Goal: Task Accomplishment & Management: Manage account settings

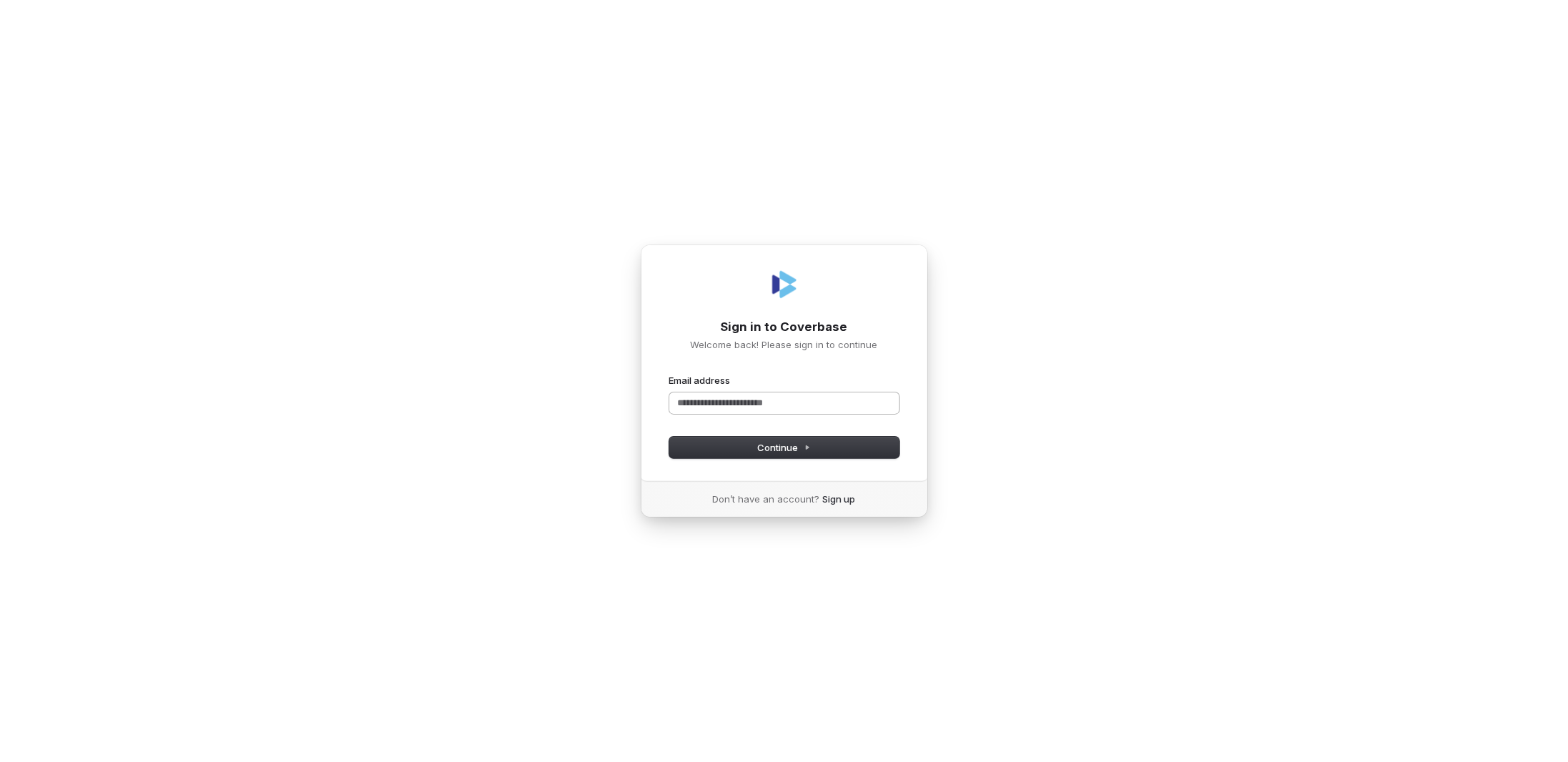
click at [688, 402] on input "Email address" at bounding box center [784, 403] width 230 height 21
click at [713, 451] on button "Continue" at bounding box center [784, 447] width 230 height 21
type input "**********"
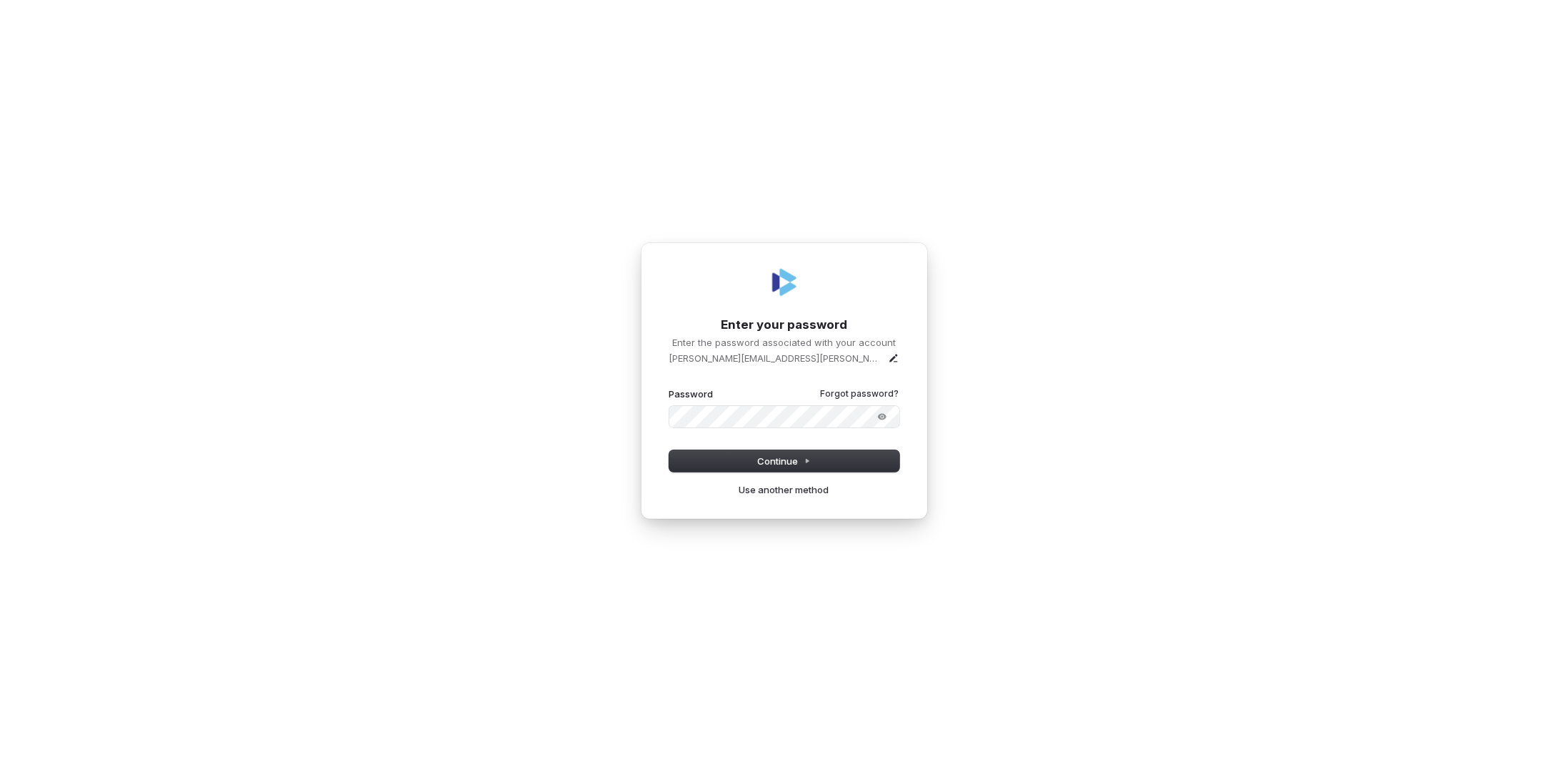
click at [669, 387] on button "submit" at bounding box center [669, 387] width 0 height 0
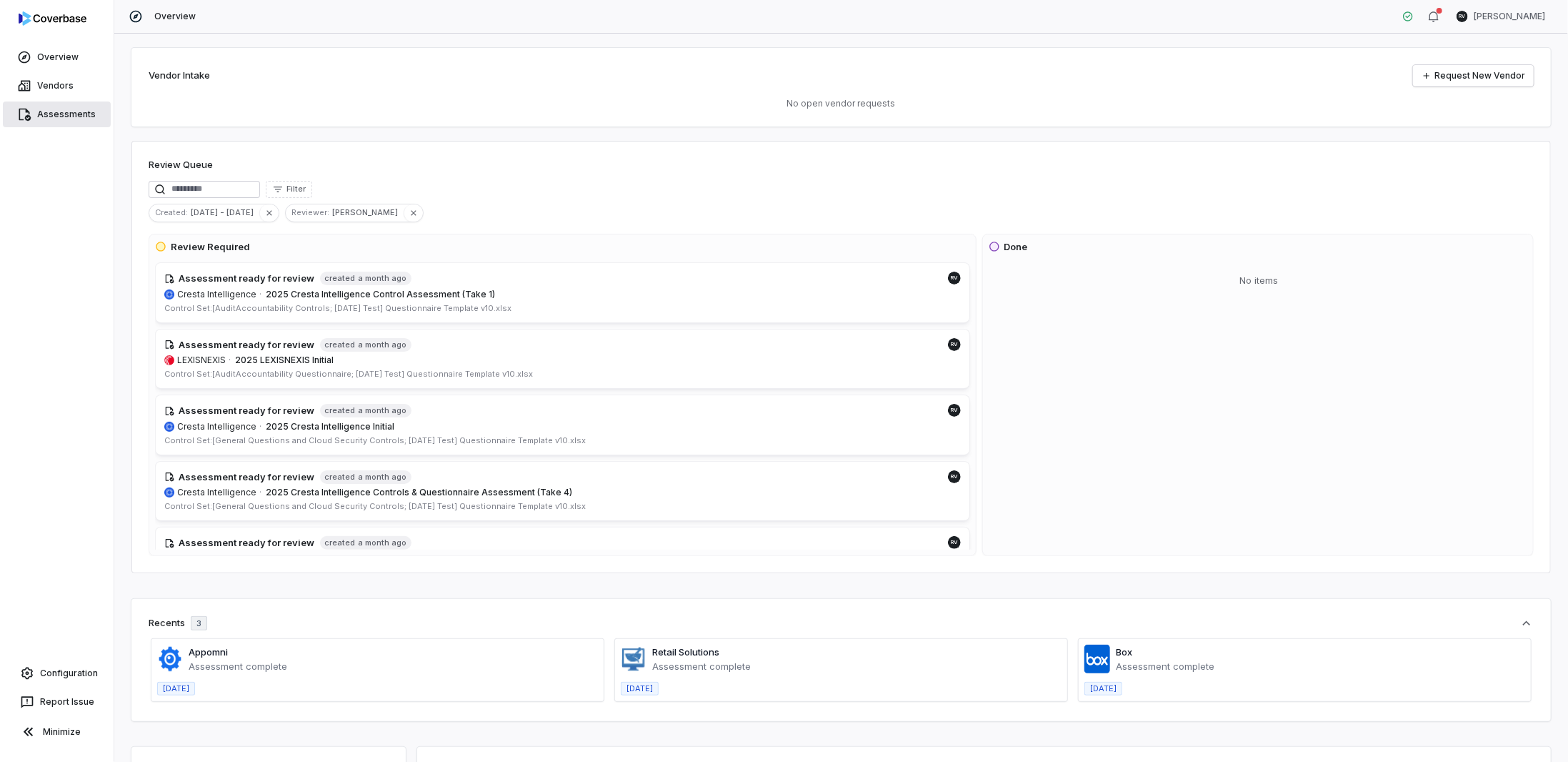
click at [57, 112] on link "Assessments" at bounding box center [57, 114] width 108 height 26
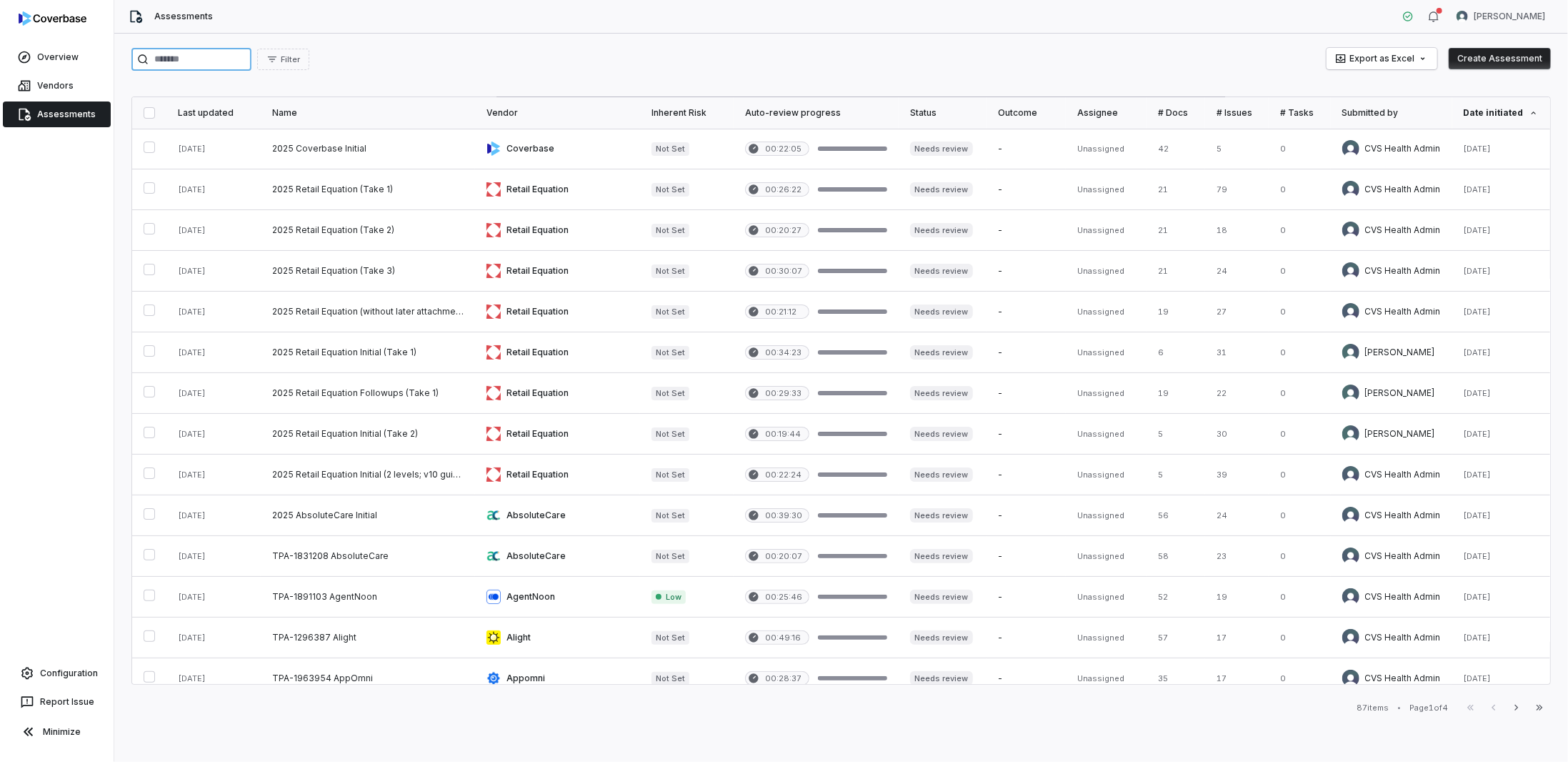
click at [201, 57] on input "search" at bounding box center [191, 60] width 120 height 23
type input "*"
click at [66, 86] on link "Vendors" at bounding box center [57, 86] width 108 height 26
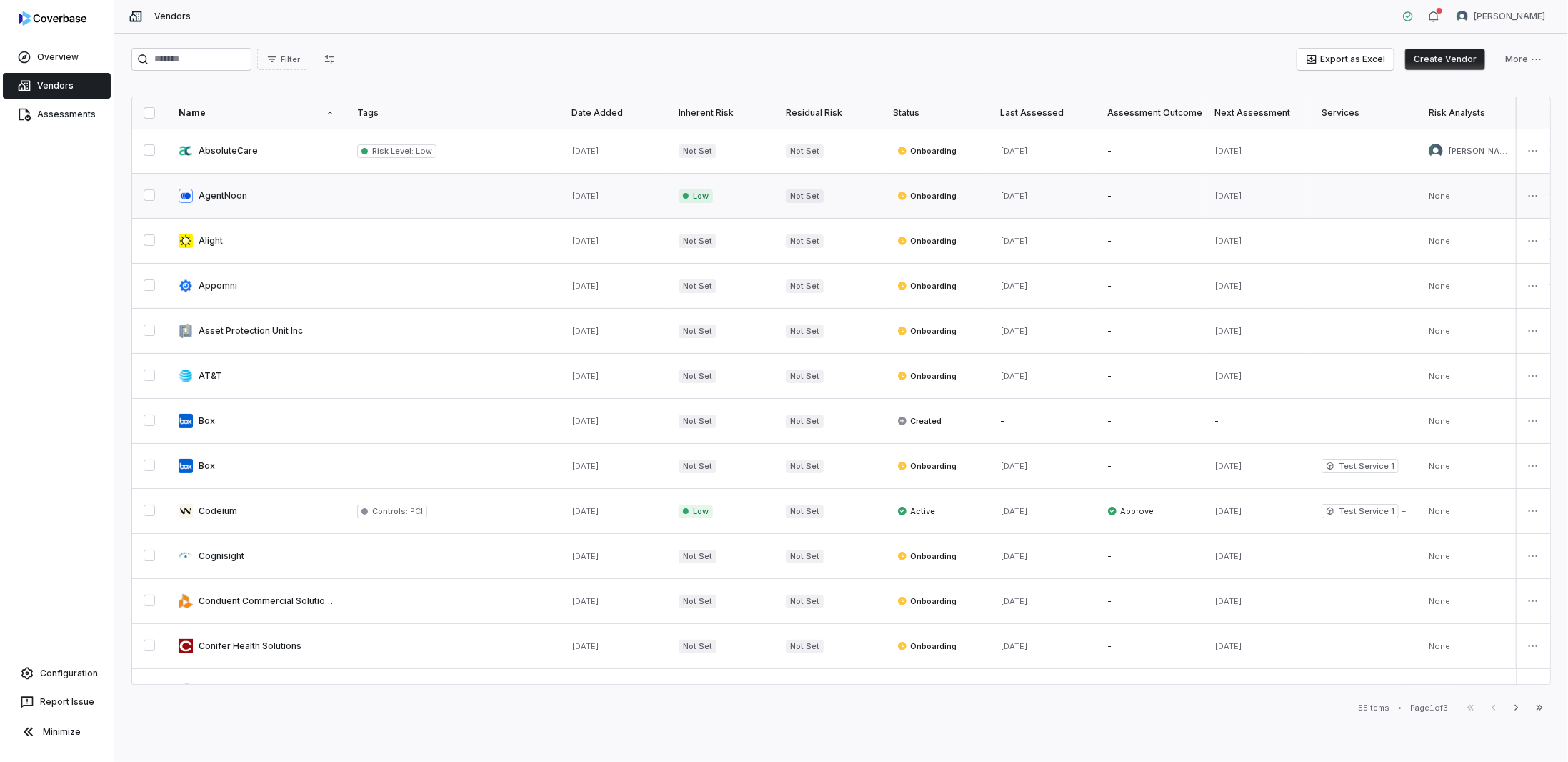
click at [252, 203] on link at bounding box center [256, 196] width 178 height 44
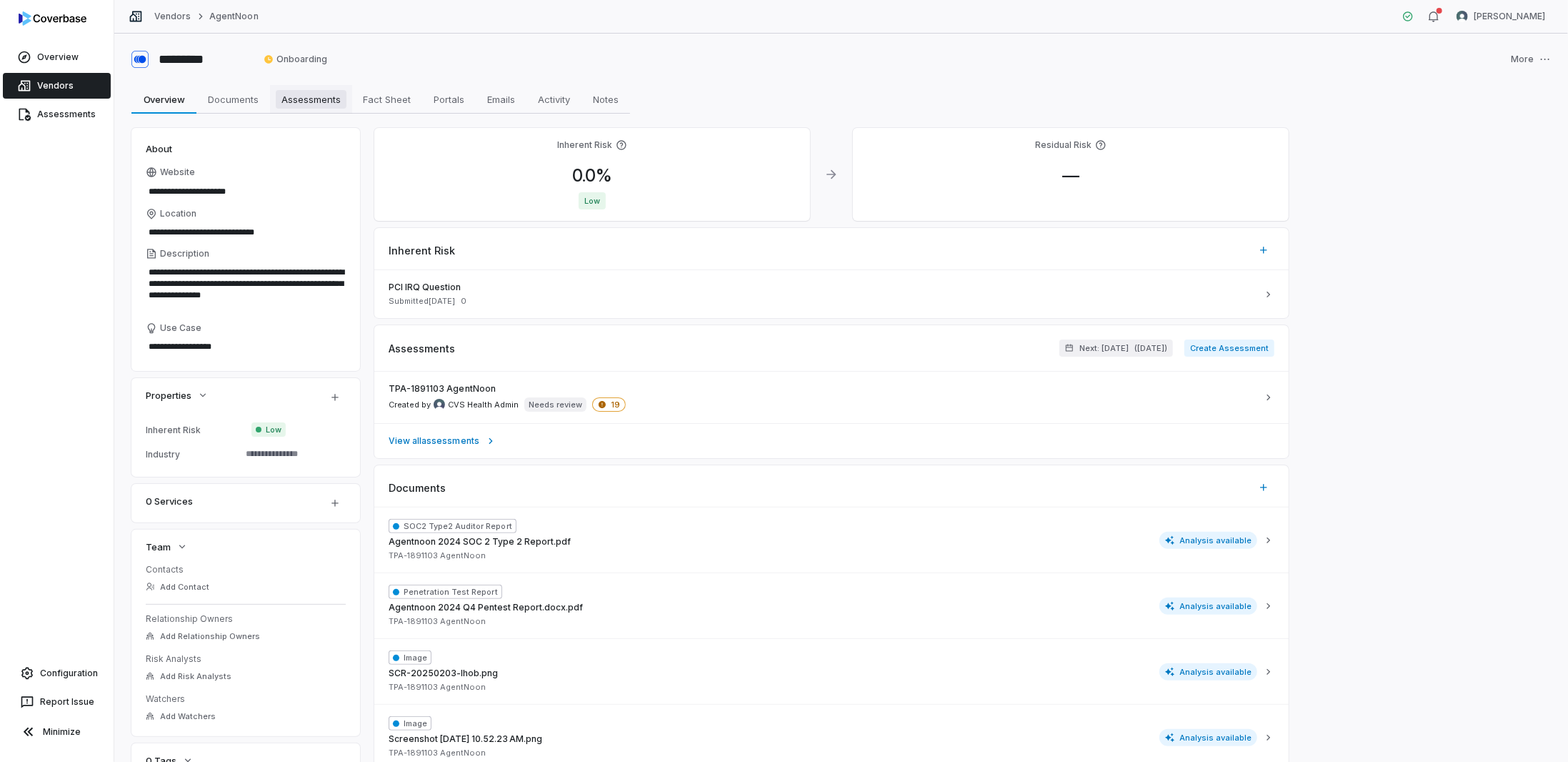
click at [314, 98] on span "Assessments" at bounding box center [310, 98] width 70 height 18
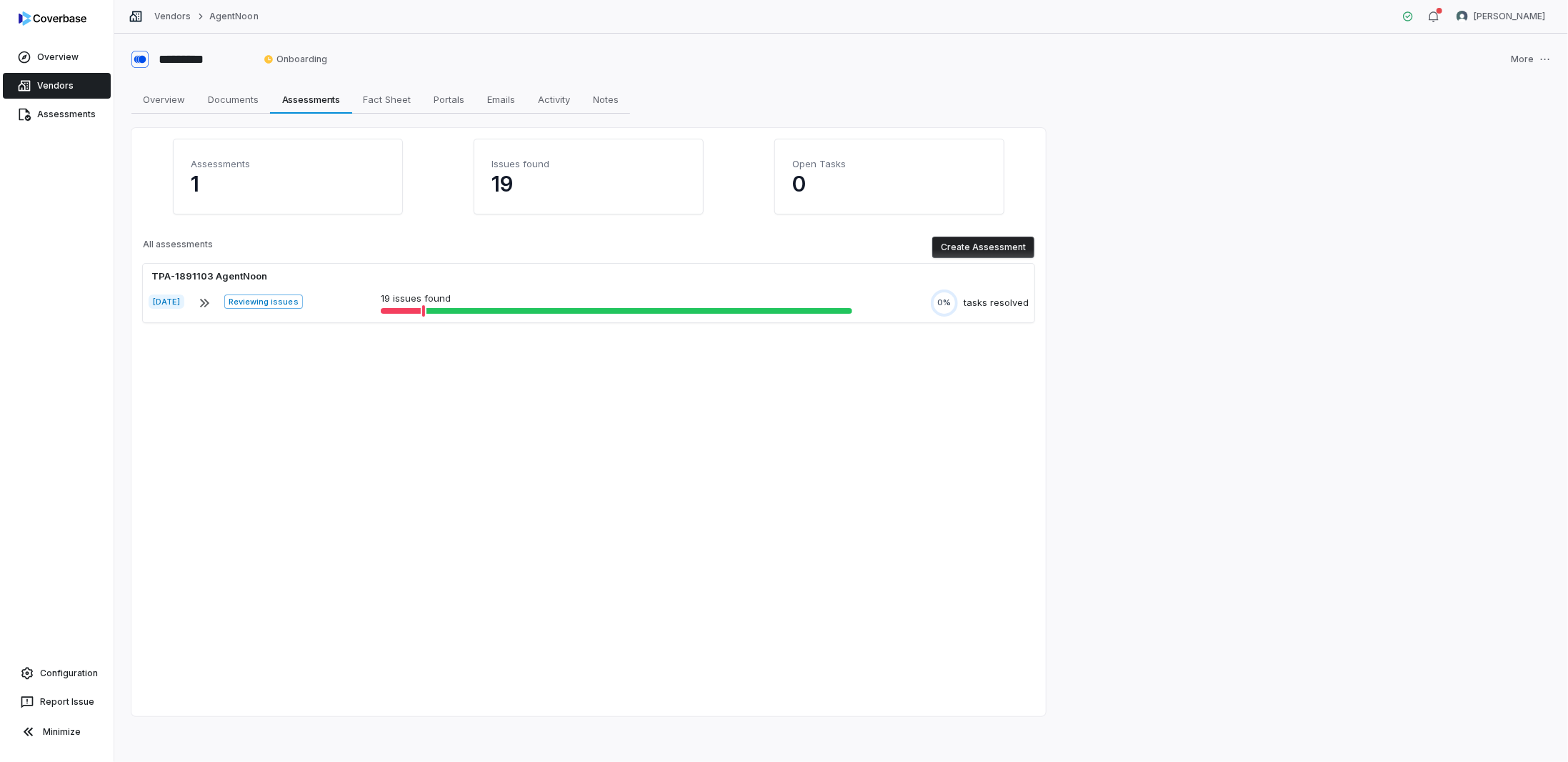
click at [961, 248] on button "Create Assessment" at bounding box center [983, 248] width 102 height 21
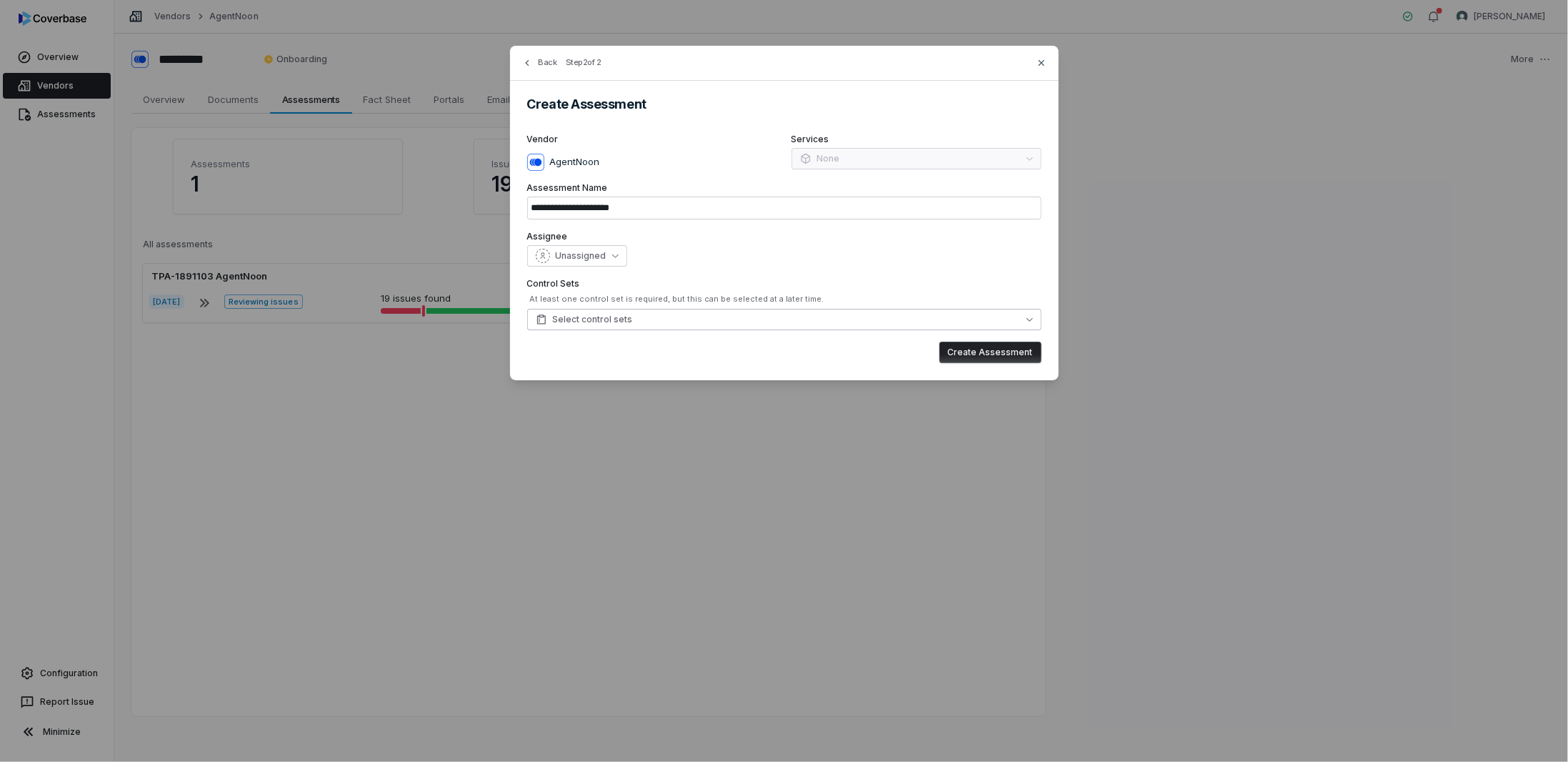
click at [613, 323] on span "Select control sets" at bounding box center [584, 320] width 97 height 12
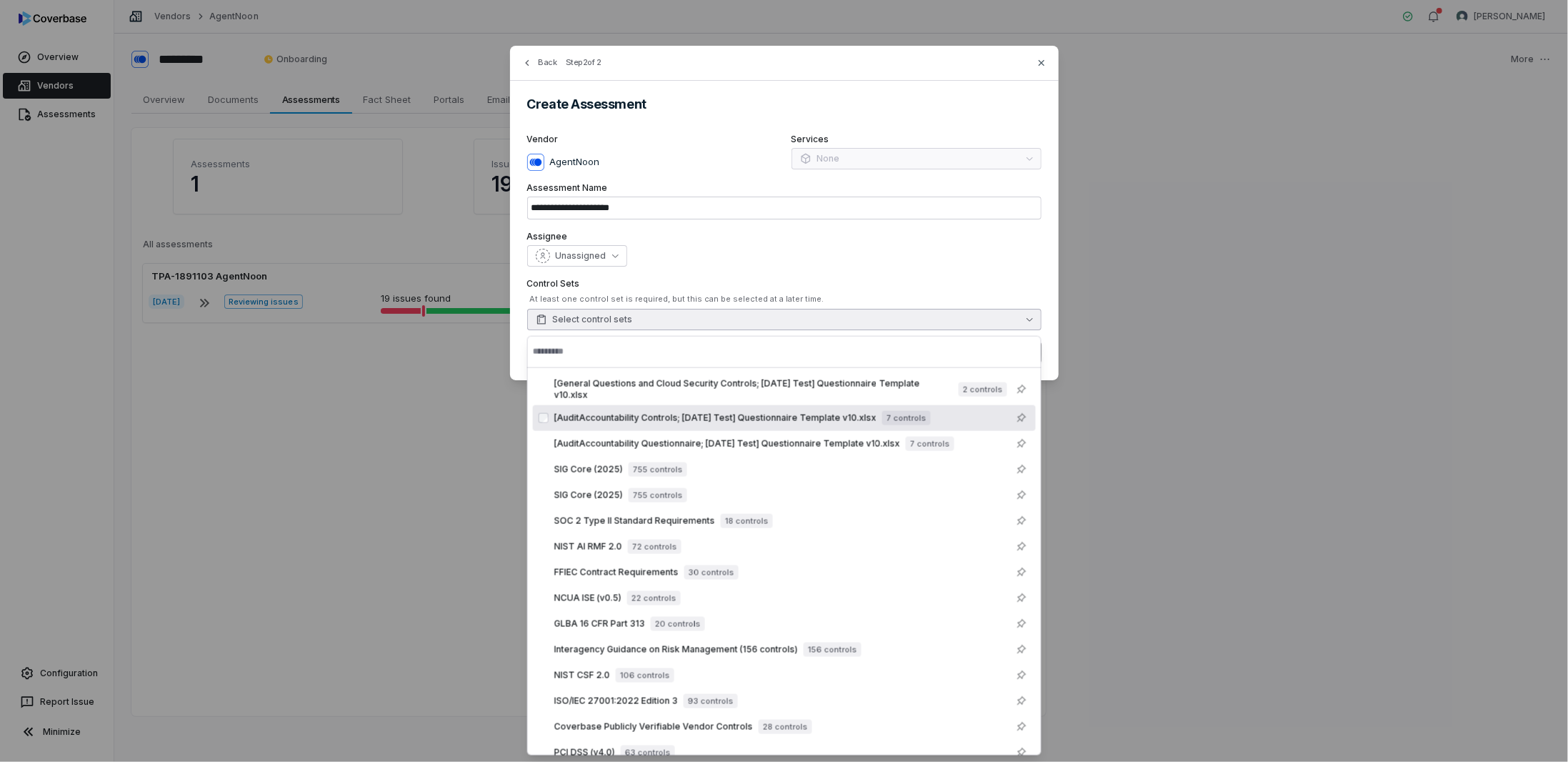
click at [328, 444] on div "**********" at bounding box center [784, 381] width 1568 height 762
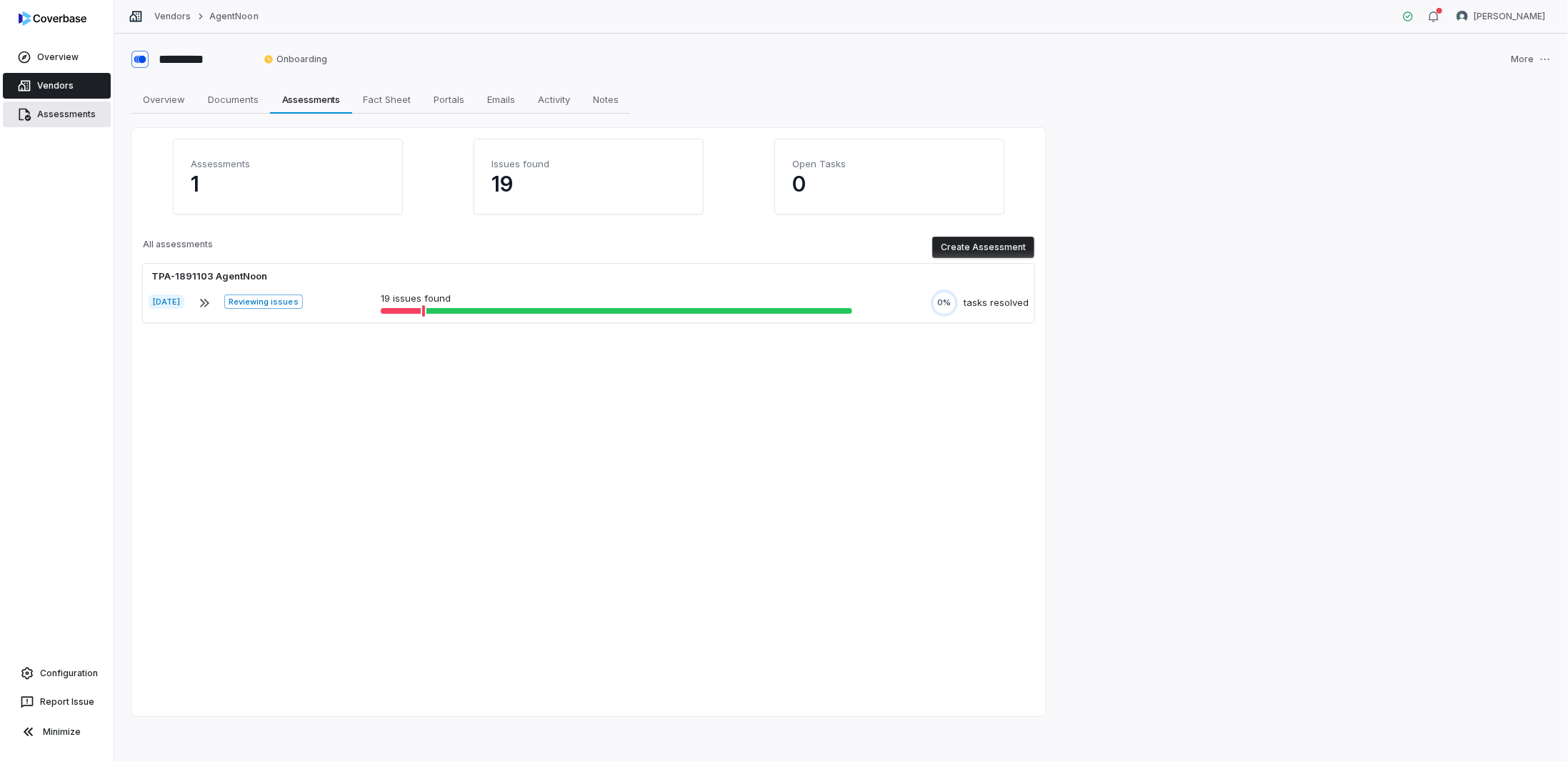
click at [39, 118] on link "Assessments" at bounding box center [57, 114] width 108 height 26
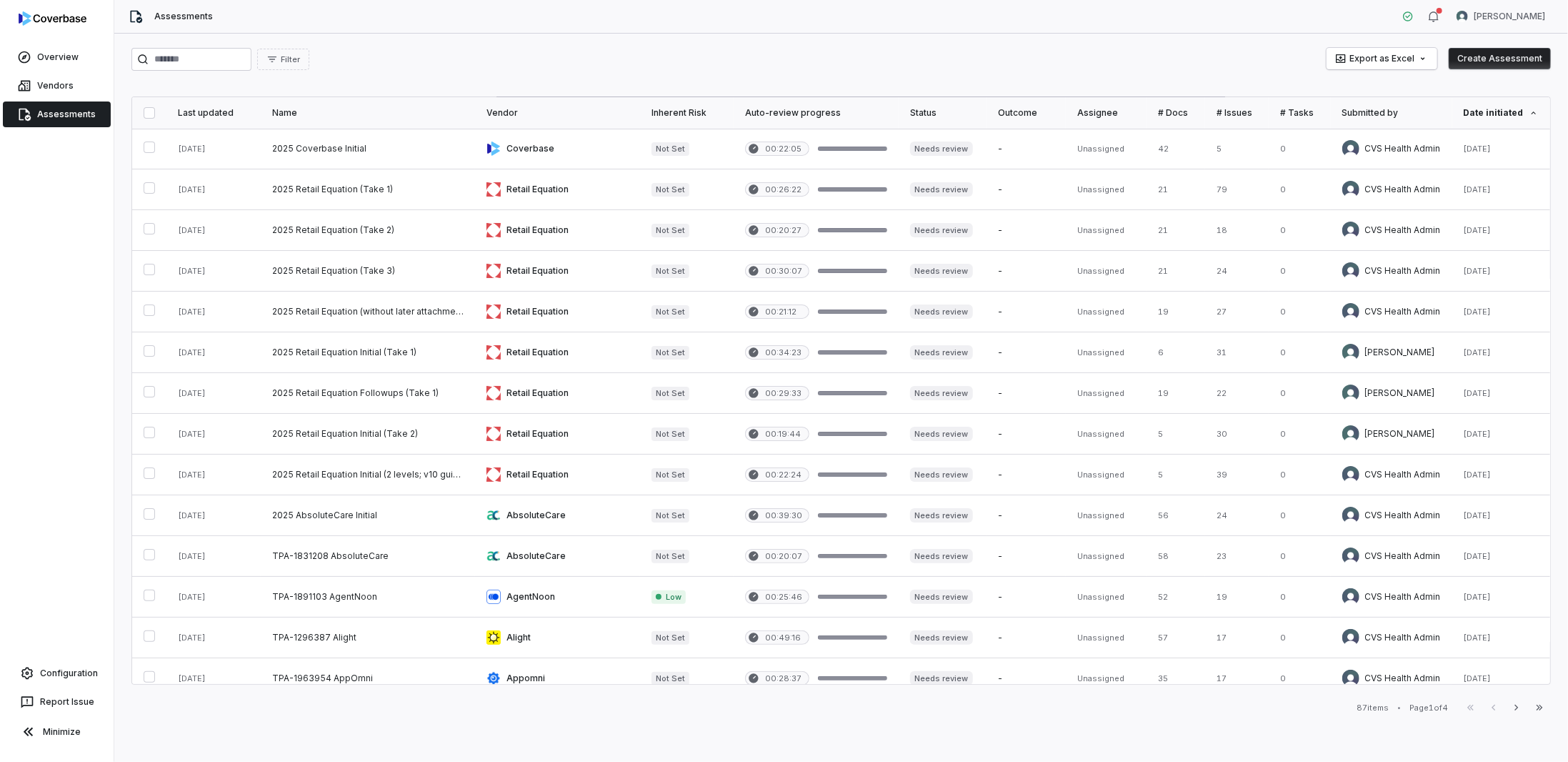
click at [1477, 61] on button "Create Assessment" at bounding box center [1500, 59] width 102 height 21
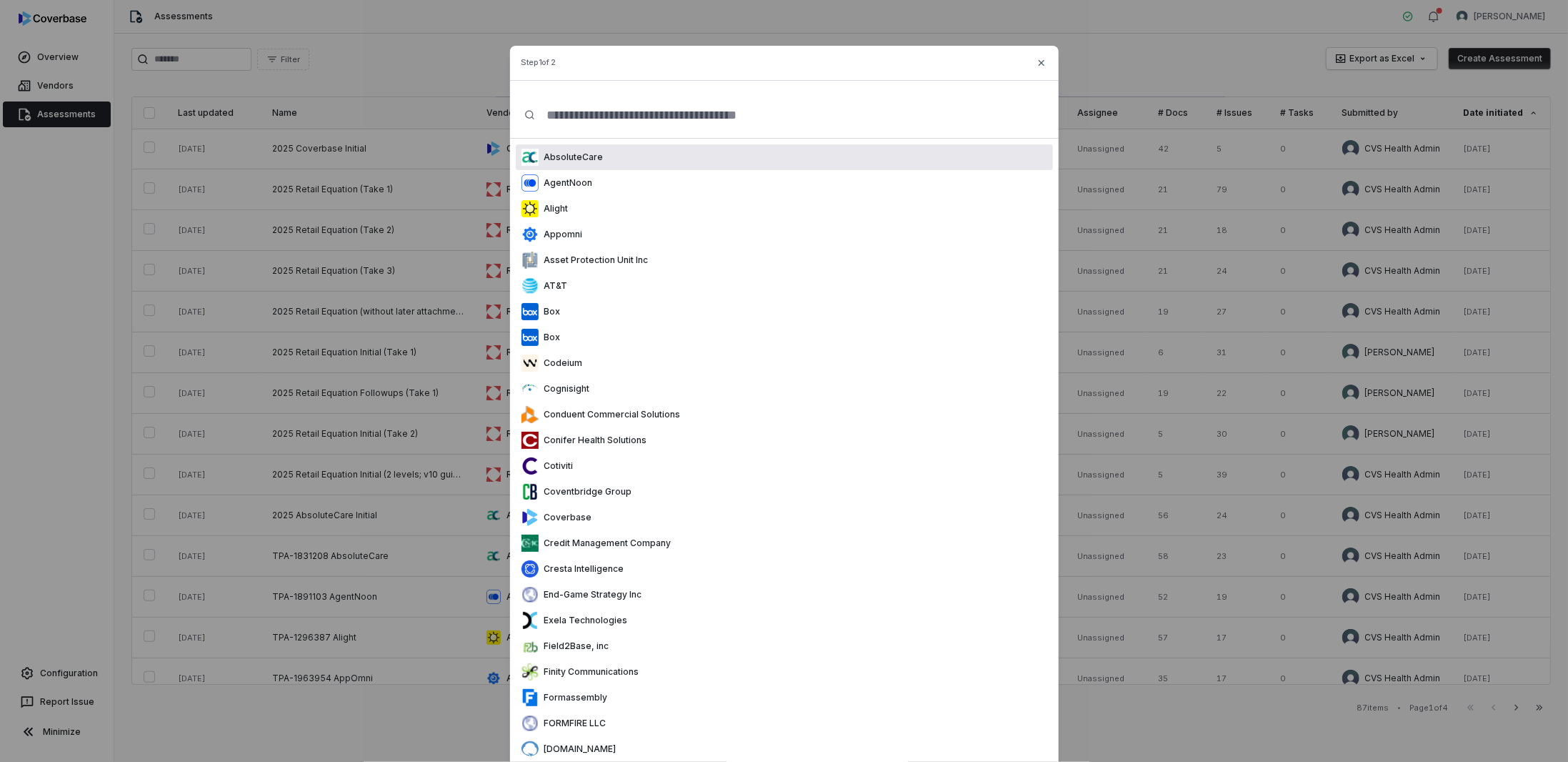
click at [574, 155] on p "AbsoluteCare" at bounding box center [571, 157] width 65 height 12
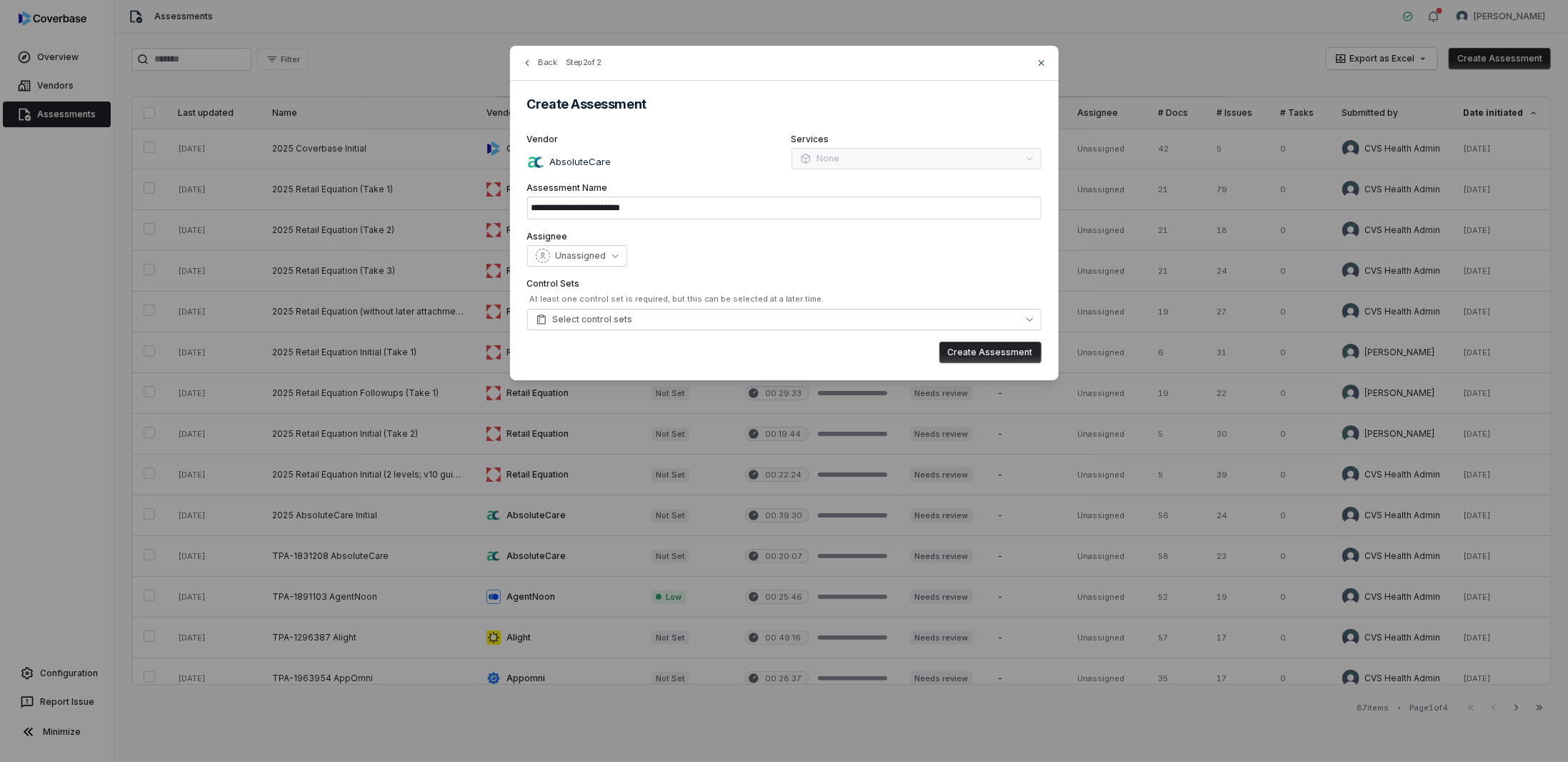
click at [748, 330] on div "**********" at bounding box center [785, 212] width 549 height 334
click at [747, 323] on button "Select control sets" at bounding box center [784, 319] width 514 height 21
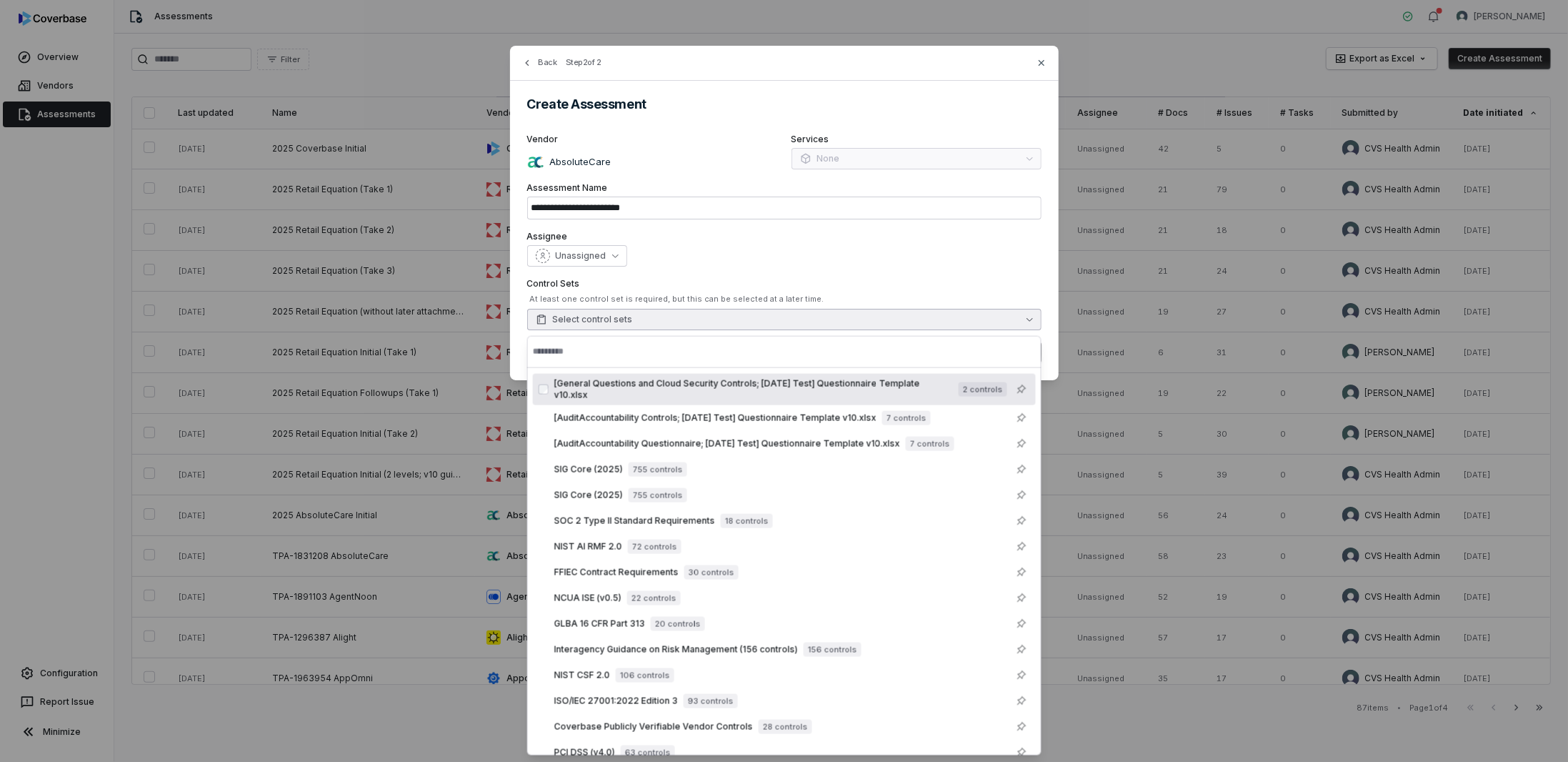
drag, startPoint x: 716, startPoint y: 348, endPoint x: 716, endPoint y: 328, distance: 20.0
click at [716, 347] on input "text" at bounding box center [784, 352] width 503 height 32
click at [746, 248] on div "Unassigned" at bounding box center [784, 255] width 514 height 21
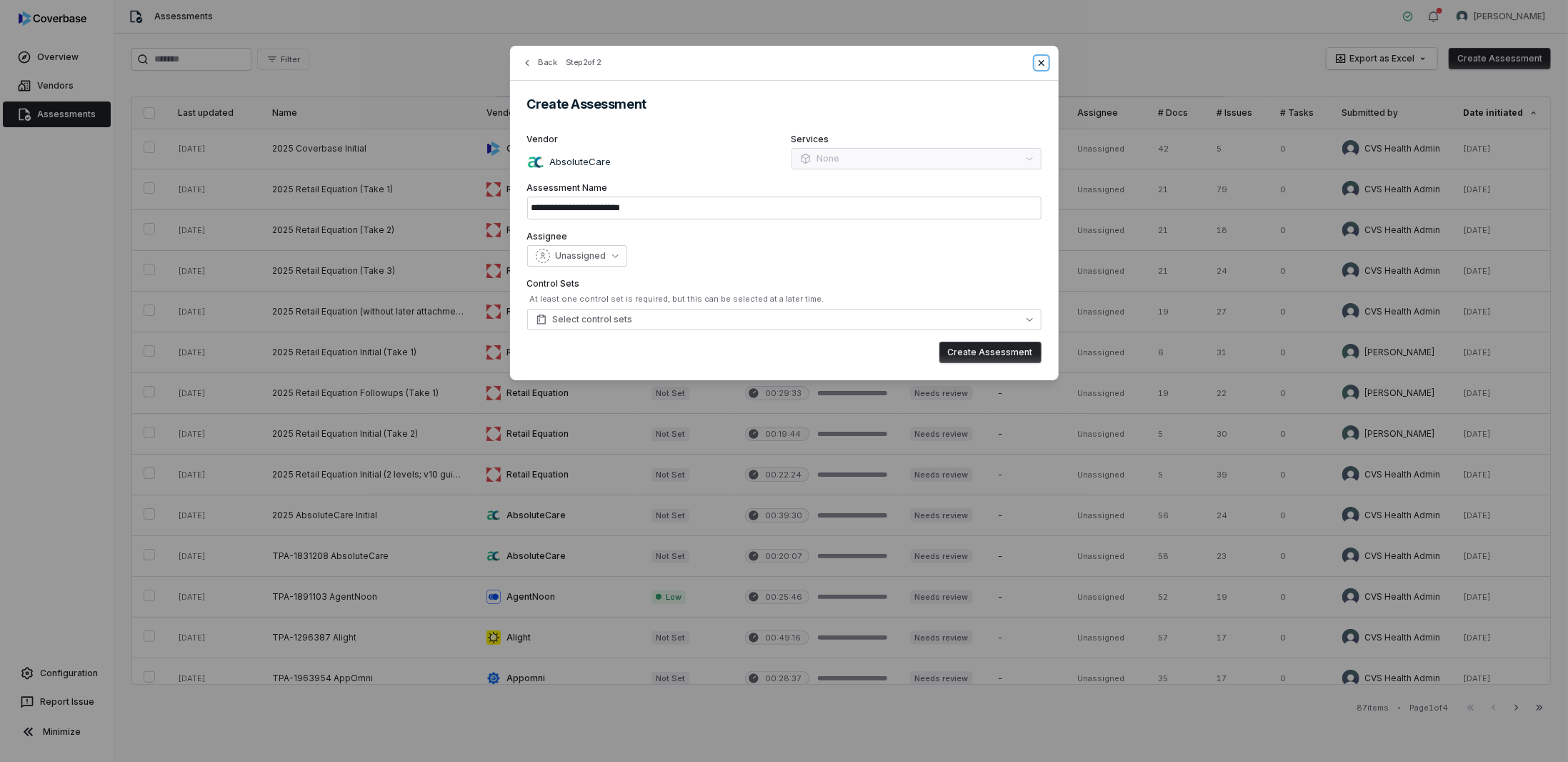
click at [1044, 57] on icon "button" at bounding box center [1042, 63] width 12 height 12
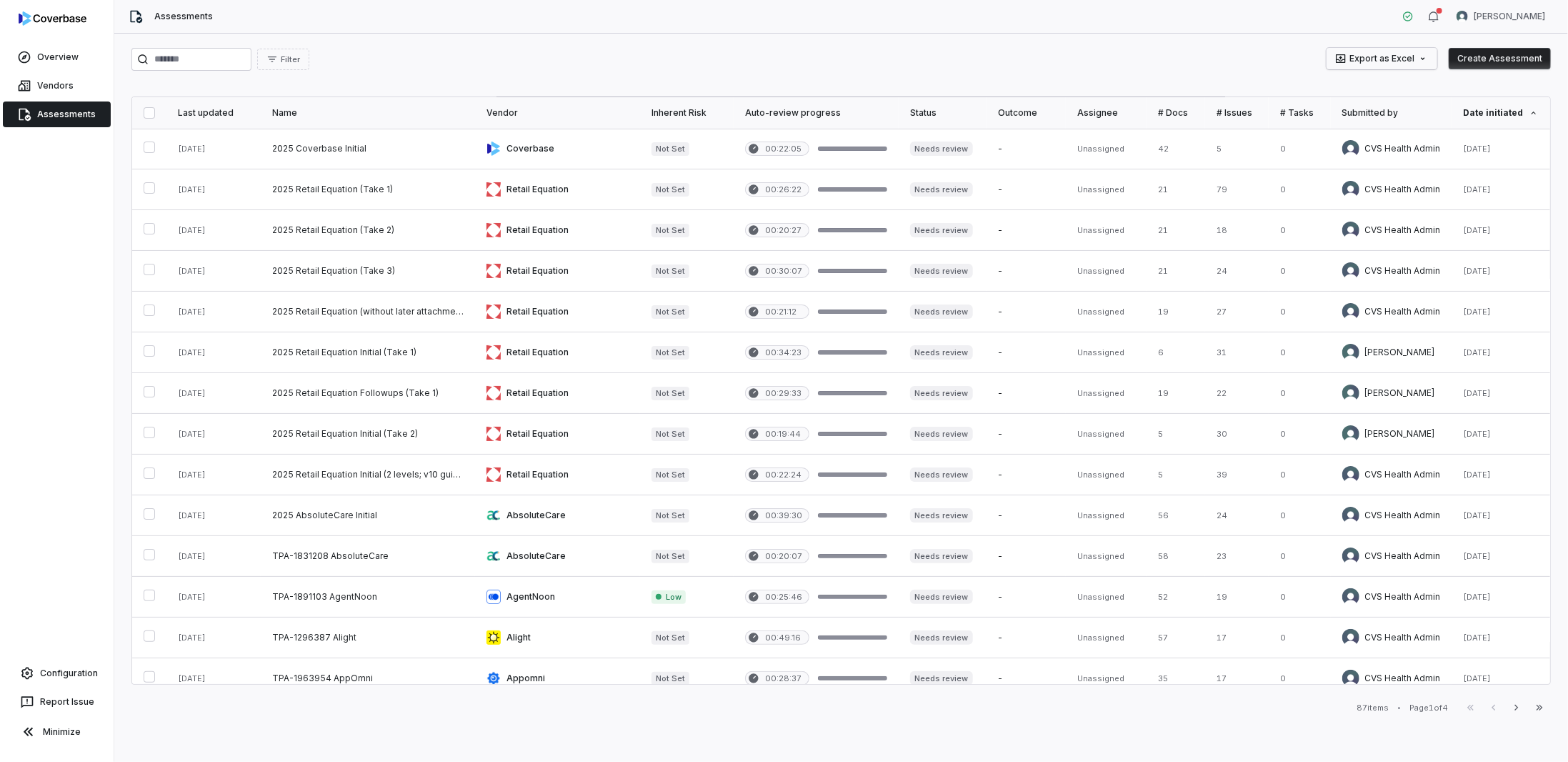
click at [1369, 53] on html "Overview Vendors Assessments Configuration Report Issue Minimize Assessments Ro…" at bounding box center [784, 381] width 1568 height 762
drag, startPoint x: 1078, startPoint y: 66, endPoint x: 1095, endPoint y: 57, distance: 19.2
click at [1078, 66] on html "Overview Vendors Assessments Configuration Report Issue Minimize Assessments Ro…" at bounding box center [784, 381] width 1568 height 762
click at [79, 110] on link "Assessments" at bounding box center [57, 114] width 108 height 26
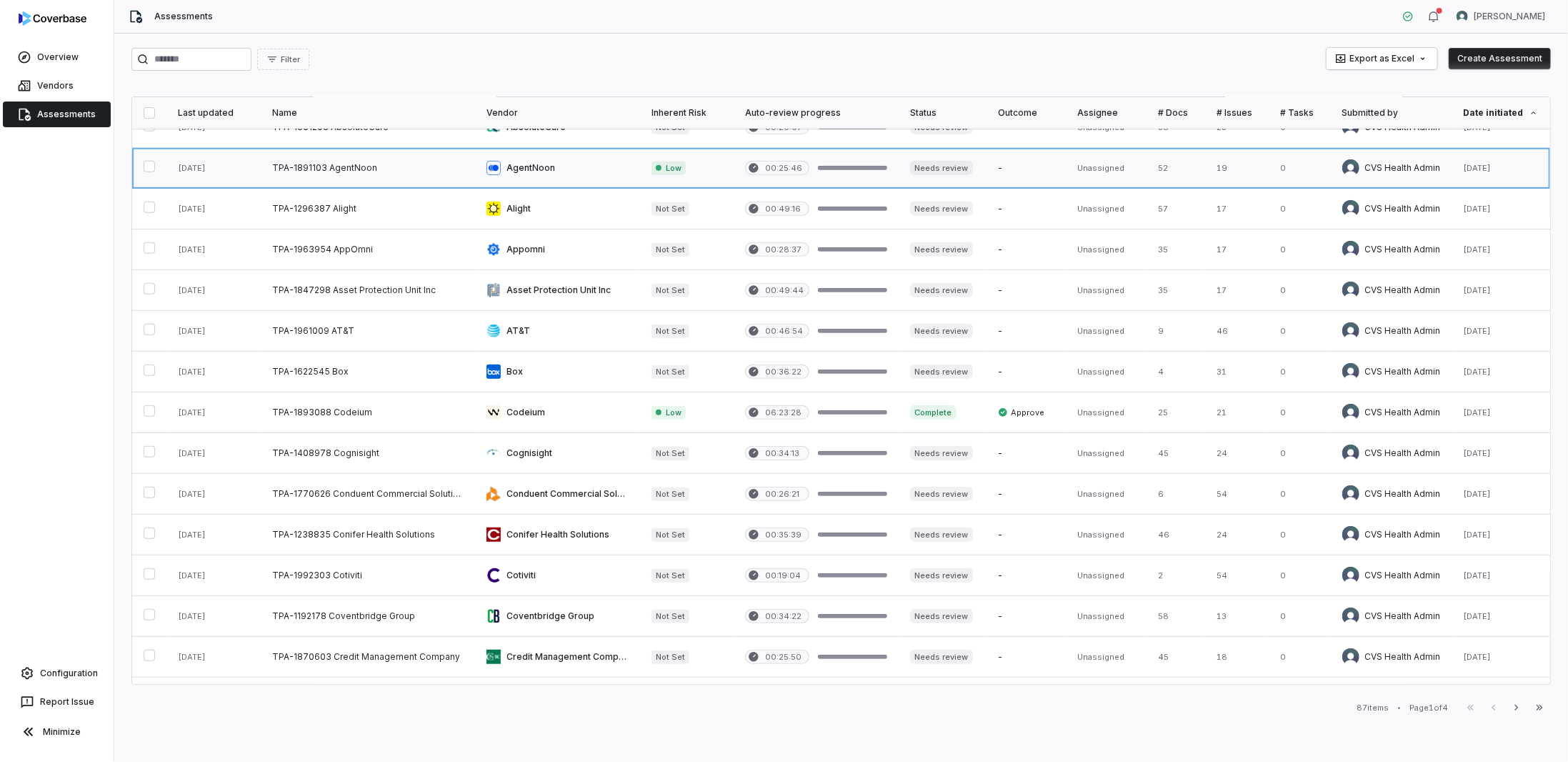
click at [519, 167] on link at bounding box center [557, 169] width 165 height 40
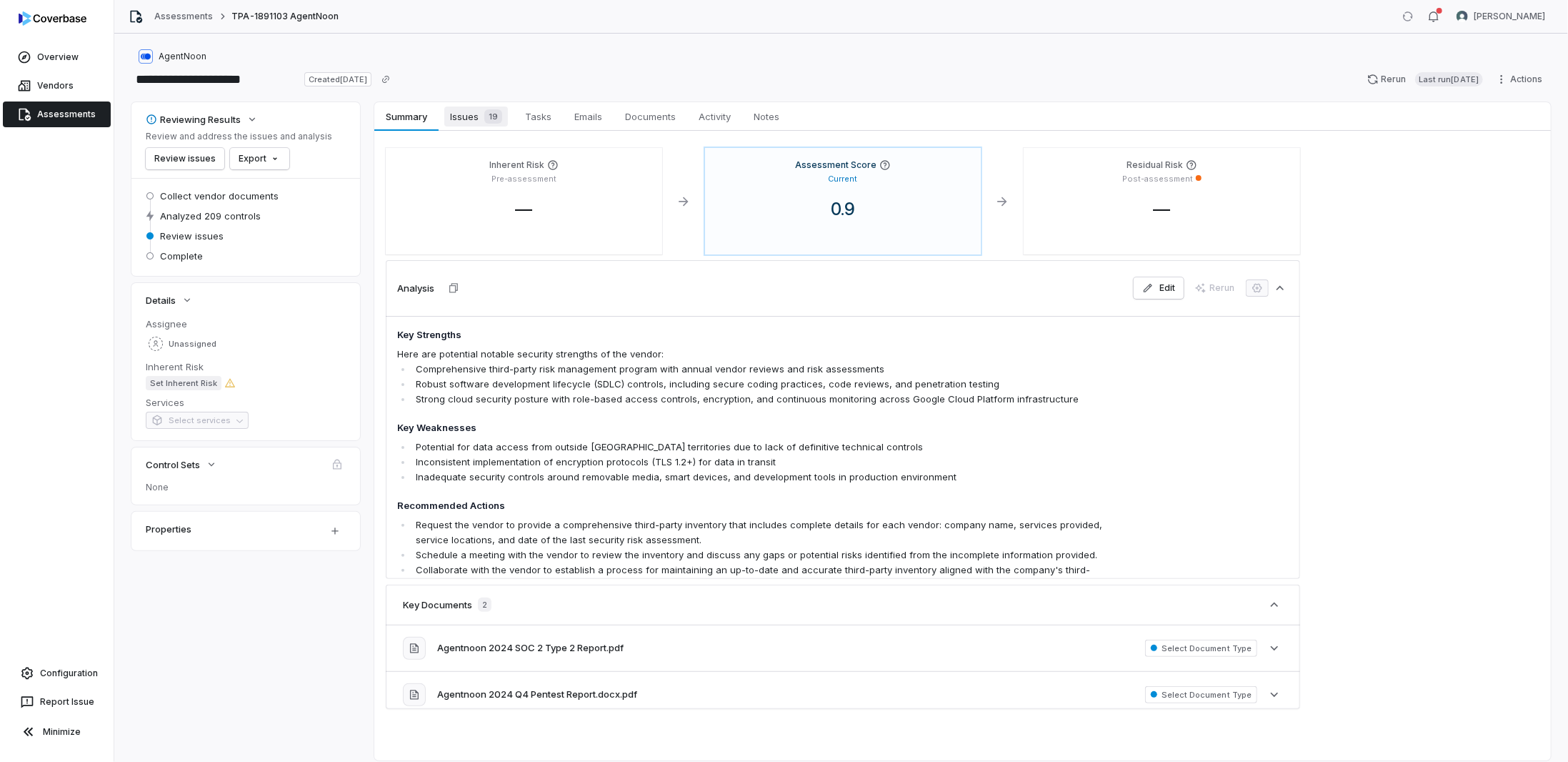
click at [473, 115] on span "Issues 19" at bounding box center [476, 117] width 64 height 20
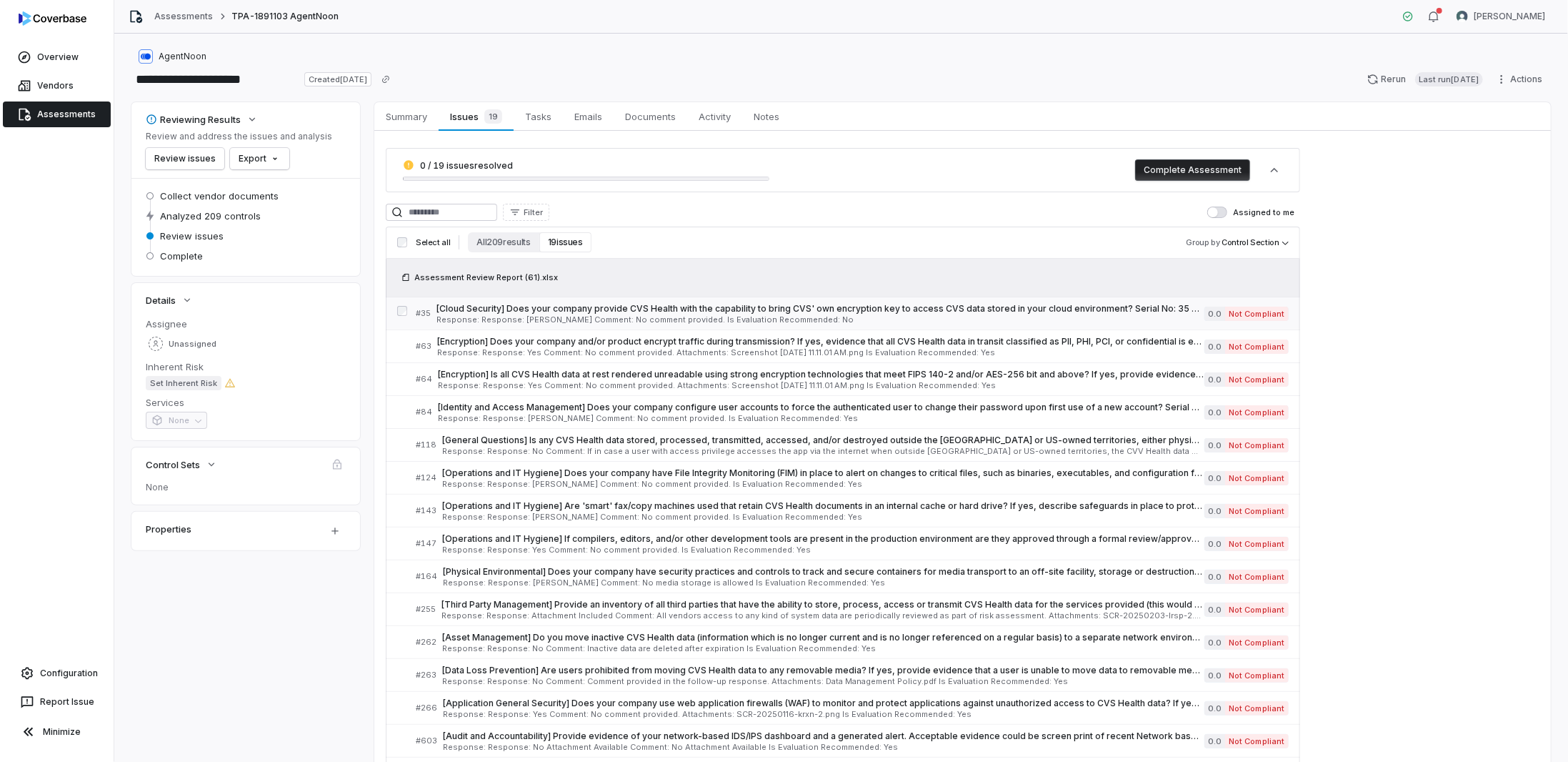
click at [536, 309] on span "[Cloud Security] Does your company provide CVS Health with the capability to br…" at bounding box center [820, 309] width 768 height 12
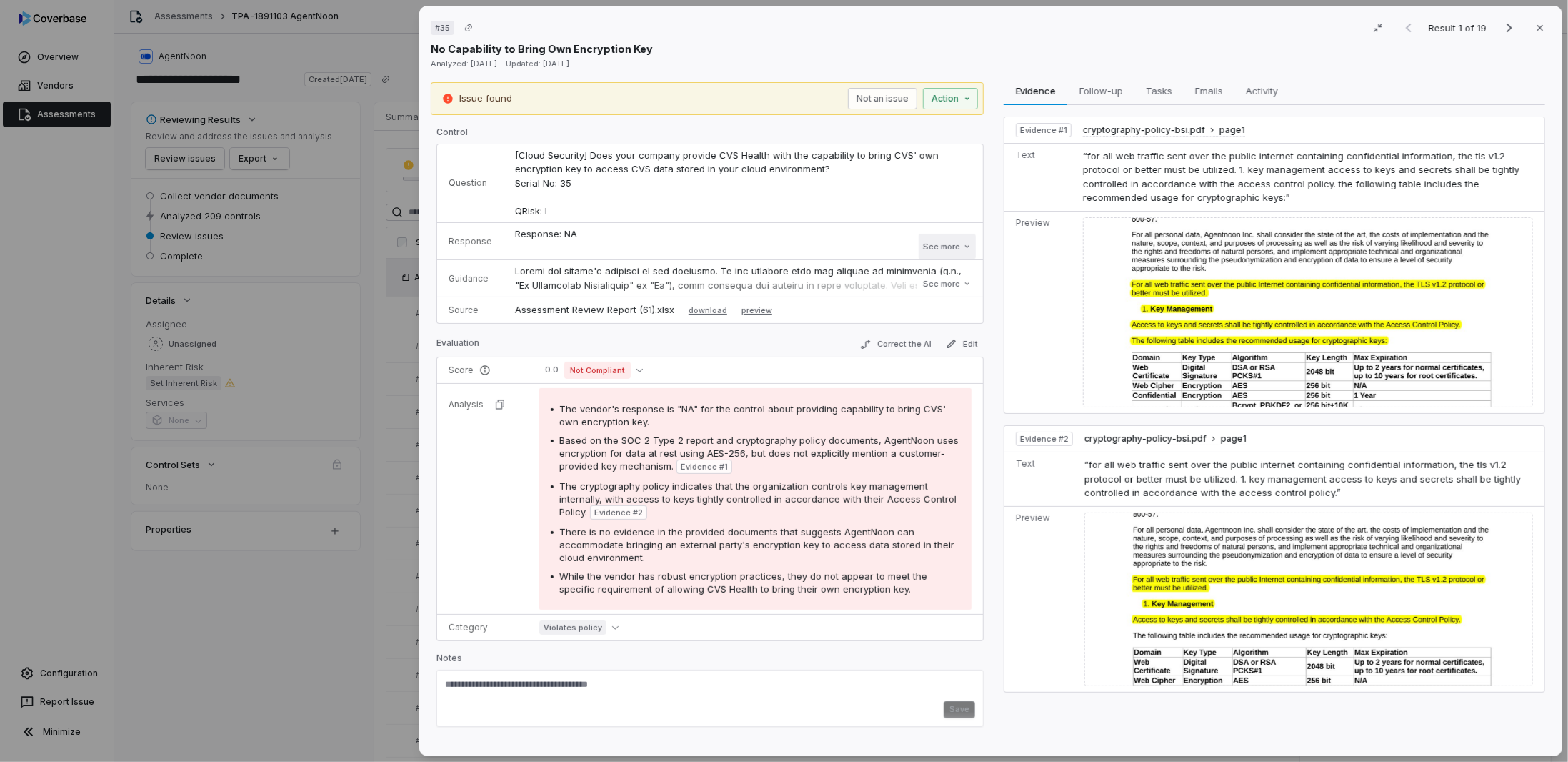
click at [958, 247] on button "See more" at bounding box center [947, 247] width 57 height 26
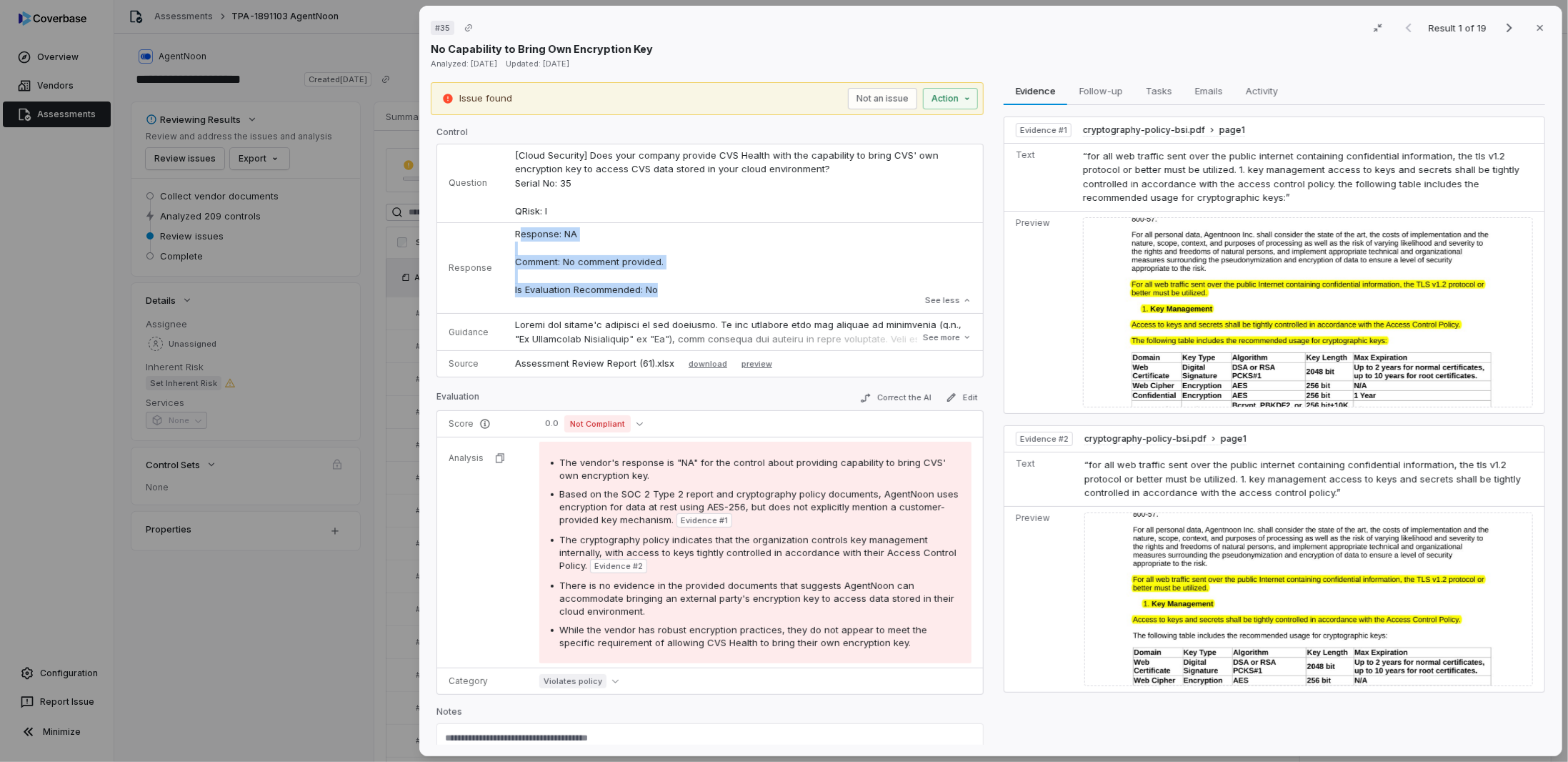
drag, startPoint x: 659, startPoint y: 289, endPoint x: 517, endPoint y: 228, distance: 154.5
click at [517, 228] on p "Response: NA Comment: No comment provided. Is Evaluation Recommended: No" at bounding box center [744, 262] width 457 height 70
click at [948, 338] on button "See more" at bounding box center [947, 337] width 57 height 26
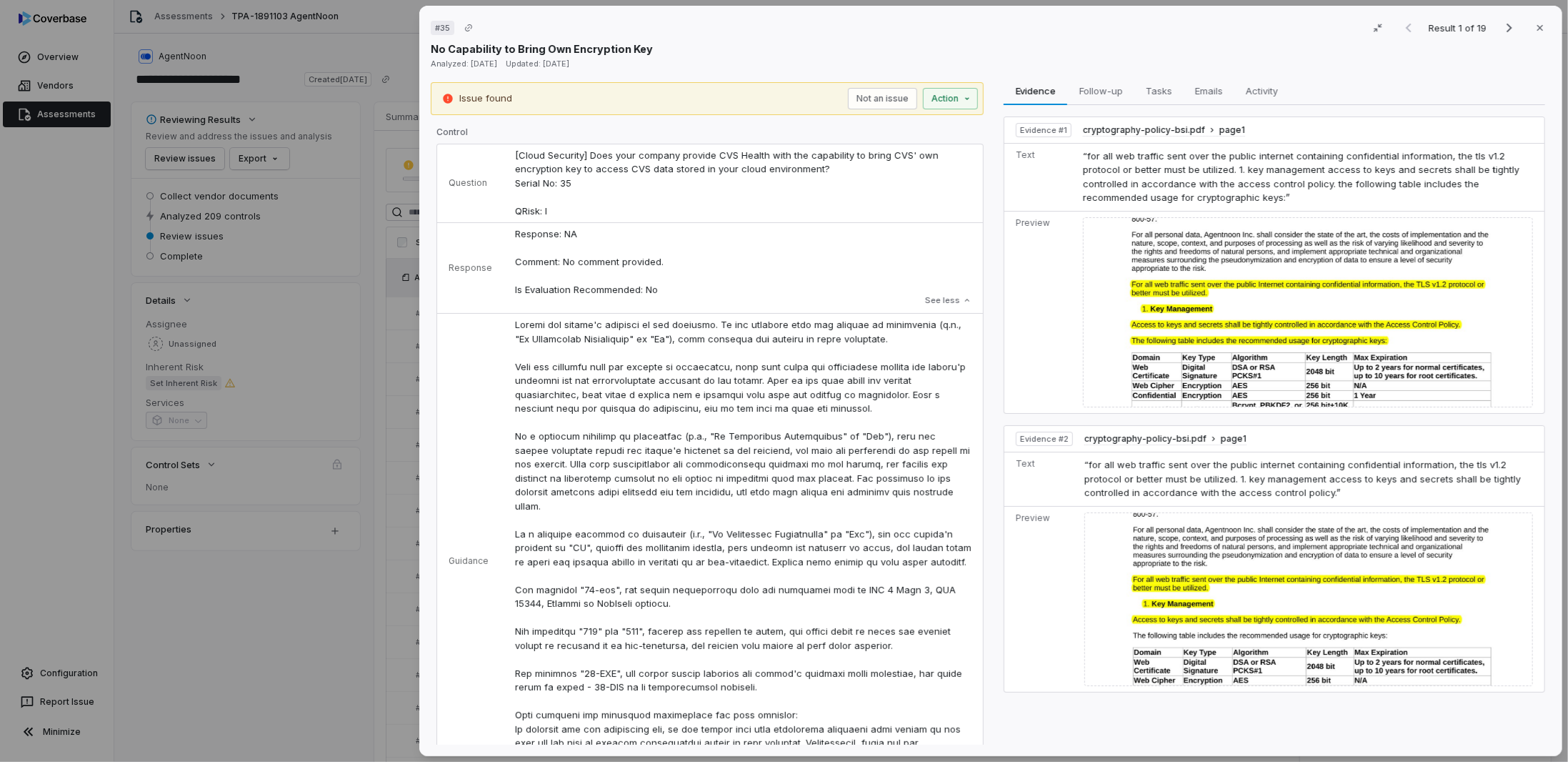
drag, startPoint x: 241, startPoint y: 612, endPoint x: 253, endPoint y: 618, distance: 13.4
click at [246, 614] on div "# 35 Result 1 of 19 Close No Capability to Bring Own Encryption Key Analyzed: 2…" at bounding box center [784, 381] width 1568 height 762
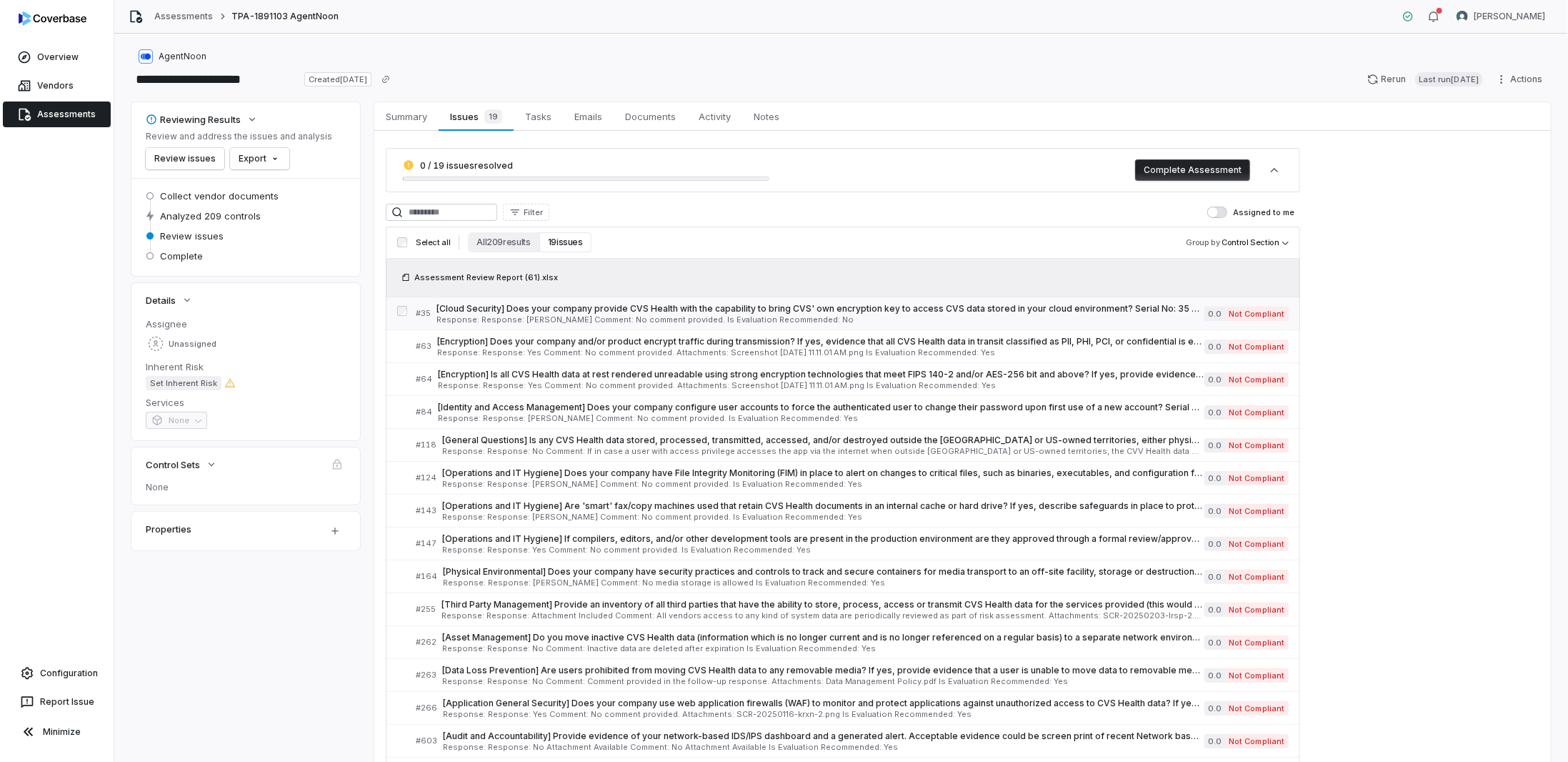
click at [483, 308] on span "[Cloud Security] Does your company provide CVS Health with the capability to br…" at bounding box center [820, 309] width 768 height 12
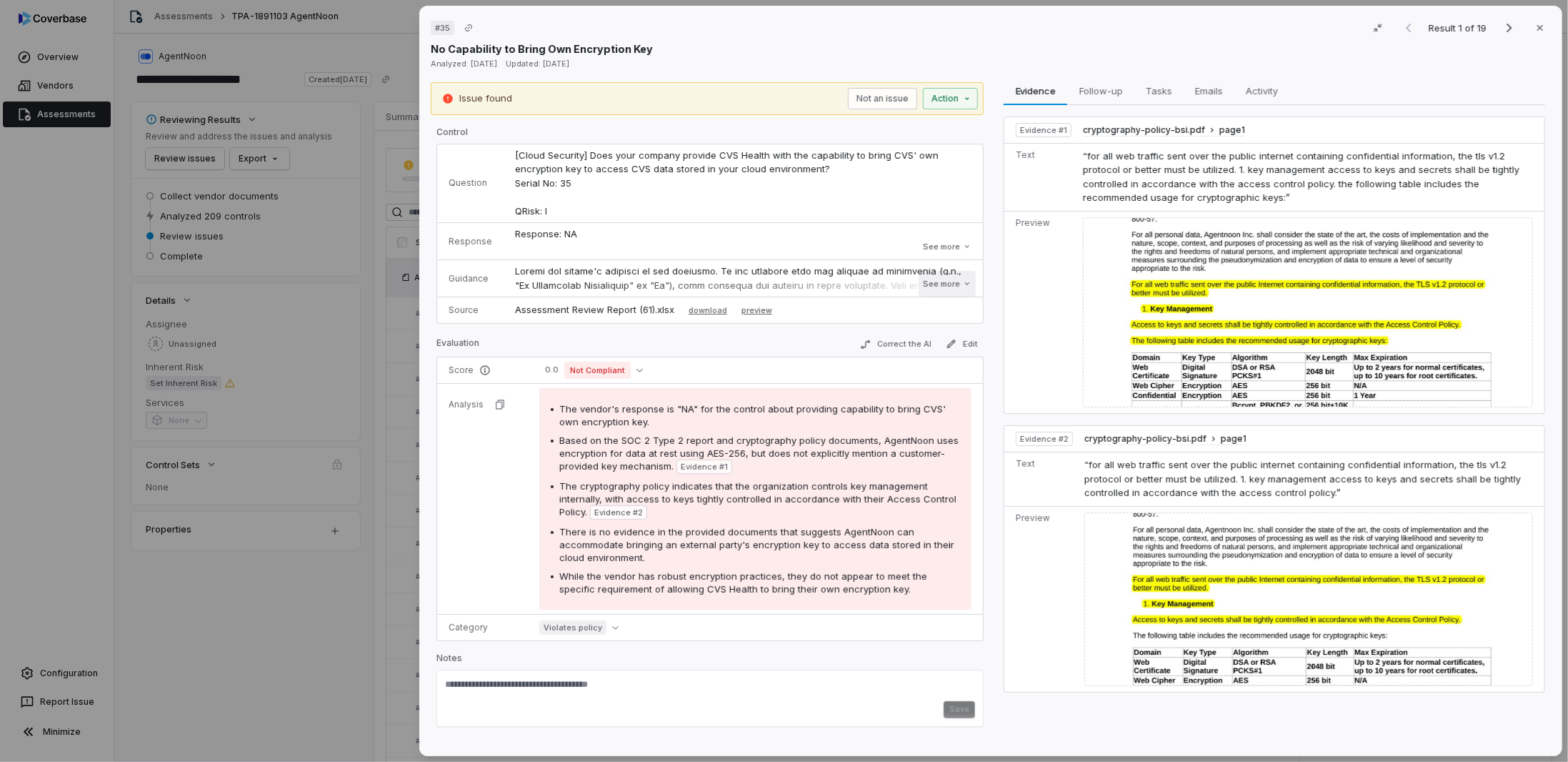
click at [928, 285] on button "See more" at bounding box center [947, 283] width 57 height 26
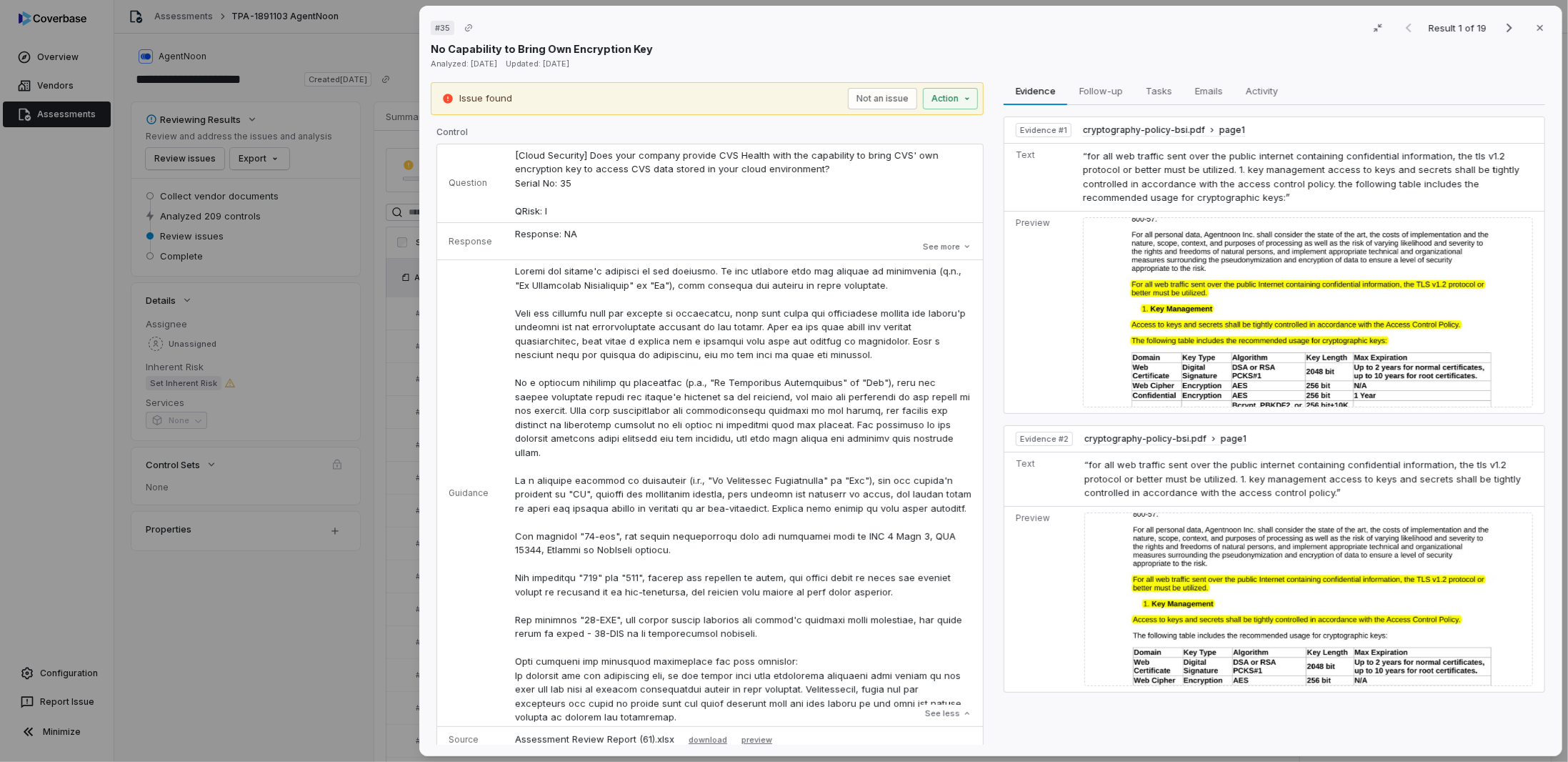
drag, startPoint x: 951, startPoint y: 251, endPoint x: 624, endPoint y: 240, distance: 327.2
click at [950, 250] on button "See more" at bounding box center [947, 247] width 57 height 26
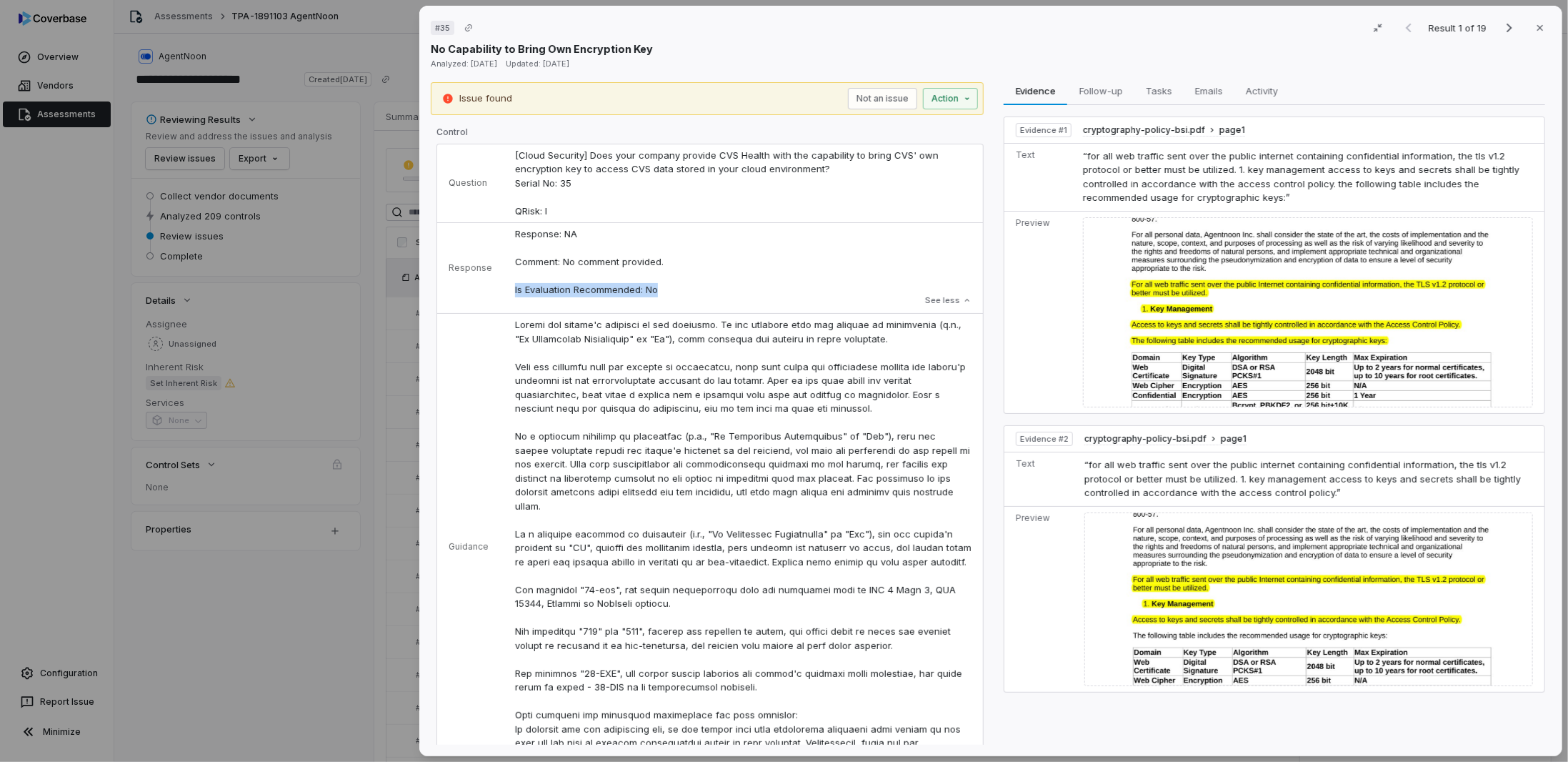
drag, startPoint x: 510, startPoint y: 287, endPoint x: 672, endPoint y: 292, distance: 162.1
click at [672, 292] on p "Response: NA Comment: No comment provided. Is Evaluation Recommended: No" at bounding box center [744, 262] width 457 height 70
click at [570, 248] on p "Response: NA Comment: No comment provided. Is Evaluation Recommended: No" at bounding box center [744, 262] width 457 height 70
click at [664, 265] on p "Response: NA Comment: No comment provided. Is Evaluation Recommended: No" at bounding box center [744, 262] width 457 height 70
drag, startPoint x: 577, startPoint y: 231, endPoint x: 562, endPoint y: 232, distance: 15.0
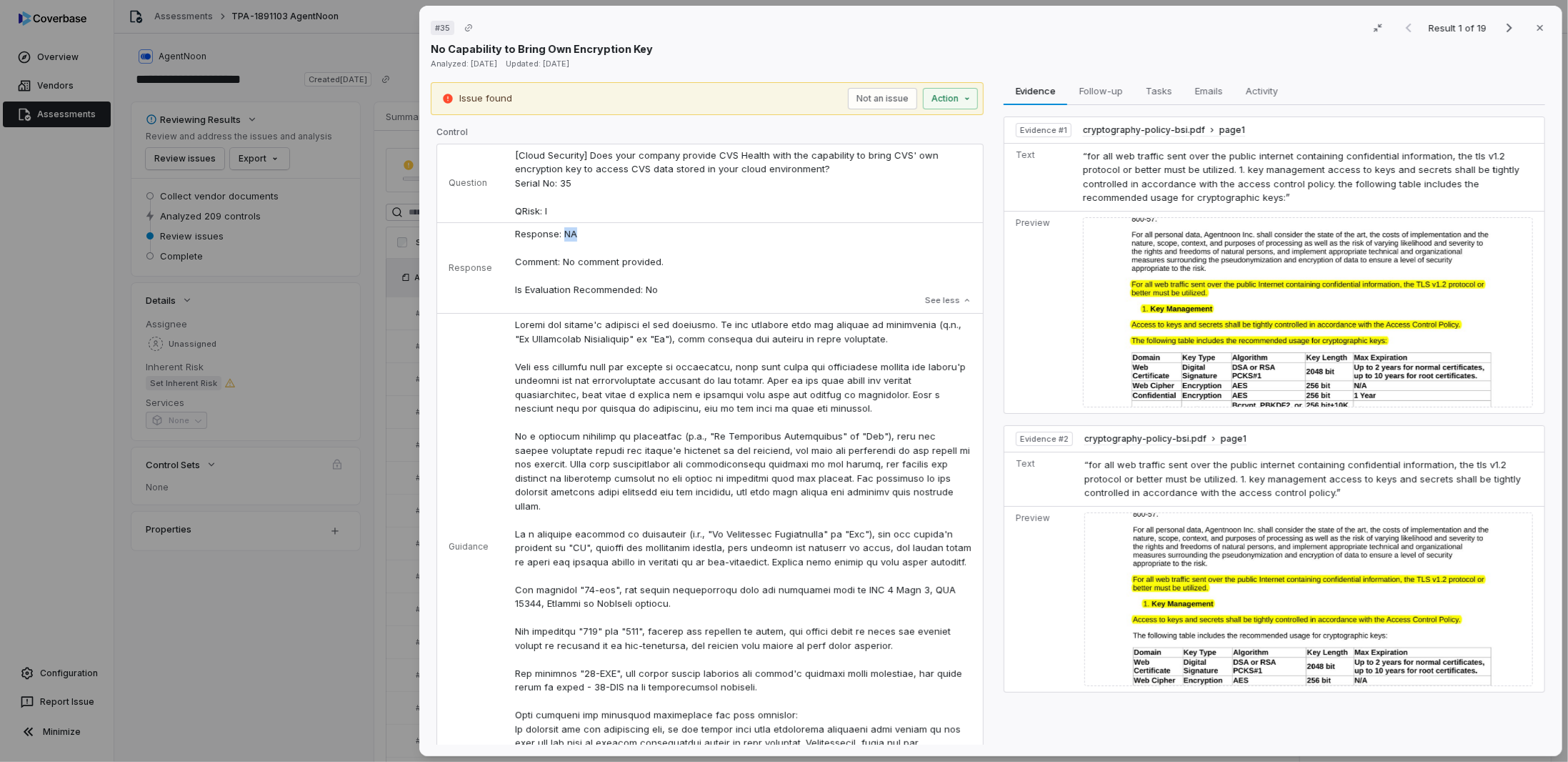
click at [562, 232] on p "Response: NA Comment: No comment provided. Is Evaluation Recommended: No" at bounding box center [744, 262] width 457 height 70
drag, startPoint x: 660, startPoint y: 260, endPoint x: 527, endPoint y: 256, distance: 133.1
click at [527, 256] on p "Response: NA Comment: No comment provided. Is Evaluation Recommended: No" at bounding box center [744, 262] width 457 height 70
click at [588, 434] on p at bounding box center [744, 548] width 457 height 460
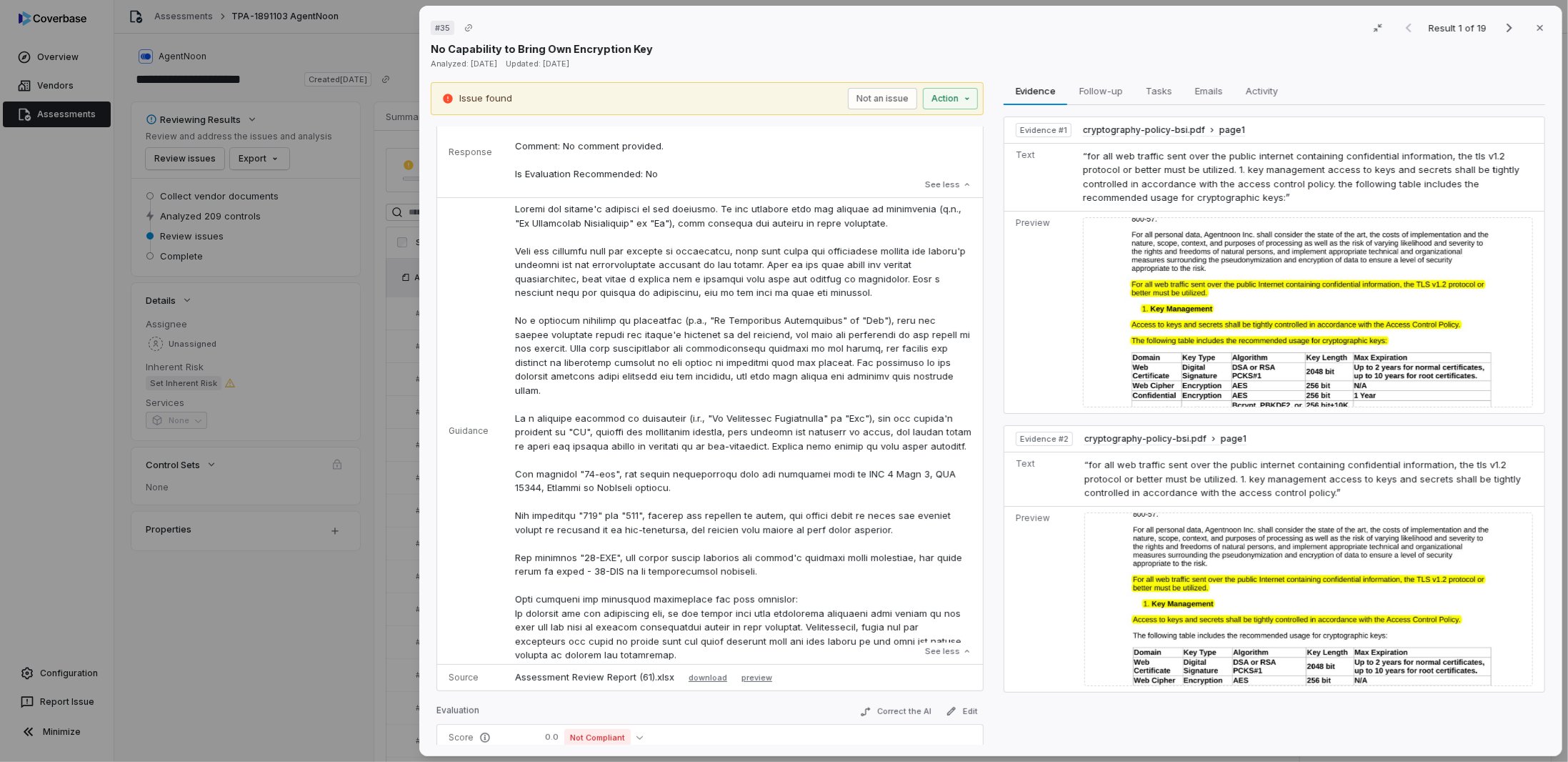
scroll to position [143, 0]
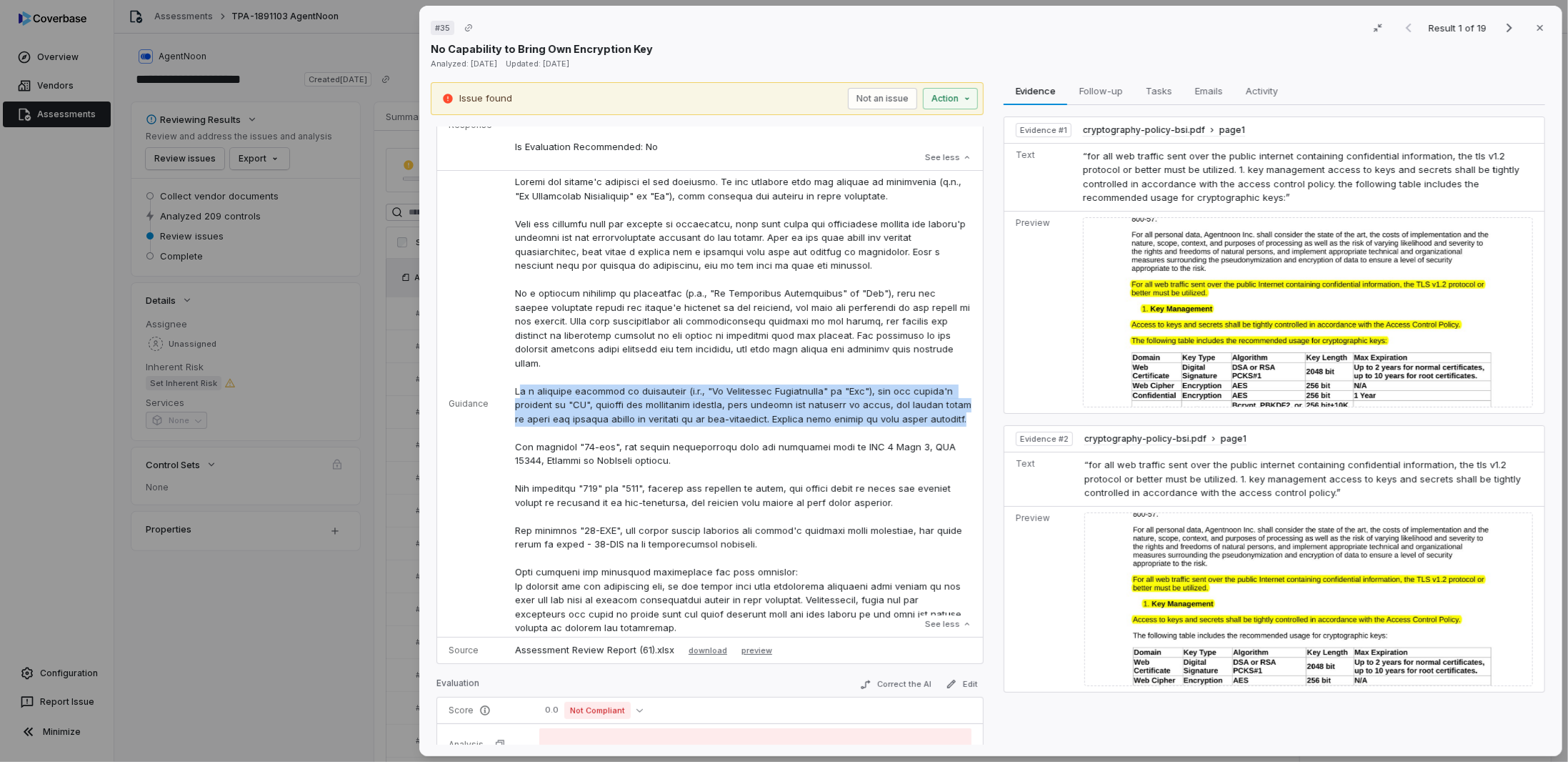
drag, startPoint x: 515, startPoint y: 391, endPoint x: 558, endPoint y: 432, distance: 59.4
click at [558, 432] on p at bounding box center [744, 406] width 457 height 460
click at [557, 433] on p at bounding box center [744, 406] width 457 height 460
drag, startPoint x: 558, startPoint y: 432, endPoint x: 511, endPoint y: 392, distance: 61.7
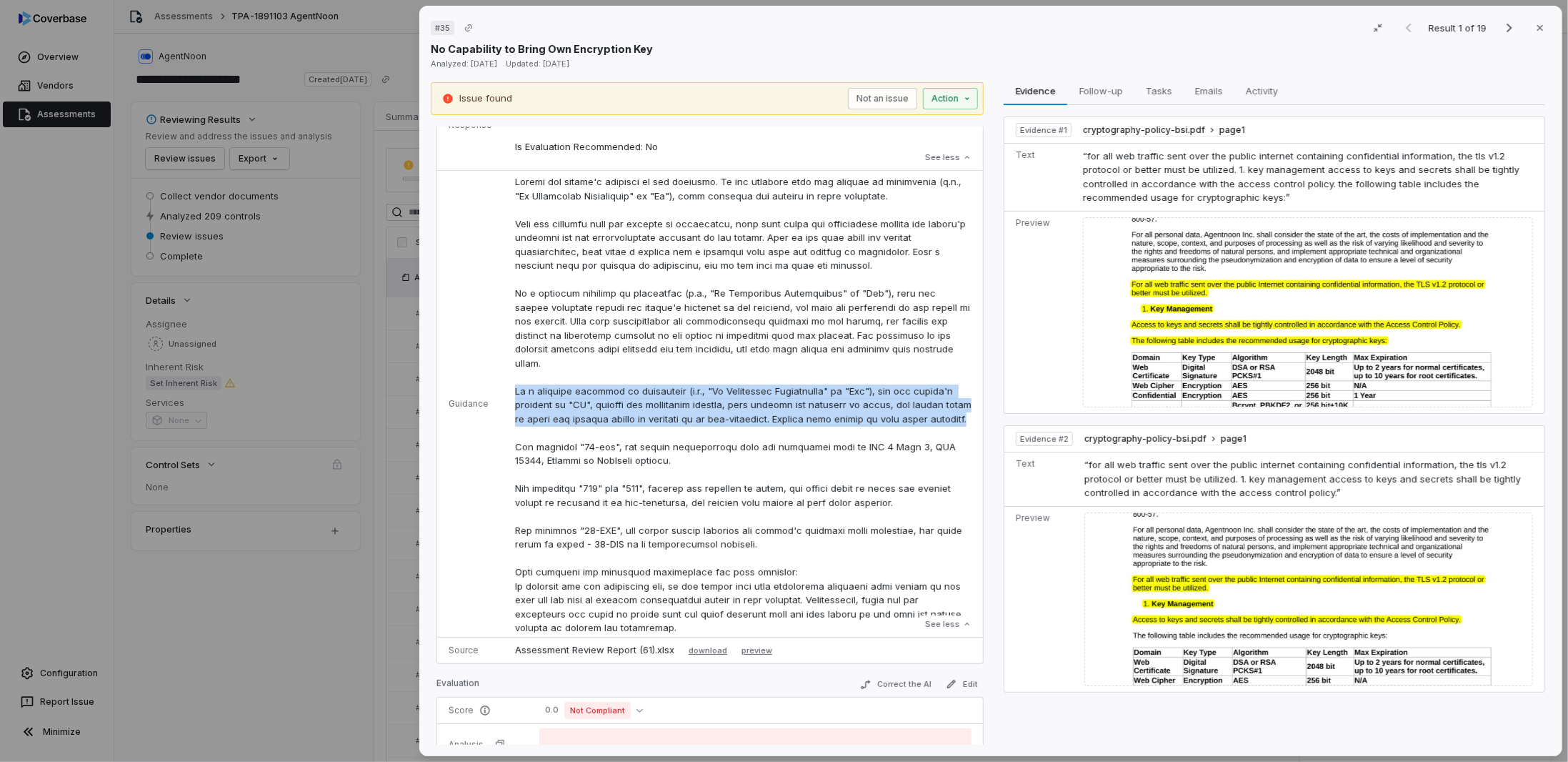
click at [515, 392] on p at bounding box center [744, 406] width 457 height 460
click at [687, 397] on p at bounding box center [744, 406] width 457 height 460
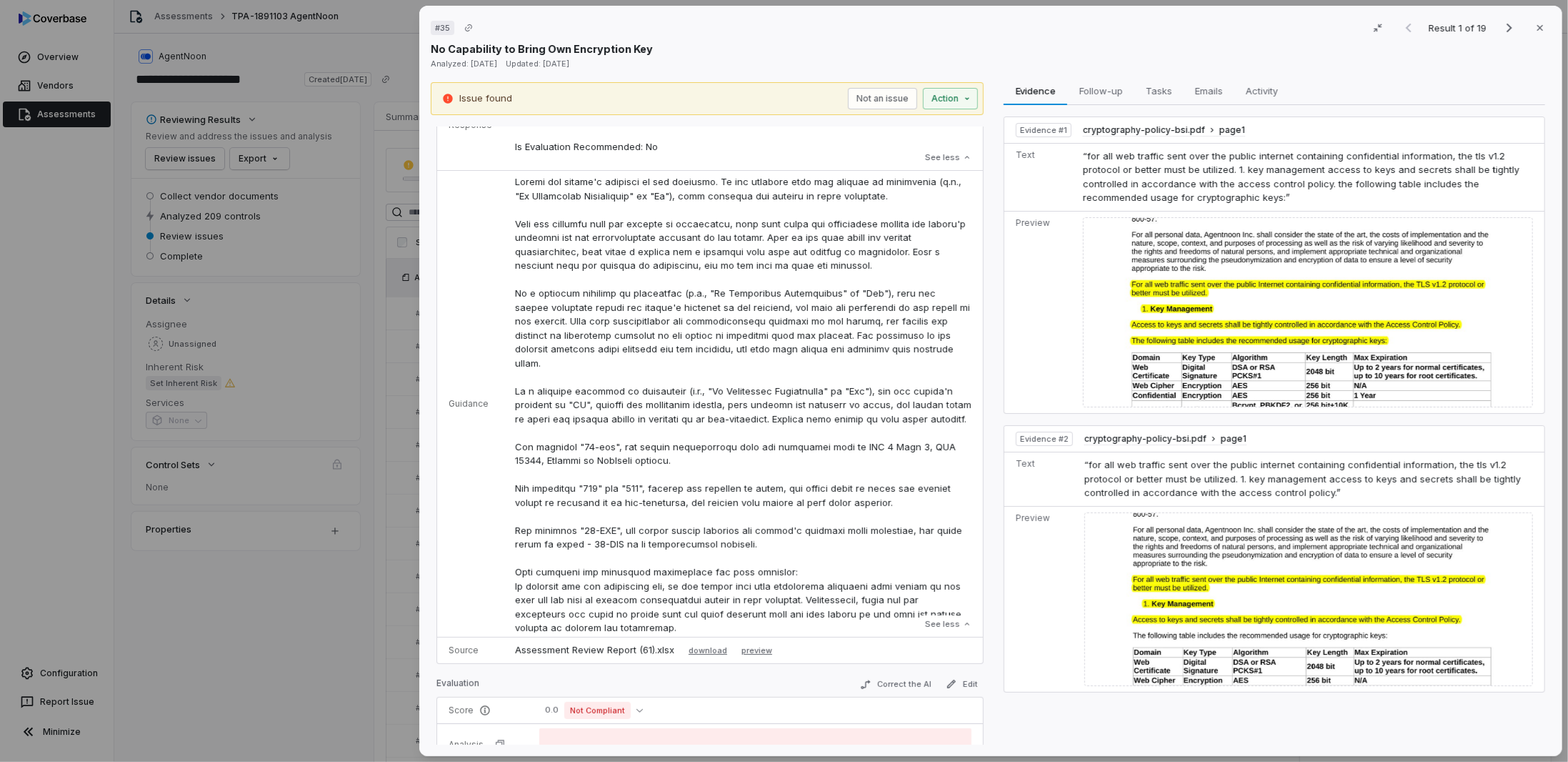
click at [704, 406] on p at bounding box center [744, 406] width 457 height 460
click at [719, 409] on p at bounding box center [744, 406] width 457 height 460
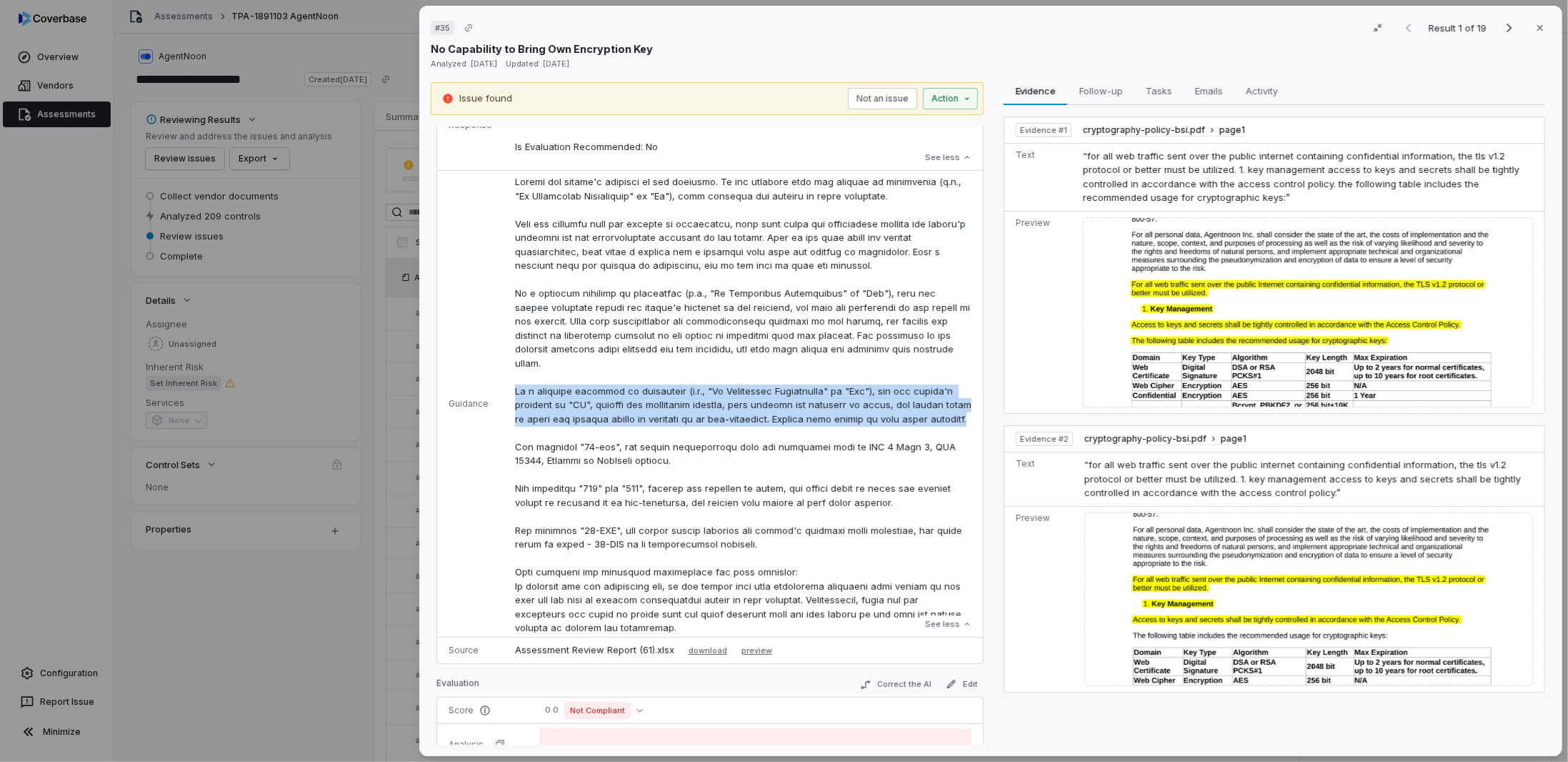
drag, startPoint x: 512, startPoint y: 392, endPoint x: 549, endPoint y: 426, distance: 50.2
click at [549, 426] on p at bounding box center [744, 406] width 457 height 460
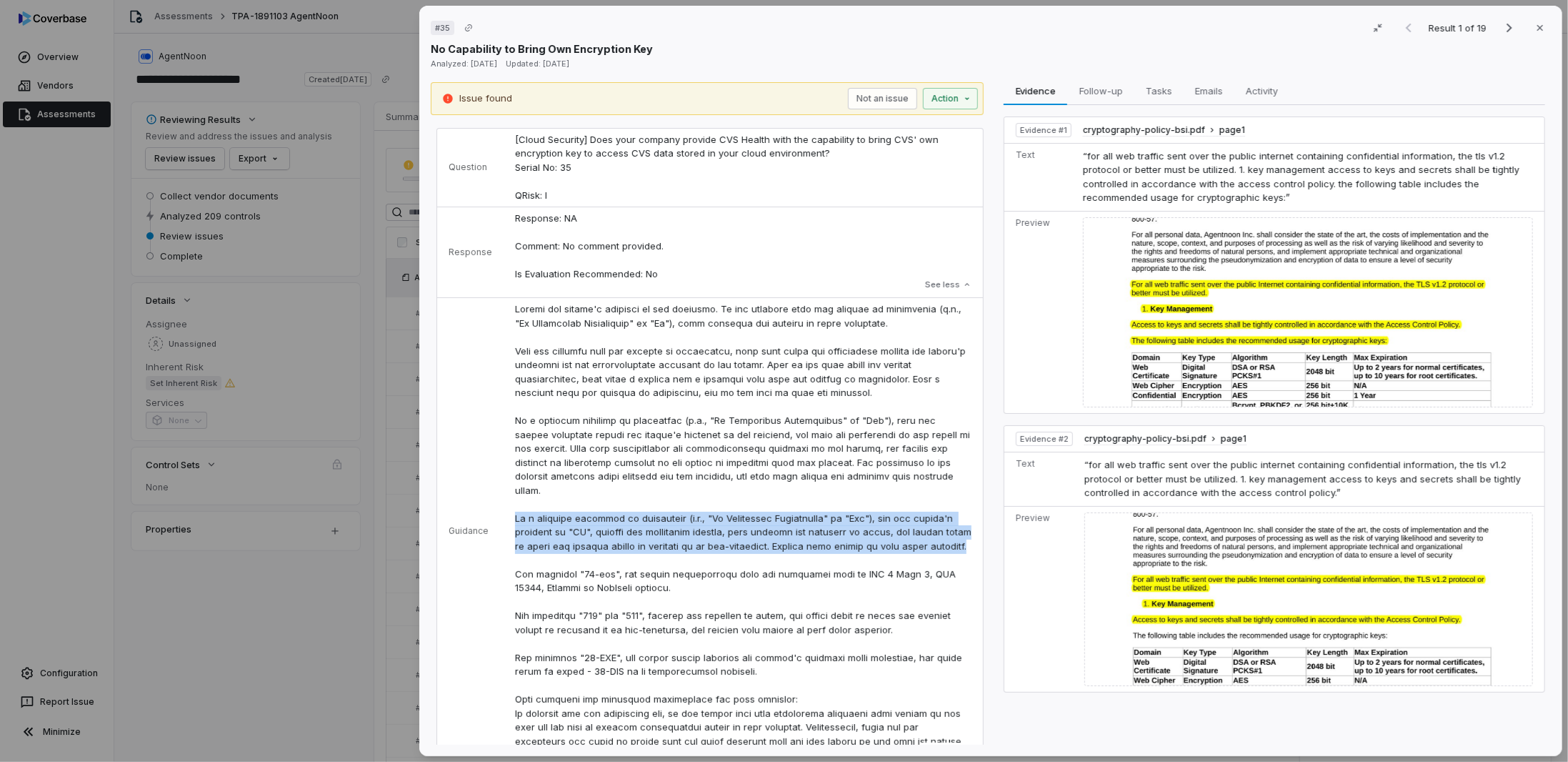
scroll to position [0, 0]
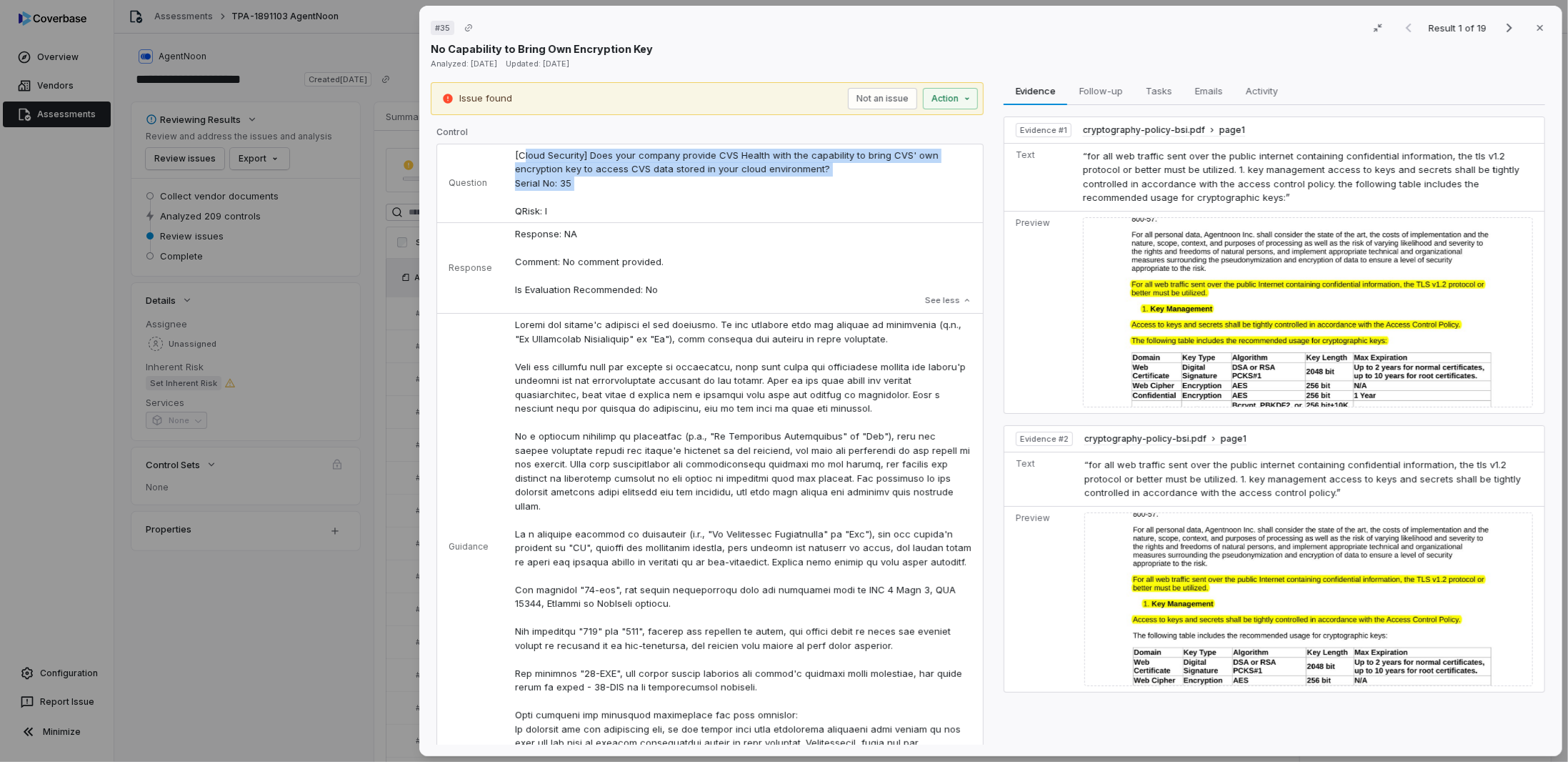
drag, startPoint x: 550, startPoint y: 178, endPoint x: 573, endPoint y: 200, distance: 31.8
click at [573, 200] on td "[Cloud Security] Does your company provide CVS Health with the capability to br…" at bounding box center [744, 184] width 480 height 79
click at [539, 173] on span "[Cloud Security] Does your company provide CVS Health with the capability to br…" at bounding box center [728, 183] width 427 height 67
drag, startPoint x: 509, startPoint y: 159, endPoint x: 554, endPoint y: 205, distance: 64.4
click at [552, 205] on td "[Cloud Security] Does your company provide CVS Health with the capability to br…" at bounding box center [744, 184] width 480 height 79
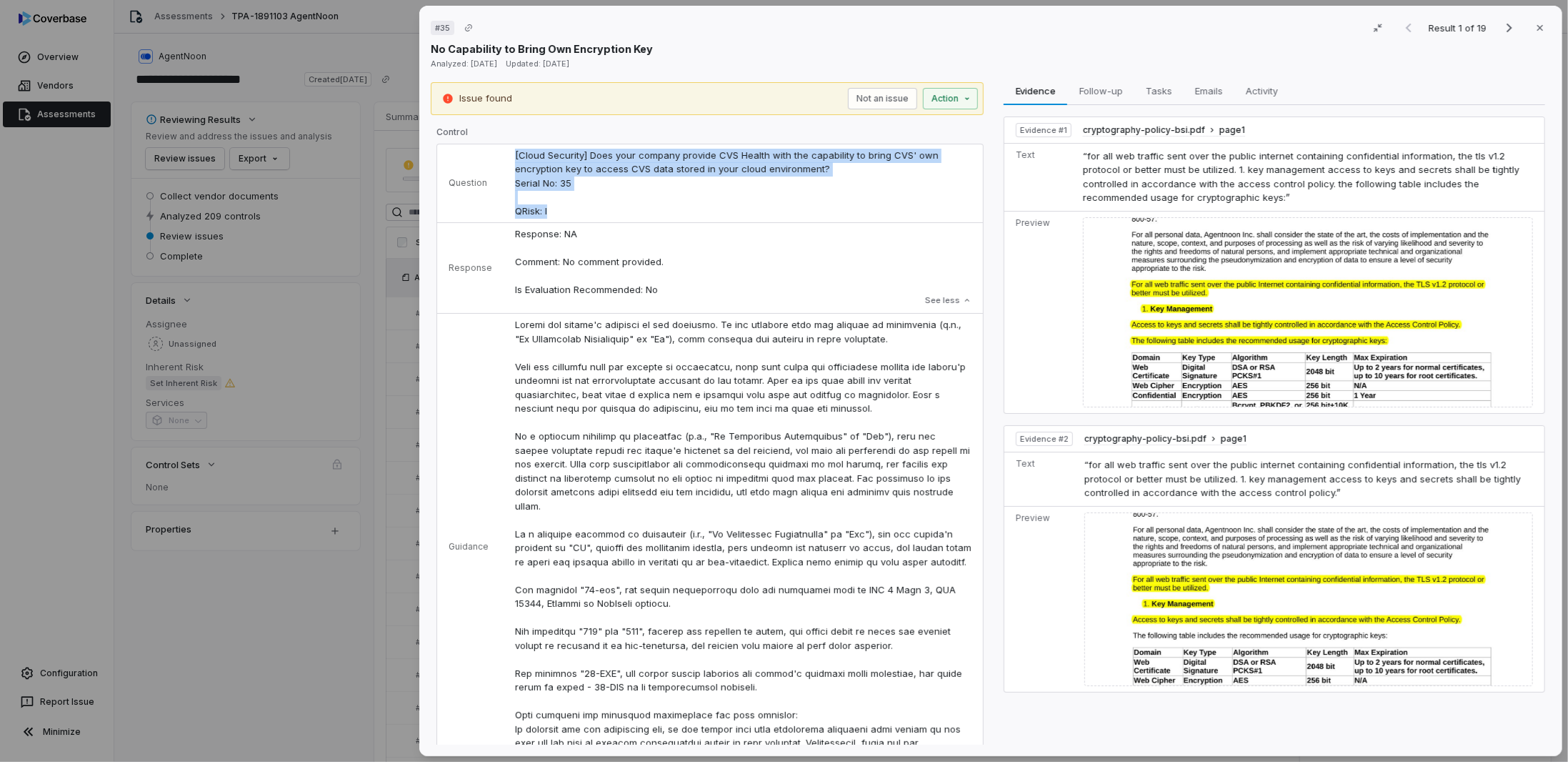
click at [559, 206] on td "[Cloud Security] Does your company provide CVS Health with the capability to br…" at bounding box center [744, 184] width 480 height 79
drag, startPoint x: 544, startPoint y: 212, endPoint x: 509, endPoint y: 212, distance: 35.0
click at [509, 212] on td "[Cloud Security] Does your company provide CVS Health with the capability to br…" at bounding box center [744, 184] width 480 height 79
click at [583, 240] on p "Response: NA Comment: No comment provided. Is Evaluation Recommended: No" at bounding box center [744, 262] width 457 height 70
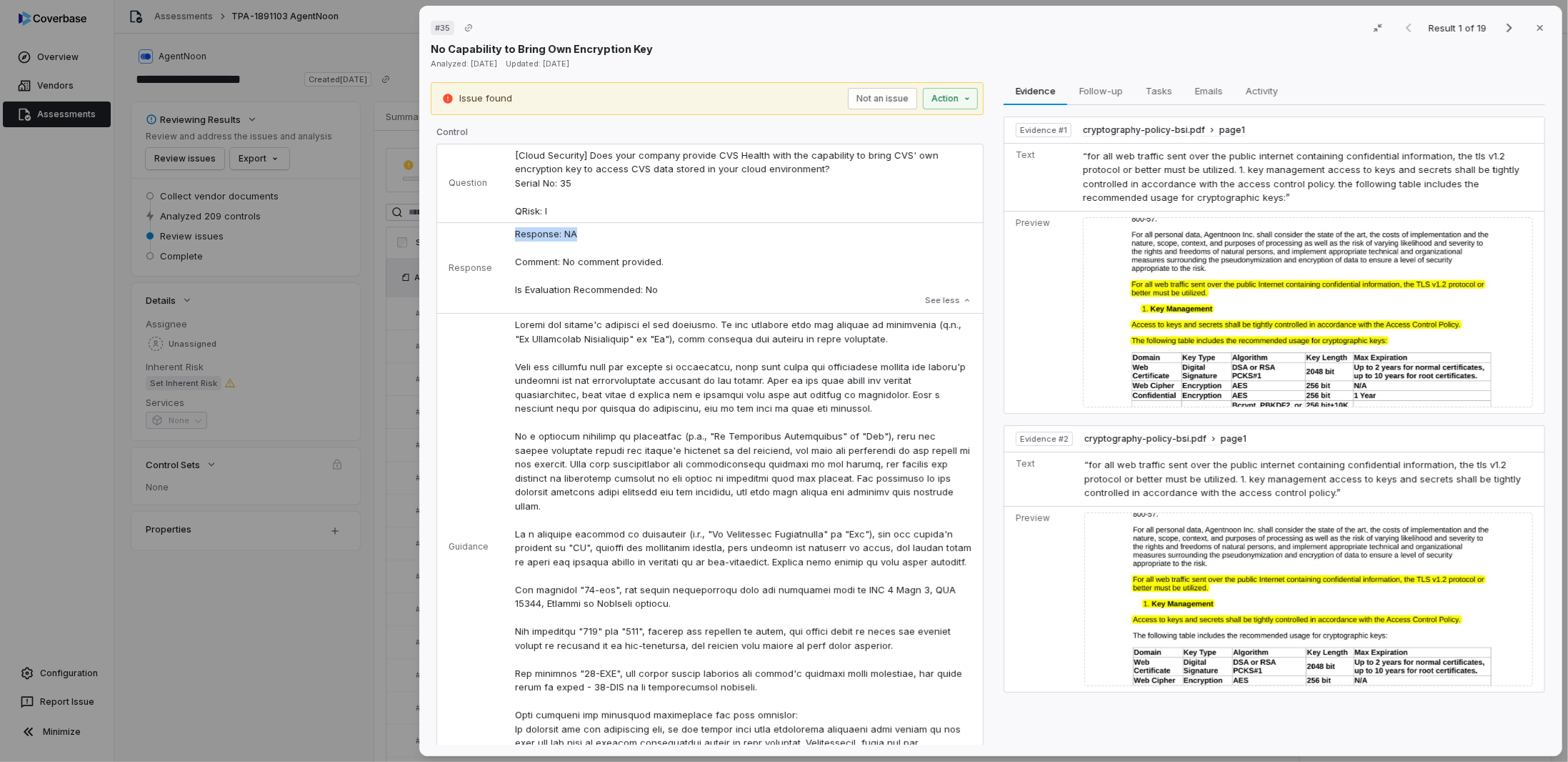
drag, startPoint x: 581, startPoint y: 233, endPoint x: 509, endPoint y: 230, distance: 72.1
click at [509, 230] on td "Response: NA Comment: No comment provided. Is Evaluation Recommended: No Respon…" at bounding box center [744, 268] width 480 height 91
drag, startPoint x: 674, startPoint y: 263, endPoint x: 525, endPoint y: 250, distance: 149.6
click at [505, 256] on td "Response: NA Comment: No comment provided. Is Evaluation Recommended: No Respon…" at bounding box center [744, 268] width 480 height 91
drag, startPoint x: 583, startPoint y: 231, endPoint x: 508, endPoint y: 229, distance: 75.0
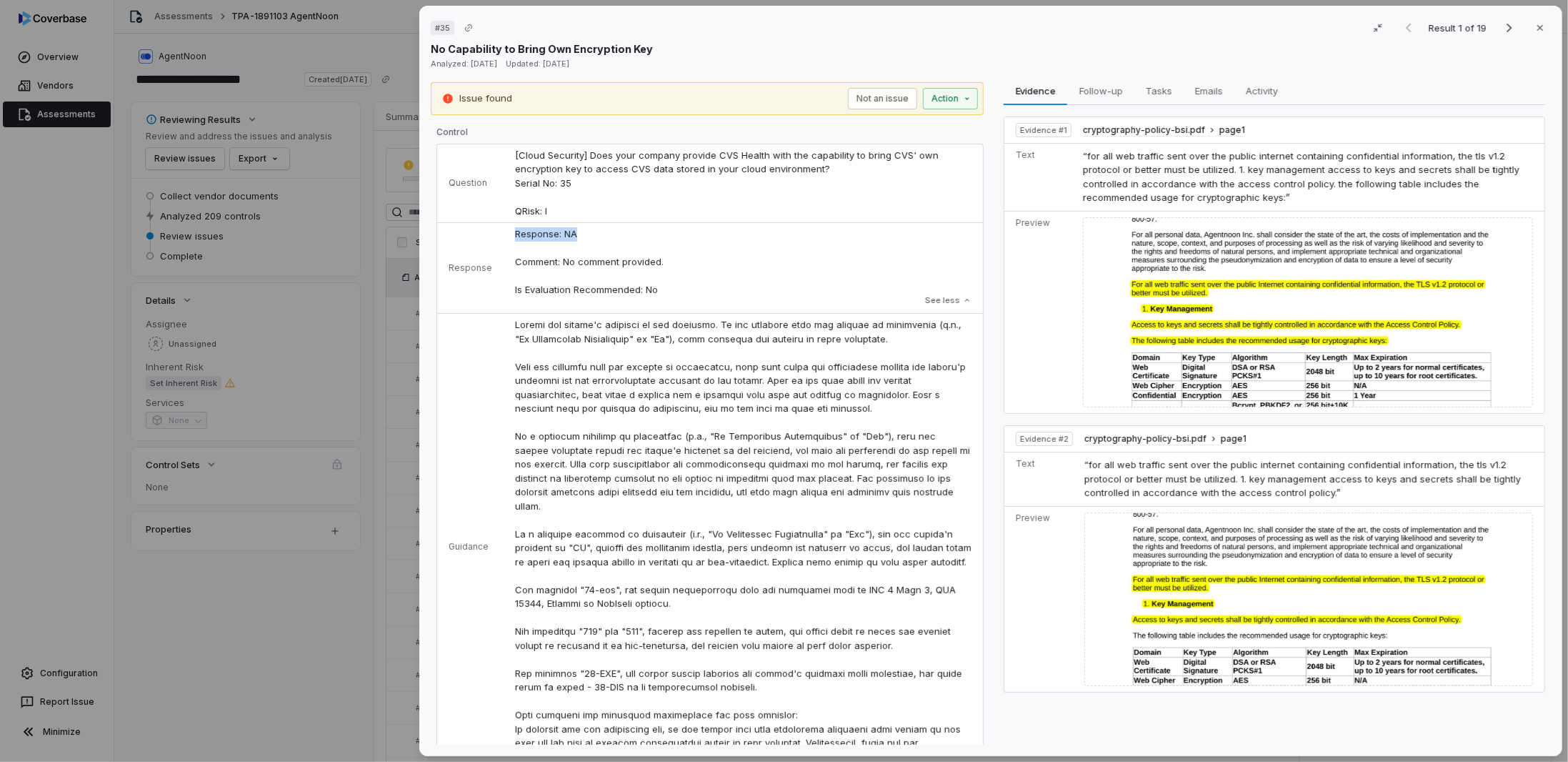
click at [508, 229] on td "Response: NA Comment: No comment provided. Is Evaluation Recommended: No Respon…" at bounding box center [744, 268] width 480 height 91
drag, startPoint x: 679, startPoint y: 258, endPoint x: 502, endPoint y: 257, distance: 177.0
click at [504, 257] on td "Response: NA Comment: No comment provided. Is Evaluation Recommended: No Respon…" at bounding box center [744, 268] width 480 height 91
drag, startPoint x: 667, startPoint y: 286, endPoint x: 502, endPoint y: 284, distance: 165.0
click at [504, 284] on td "Response: NA Comment: No comment provided. Is Evaluation Recommended: No Respon…" at bounding box center [744, 268] width 480 height 91
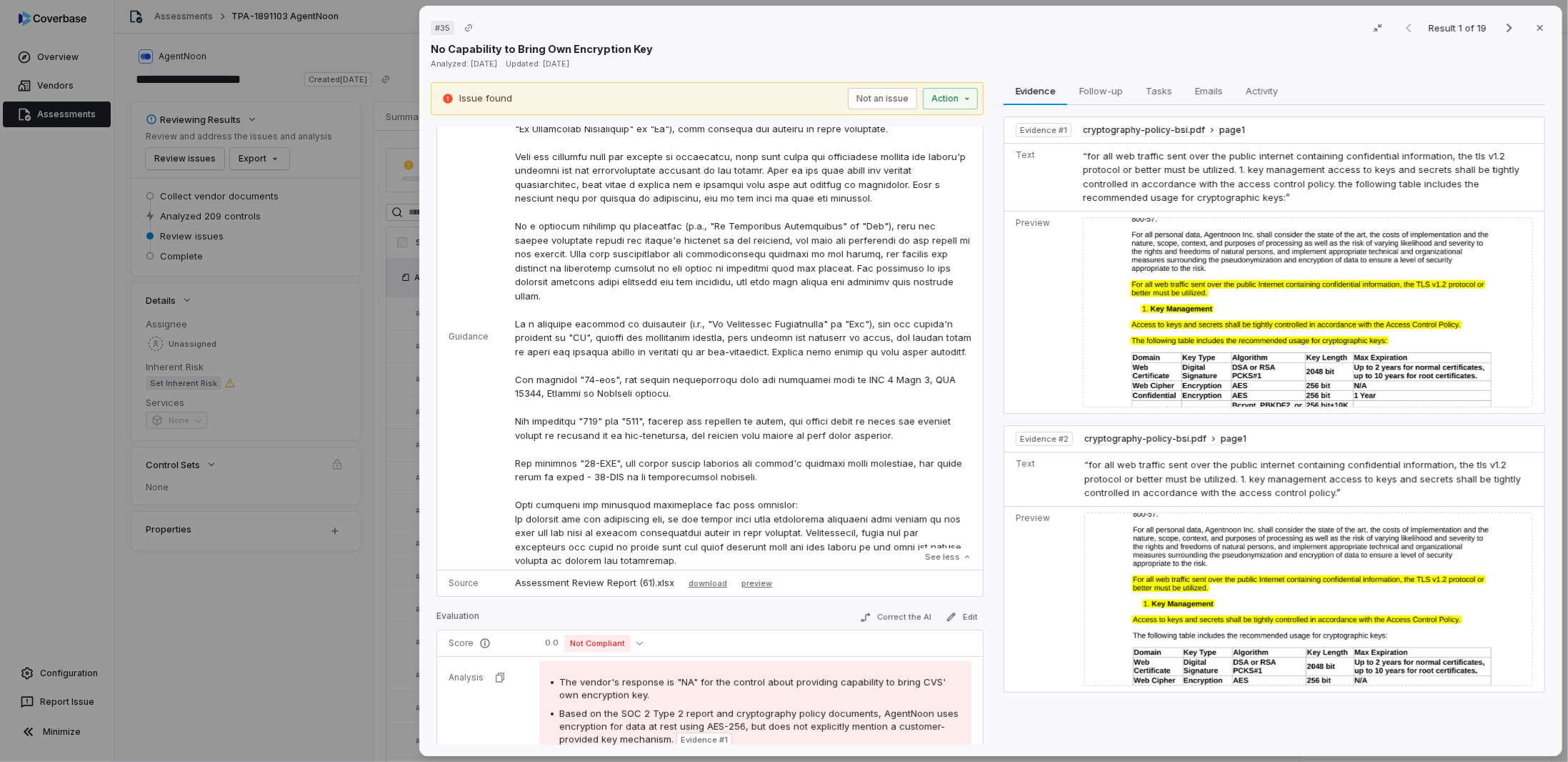
scroll to position [215, 0]
click at [516, 520] on p at bounding box center [744, 334] width 457 height 460
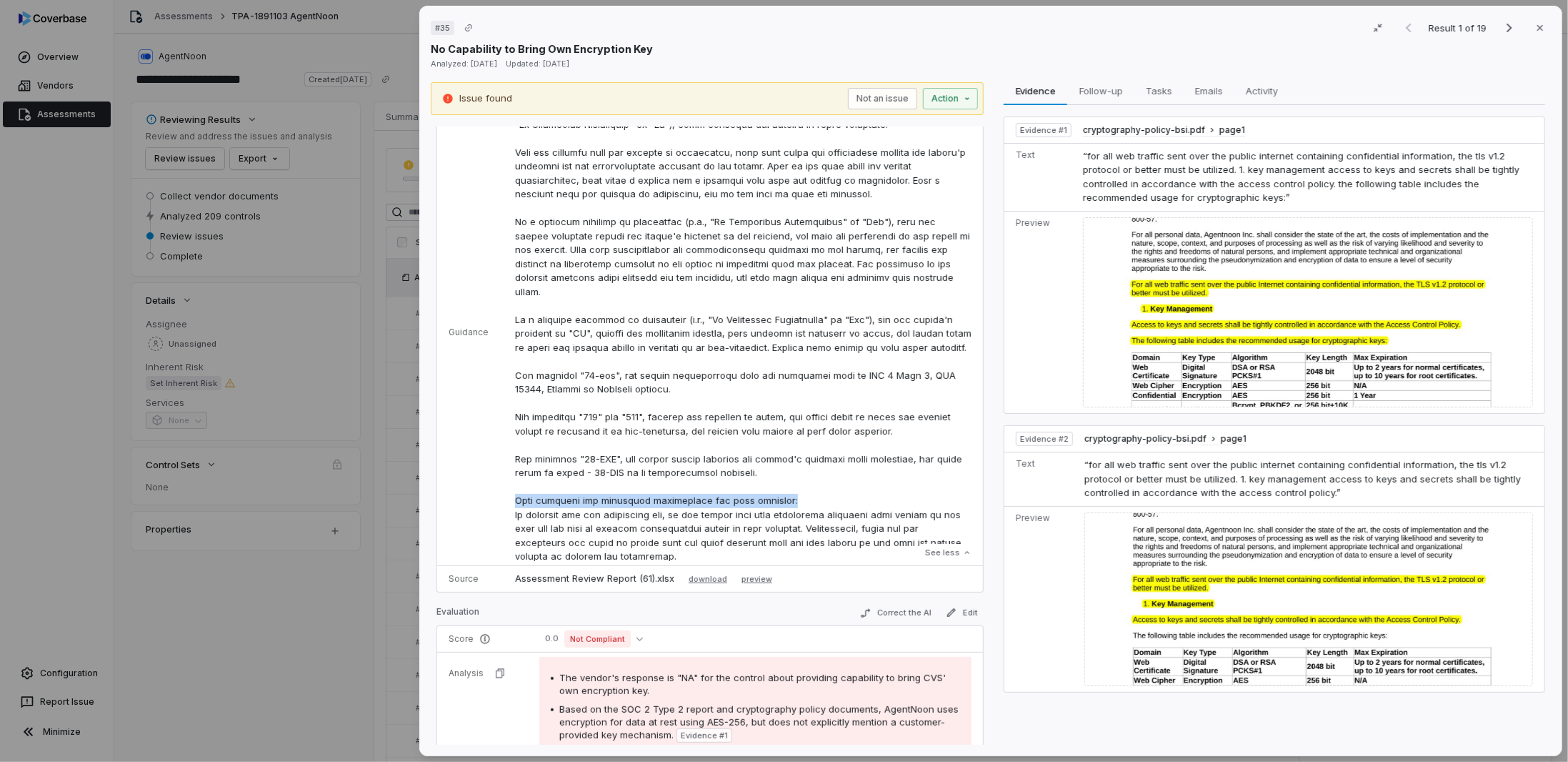
drag, startPoint x: 766, startPoint y: 514, endPoint x: 510, endPoint y: 512, distance: 256.0
click at [508, 513] on td "See less" at bounding box center [744, 332] width 480 height 466
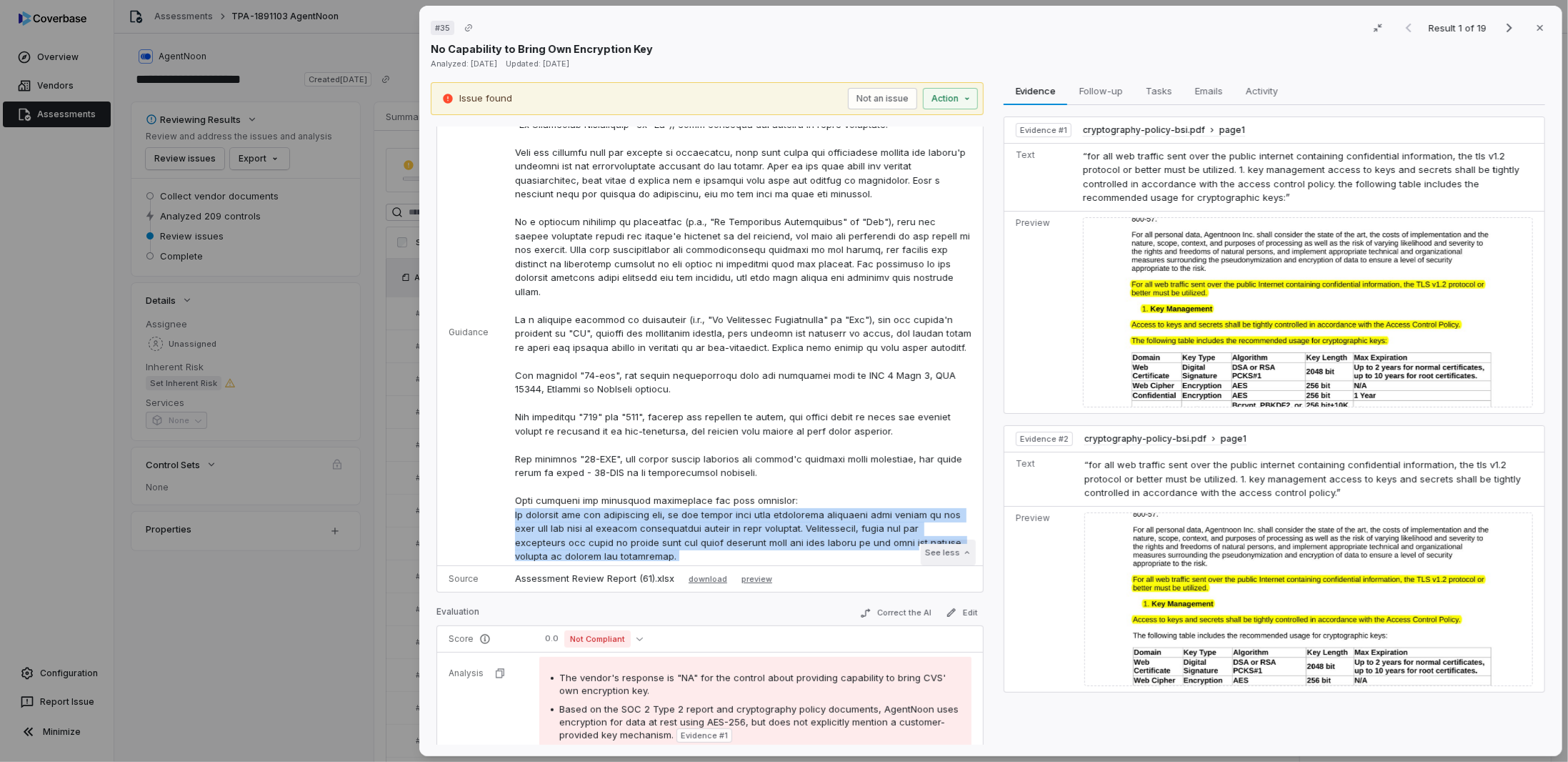
drag, startPoint x: 510, startPoint y: 525, endPoint x: 947, endPoint y: 558, distance: 438.2
click at [947, 558] on td "See less" at bounding box center [744, 332] width 480 height 466
click at [515, 537] on p at bounding box center [744, 334] width 457 height 460
drag, startPoint x: 508, startPoint y: 527, endPoint x: 937, endPoint y: 546, distance: 429.4
click at [937, 546] on td "See less" at bounding box center [744, 332] width 480 height 466
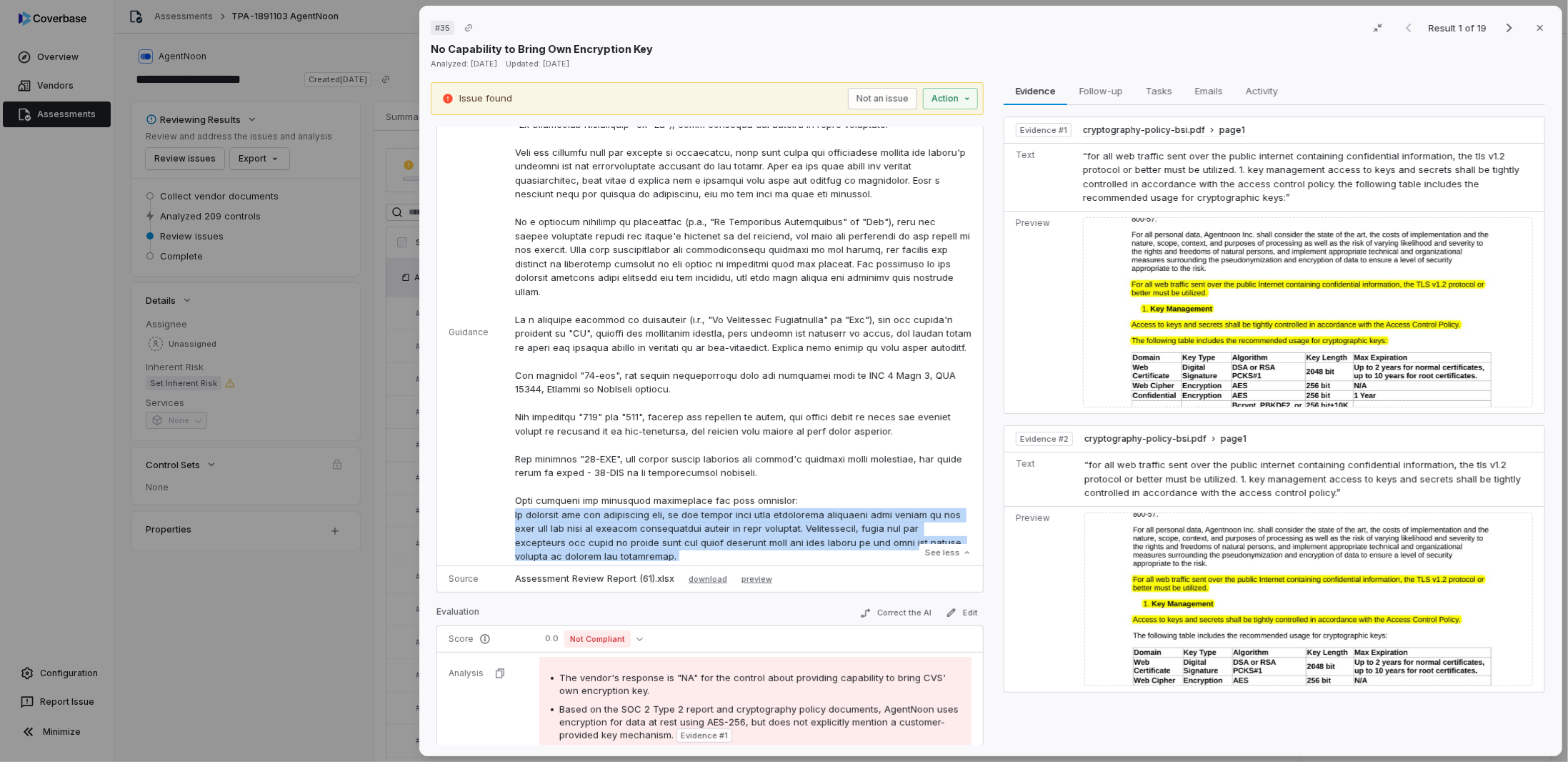
scroll to position [286, 0]
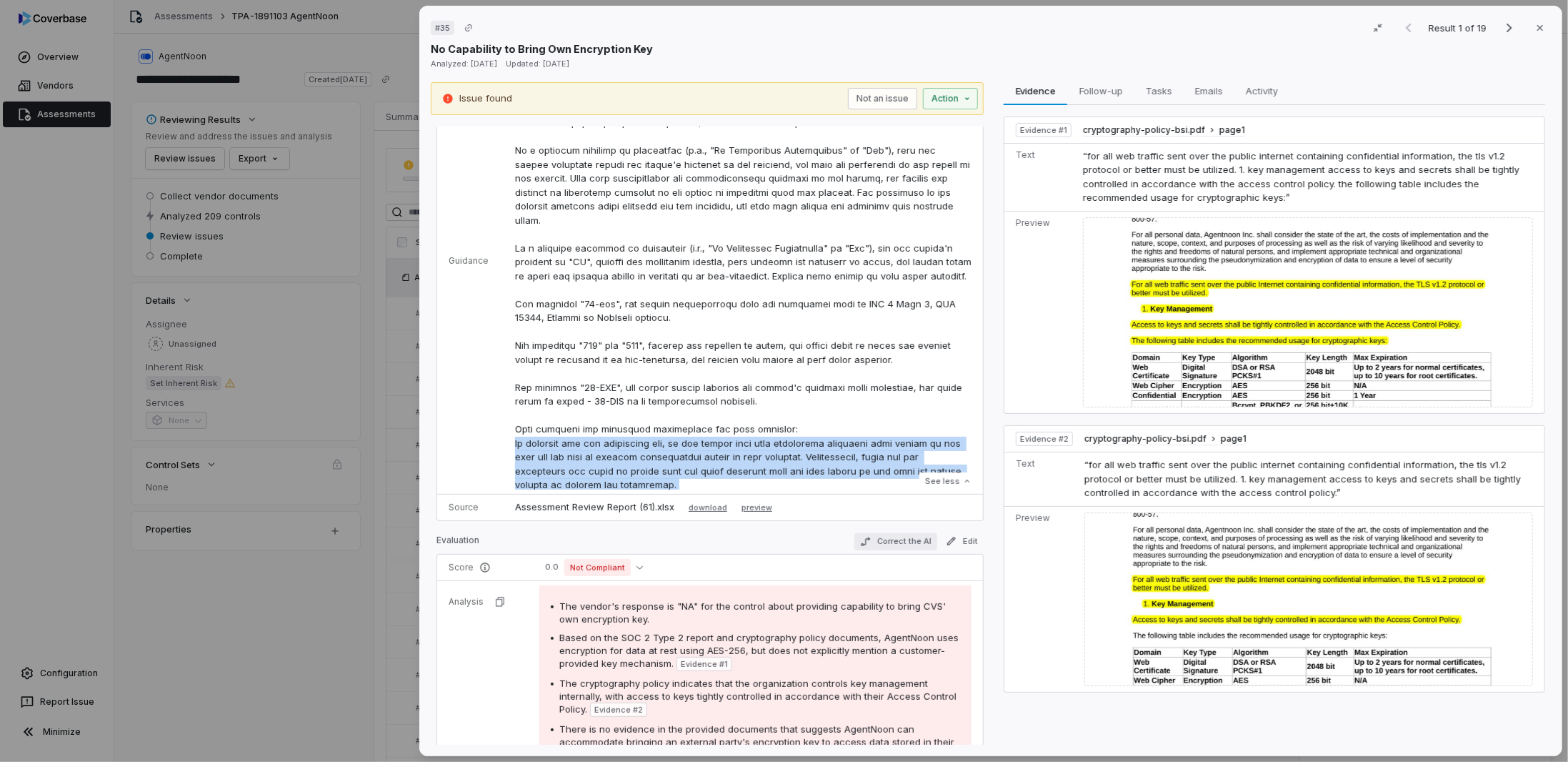
click at [879, 539] on button "Correct the AI" at bounding box center [896, 541] width 83 height 17
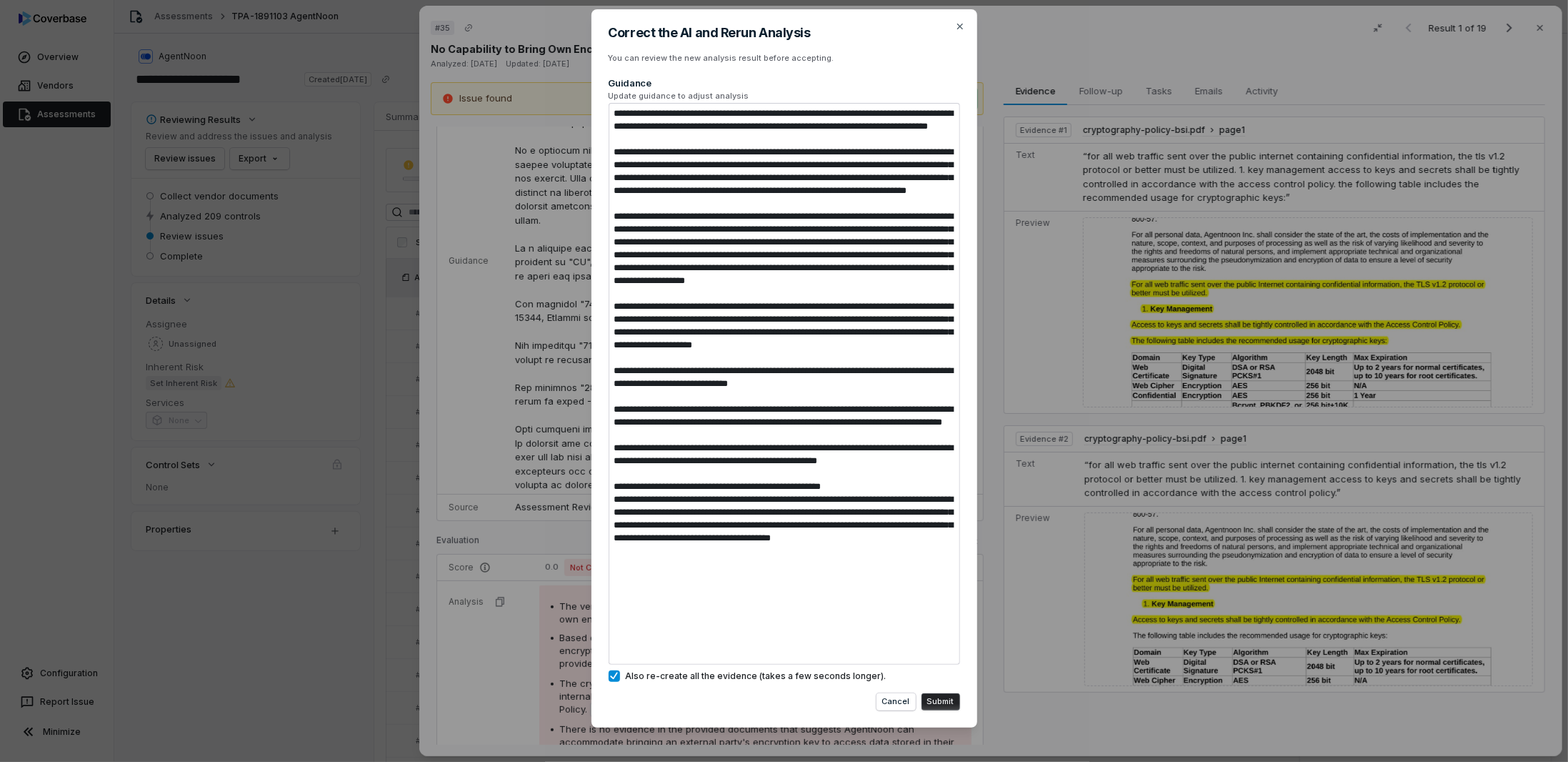
scroll to position [24, 0]
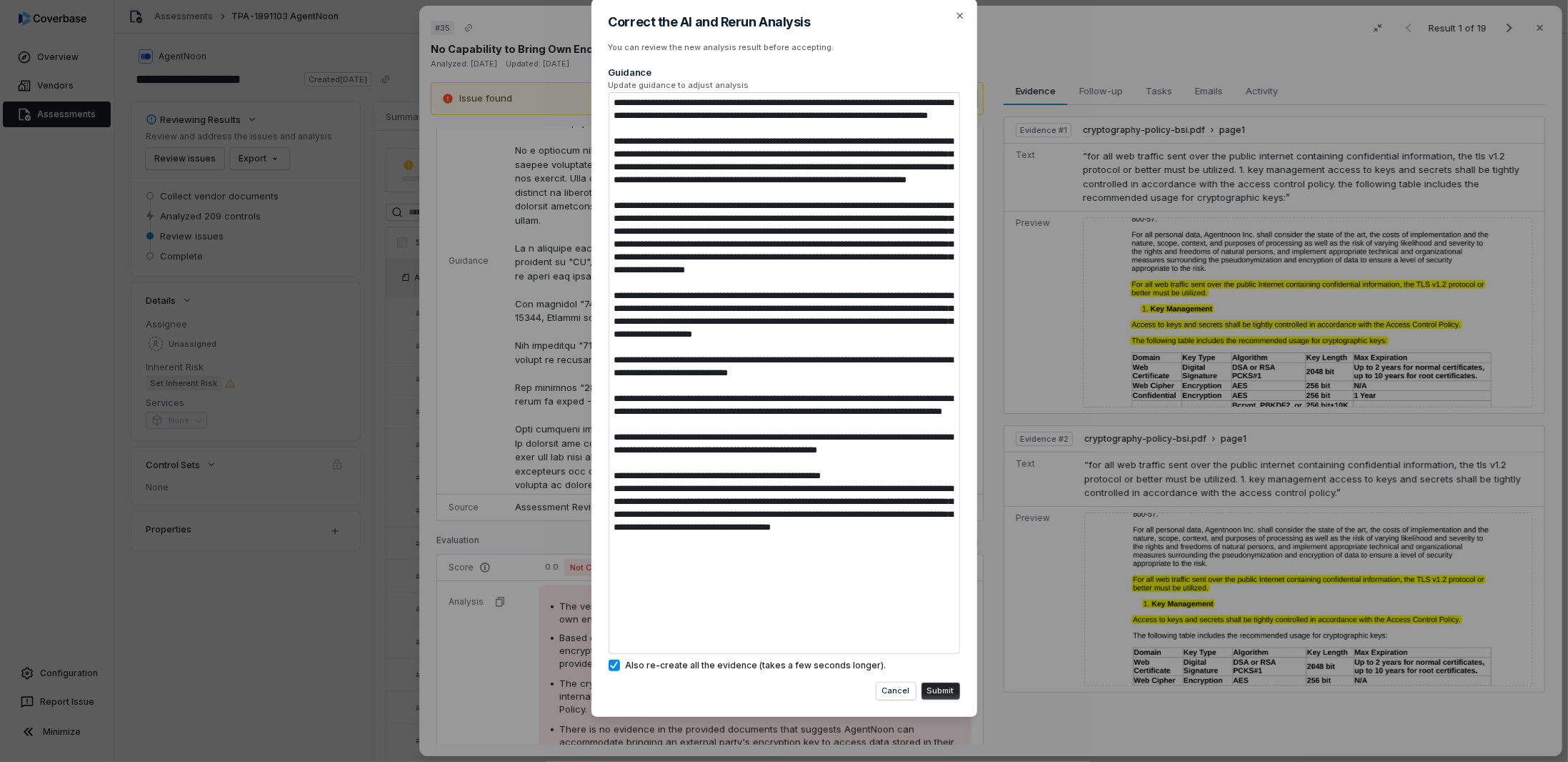
click at [785, 645] on textarea at bounding box center [784, 373] width 352 height 562
click at [780, 641] on textarea at bounding box center [784, 373] width 352 height 562
click at [769, 637] on textarea at bounding box center [784, 373] width 352 height 562
type textarea "*"
type textarea "**********"
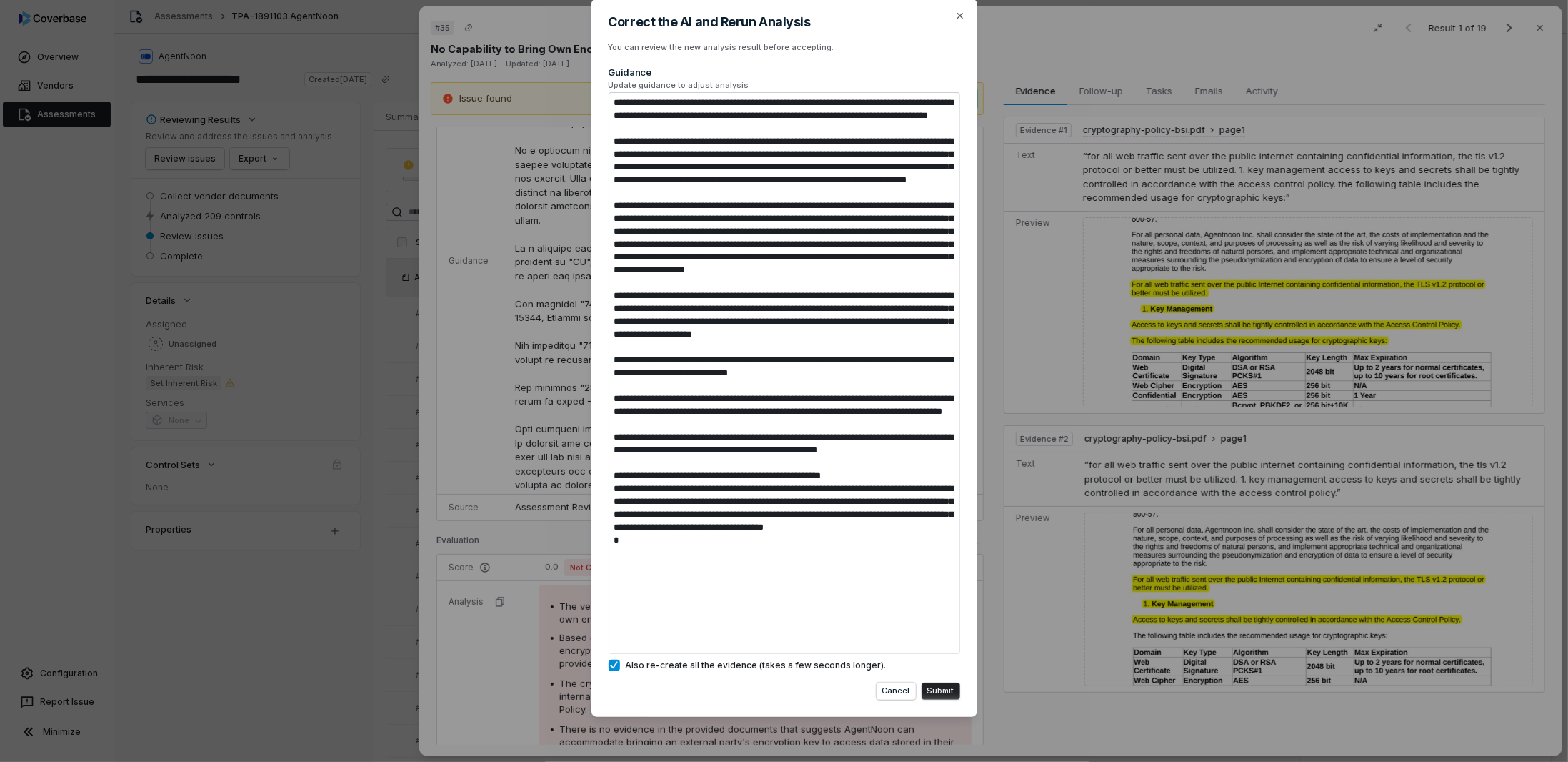
click at [677, 599] on textarea at bounding box center [784, 373] width 352 height 562
drag, startPoint x: 764, startPoint y: 635, endPoint x: 860, endPoint y: 593, distance: 104.8
click at [591, 573] on div "Correct the AI and Rerun Analysis You can review the new analysis result before…" at bounding box center [784, 358] width 386 height 719
click at [858, 561] on textarea at bounding box center [784, 373] width 352 height 562
drag, startPoint x: 864, startPoint y: 564, endPoint x: 614, endPoint y: 561, distance: 250.0
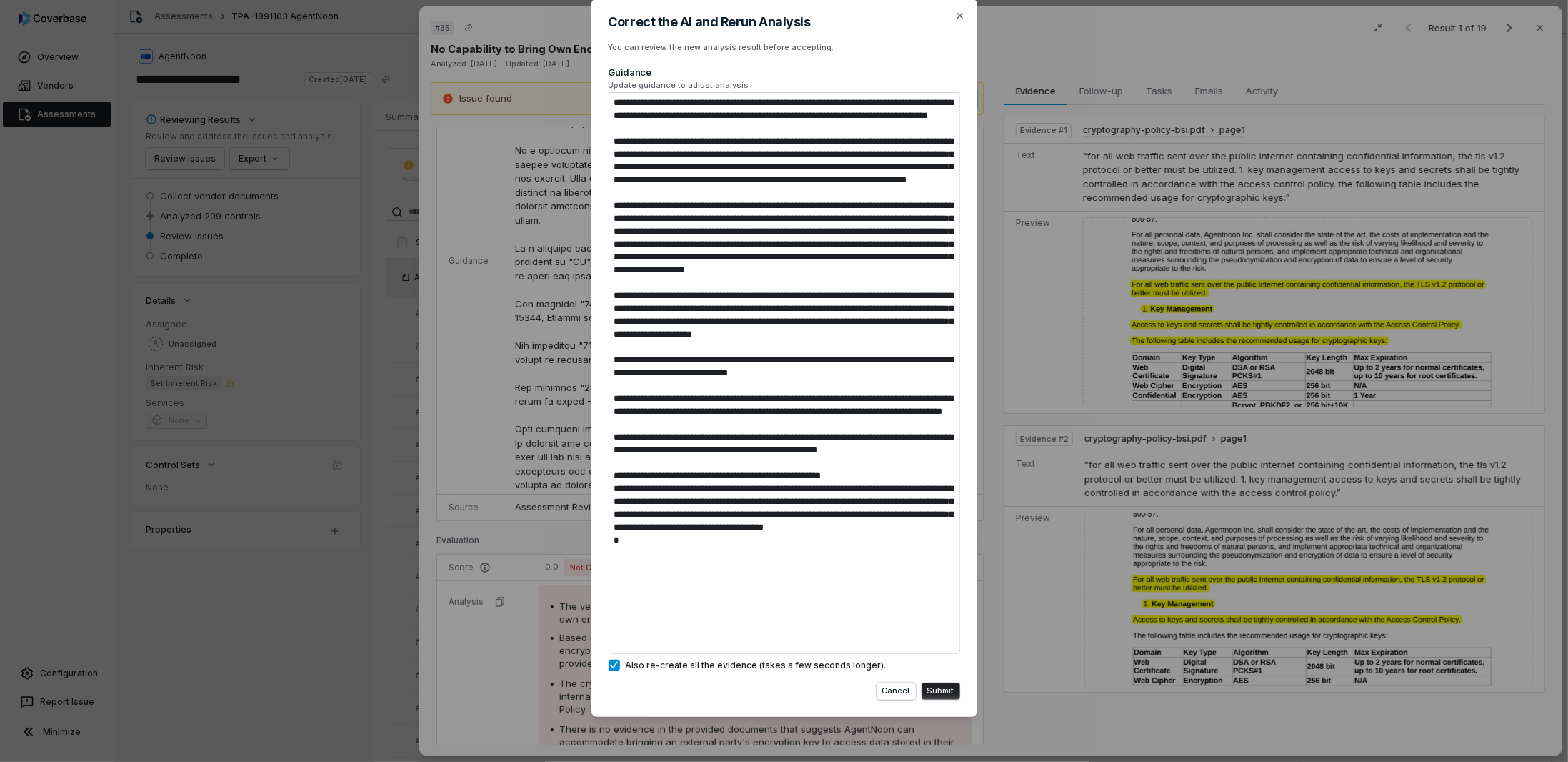
click at [614, 561] on textarea at bounding box center [784, 373] width 352 height 562
click at [723, 597] on textarea at bounding box center [784, 373] width 352 height 562
drag, startPoint x: 768, startPoint y: 632, endPoint x: 566, endPoint y: 572, distance: 210.7
click at [566, 572] on div "Correct the AI and Rerun Analysis You can review the new analysis result before…" at bounding box center [784, 369] width 1568 height 786
type textarea "*"
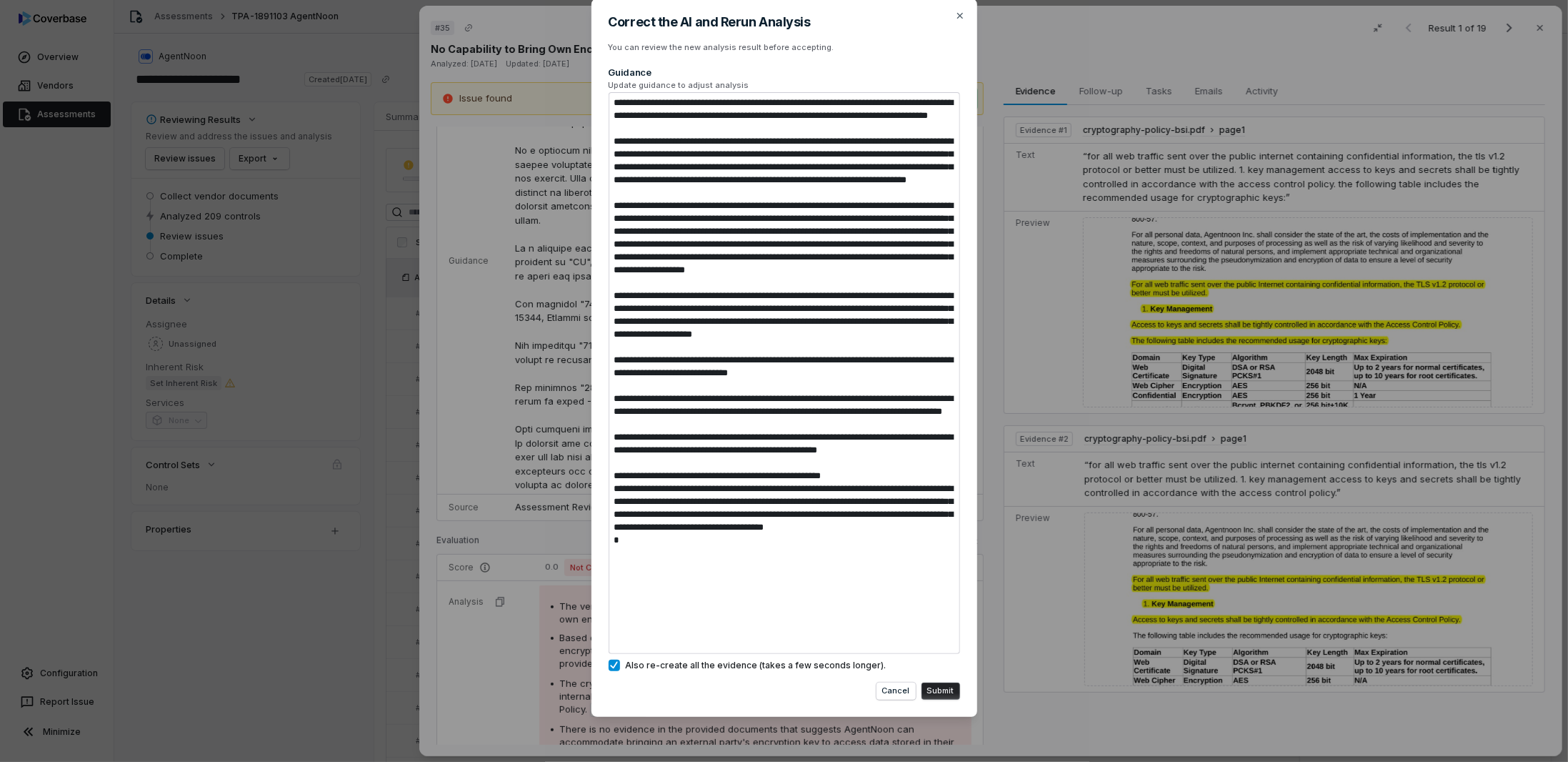
type textarea "**********"
click at [460, 350] on div "Correct the AI and Rerun Analysis You can review the new analysis result before…" at bounding box center [784, 369] width 1568 height 786
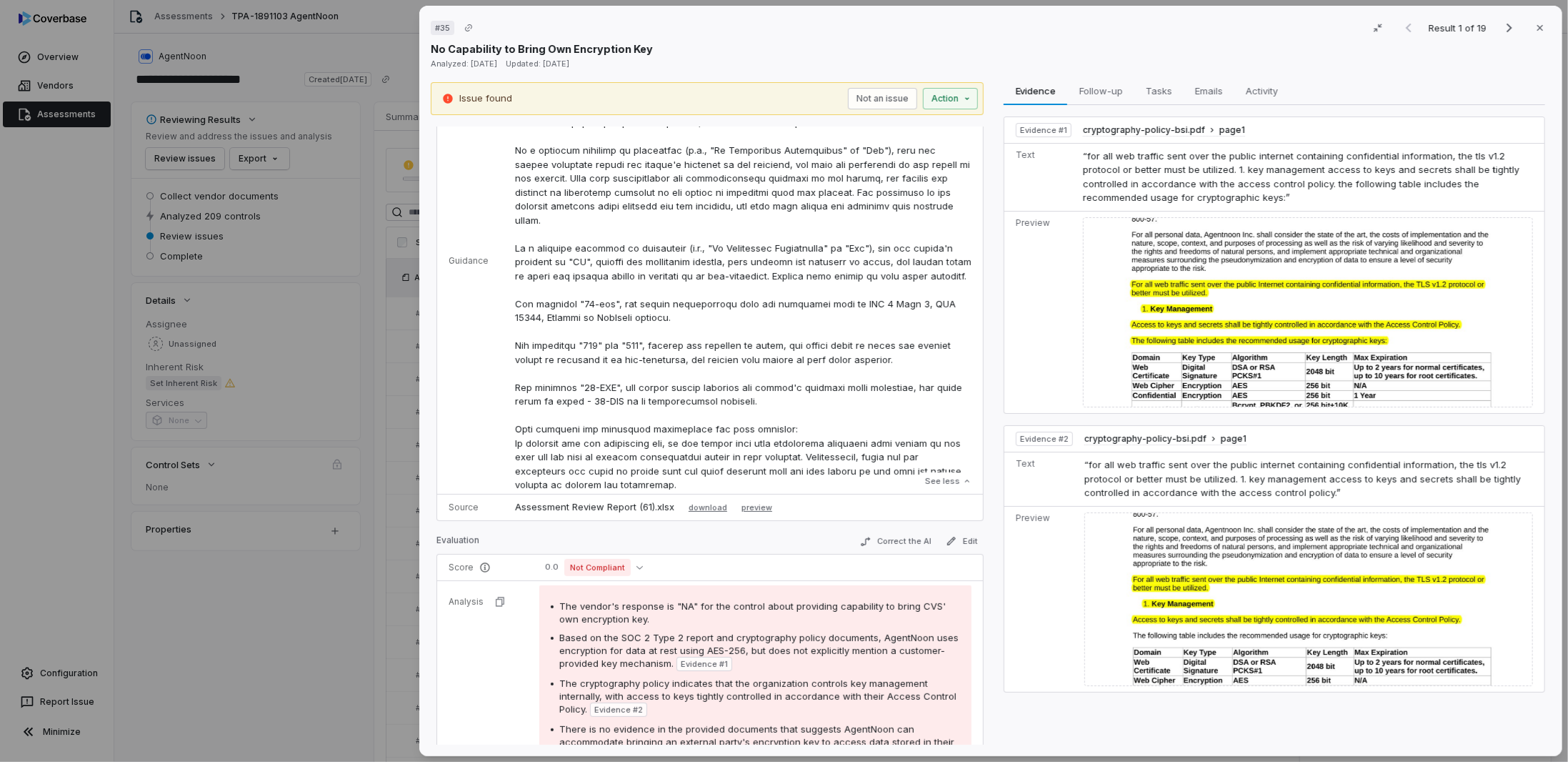
click at [727, 438] on p at bounding box center [744, 262] width 457 height 460
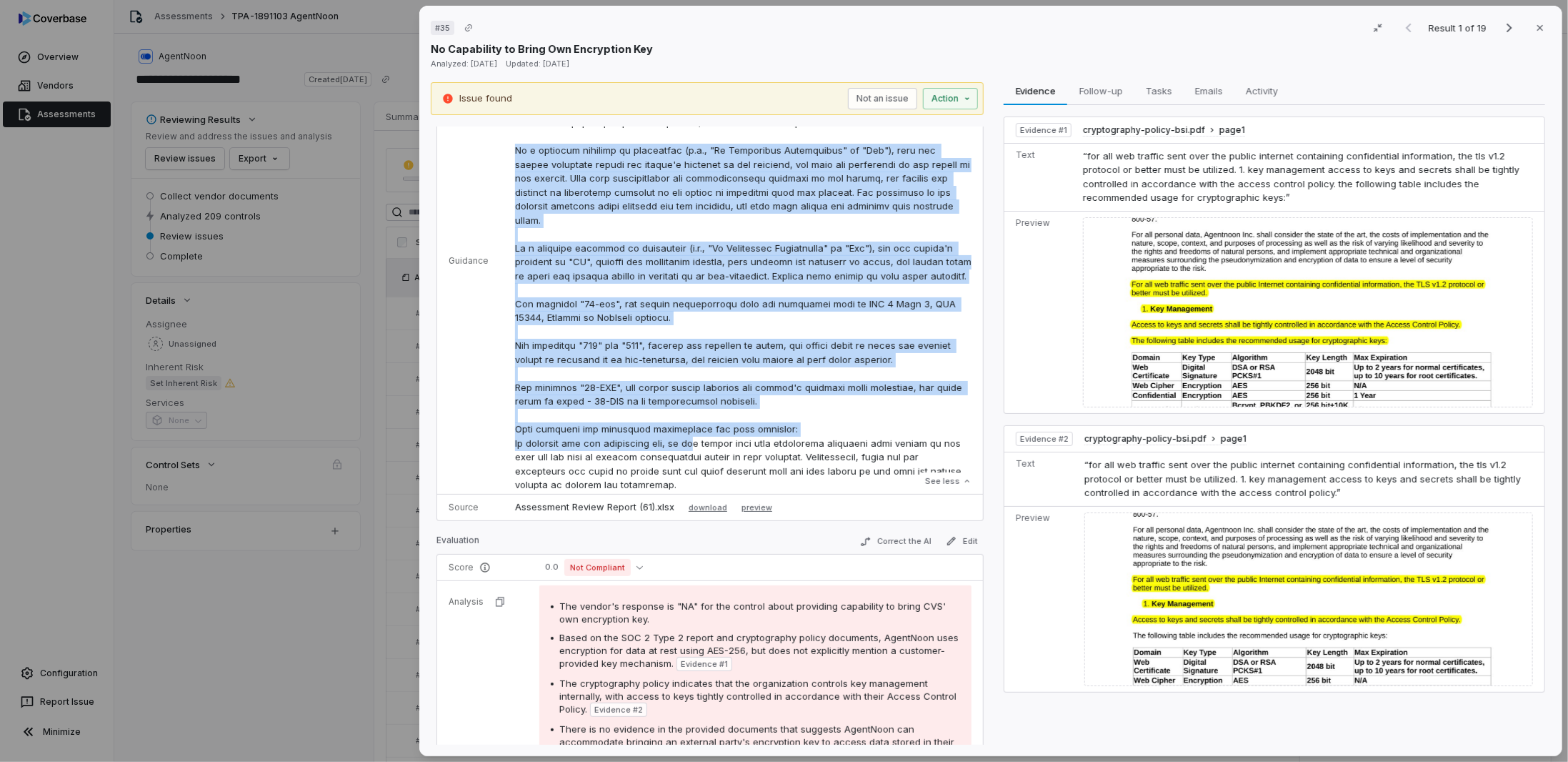
drag, startPoint x: 500, startPoint y: 154, endPoint x: 696, endPoint y: 450, distance: 355.0
click at [696, 450] on td "See less" at bounding box center [744, 261] width 480 height 466
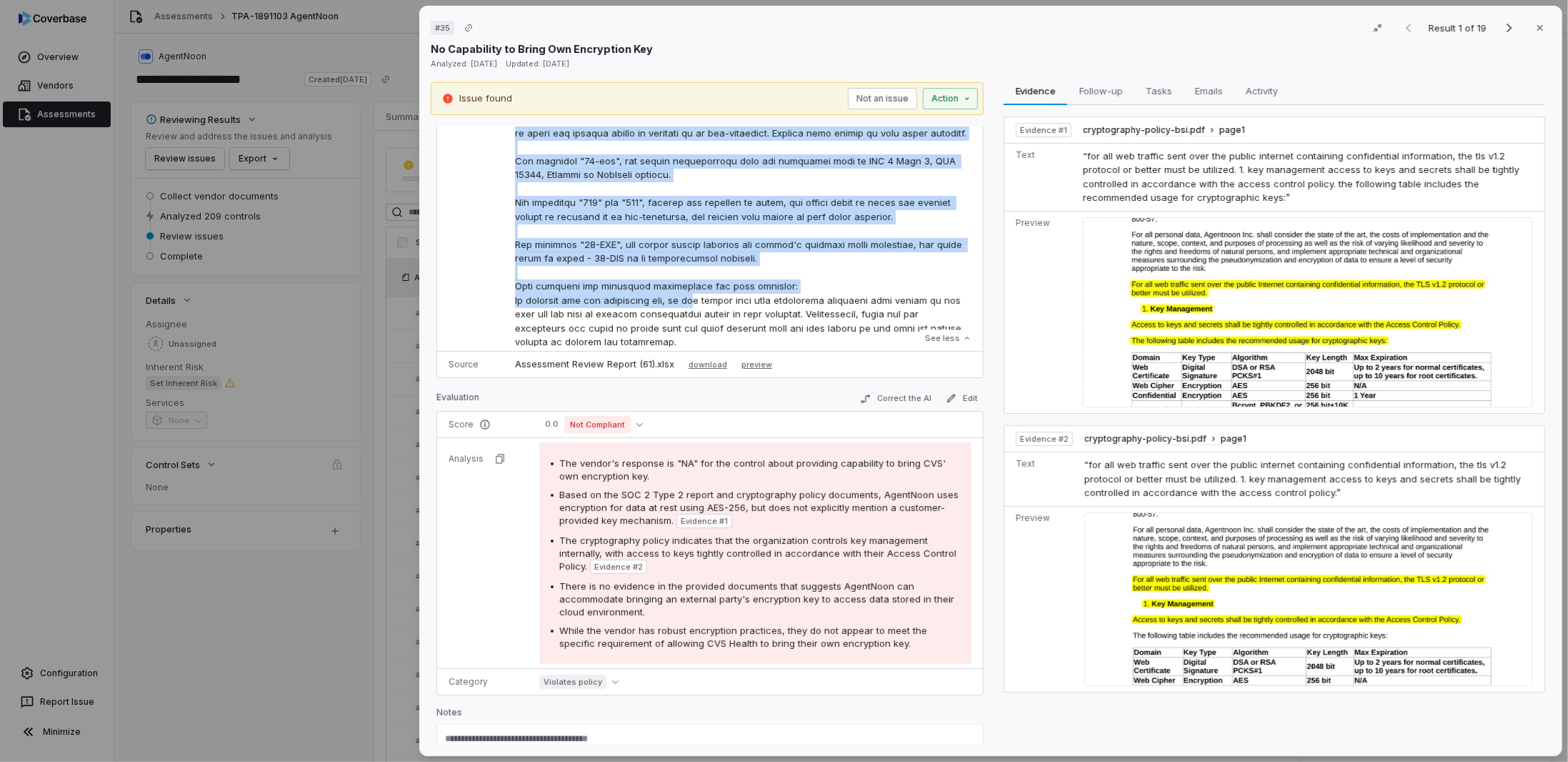
scroll to position [467, 0]
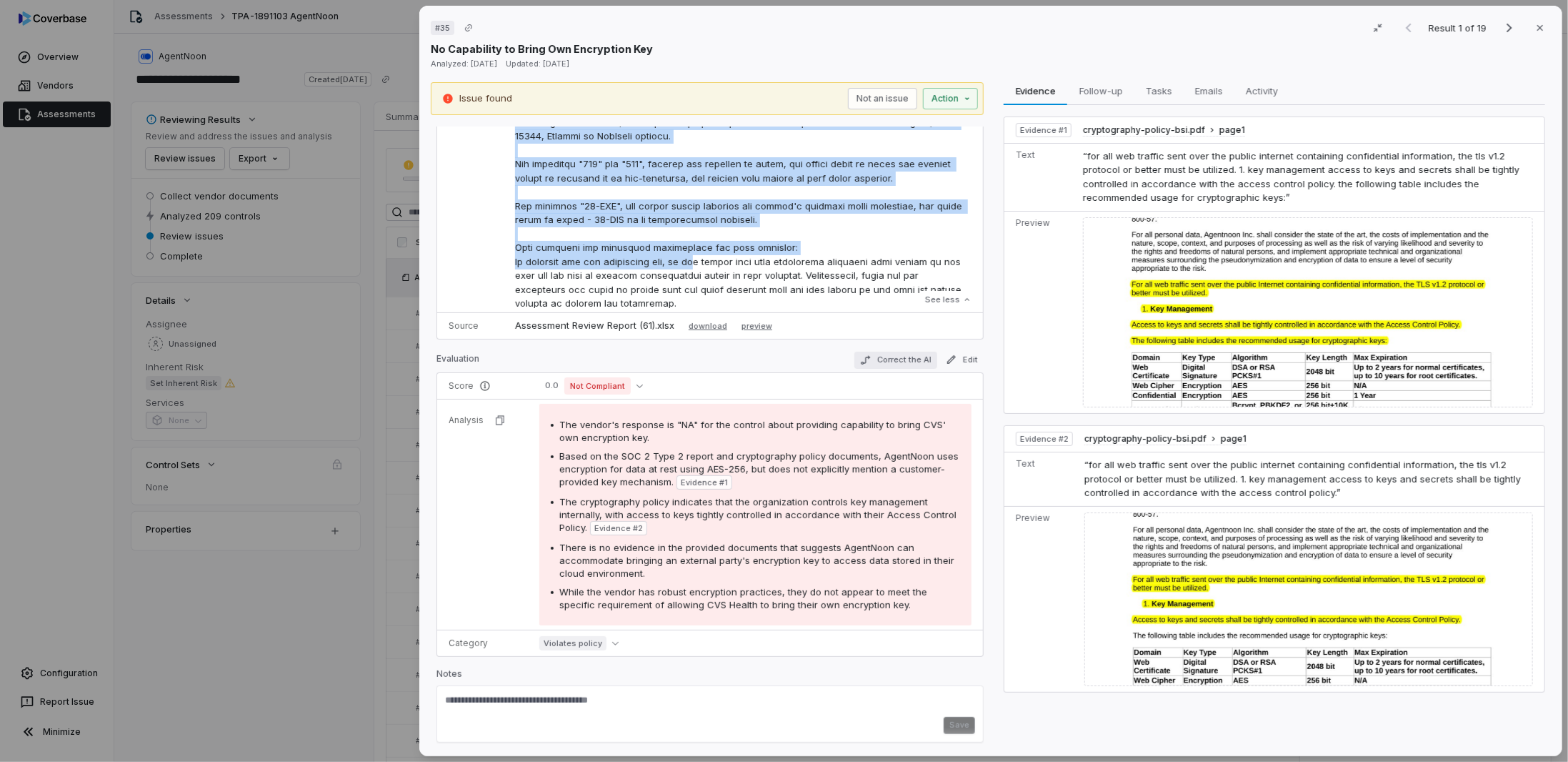
click at [879, 352] on button "Correct the AI" at bounding box center [896, 360] width 83 height 17
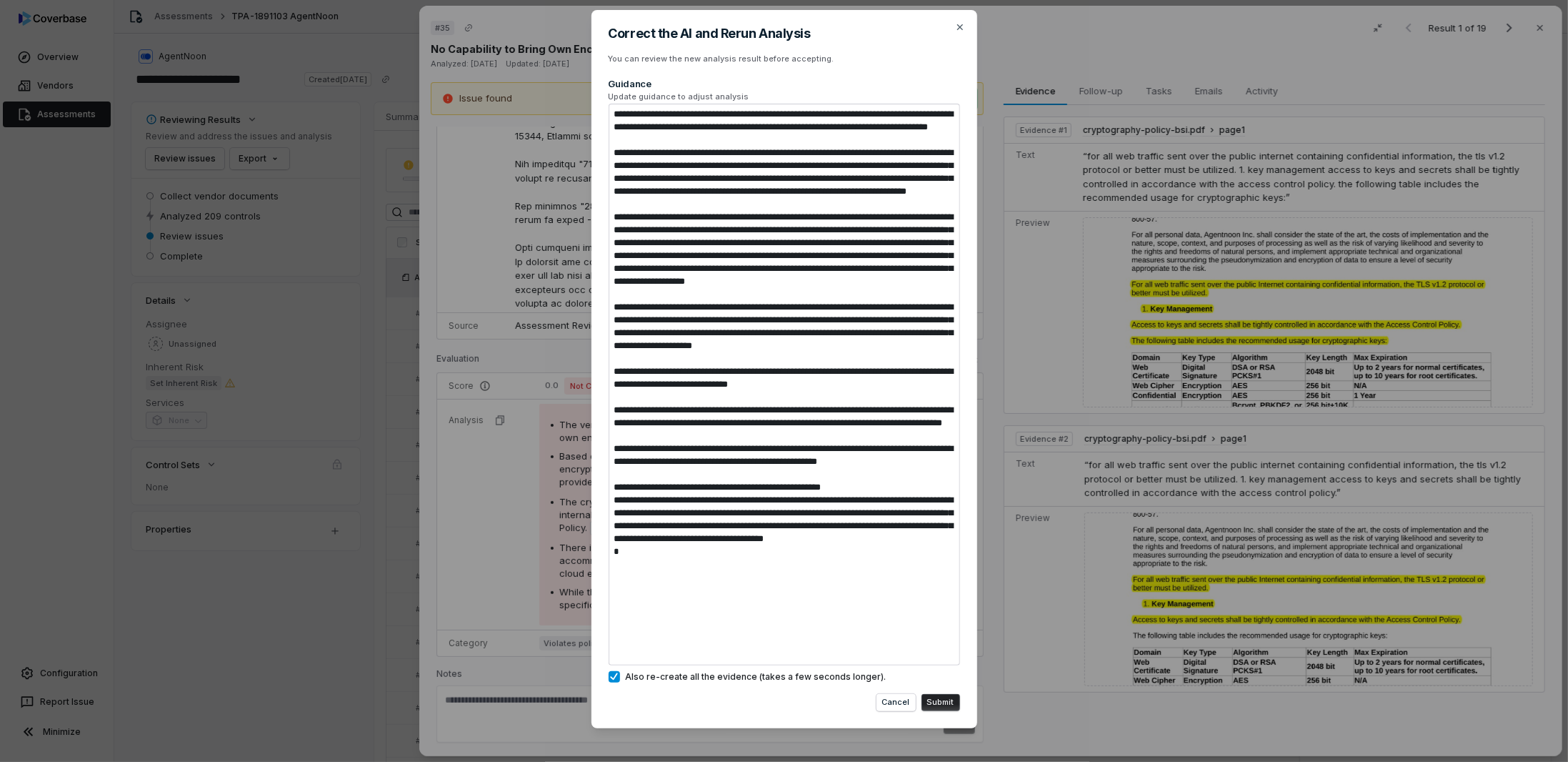
scroll to position [24, 0]
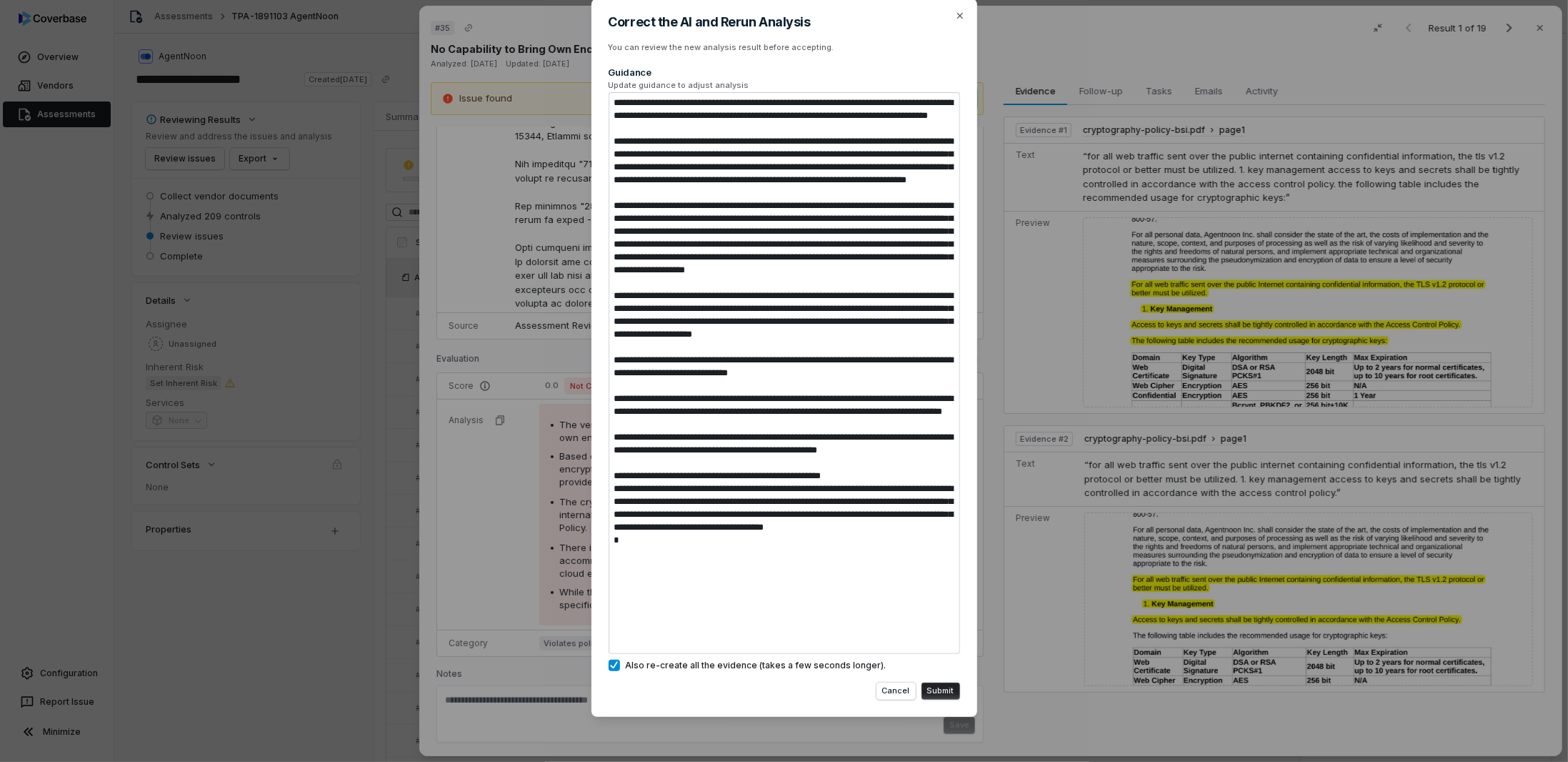
type textarea "*"
click at [561, 321] on div "Correct the AI and Rerun Analysis You can review the new analysis result before…" at bounding box center [784, 369] width 1568 height 786
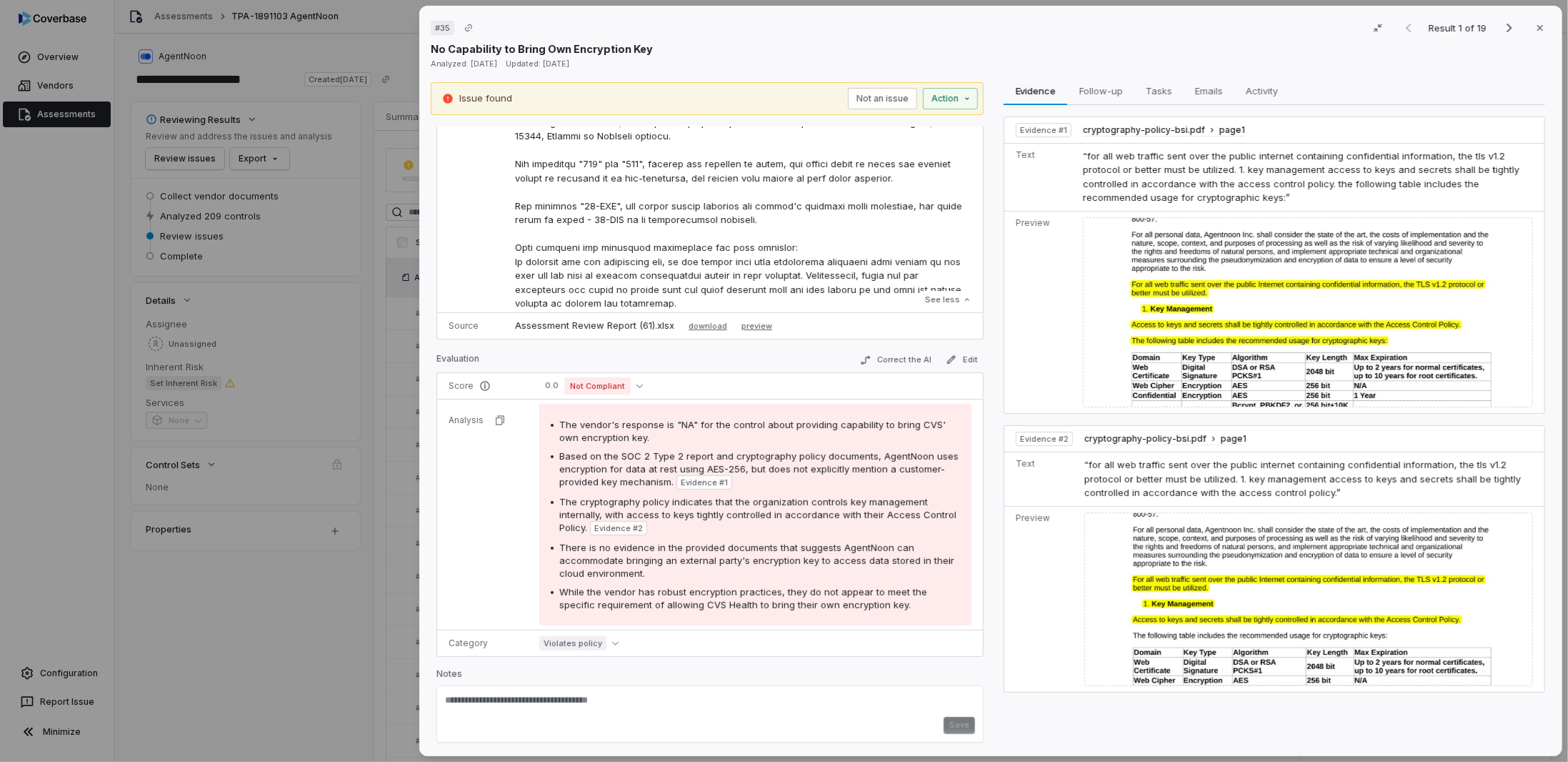
click at [325, 663] on div "# 35 Result 1 of 19 Close No Capability to Bring Own Encryption Key Analyzed: 2…" at bounding box center [784, 381] width 1568 height 762
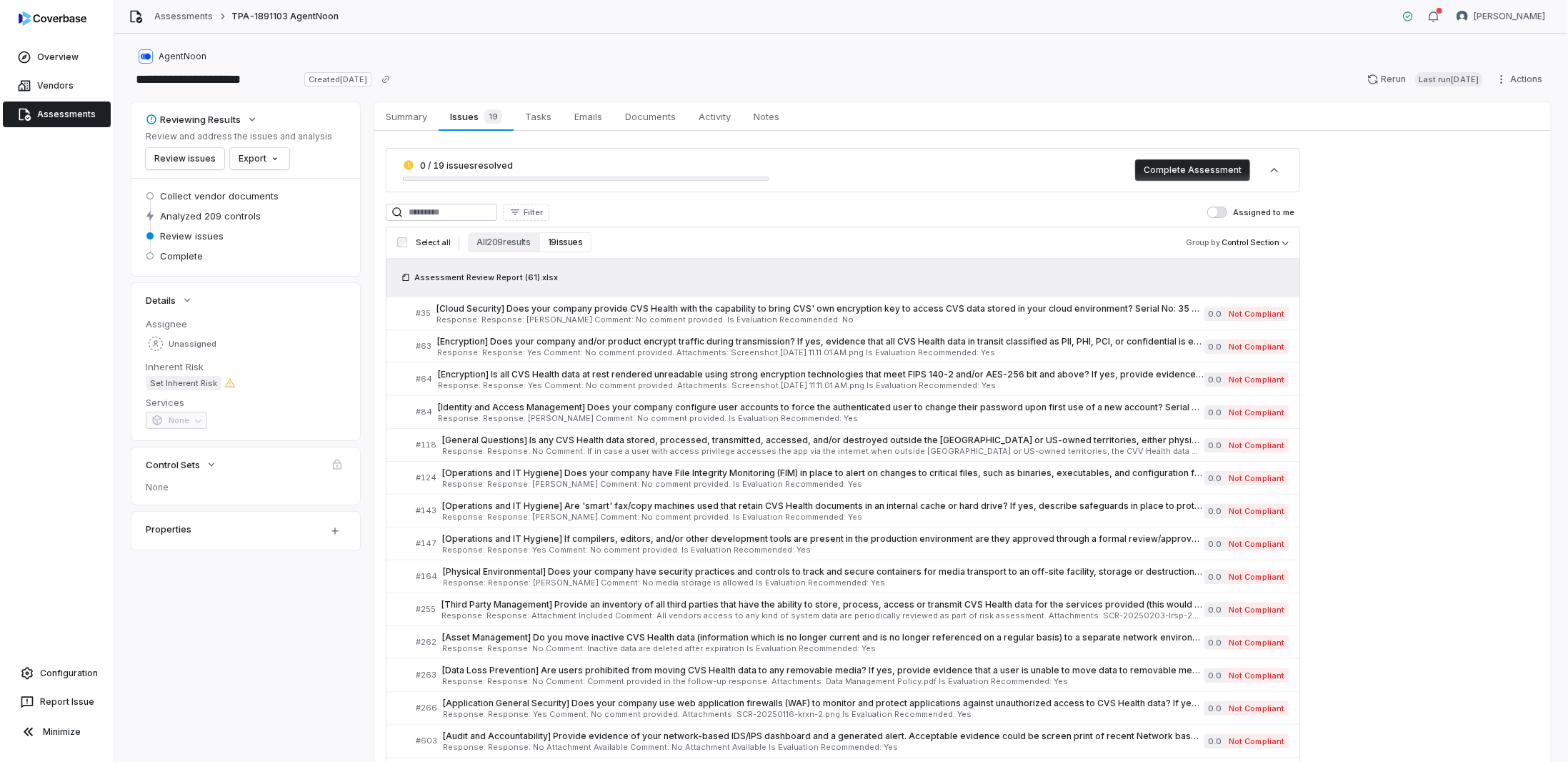
click at [70, 109] on link "Assessments" at bounding box center [57, 114] width 108 height 26
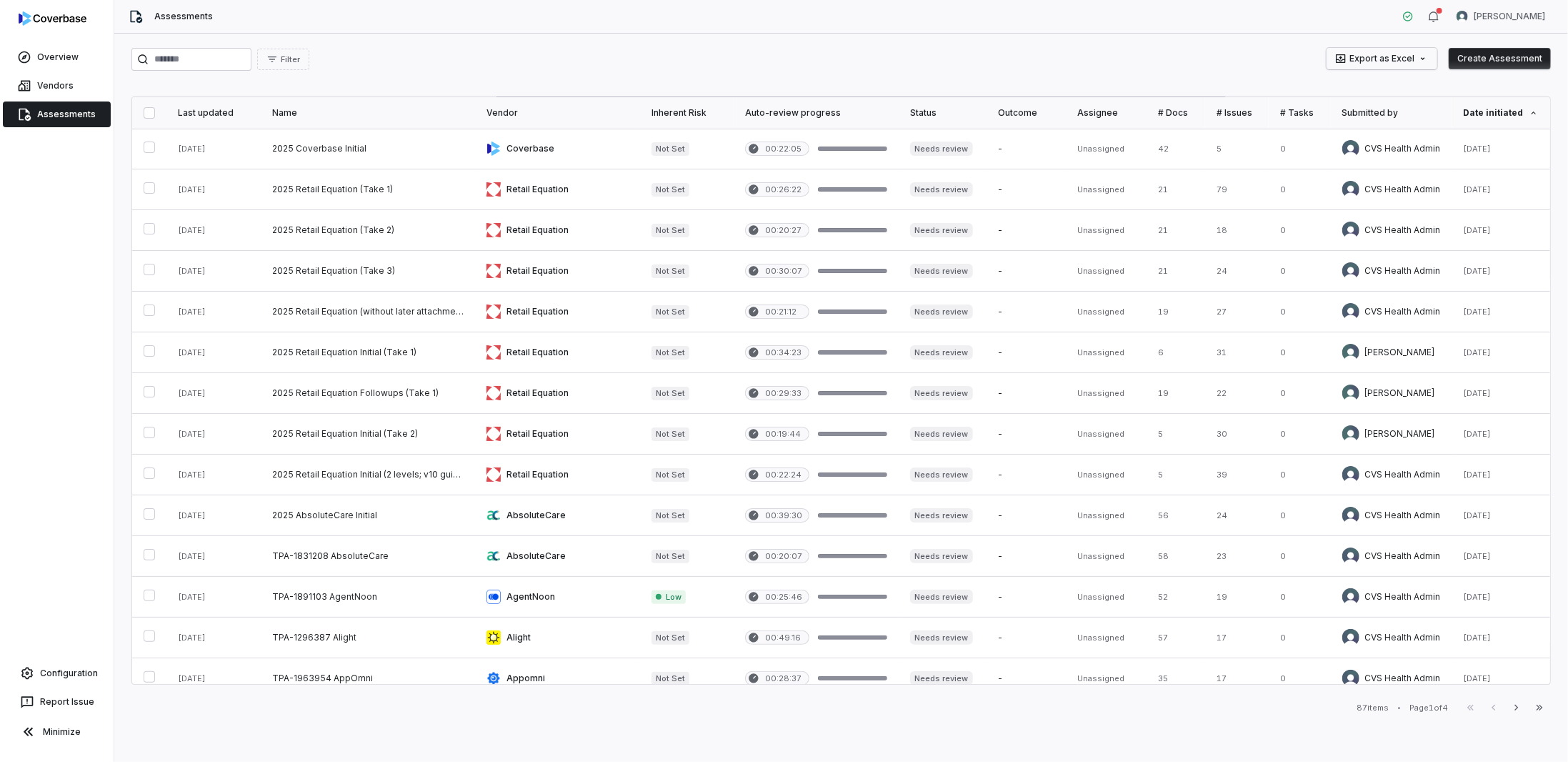
click at [1399, 55] on html "Overview Vendors Assessments Configuration Report Issue Minimize Assessments Ro…" at bounding box center [784, 381] width 1568 height 762
click at [1204, 57] on html "Overview Vendors Assessments Configuration Report Issue Minimize Assessments Ro…" at bounding box center [784, 381] width 1568 height 762
click at [1521, 58] on button "Create Assessment" at bounding box center [1500, 59] width 102 height 21
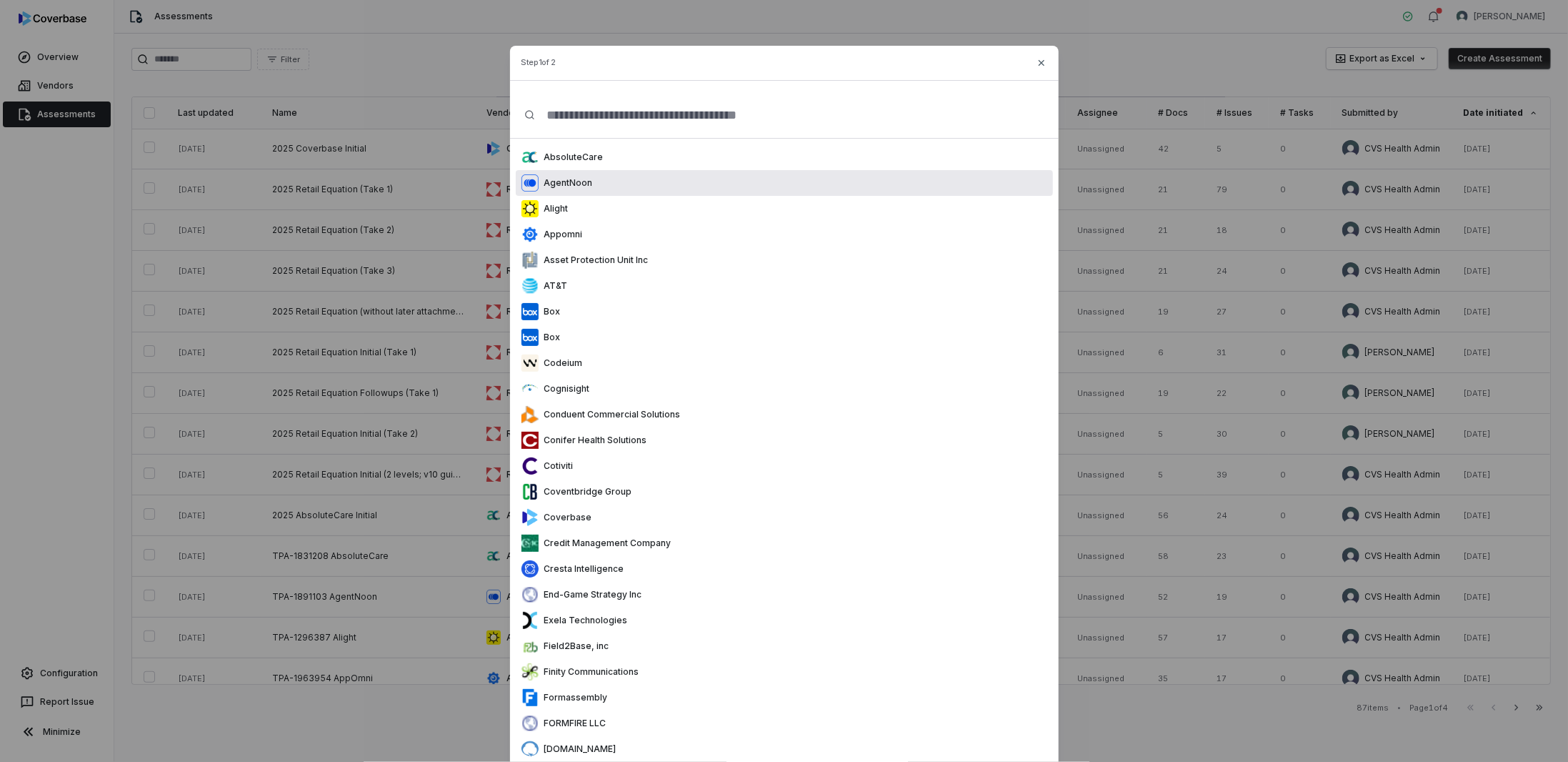
click at [580, 187] on p "AgentNoon" at bounding box center [565, 183] width 54 height 12
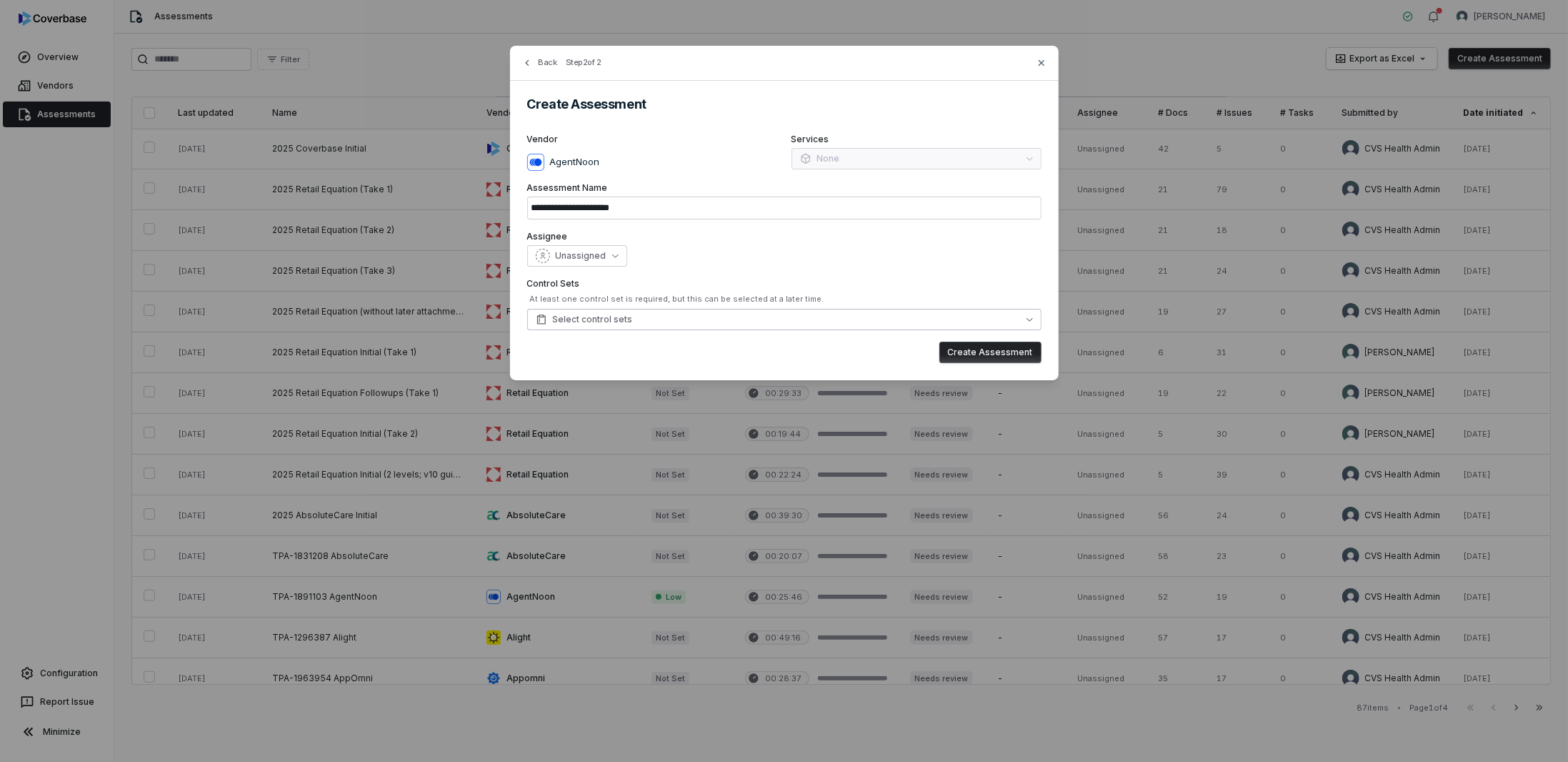
click at [748, 323] on button "Select control sets" at bounding box center [784, 319] width 514 height 21
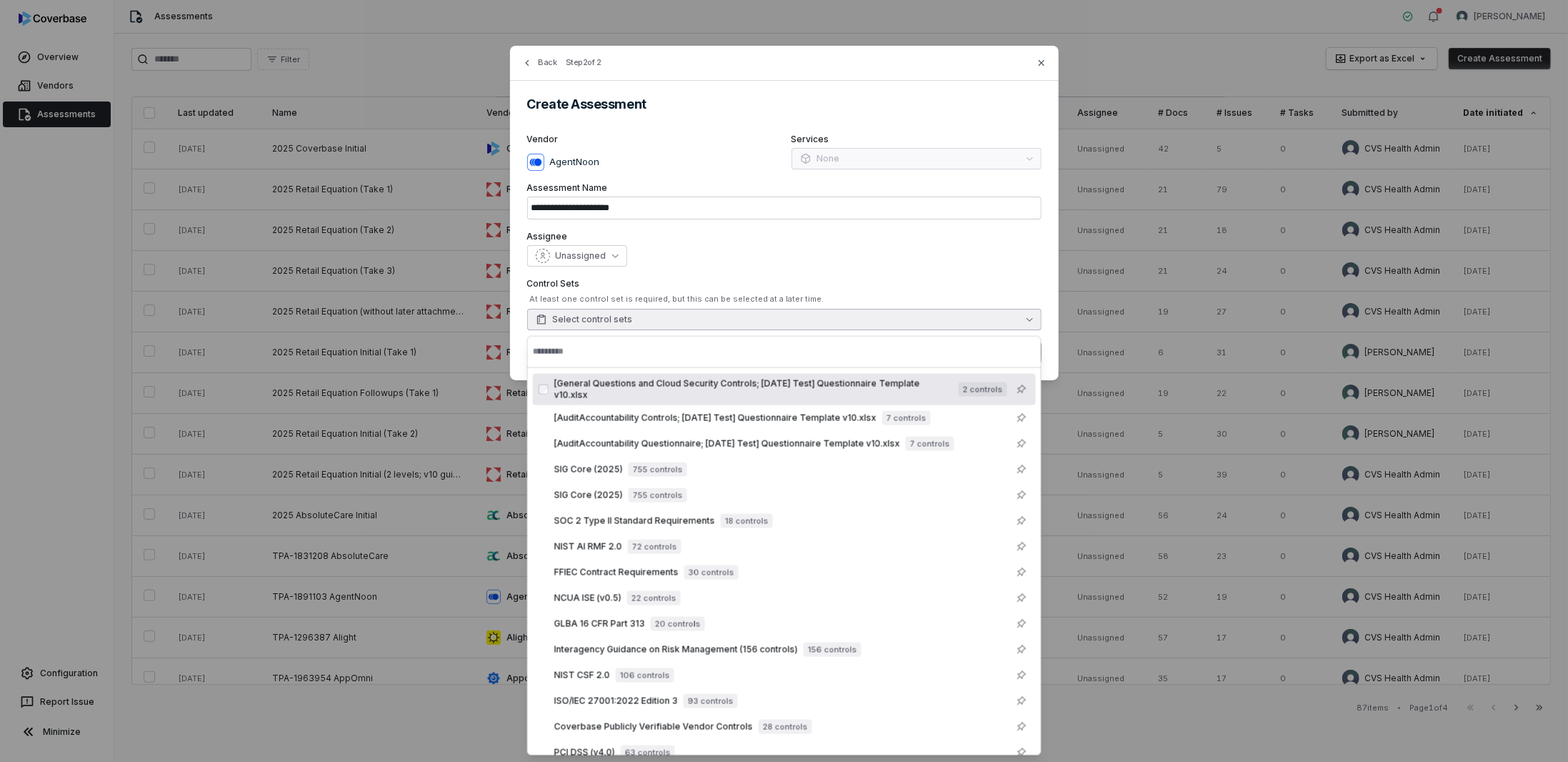
click at [813, 222] on div "**********" at bounding box center [785, 212] width 549 height 334
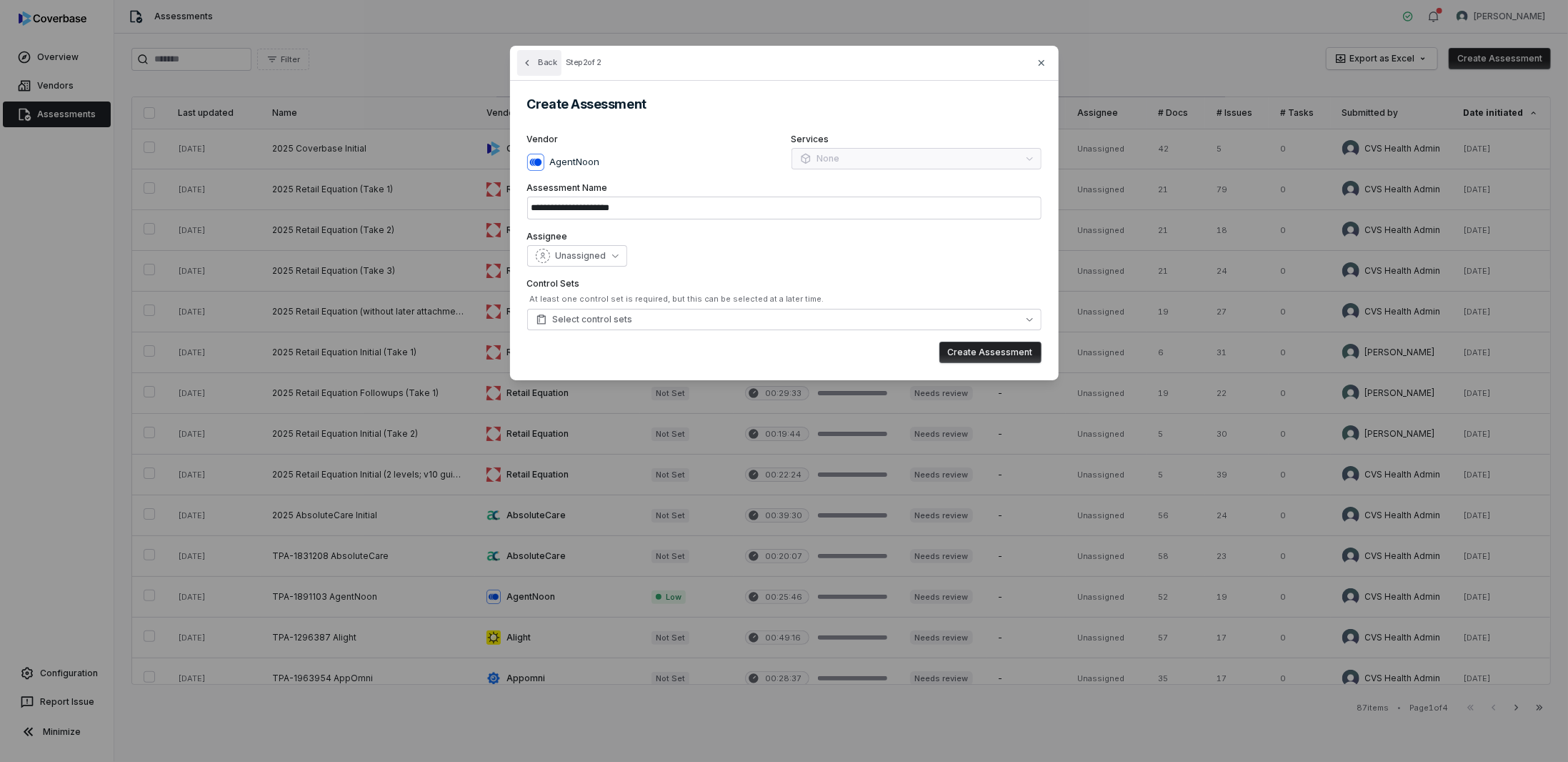
click at [533, 57] on button "Back" at bounding box center [539, 63] width 44 height 26
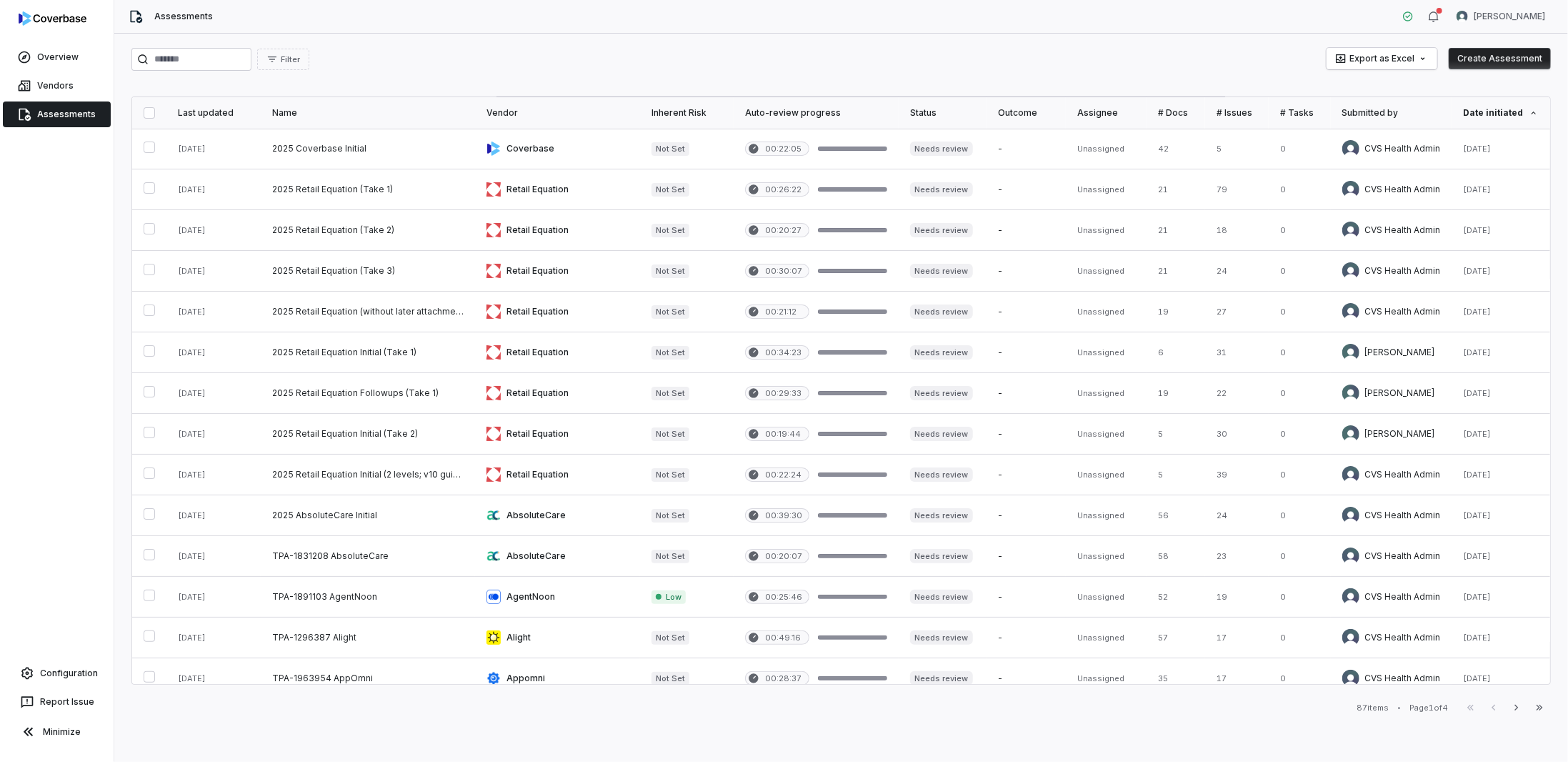
click at [72, 123] on link "Assessments" at bounding box center [57, 114] width 108 height 26
click at [61, 85] on link "Vendors" at bounding box center [57, 86] width 108 height 26
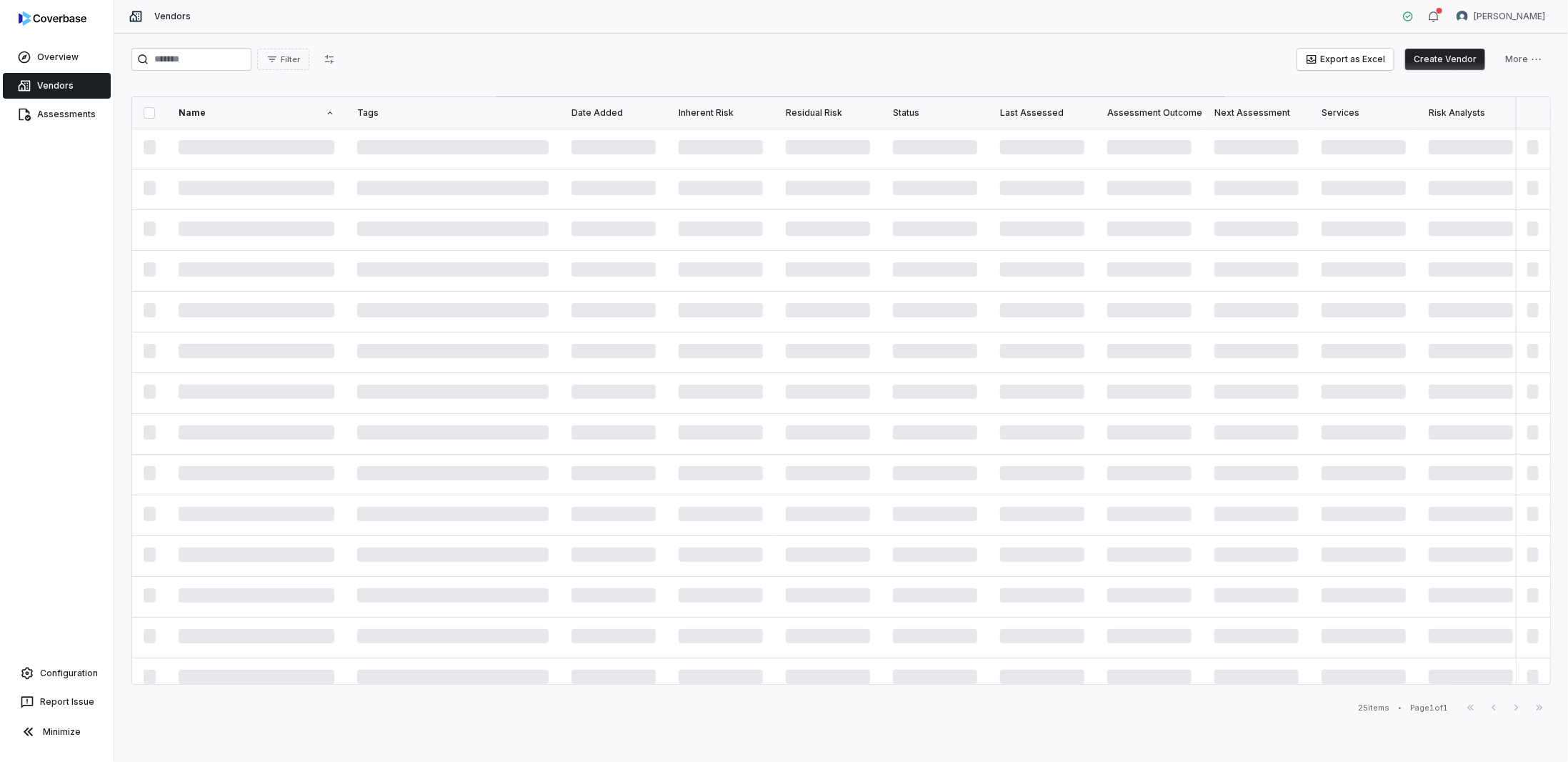
click at [1543, 54] on html "Overview Vendors Assessments Configuration Report Issue Minimize Vendors Robert…" at bounding box center [784, 381] width 1568 height 762
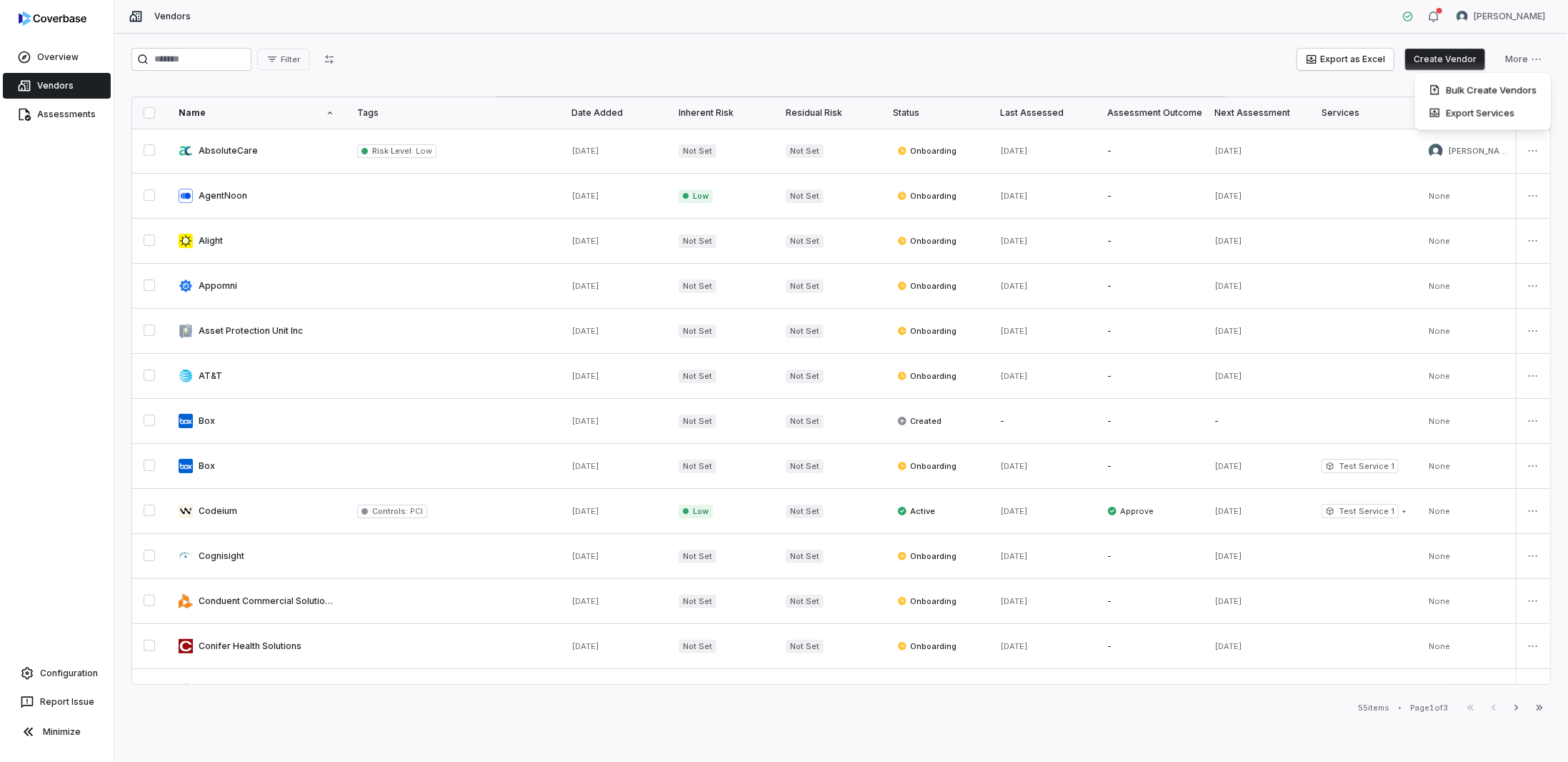
click at [1184, 55] on html "Overview Vendors Assessments Configuration Report Issue Minimize Vendors Robert…" at bounding box center [784, 381] width 1568 height 762
click at [29, 109] on icon at bounding box center [24, 114] width 14 height 14
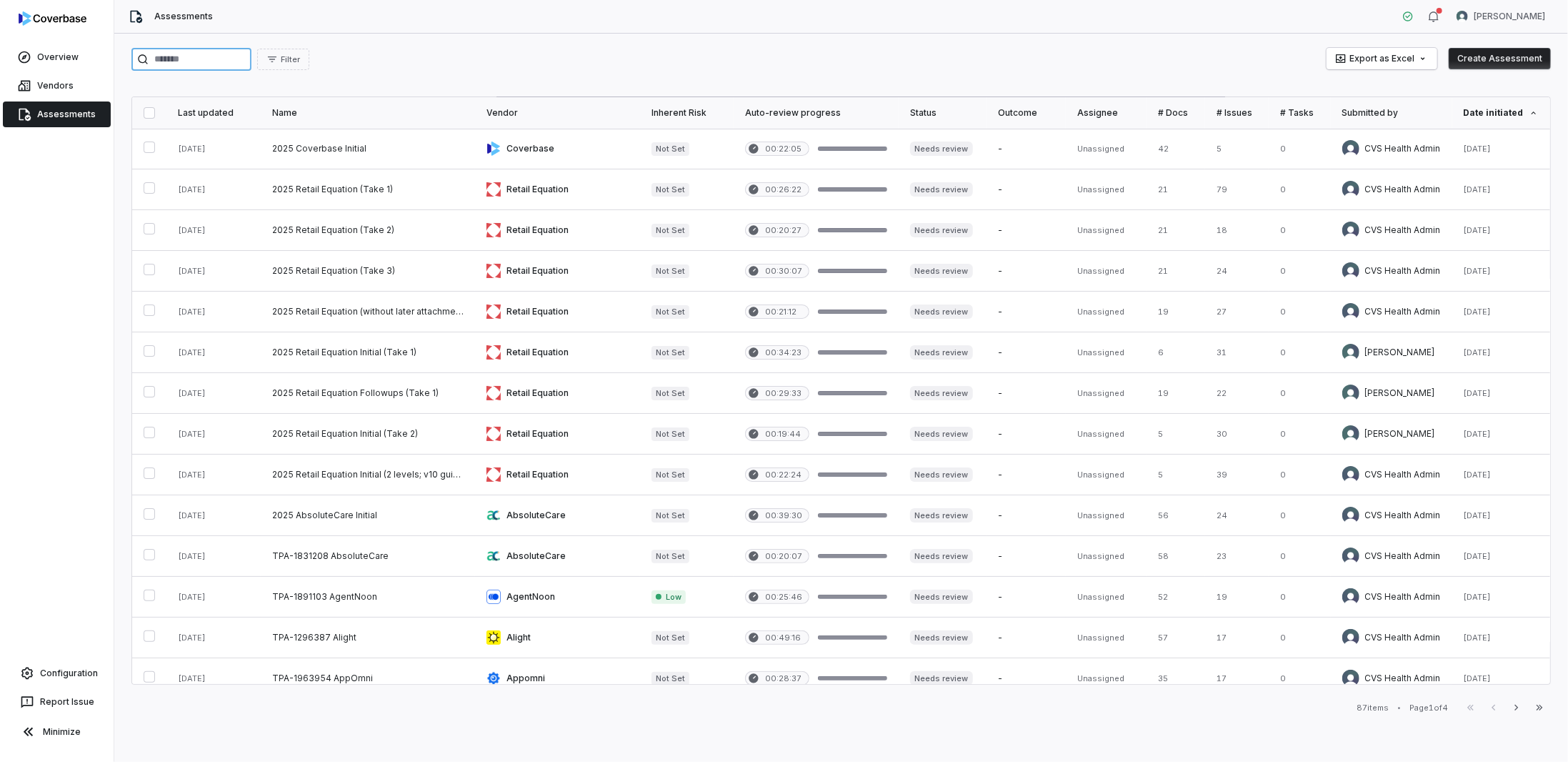
click at [174, 60] on input "search" at bounding box center [191, 60] width 120 height 23
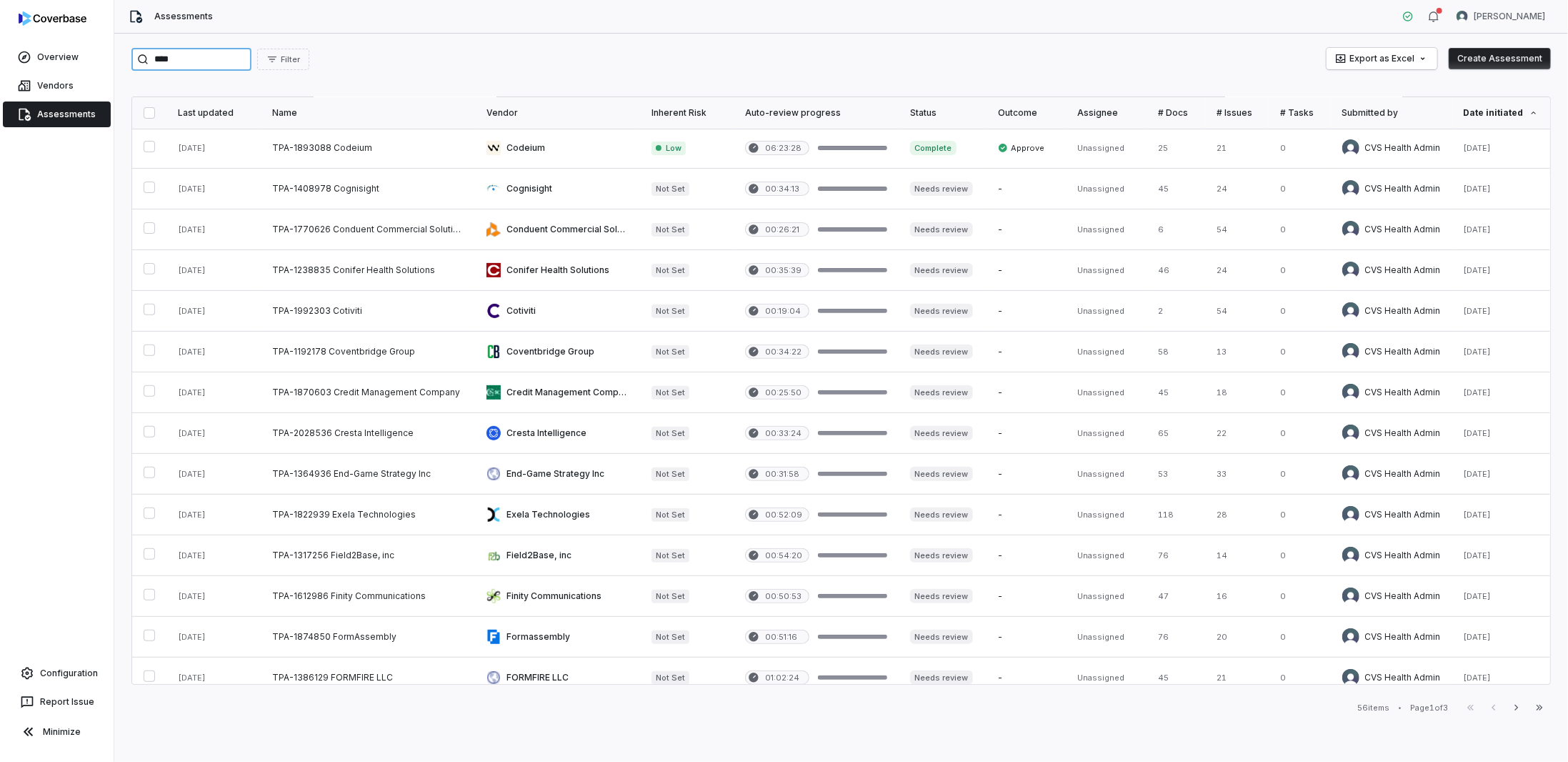
scroll to position [453, 0]
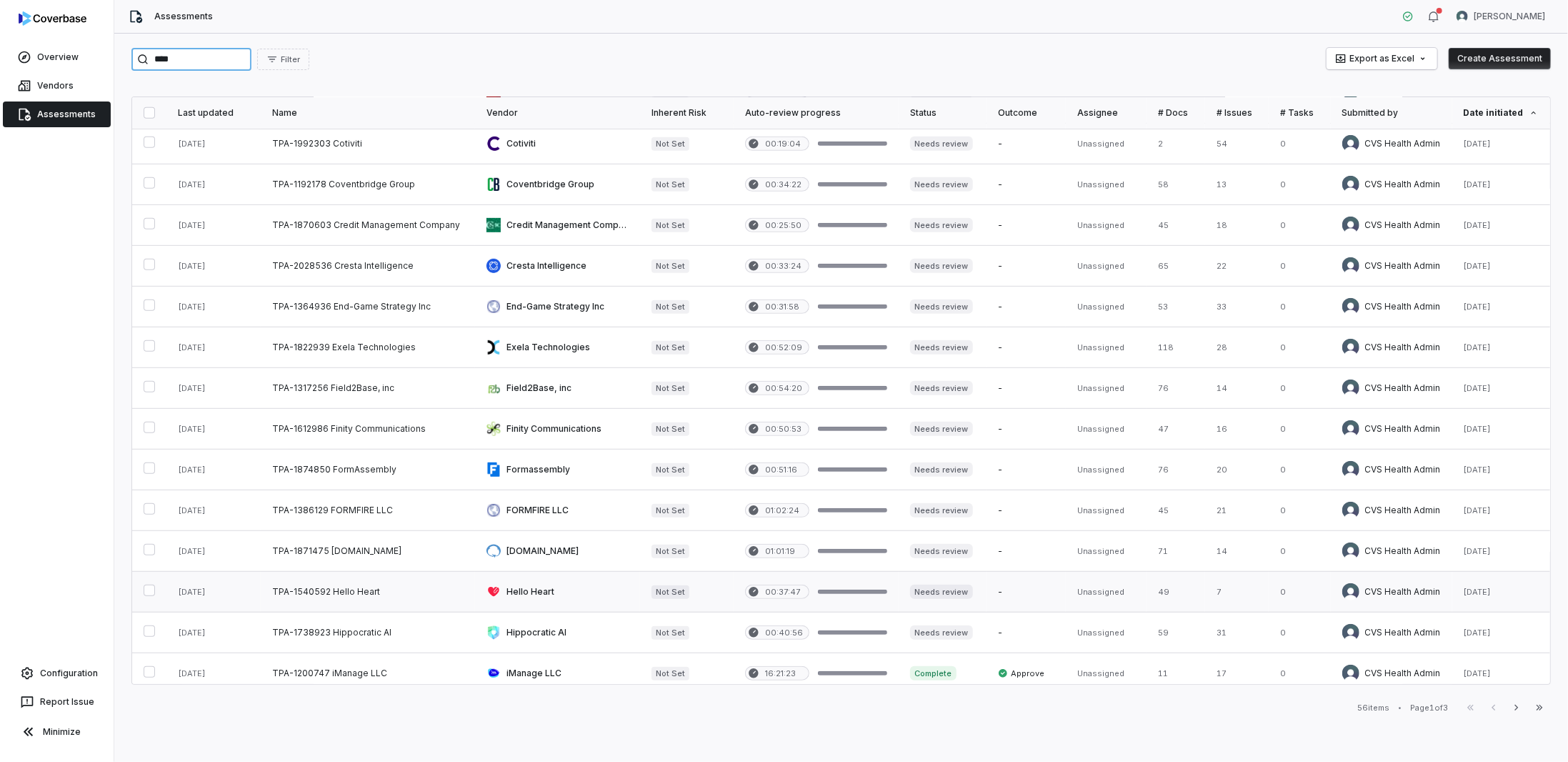
type input "****"
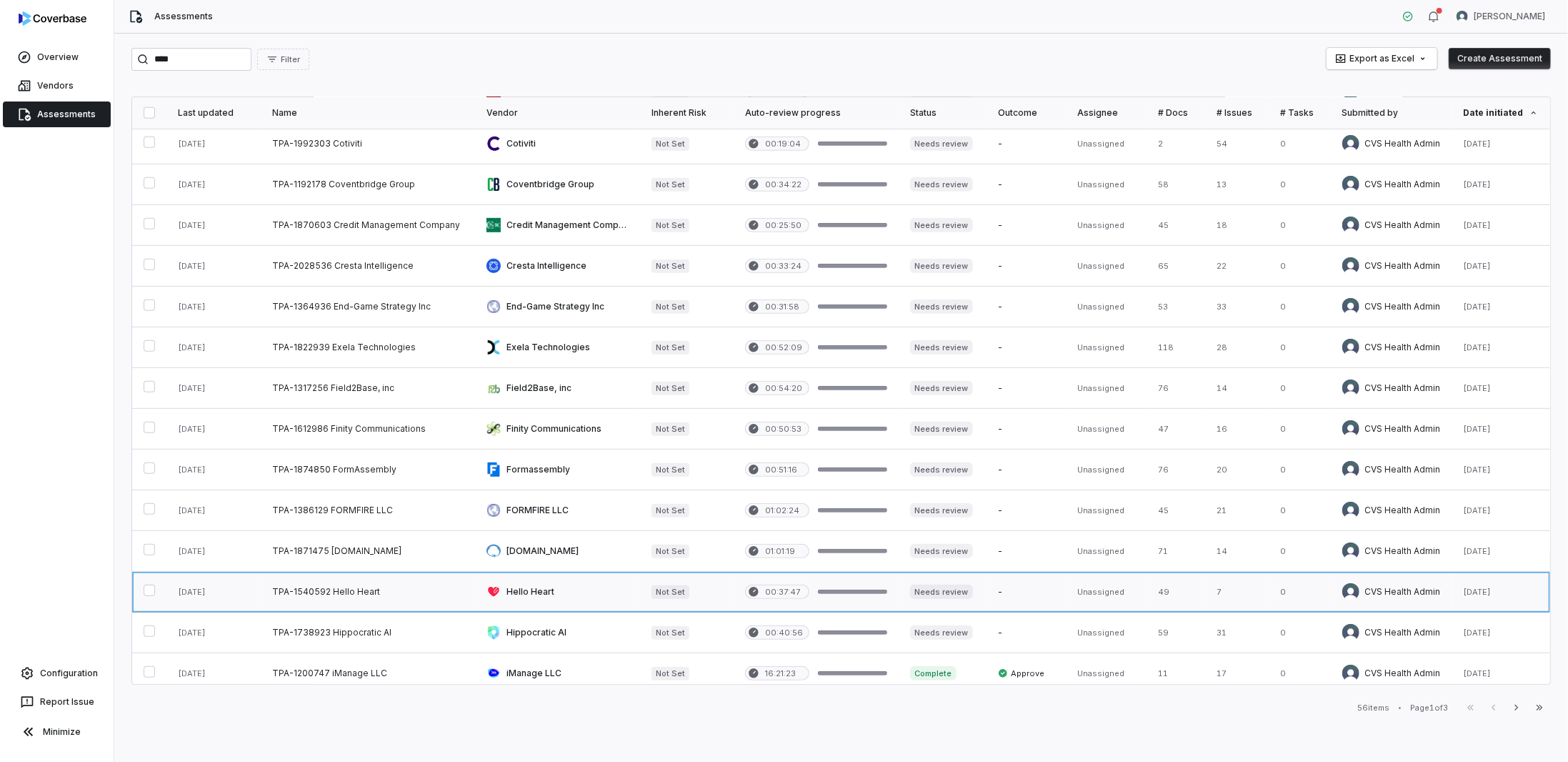
click at [343, 583] on link at bounding box center [368, 591] width 215 height 40
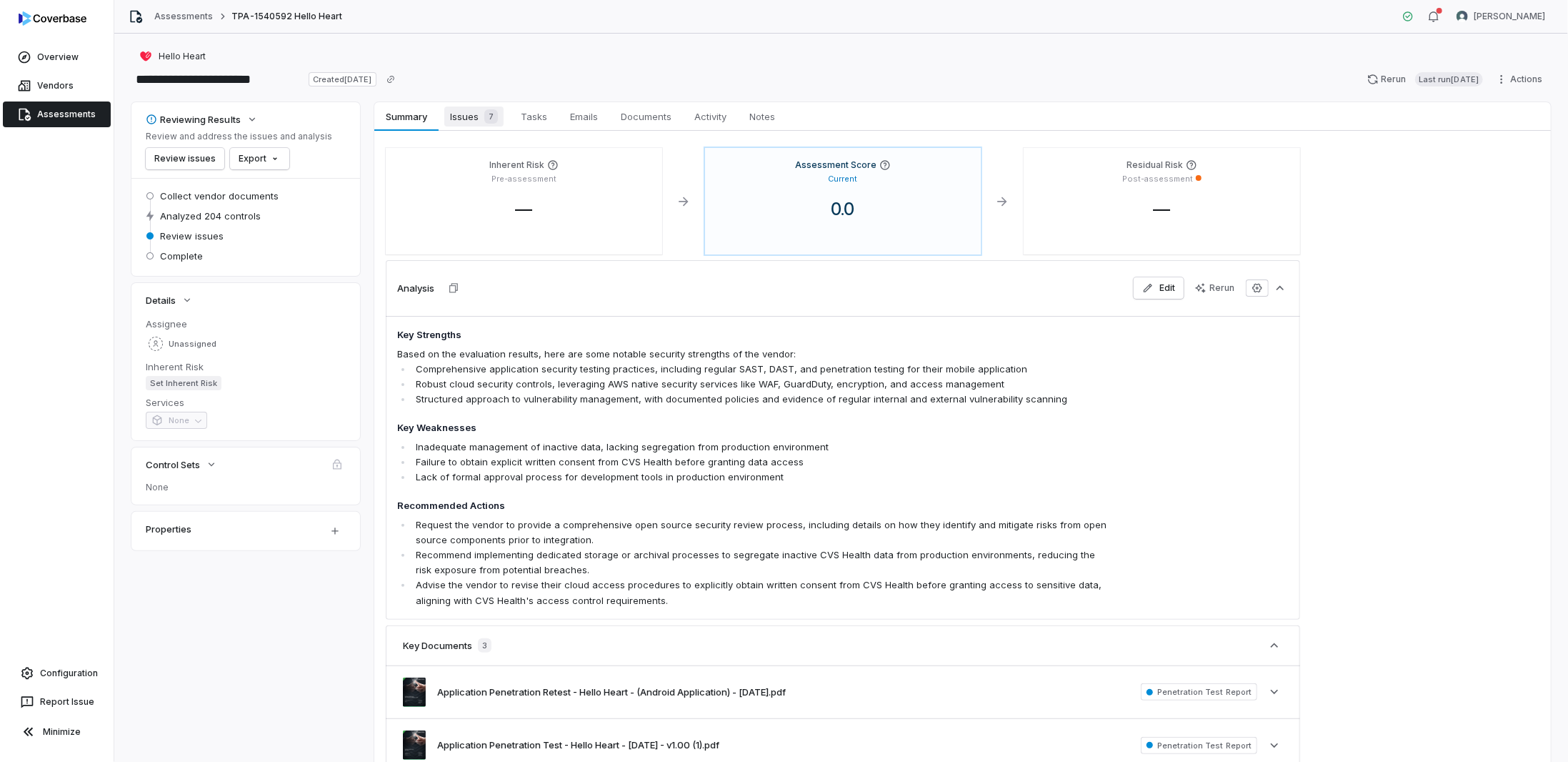
click at [460, 123] on span "Issues 7" at bounding box center [474, 117] width 60 height 20
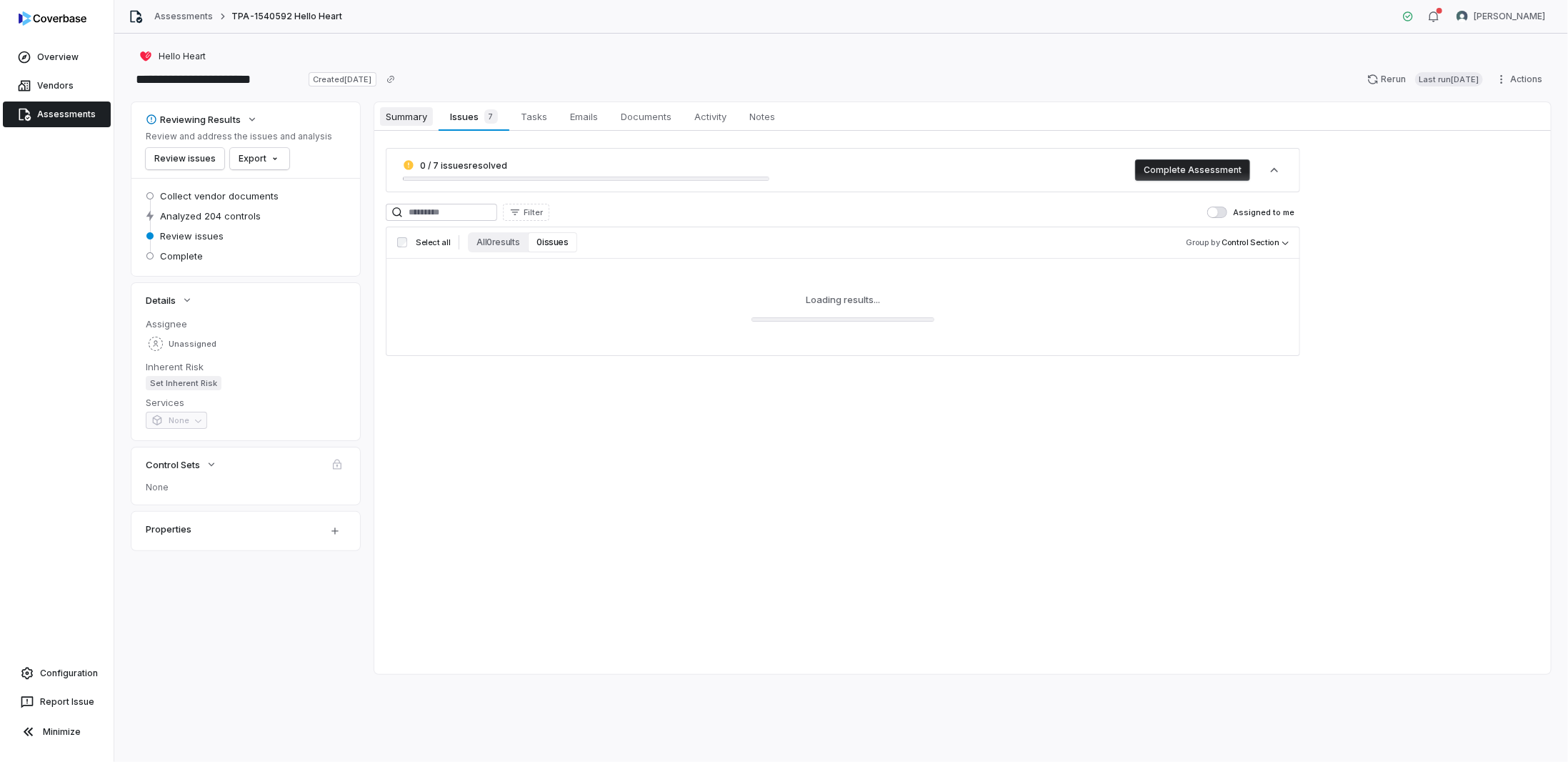
click at [408, 121] on span "Summary" at bounding box center [406, 116] width 53 height 18
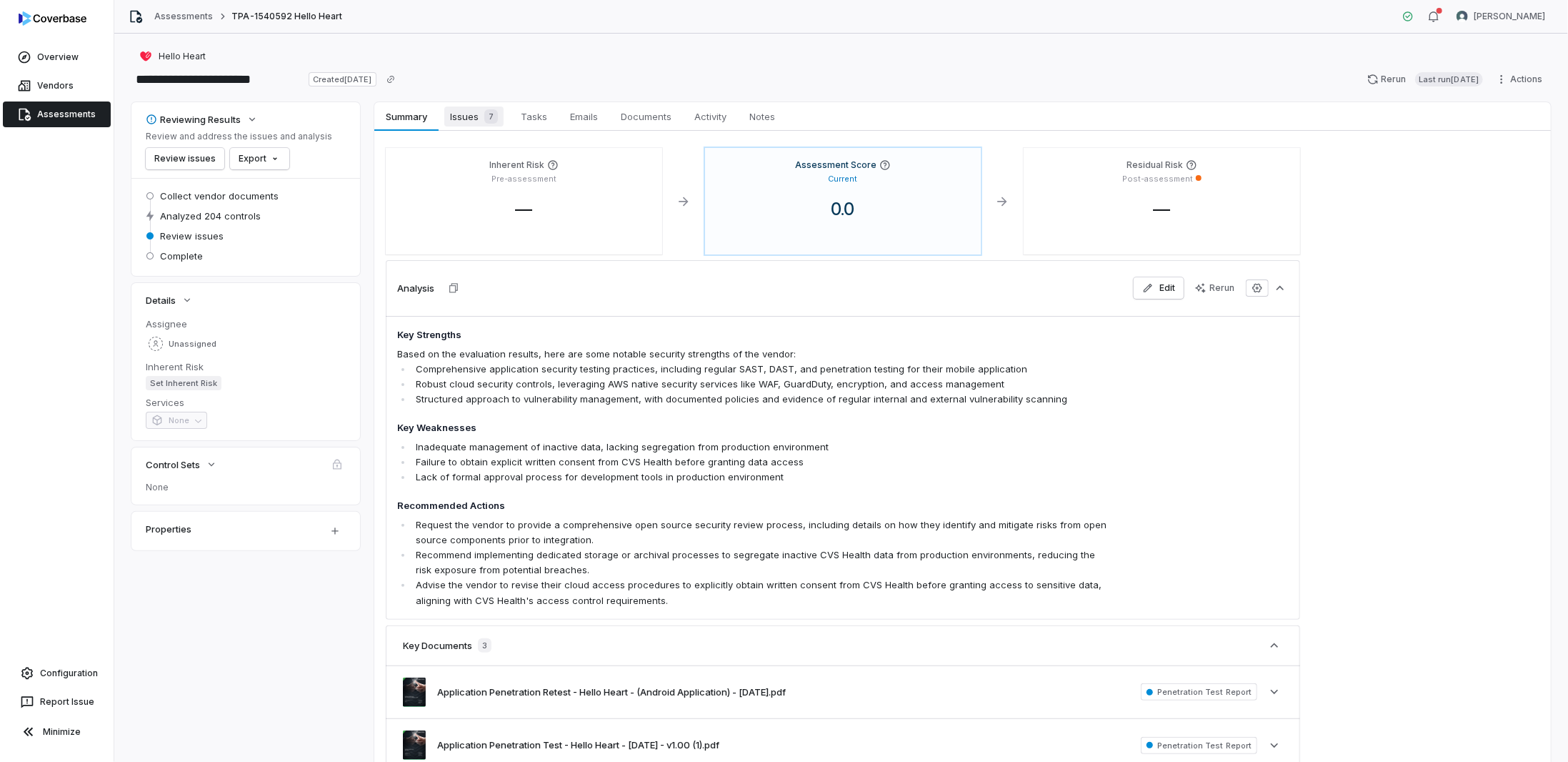
click at [458, 115] on span "Issues 7" at bounding box center [474, 117] width 60 height 20
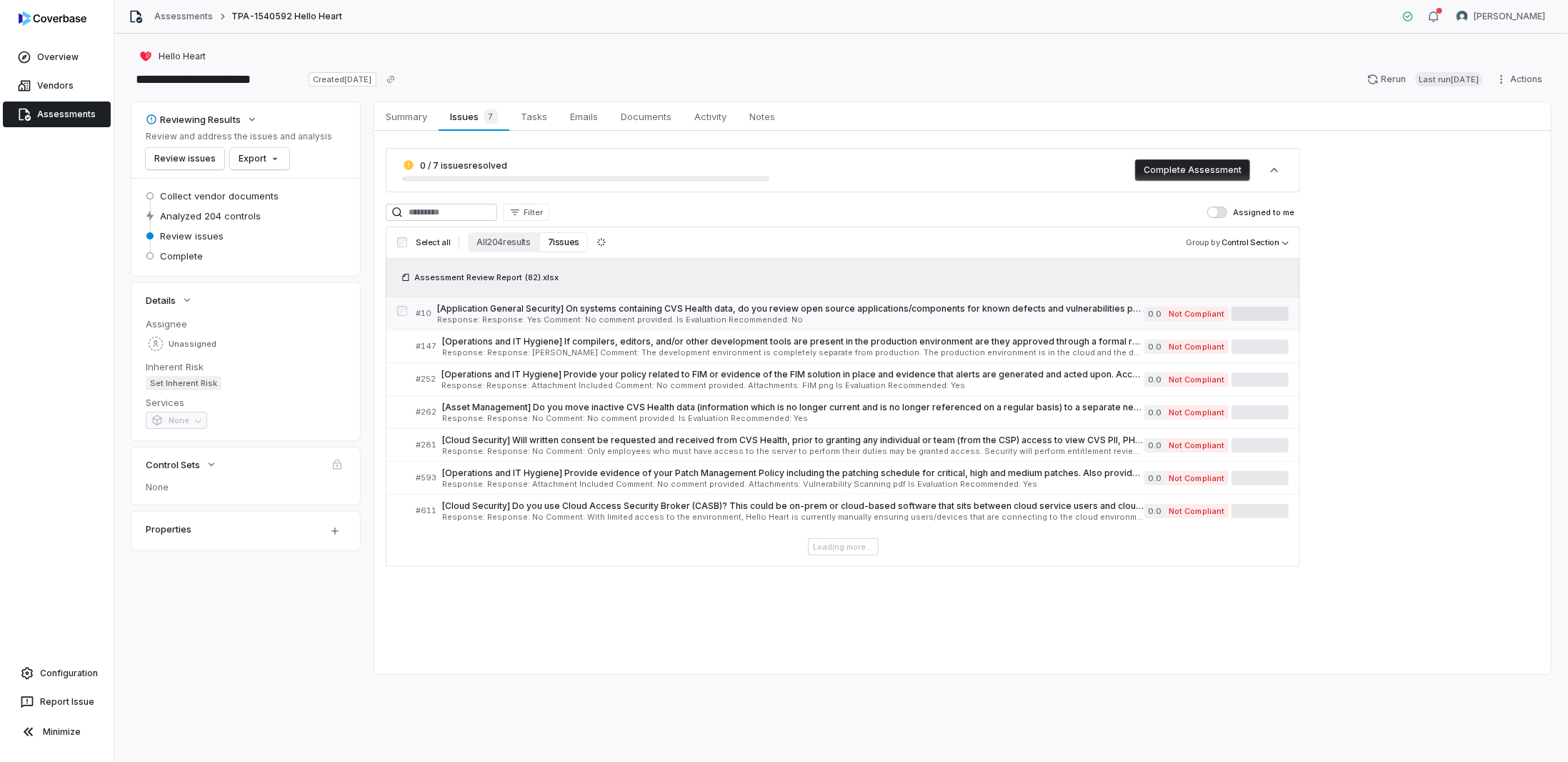
click at [852, 316] on span "Response: Response: Yes Comment: No comment provided. Is Evaluation Recommended…" at bounding box center [791, 320] width 707 height 8
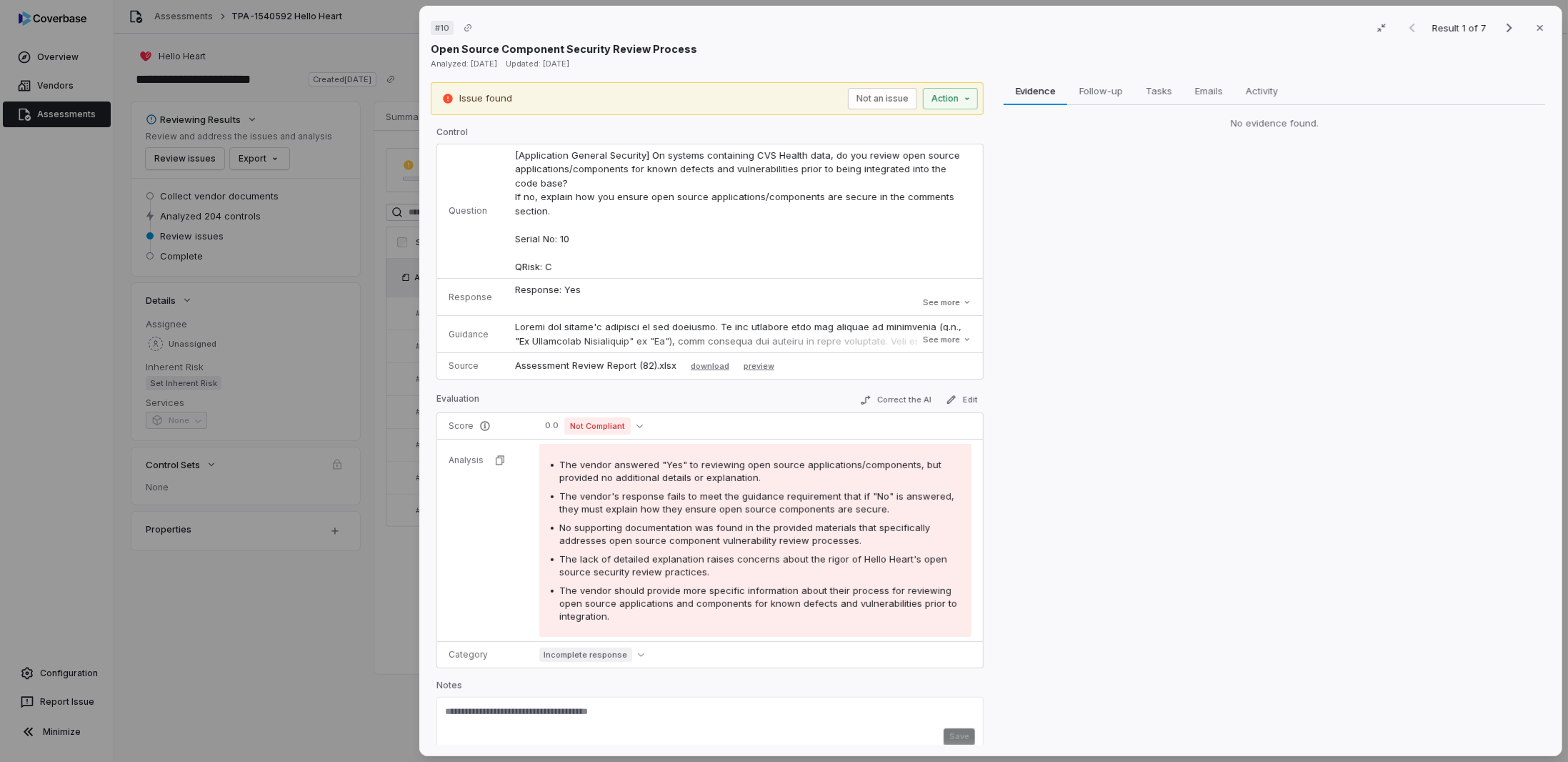
click at [262, 616] on div "# 10 Result 1 of 7 Close Open Source Component Security Review Process Analyzed…" at bounding box center [784, 381] width 1568 height 762
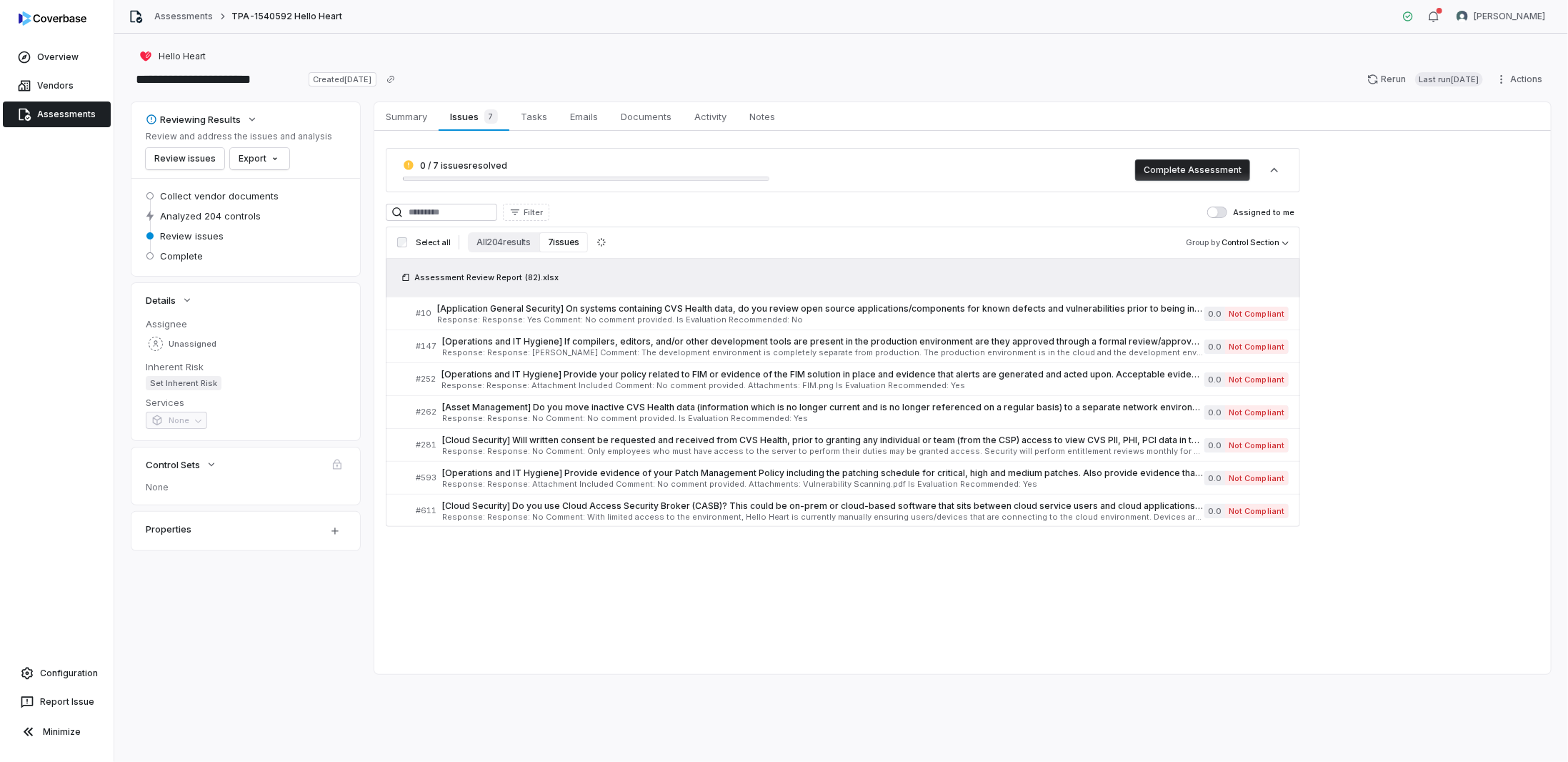
click at [47, 117] on link "Assessments" at bounding box center [57, 114] width 108 height 26
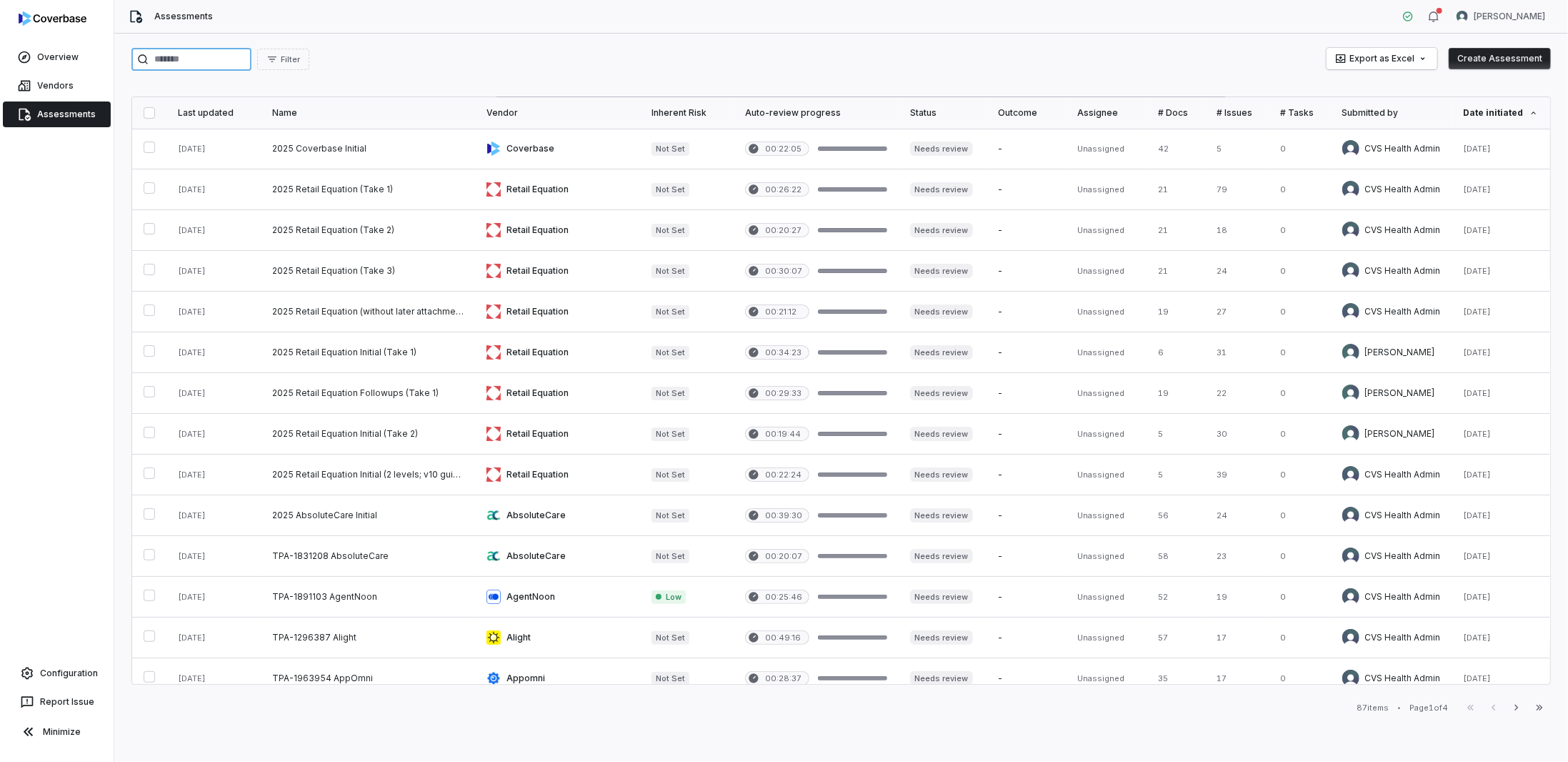
drag, startPoint x: 194, startPoint y: 71, endPoint x: 196, endPoint y: 59, distance: 12.2
click at [194, 70] on div "Filter Export as Excel Create Assessment Last updated Name Vendor Inherent Risk…" at bounding box center [842, 398] width 1454 height 728
click at [197, 58] on input "search" at bounding box center [191, 60] width 120 height 23
type input "******"
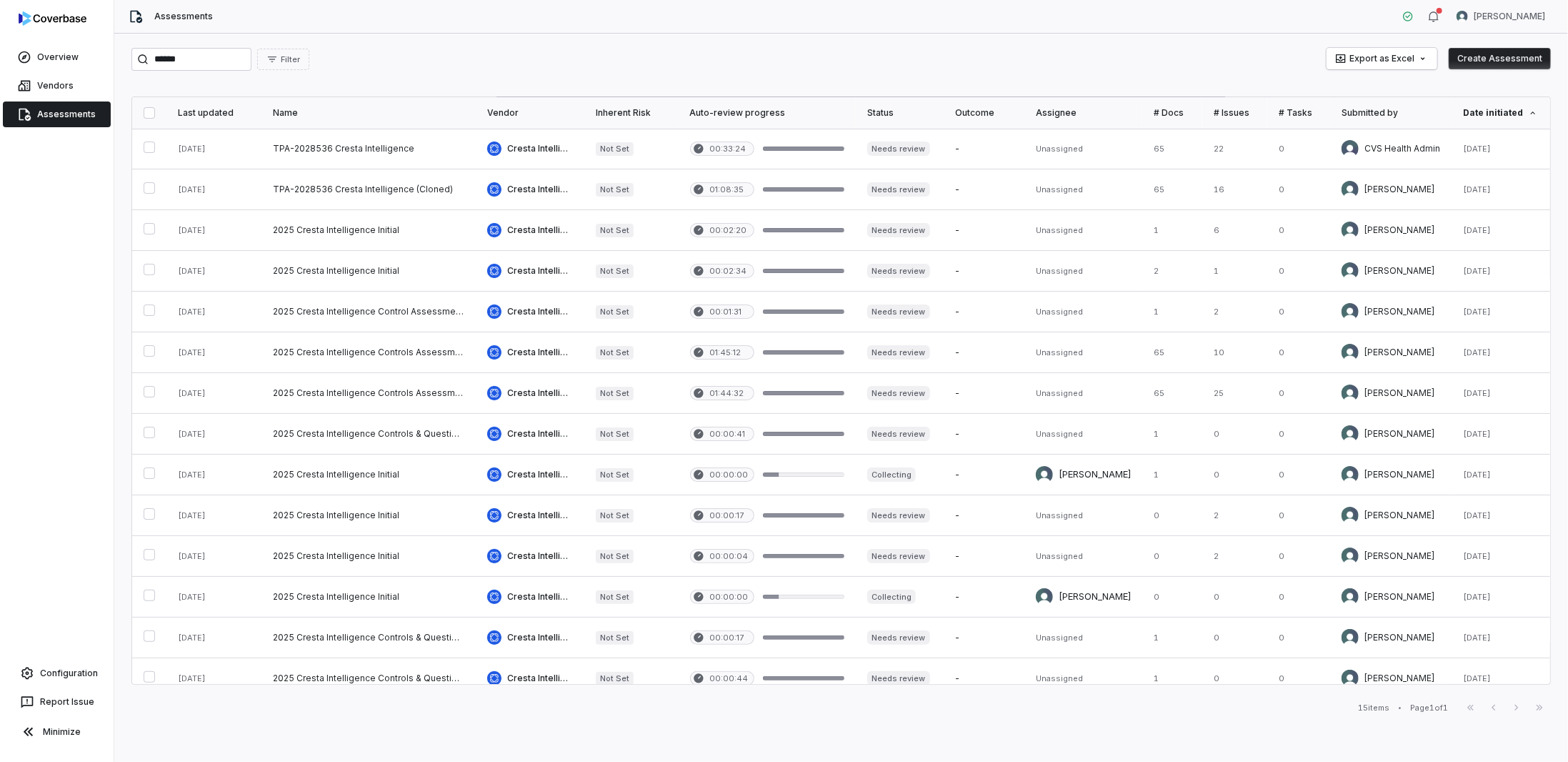
click at [286, 112] on div "Name" at bounding box center [368, 113] width 192 height 12
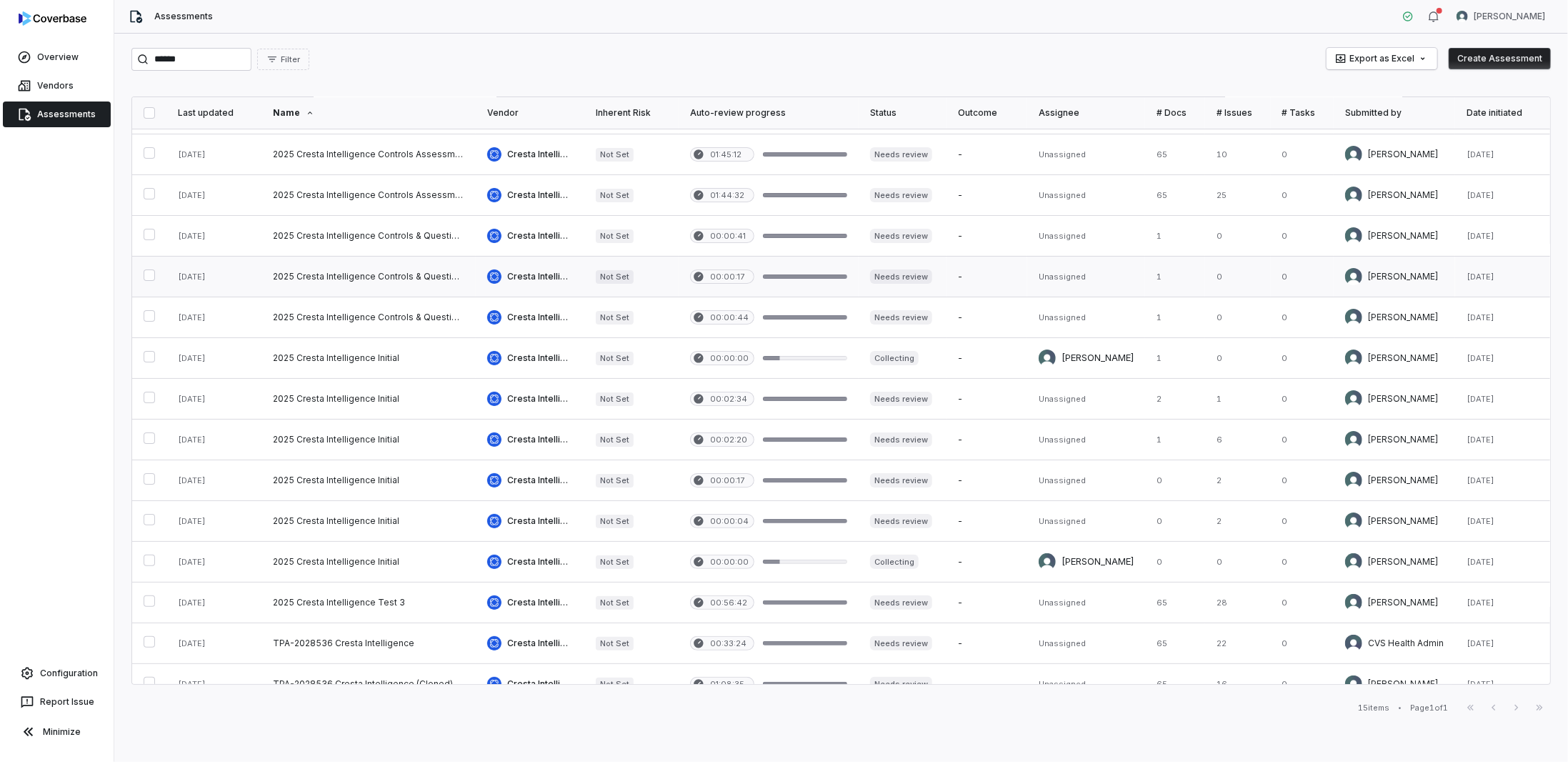
scroll to position [49, 0]
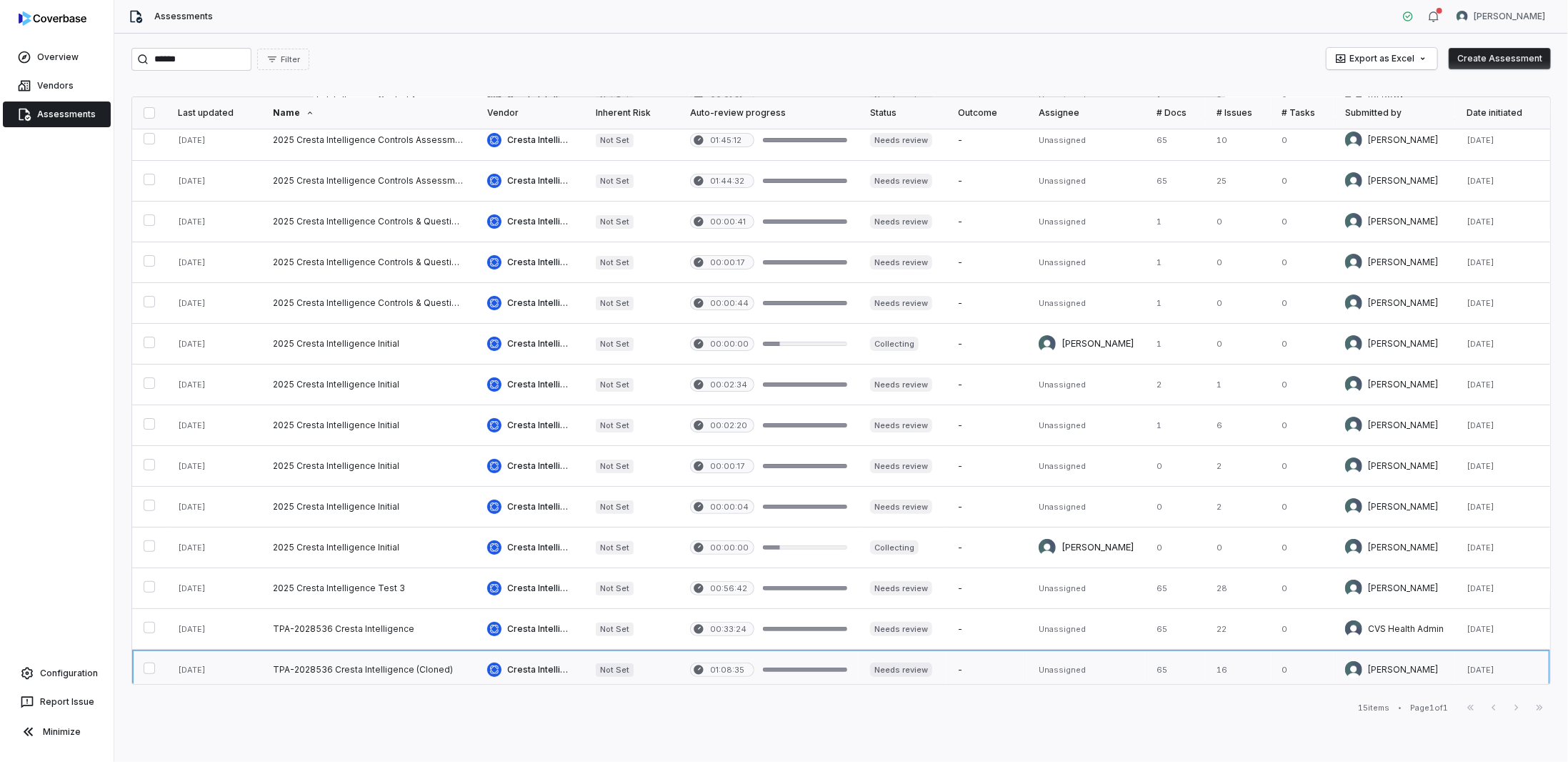
click at [340, 666] on link at bounding box center [369, 670] width 215 height 40
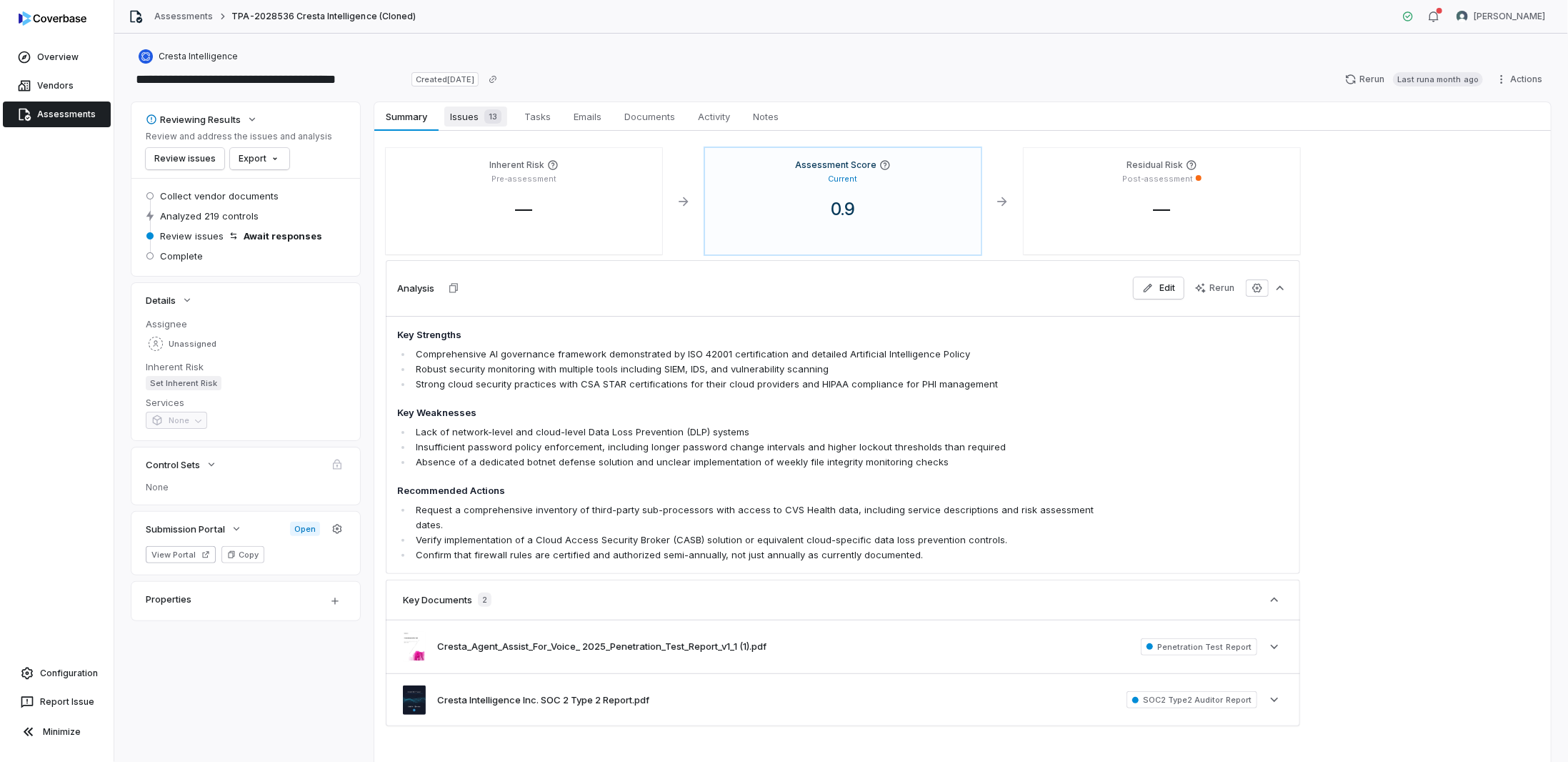
click at [447, 116] on span "Issues 13" at bounding box center [475, 117] width 63 height 20
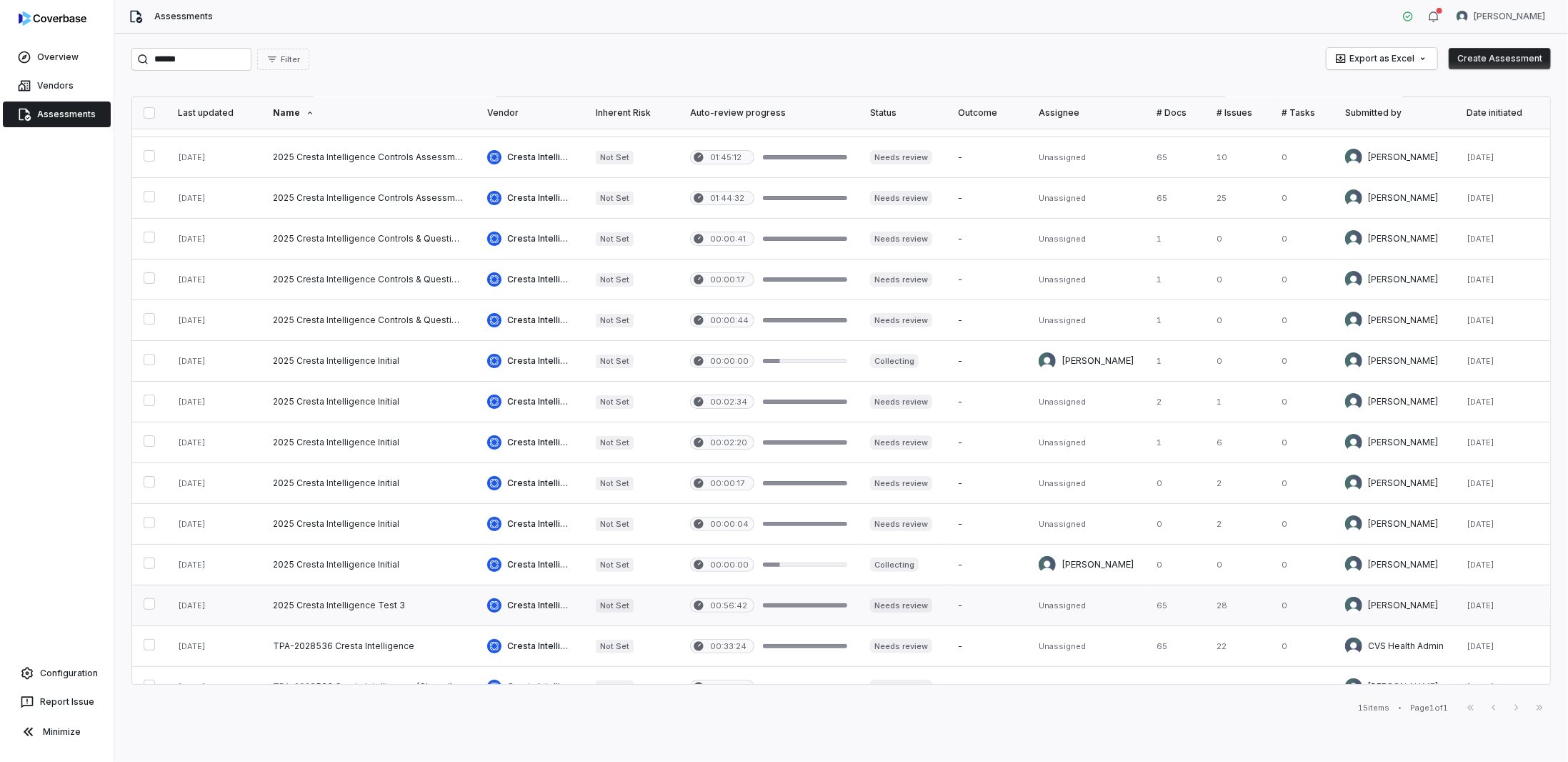
scroll to position [49, 0]
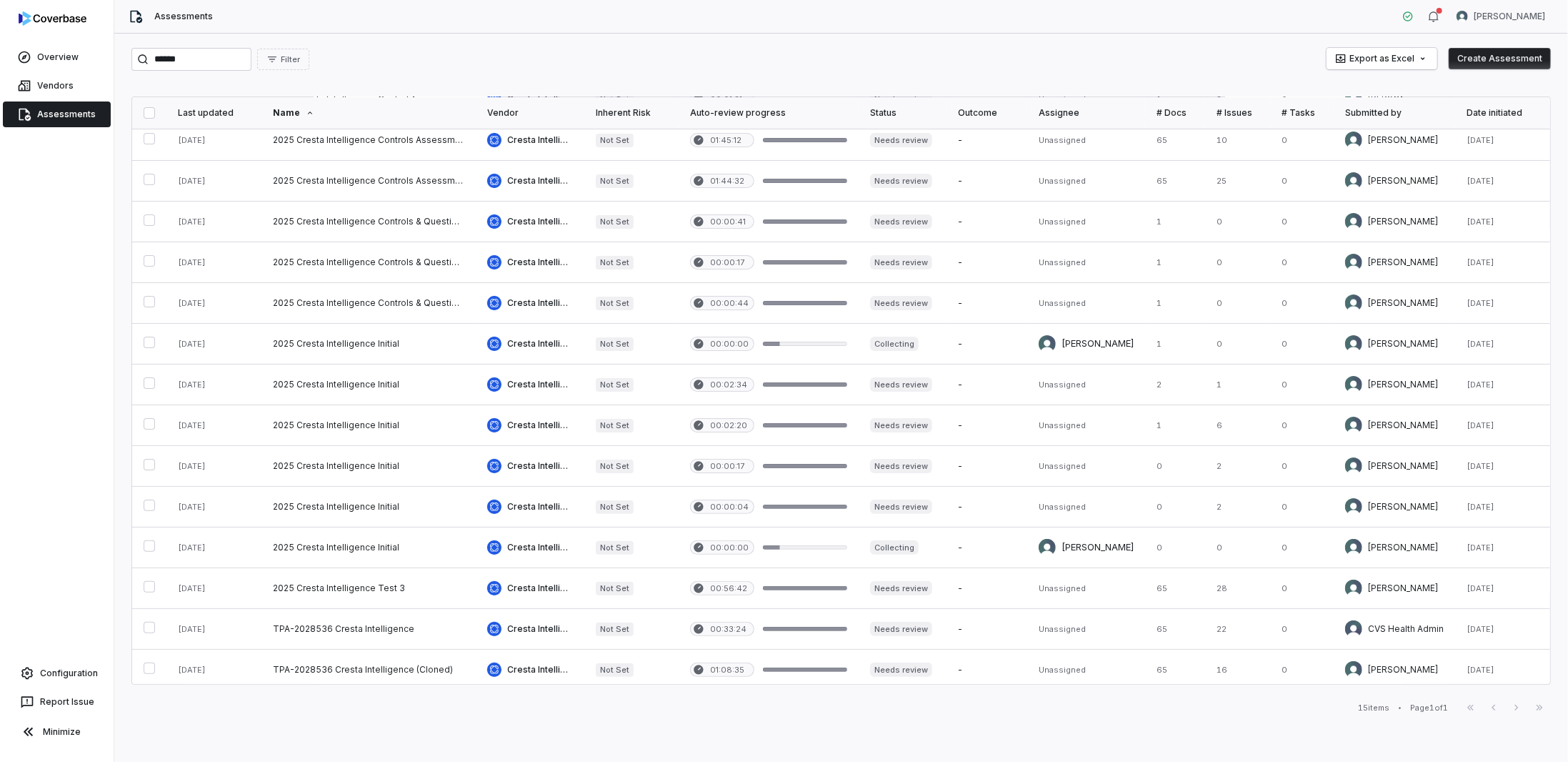
click at [1490, 115] on div "Date initiated" at bounding box center [1503, 113] width 72 height 12
click at [1490, 109] on div "Date initiated" at bounding box center [1501, 113] width 76 height 12
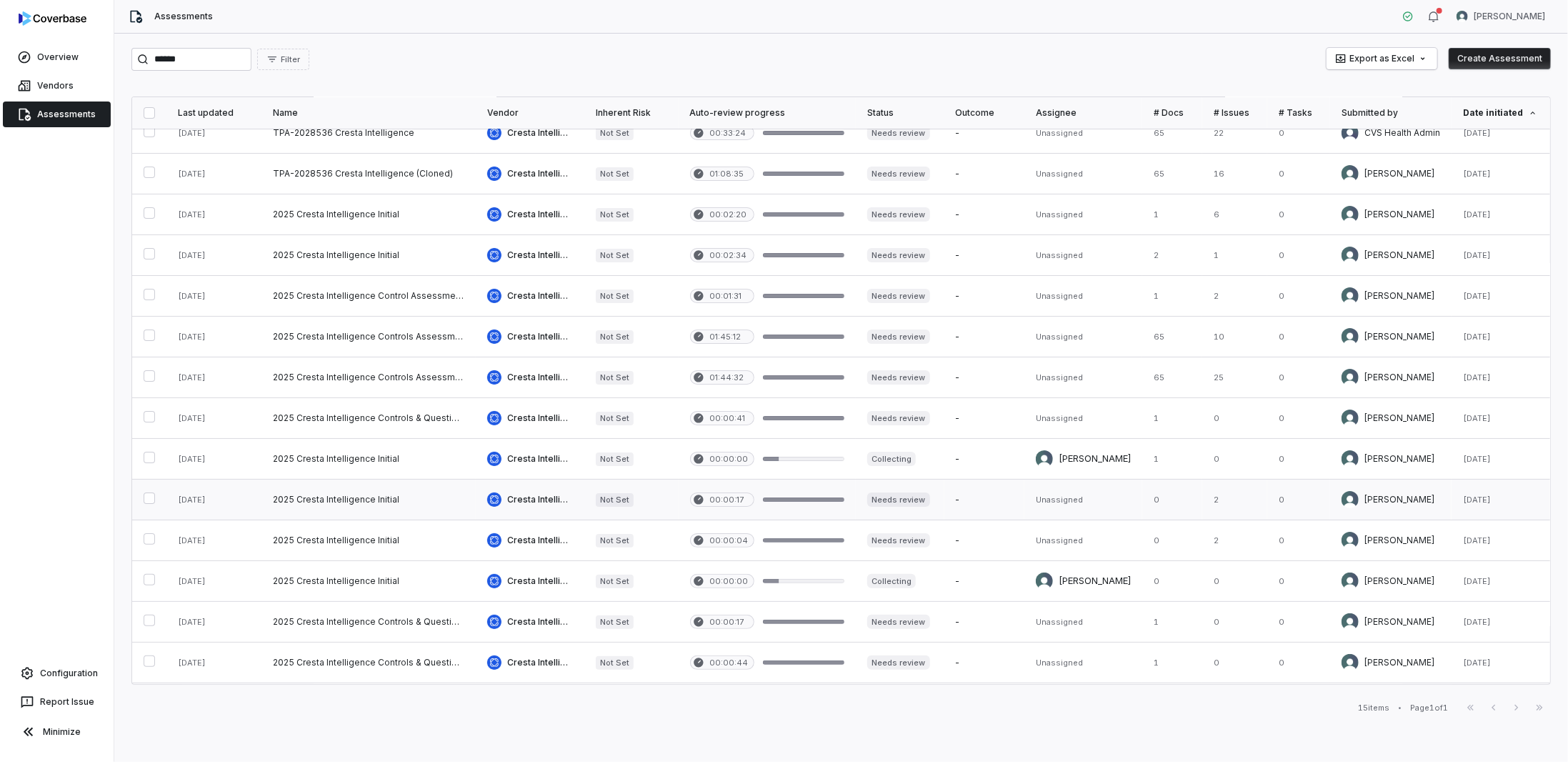
scroll to position [0, 0]
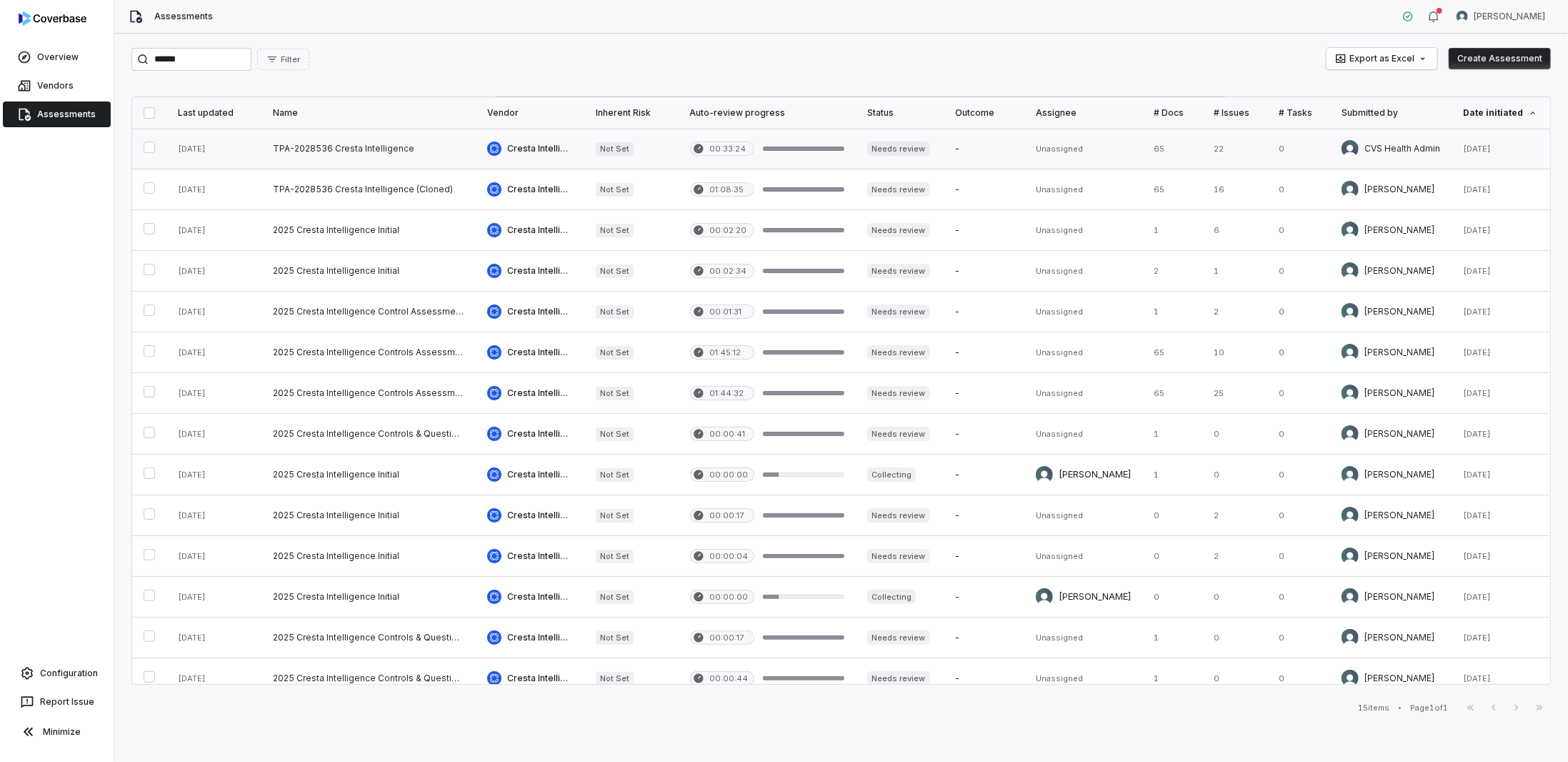
click at [359, 155] on link at bounding box center [369, 149] width 215 height 40
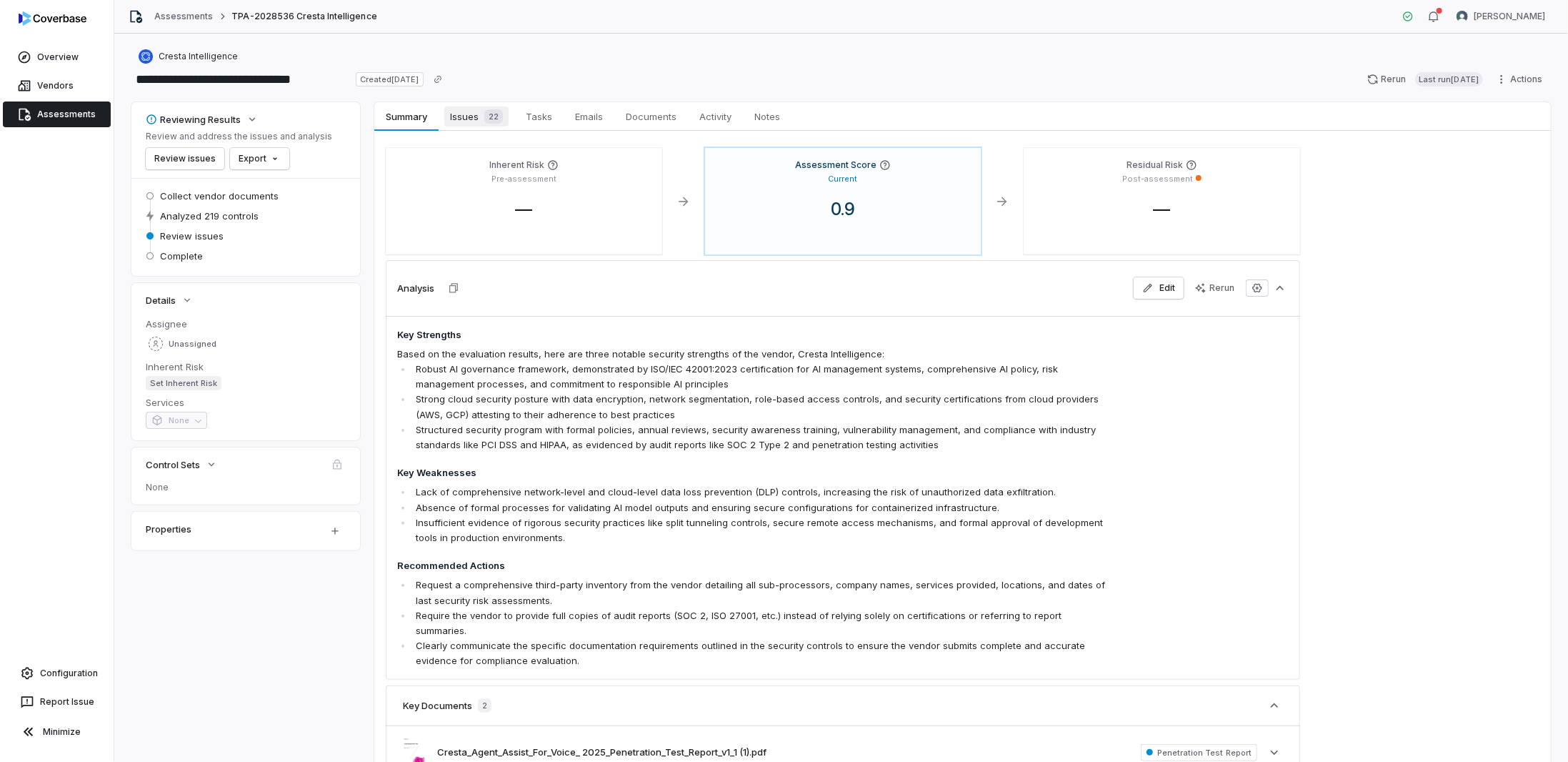
click at [453, 115] on span "Issues 22" at bounding box center [476, 117] width 65 height 20
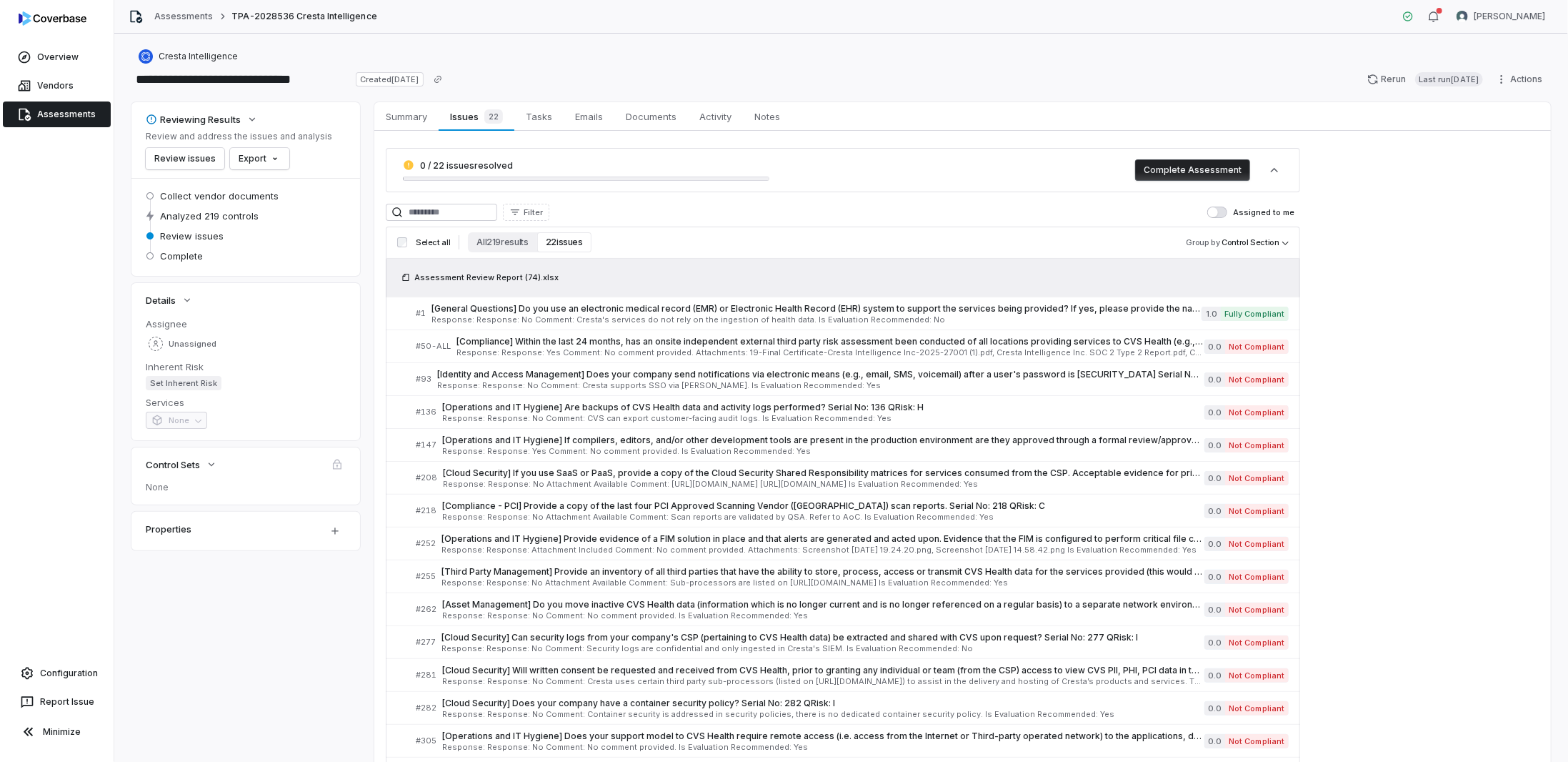
click at [55, 115] on link "Assessments" at bounding box center [57, 114] width 108 height 26
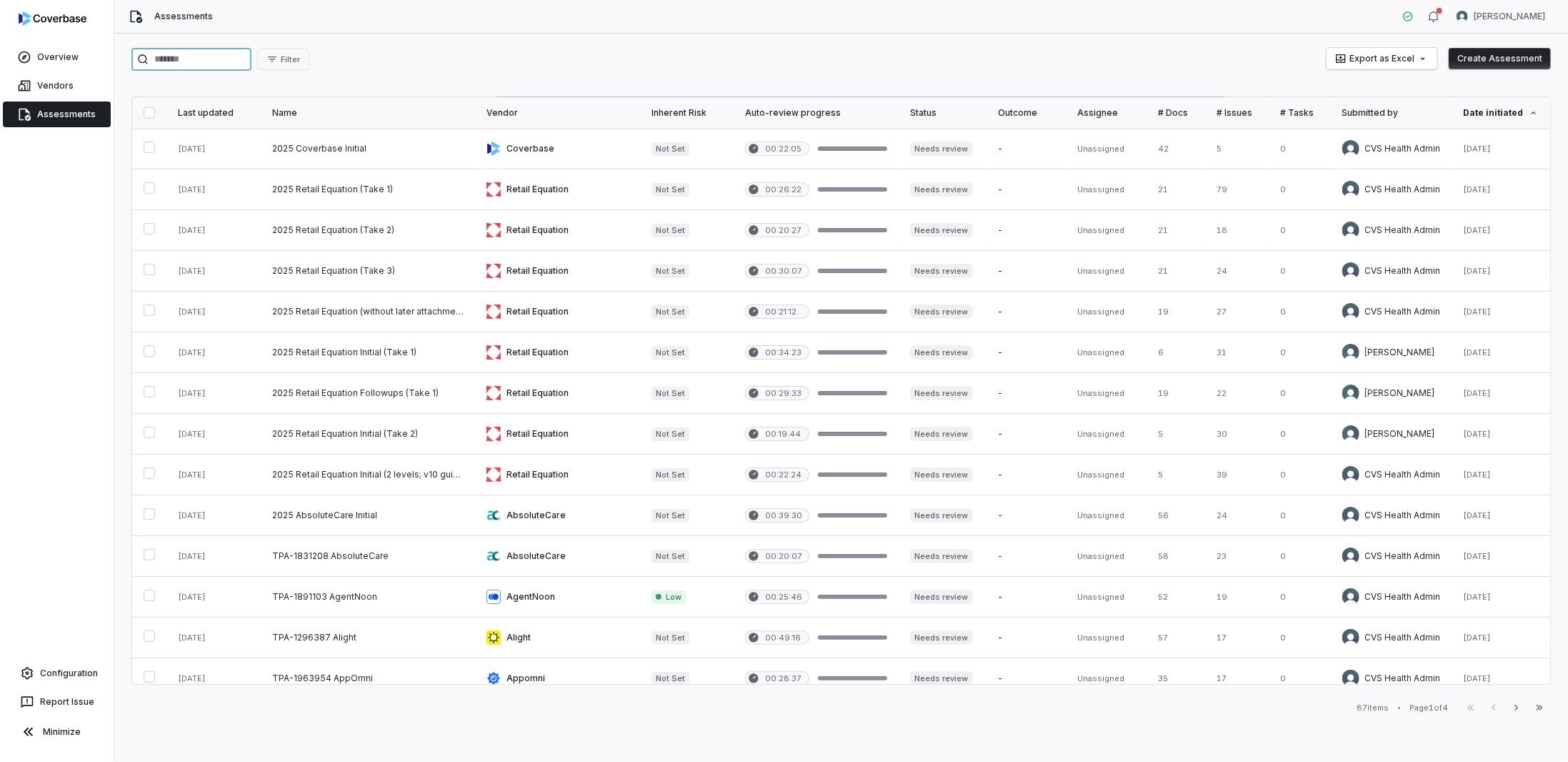
click at [251, 60] on input "search" at bounding box center [191, 60] width 120 height 23
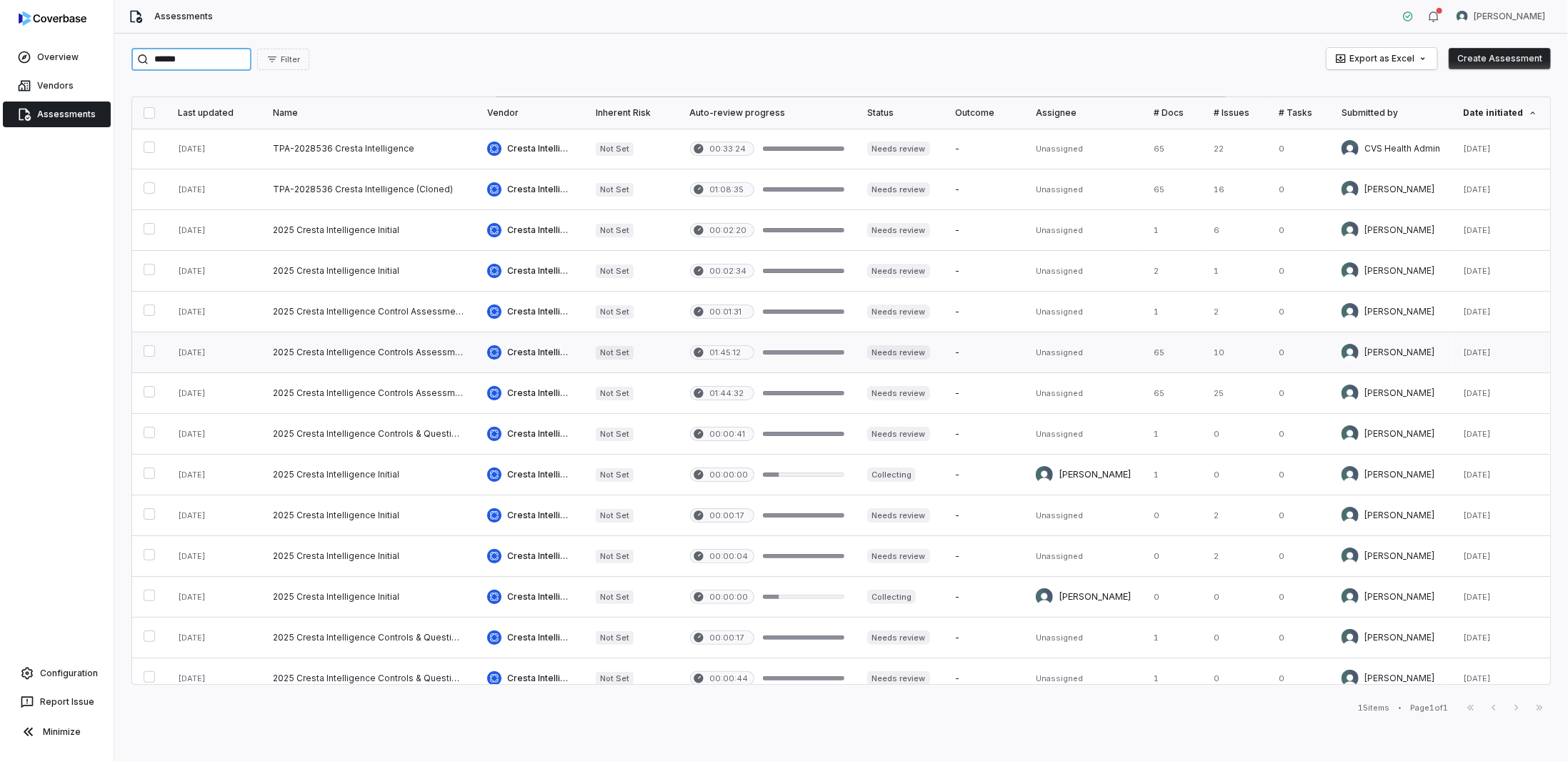
scroll to position [49, 0]
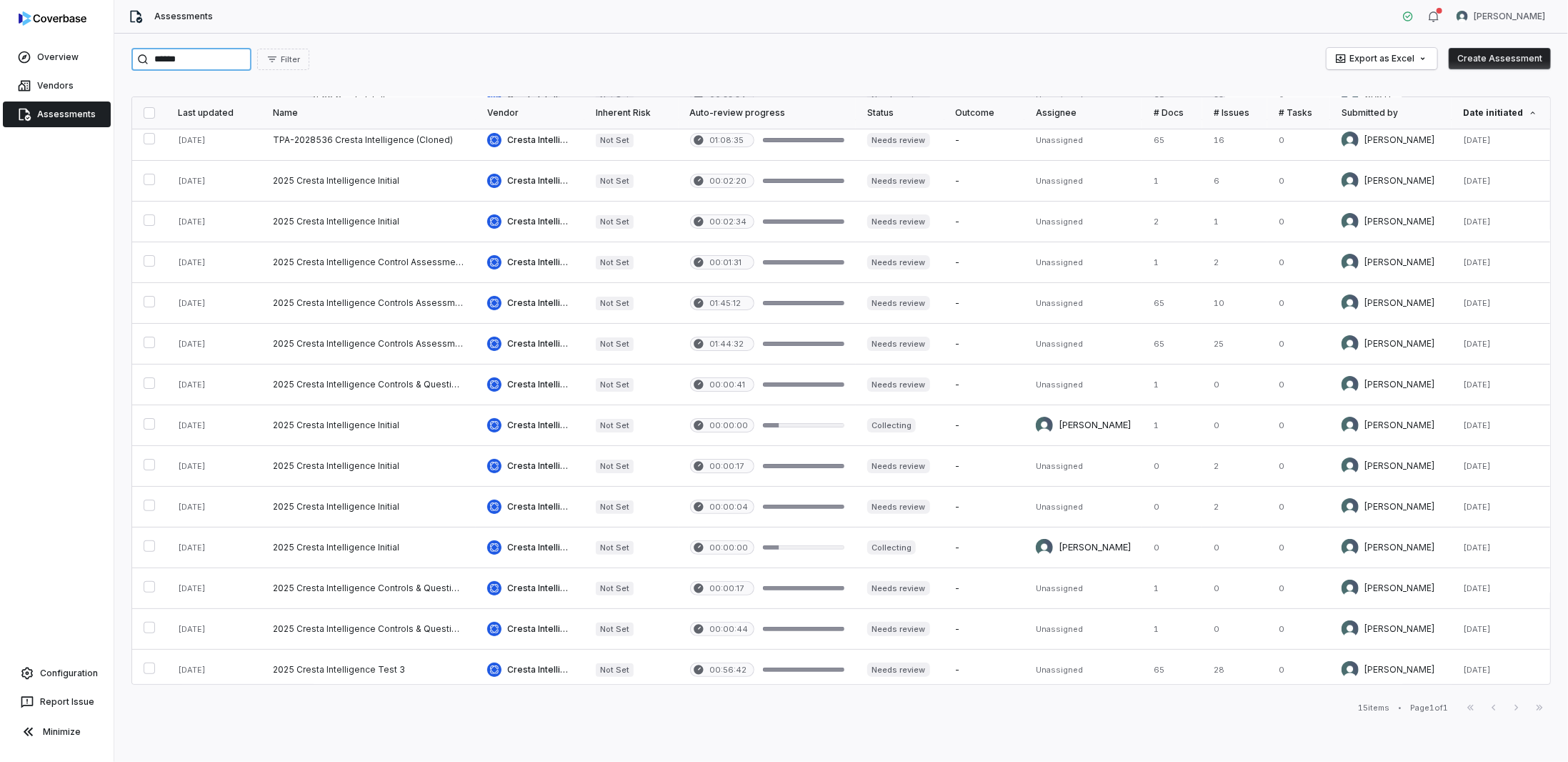
type input "******"
click at [43, 109] on link "Assessments" at bounding box center [57, 114] width 108 height 26
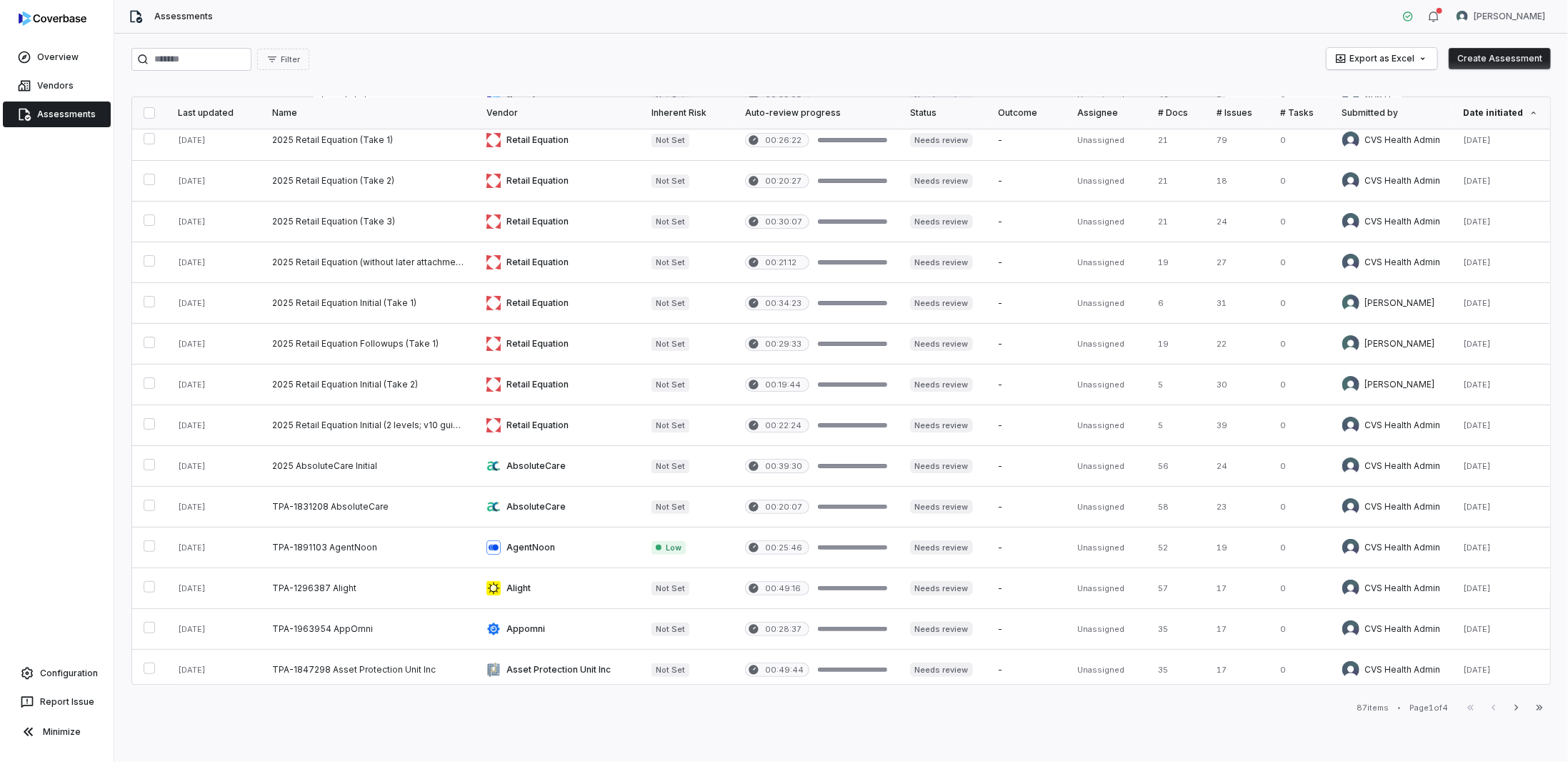
click at [1477, 63] on button "Create Assessment" at bounding box center [1500, 59] width 102 height 21
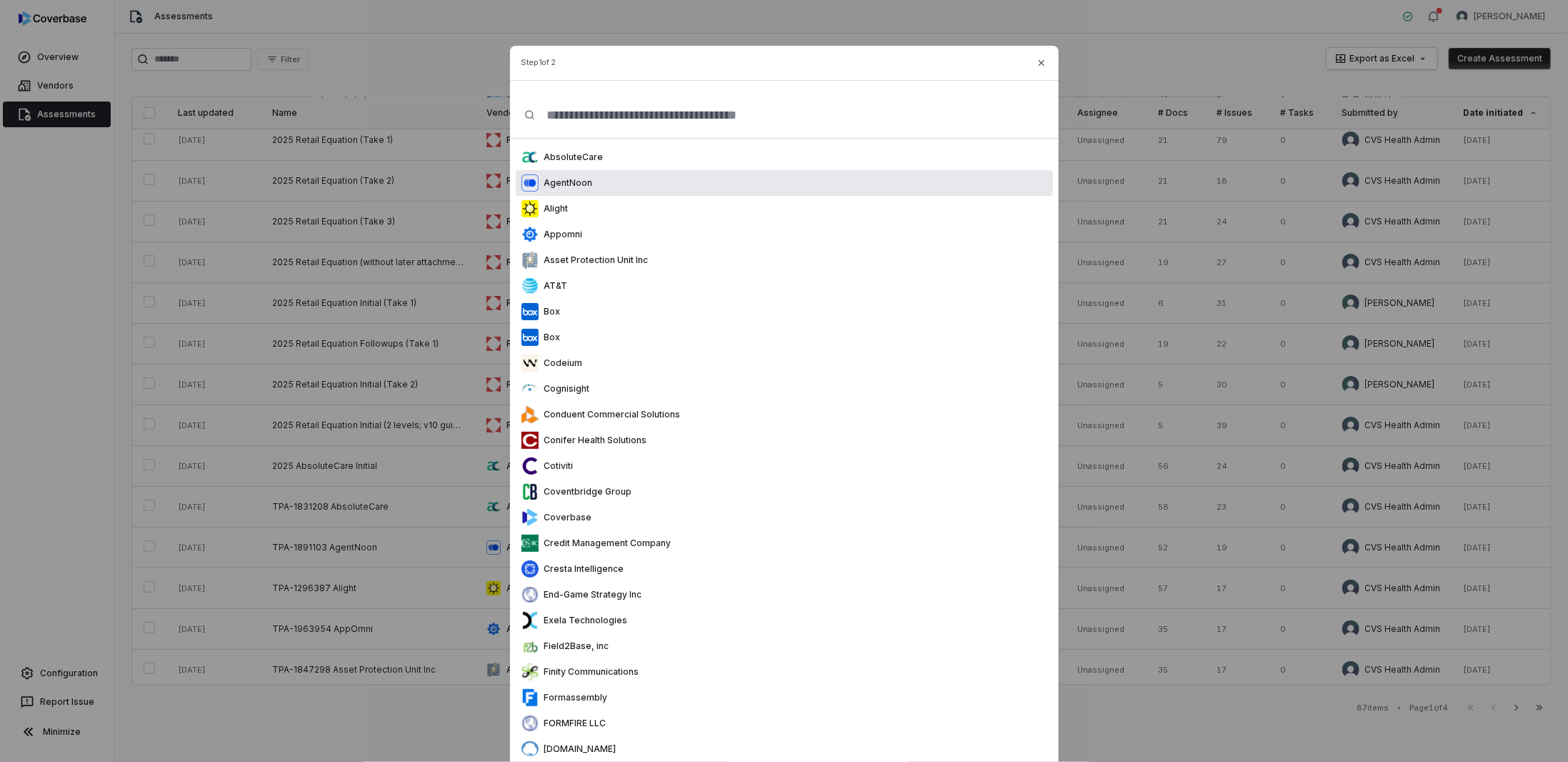
click at [598, 185] on div "AgentNoon" at bounding box center [785, 183] width 537 height 26
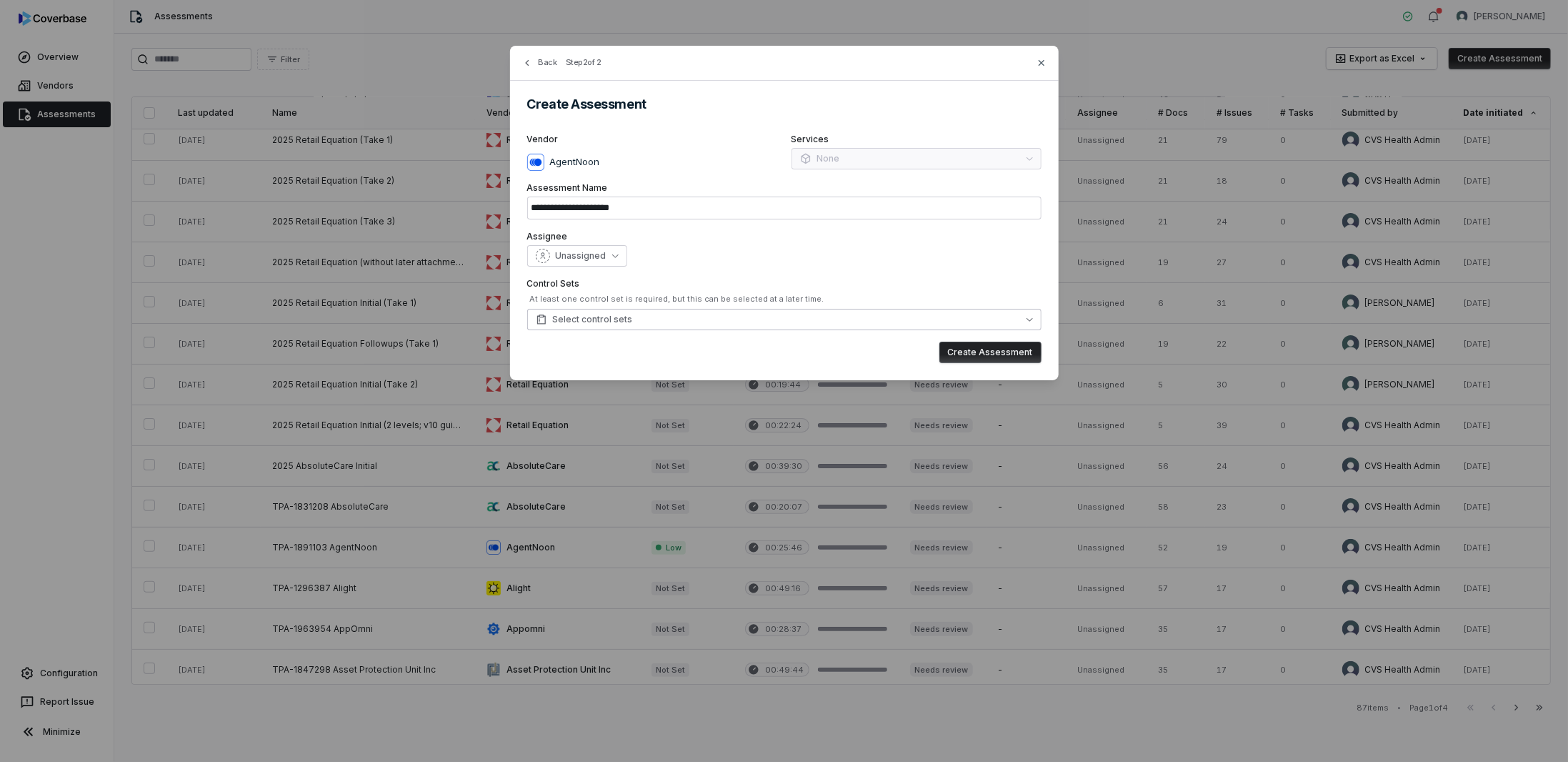
click at [735, 320] on button "Select control sets" at bounding box center [784, 319] width 514 height 21
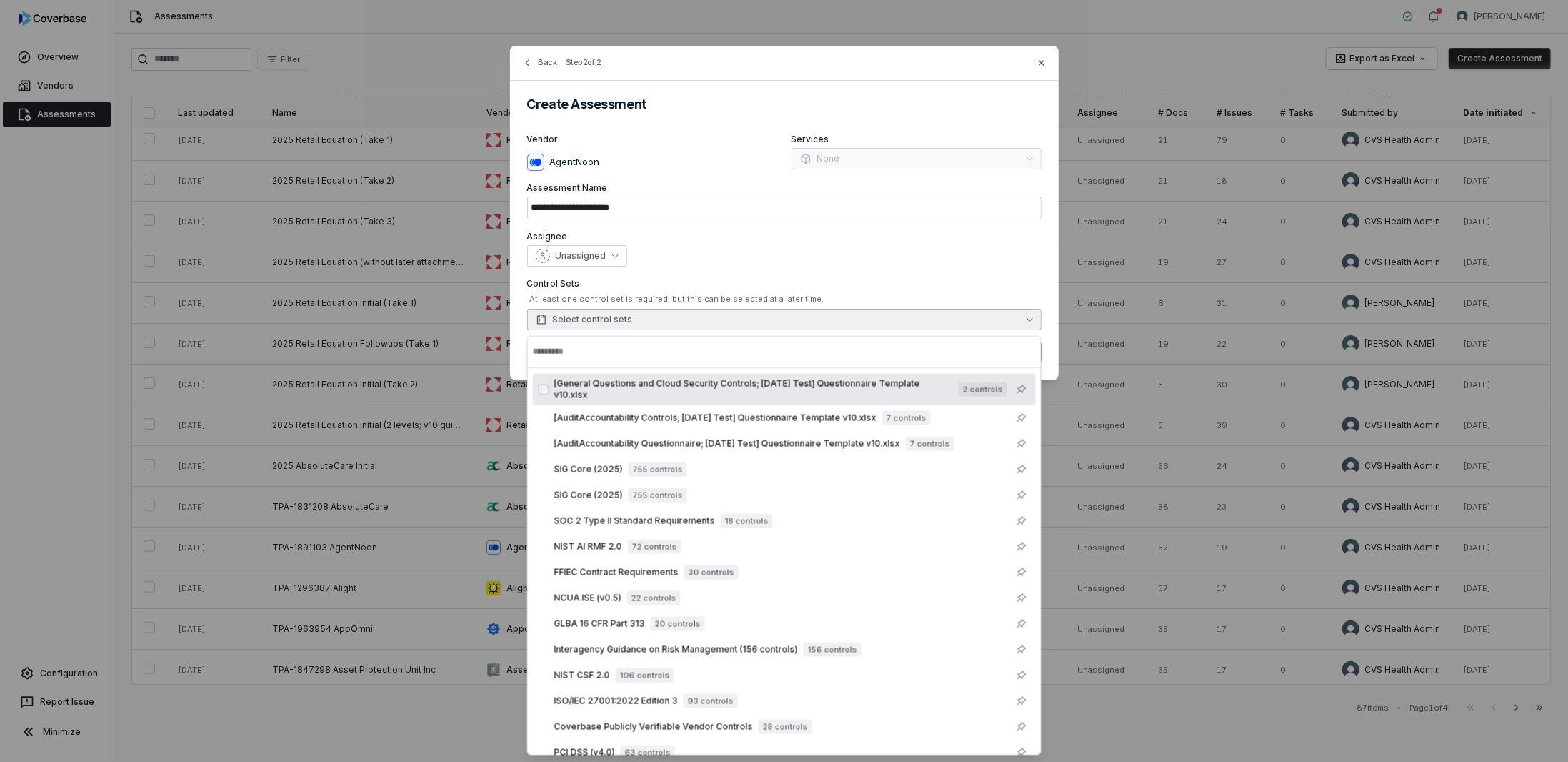
click at [561, 394] on span "[General Questions and Cloud Security Controls; 2025-07-22 Test] Questionnaire …" at bounding box center [754, 389] width 399 height 23
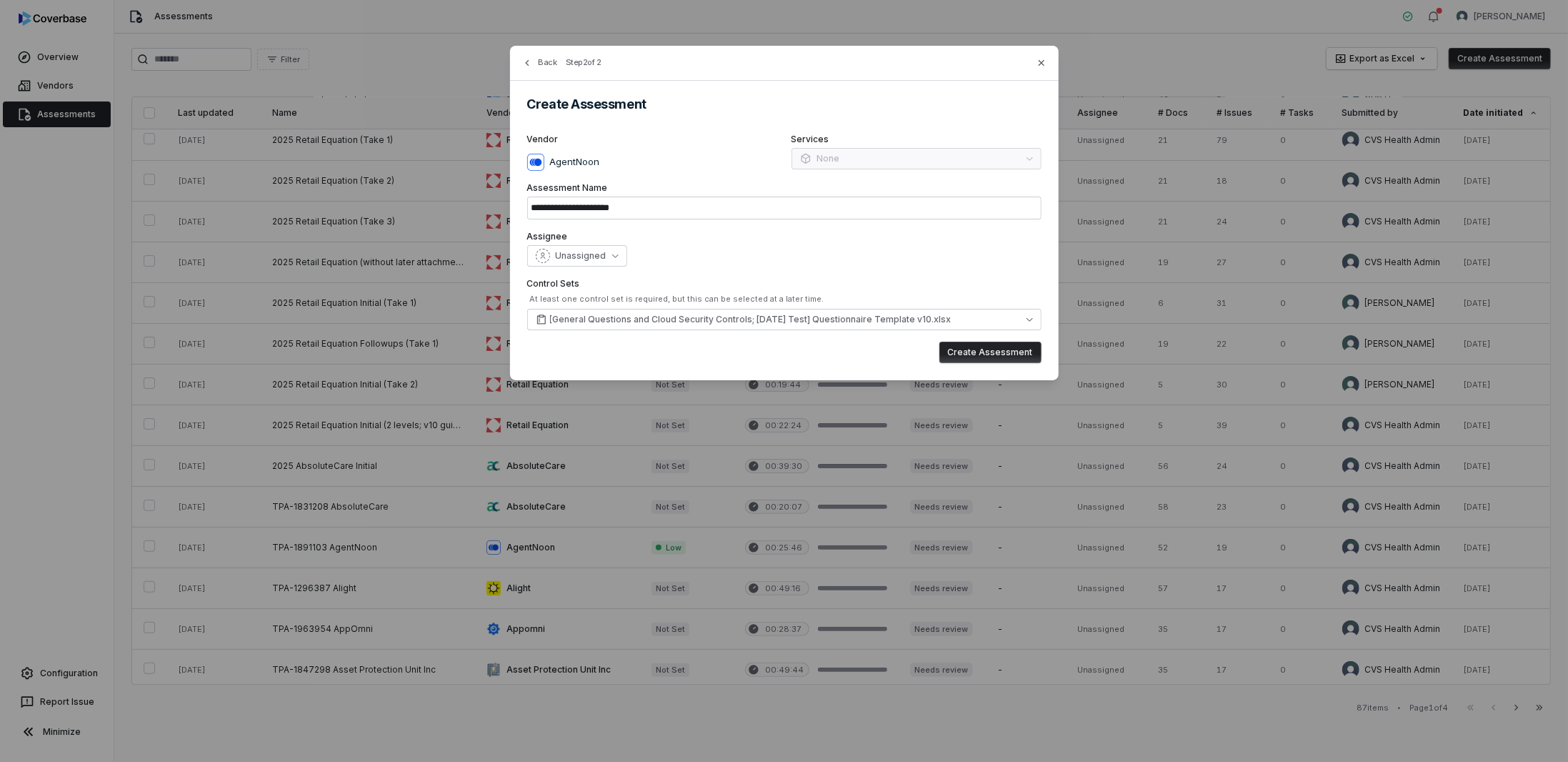
click at [518, 358] on div "**********" at bounding box center [785, 212] width 549 height 334
click at [823, 311] on button "[General Questions and Cloud Security Controls; 2025-07-22 Test] Questionnaire …" at bounding box center [784, 319] width 514 height 21
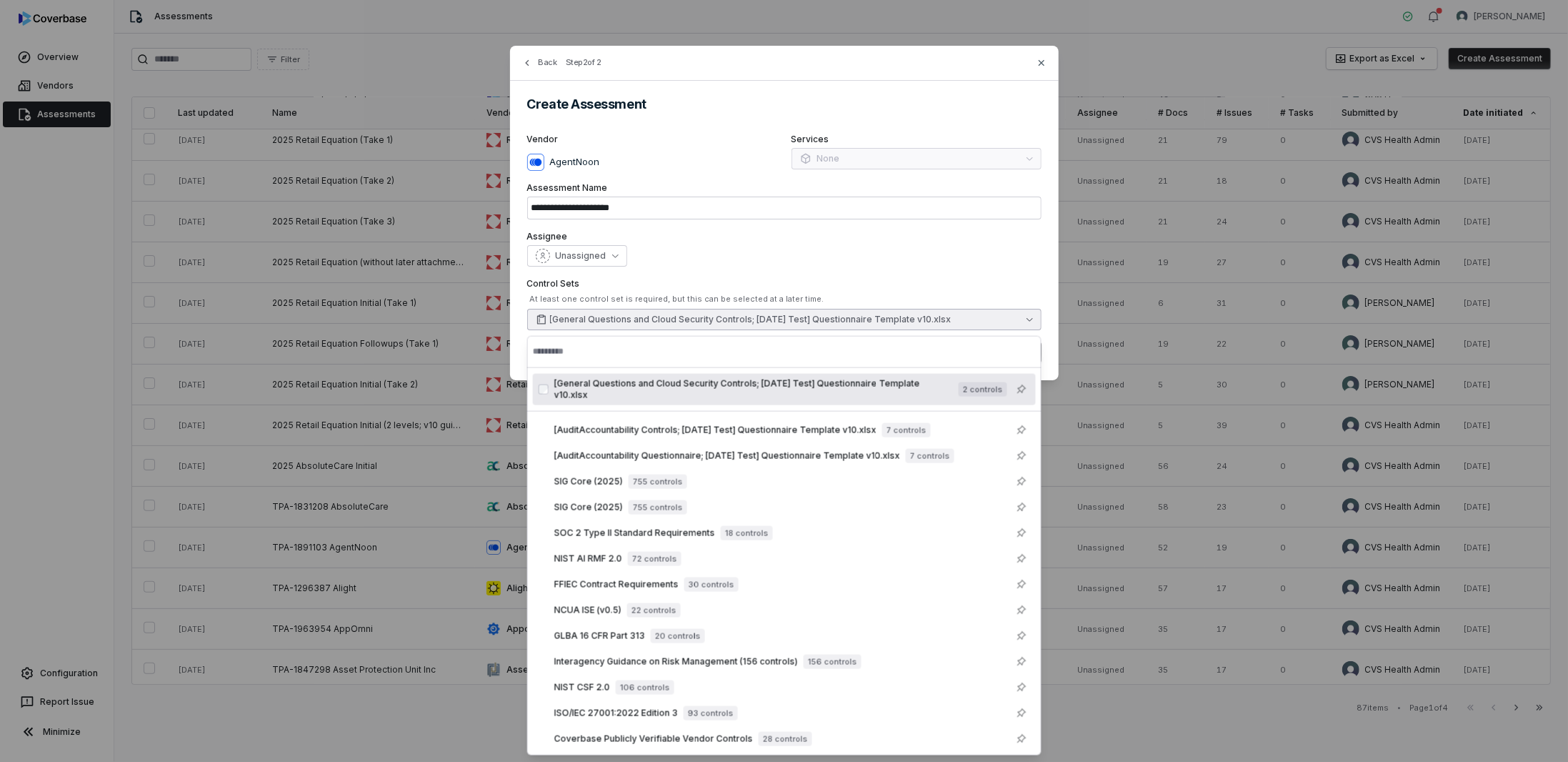
click at [313, 174] on div "**********" at bounding box center [784, 213] width 1568 height 426
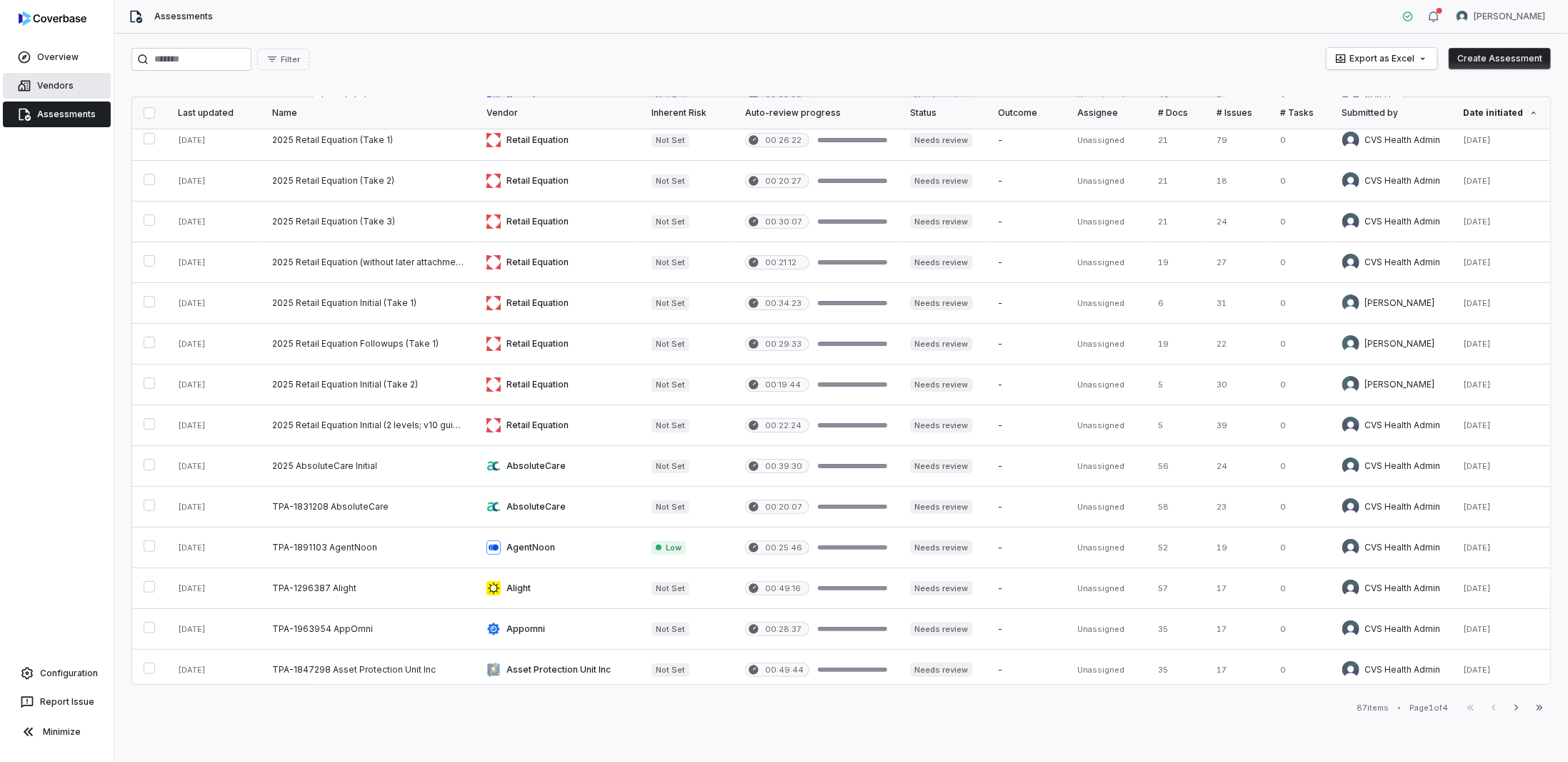
click at [63, 88] on link "Vendors" at bounding box center [57, 86] width 108 height 26
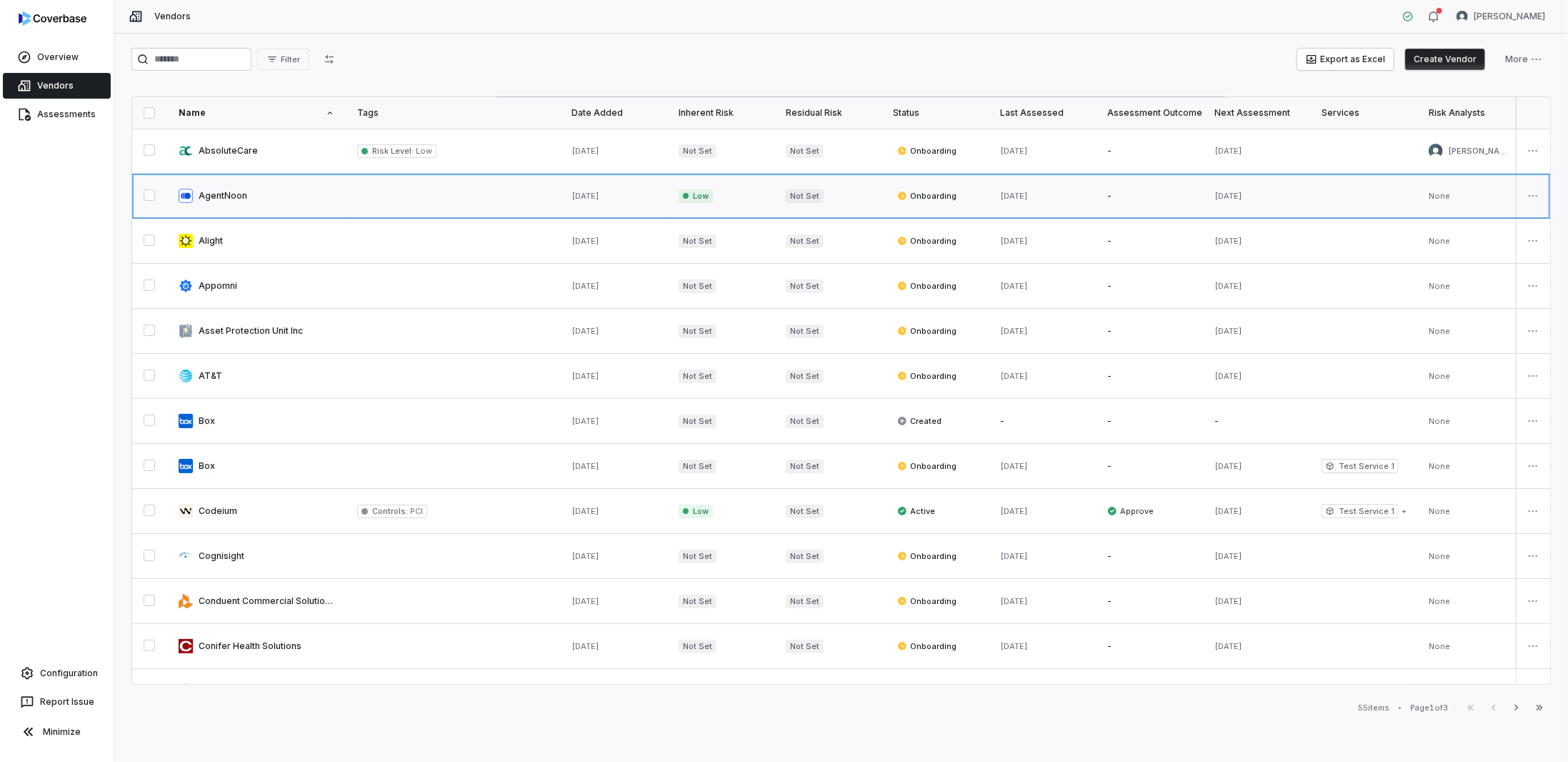
click at [218, 197] on link at bounding box center [256, 196] width 178 height 44
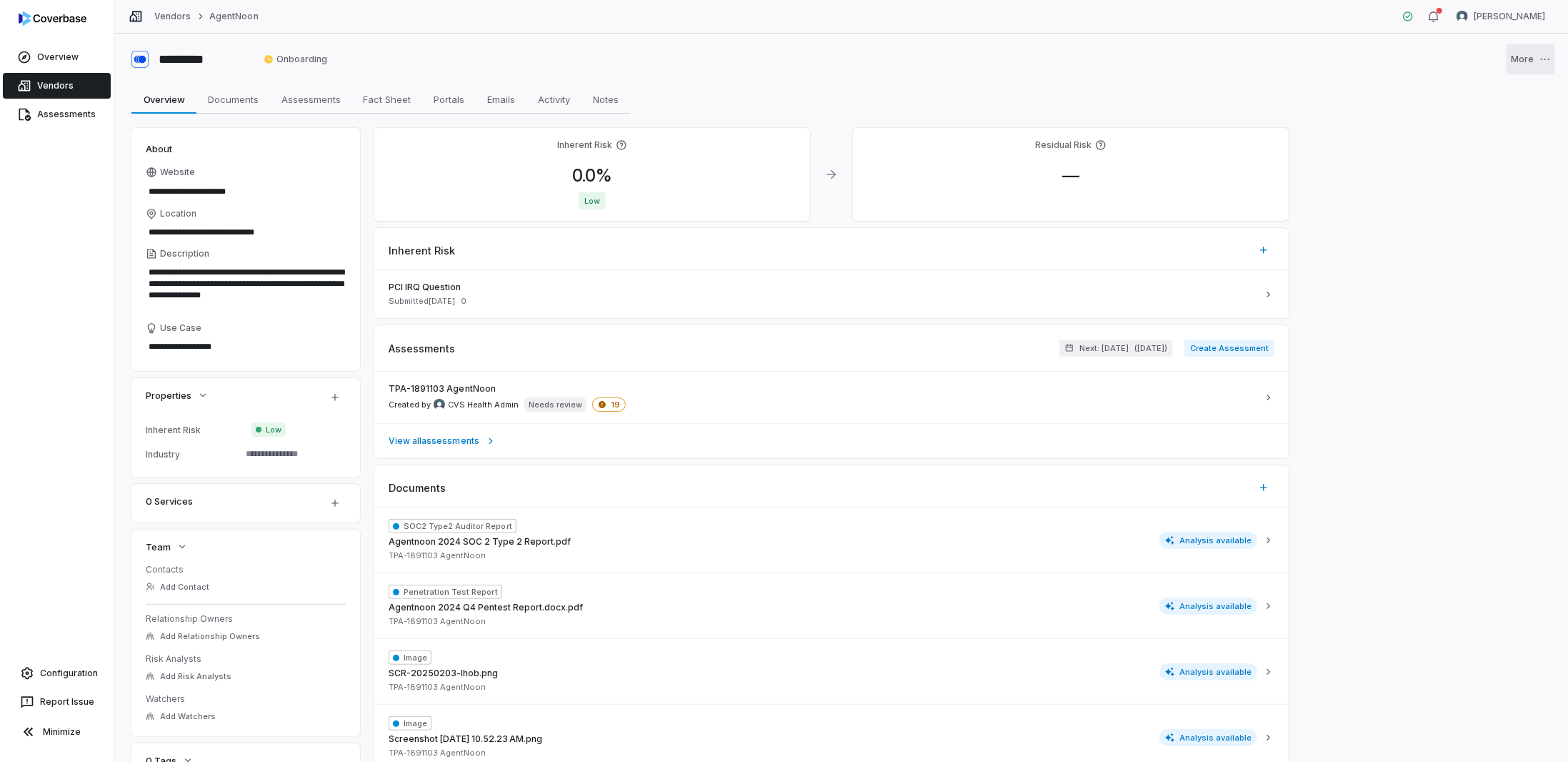
click at [1516, 47] on html "**********" at bounding box center [784, 381] width 1568 height 762
click at [301, 96] on html "**********" at bounding box center [784, 381] width 1568 height 762
click at [301, 99] on span "Assessments" at bounding box center [310, 98] width 70 height 18
type textarea "*"
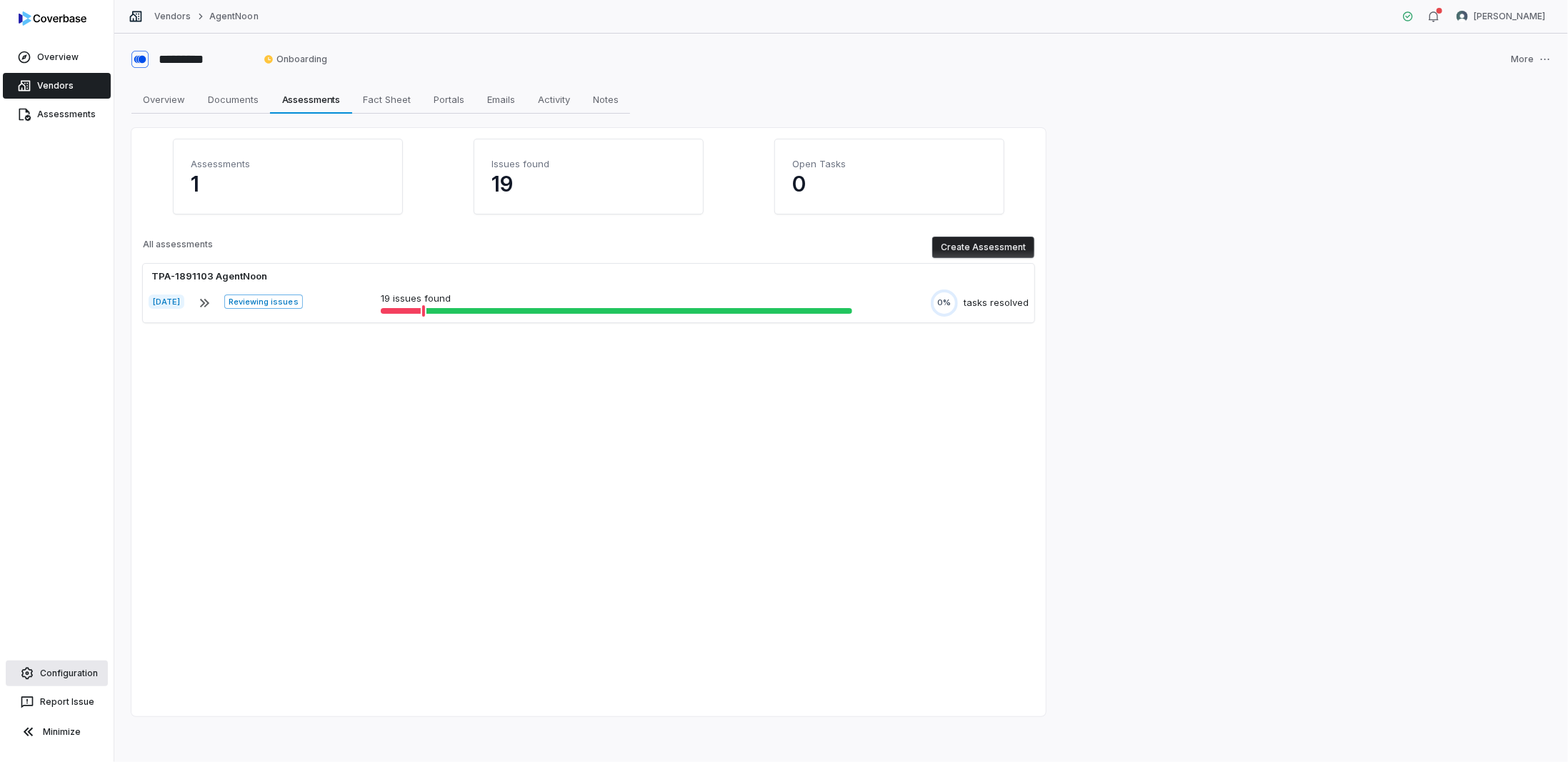
click at [55, 677] on link "Configuration" at bounding box center [57, 672] width 102 height 26
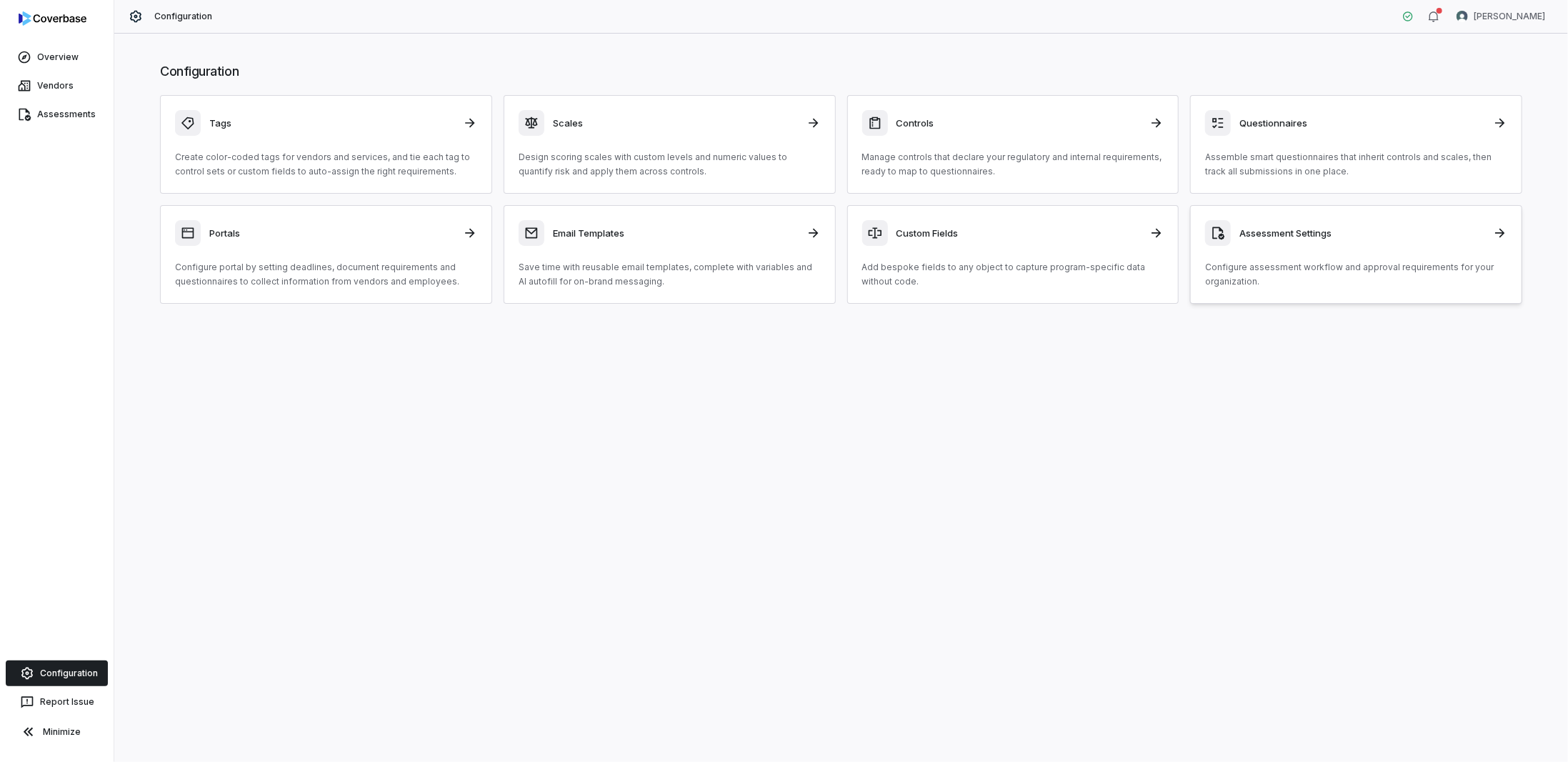
click at [1262, 228] on h3 "Assessment Settings" at bounding box center [1362, 232] width 245 height 13
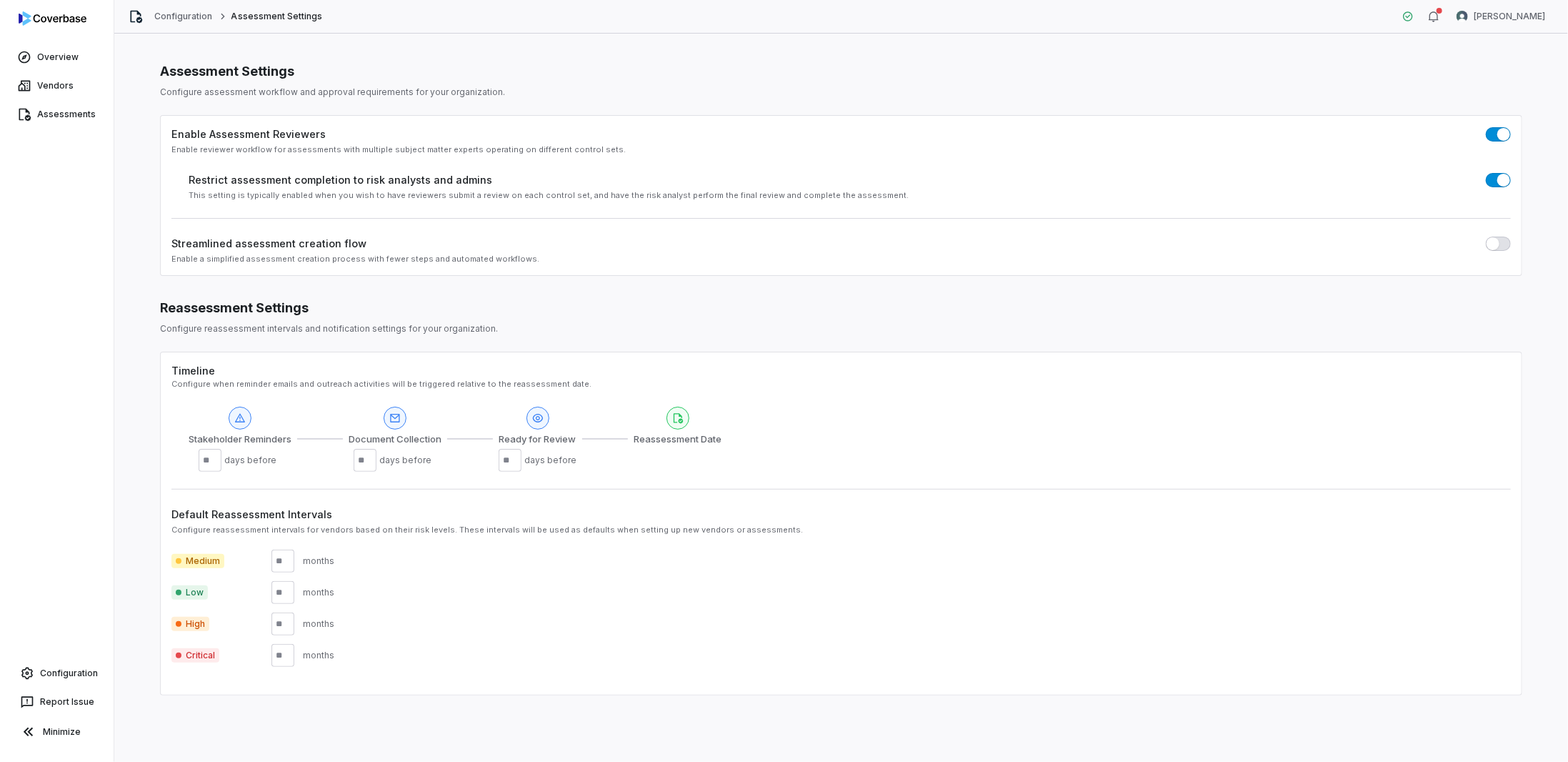
click at [1498, 240] on span "button" at bounding box center [1493, 243] width 13 height 13
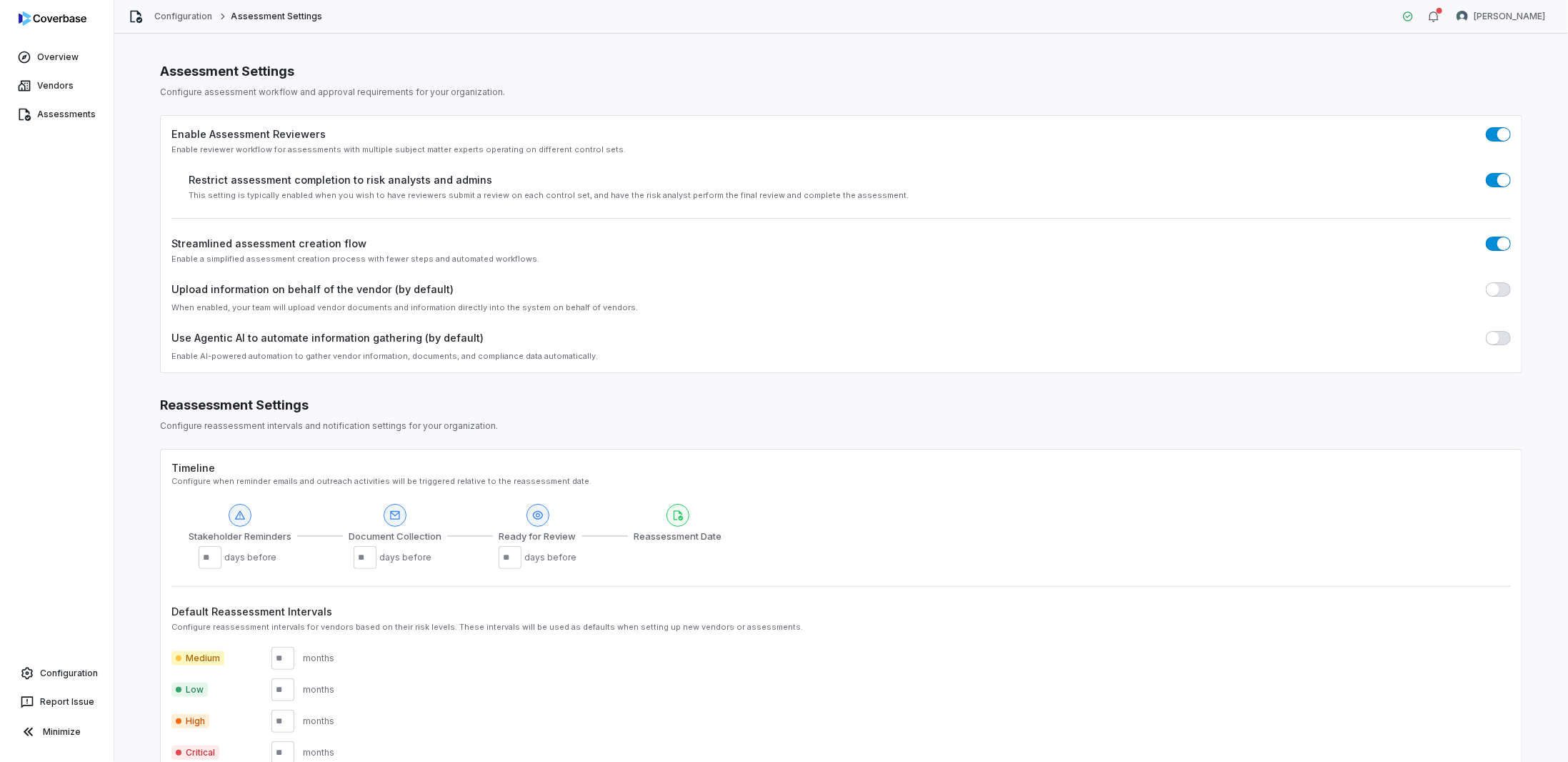
click at [1504, 248] on div "Enable Assessment Reviewers Enable reviewer workflow for assessments with multi…" at bounding box center [841, 244] width 1363 height 258
click at [1497, 288] on button "button" at bounding box center [1499, 289] width 25 height 14
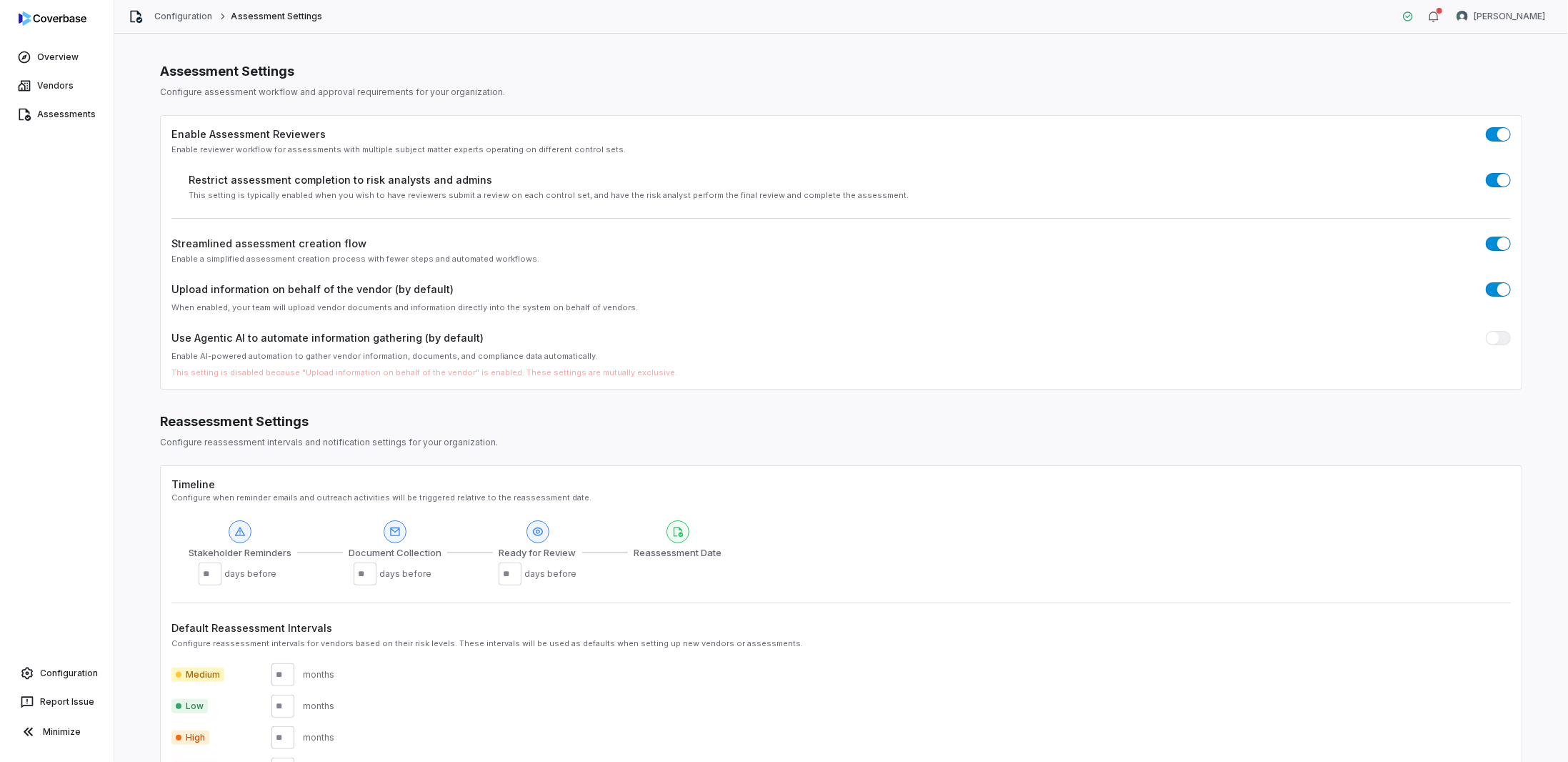
click at [1486, 240] on button "button" at bounding box center [1499, 244] width 25 height 14
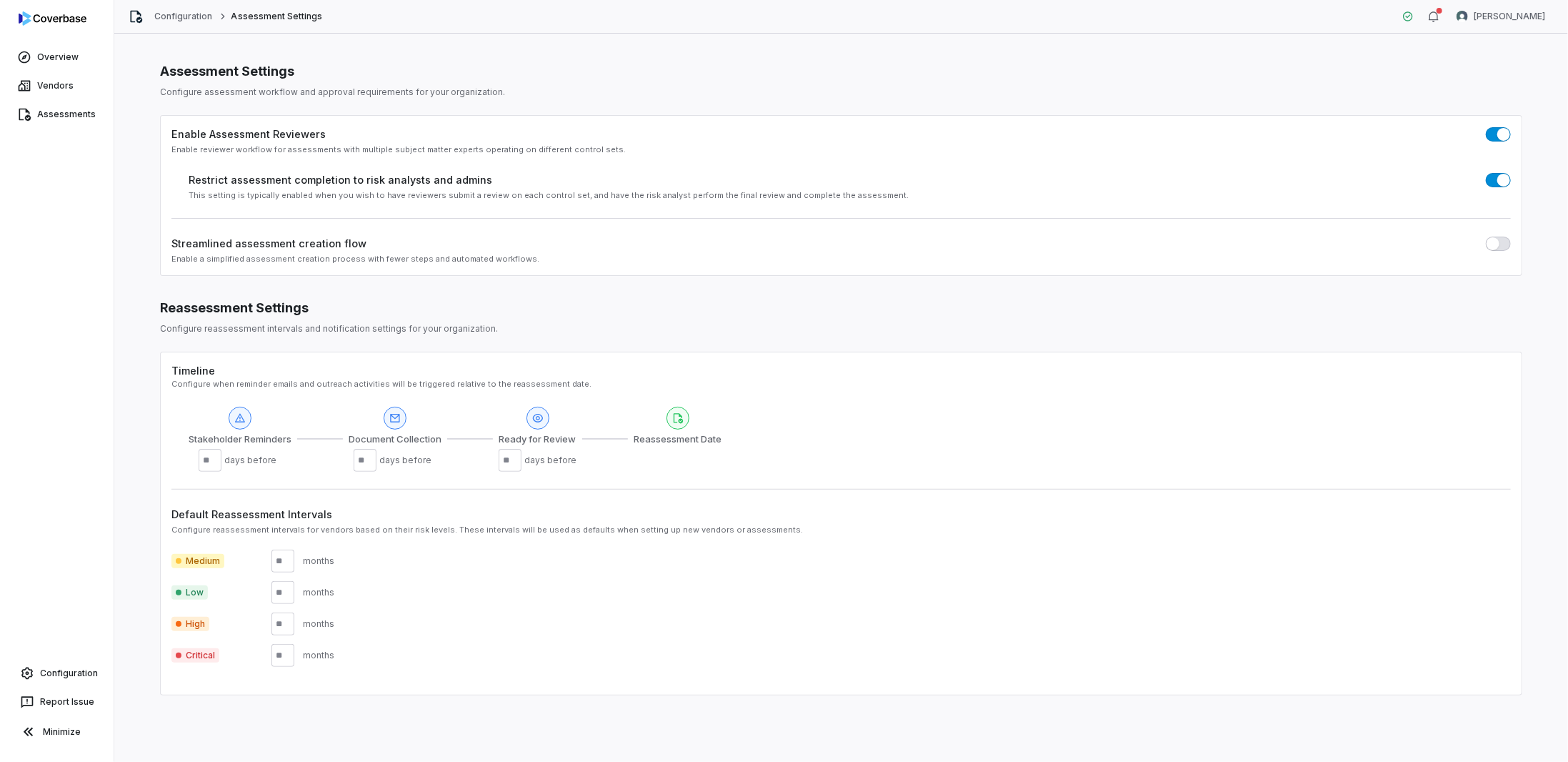
click at [1506, 242] on button "button" at bounding box center [1499, 244] width 25 height 14
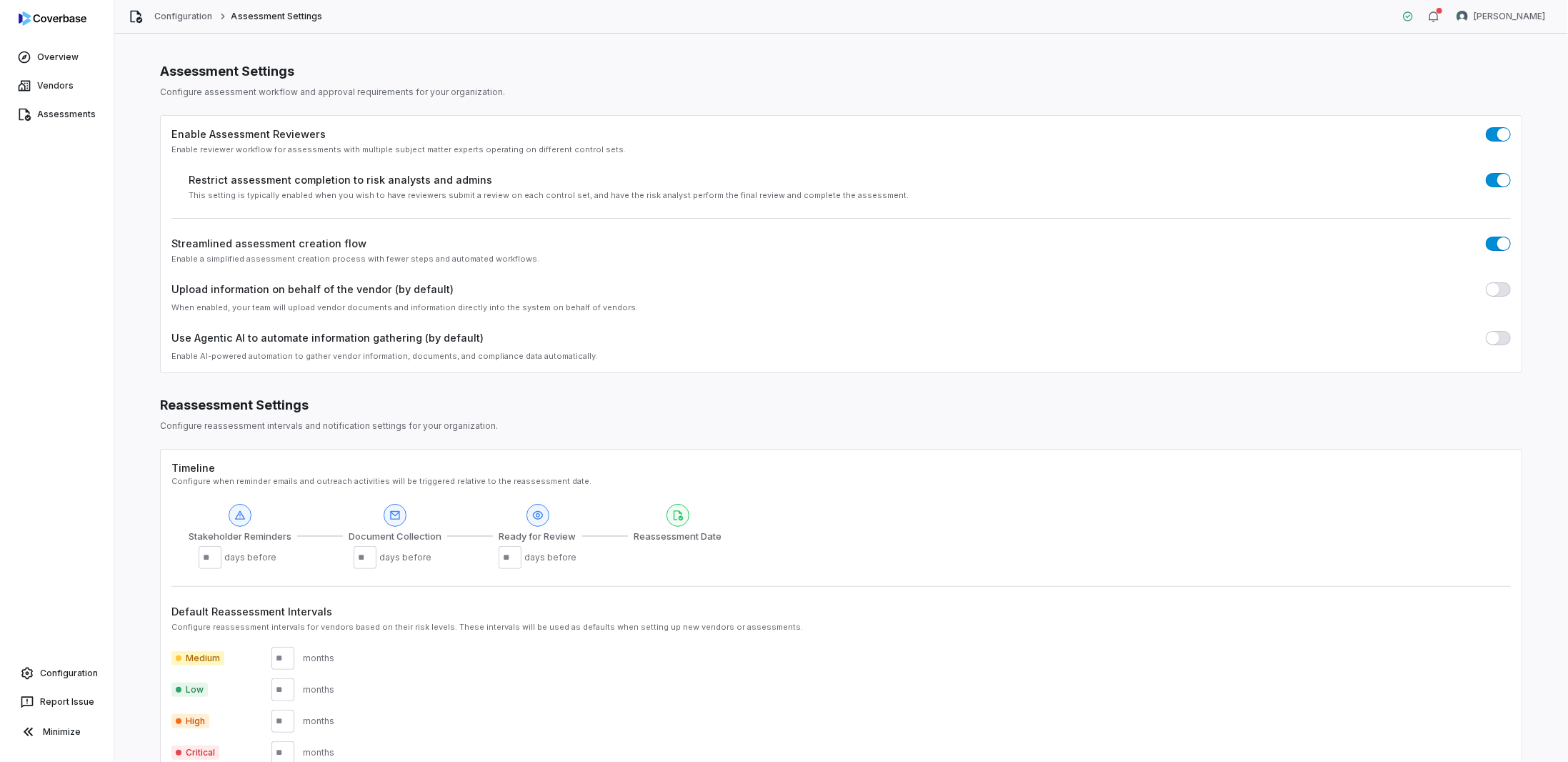
click at [416, 75] on h1 "Assessment Settings" at bounding box center [841, 71] width 1363 height 18
click at [1490, 292] on span "button" at bounding box center [1493, 289] width 13 height 13
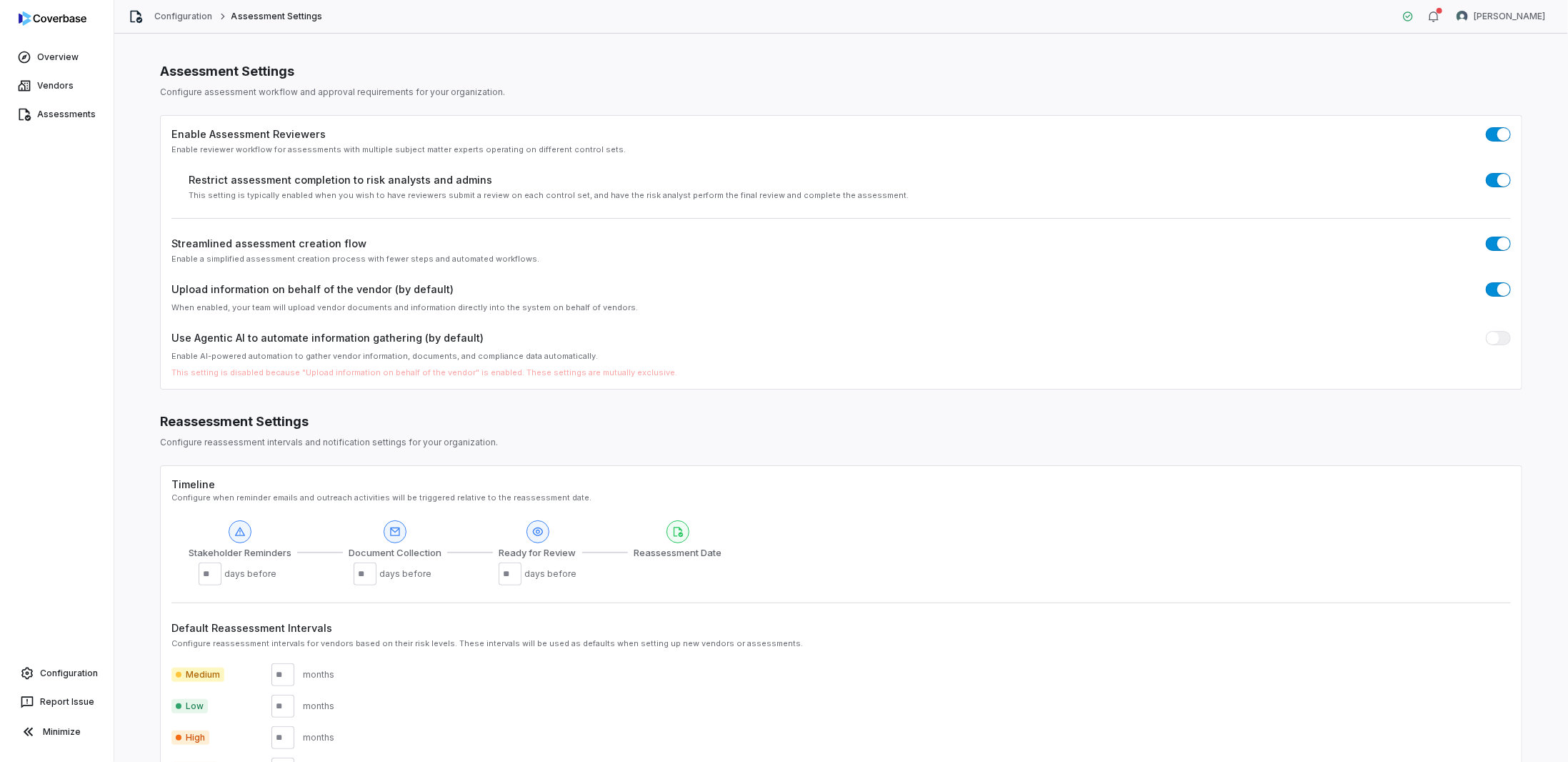
click at [11, 234] on div "Overview Vendors Assessments Configuration Report Issue Minimize" at bounding box center [57, 381] width 114 height 762
click at [179, 15] on link "Configuration" at bounding box center [183, 16] width 59 height 12
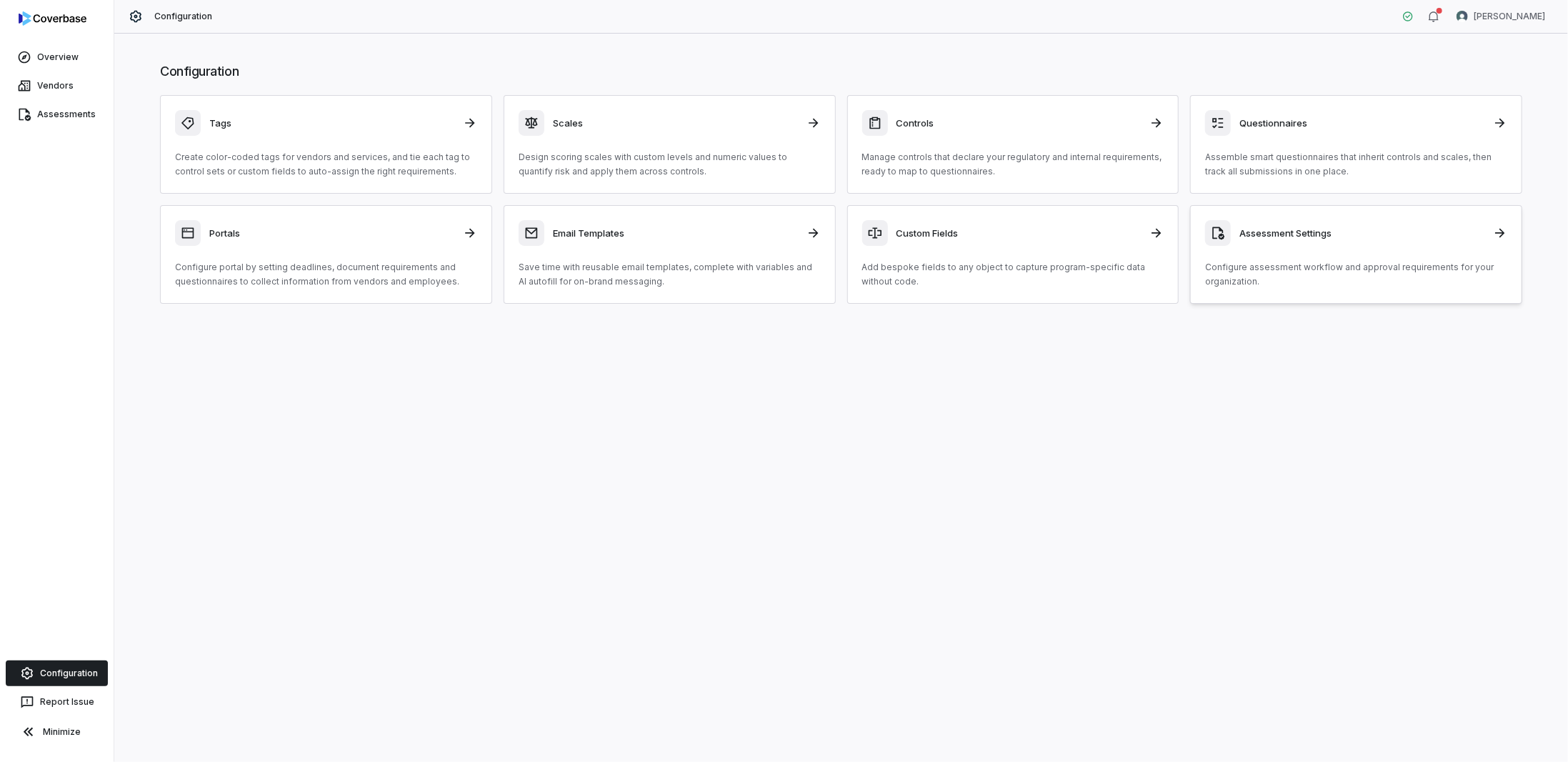
click at [1296, 235] on h3 "Assessment Settings" at bounding box center [1362, 232] width 245 height 13
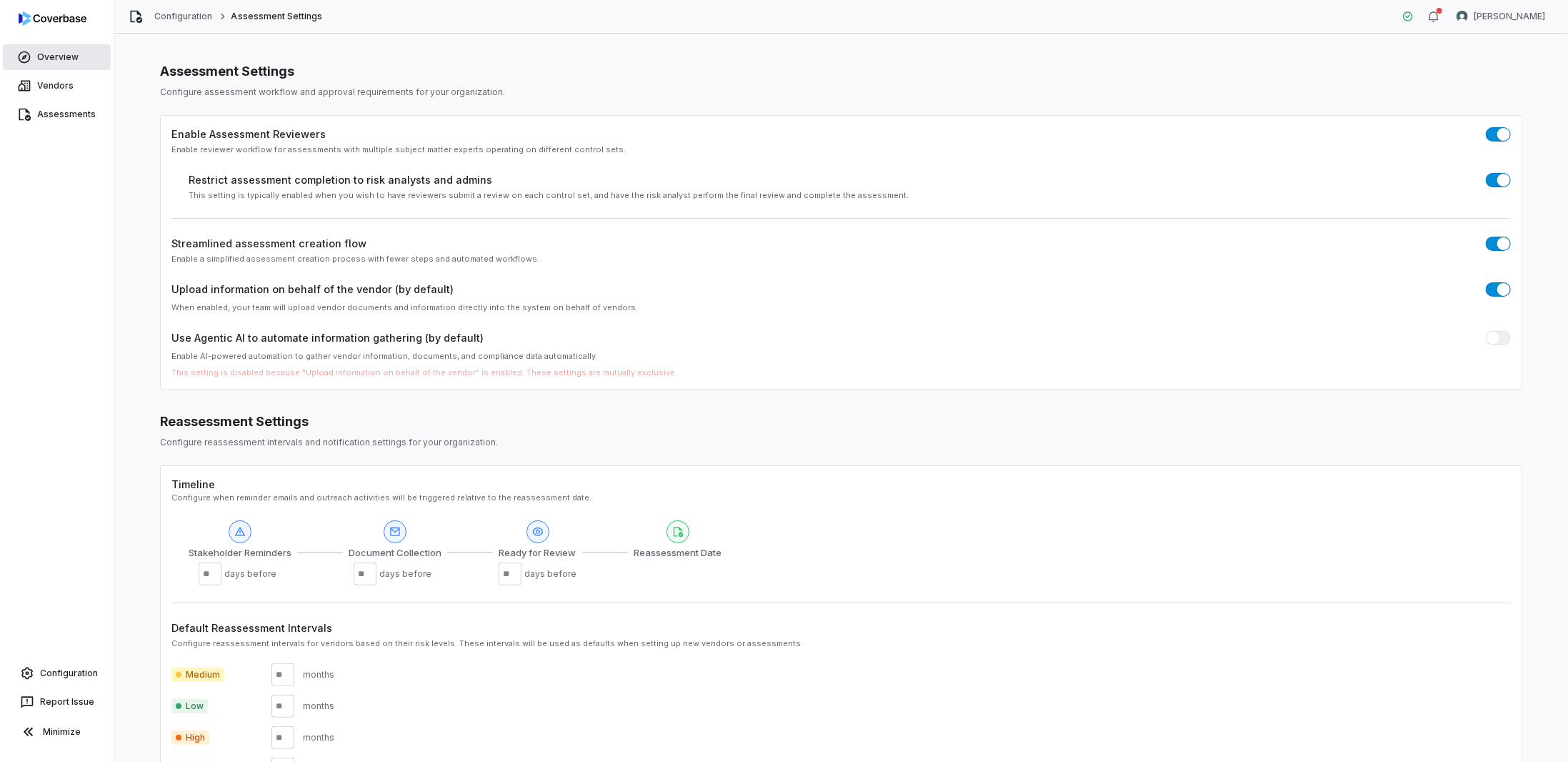
click at [39, 60] on link "Overview" at bounding box center [57, 57] width 108 height 26
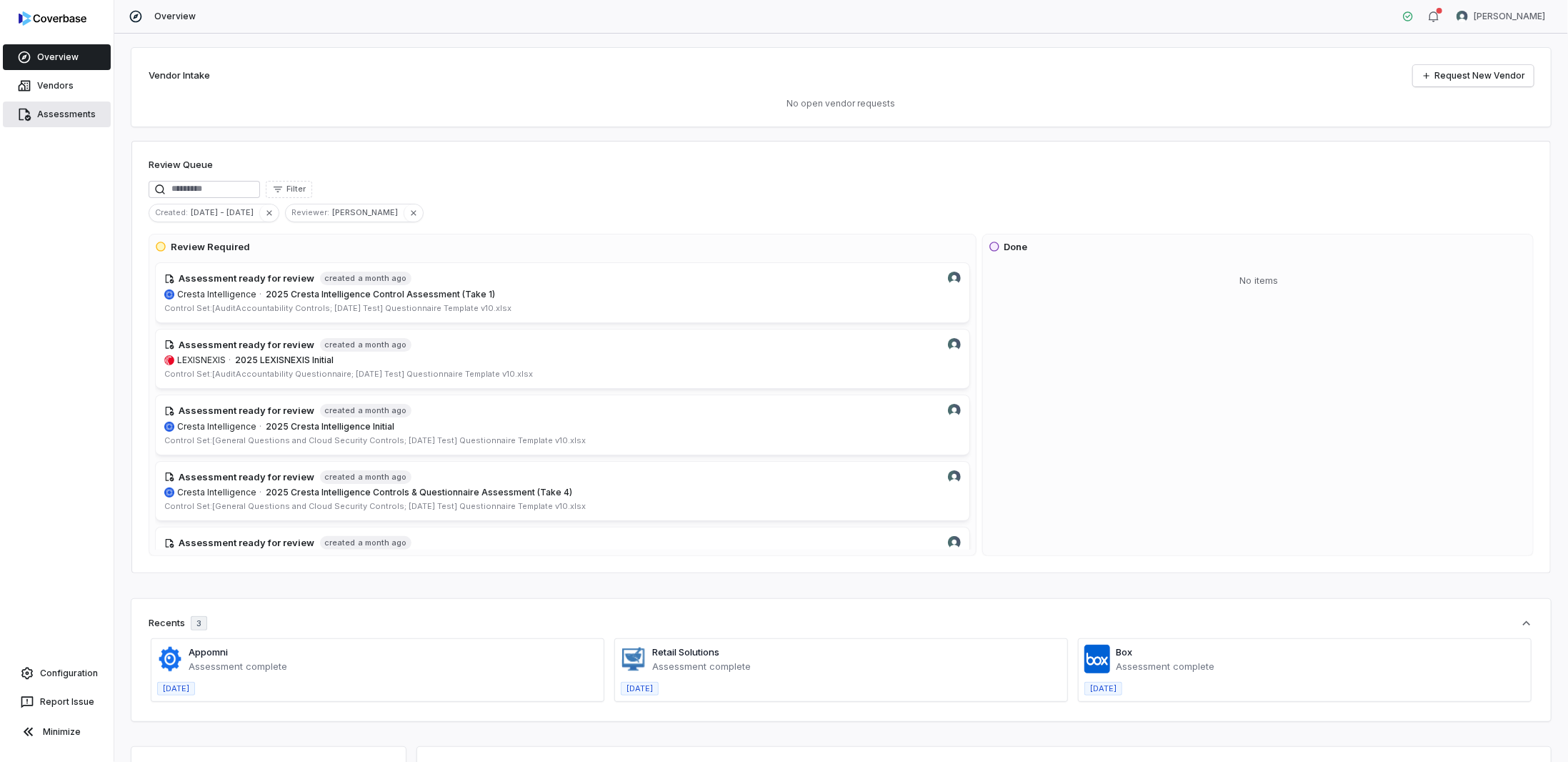
click at [43, 119] on link "Assessments" at bounding box center [57, 114] width 108 height 26
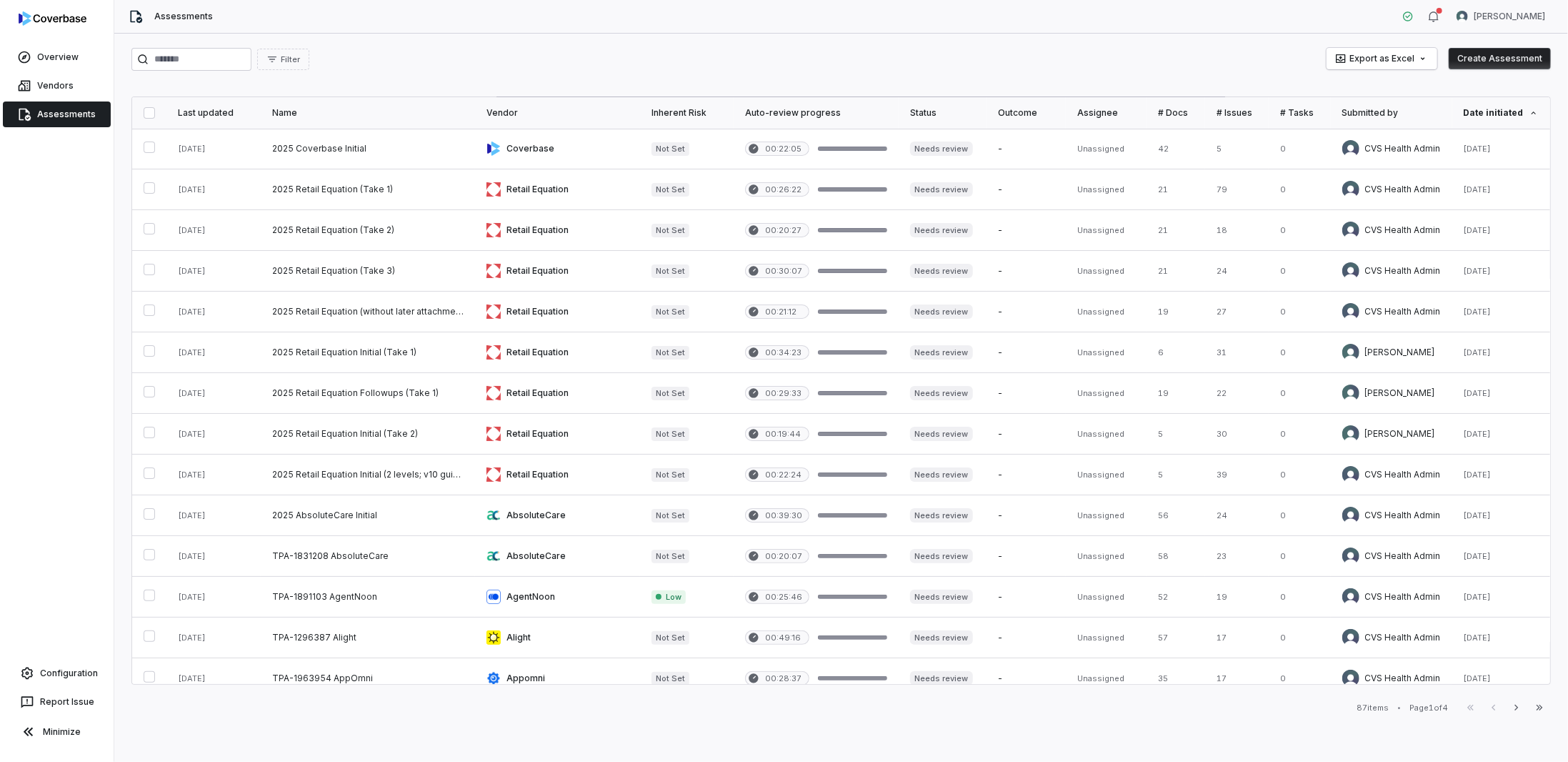
click at [1495, 66] on button "Create Assessment" at bounding box center [1500, 59] width 102 height 21
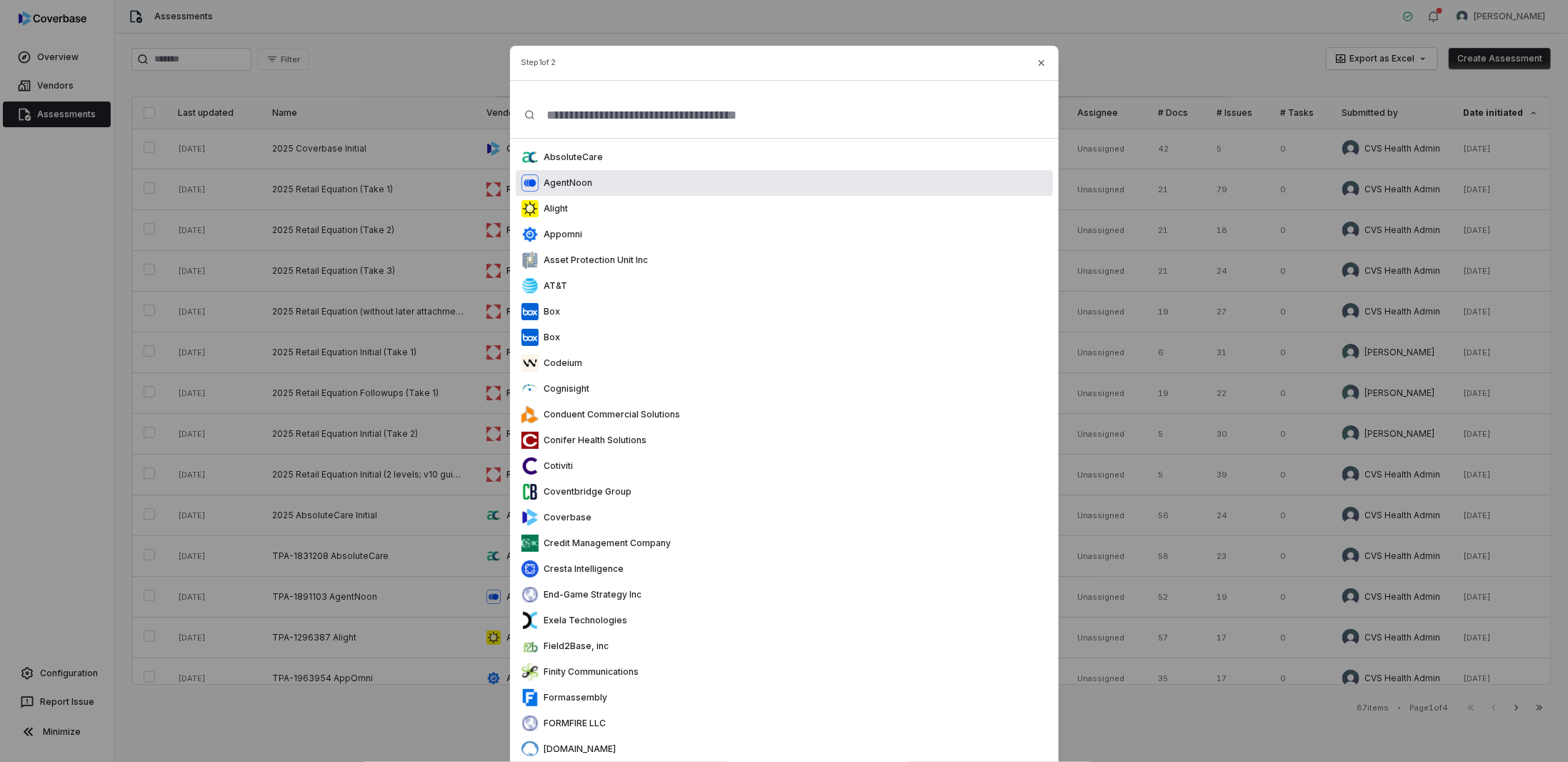
click at [542, 182] on p "AgentNoon" at bounding box center [565, 183] width 54 height 12
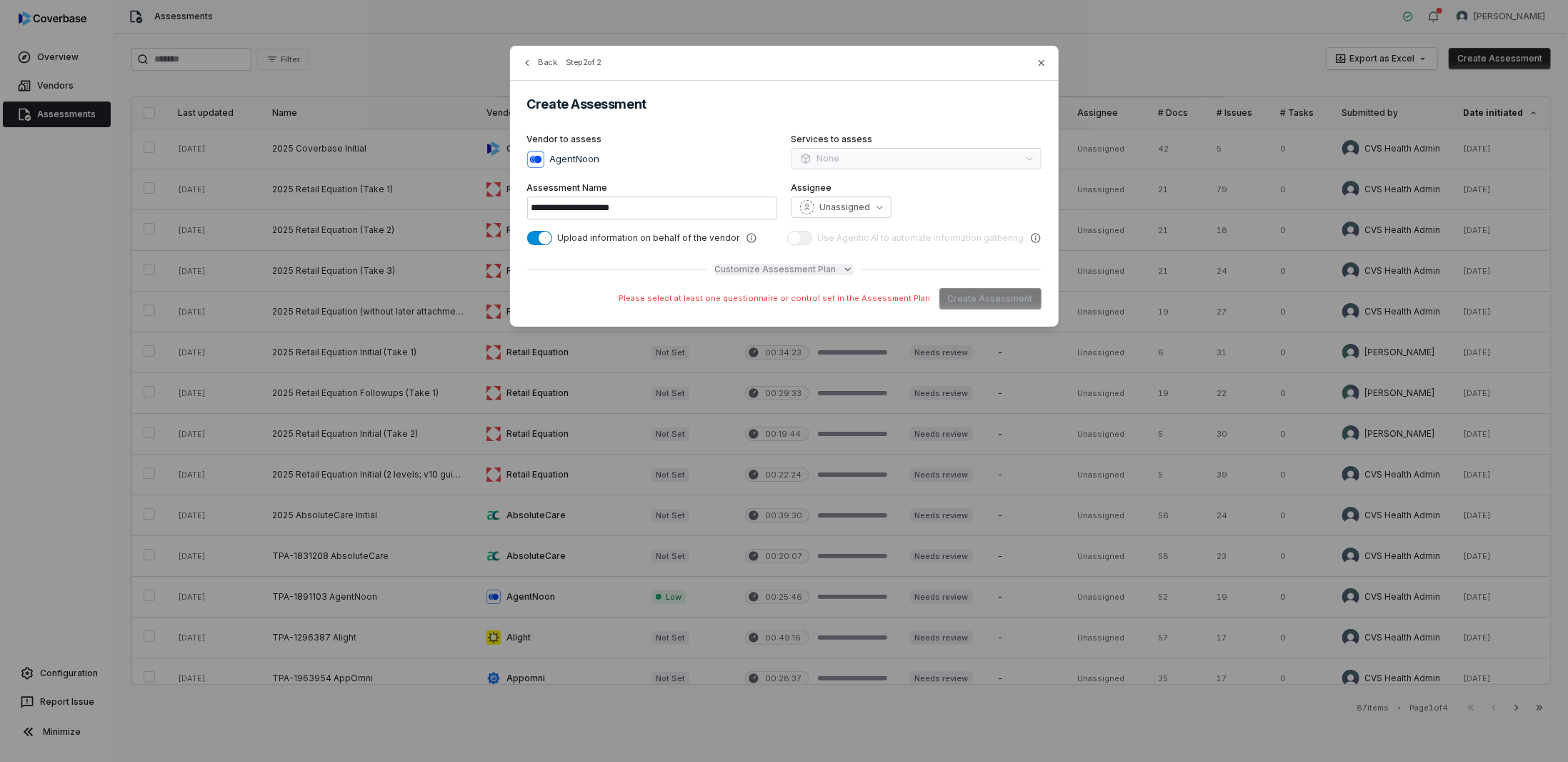
click at [816, 272] on span "Customize Assessment Plan" at bounding box center [776, 270] width 121 height 12
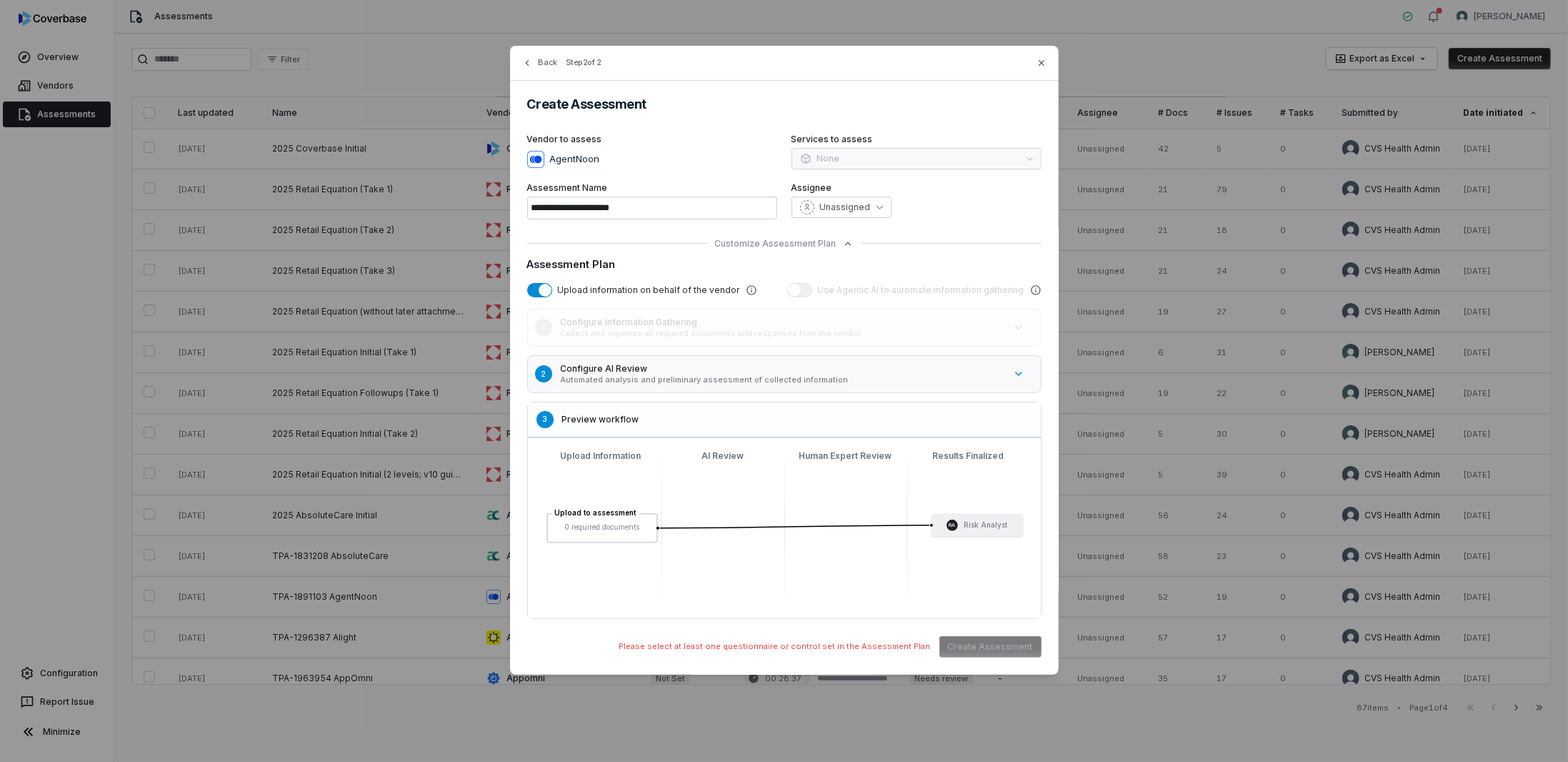
click at [746, 369] on h5 "Configure AI Review" at bounding box center [782, 369] width 444 height 12
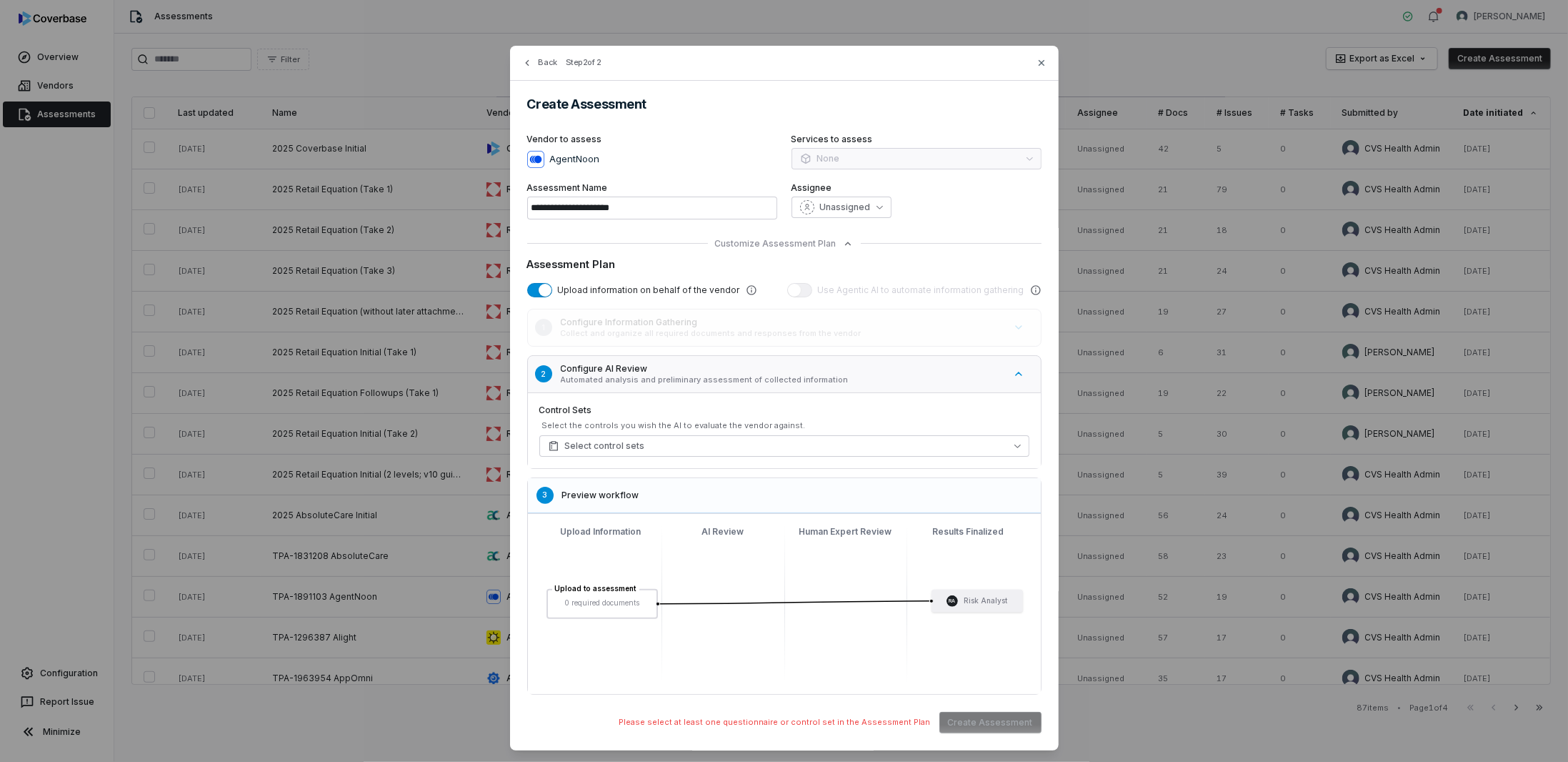
click at [732, 433] on div "Control Sets Select the controls you wish the AI to evaluate the vendor against…" at bounding box center [784, 431] width 490 height 52
click at [733, 444] on button "Select control sets" at bounding box center [784, 446] width 490 height 21
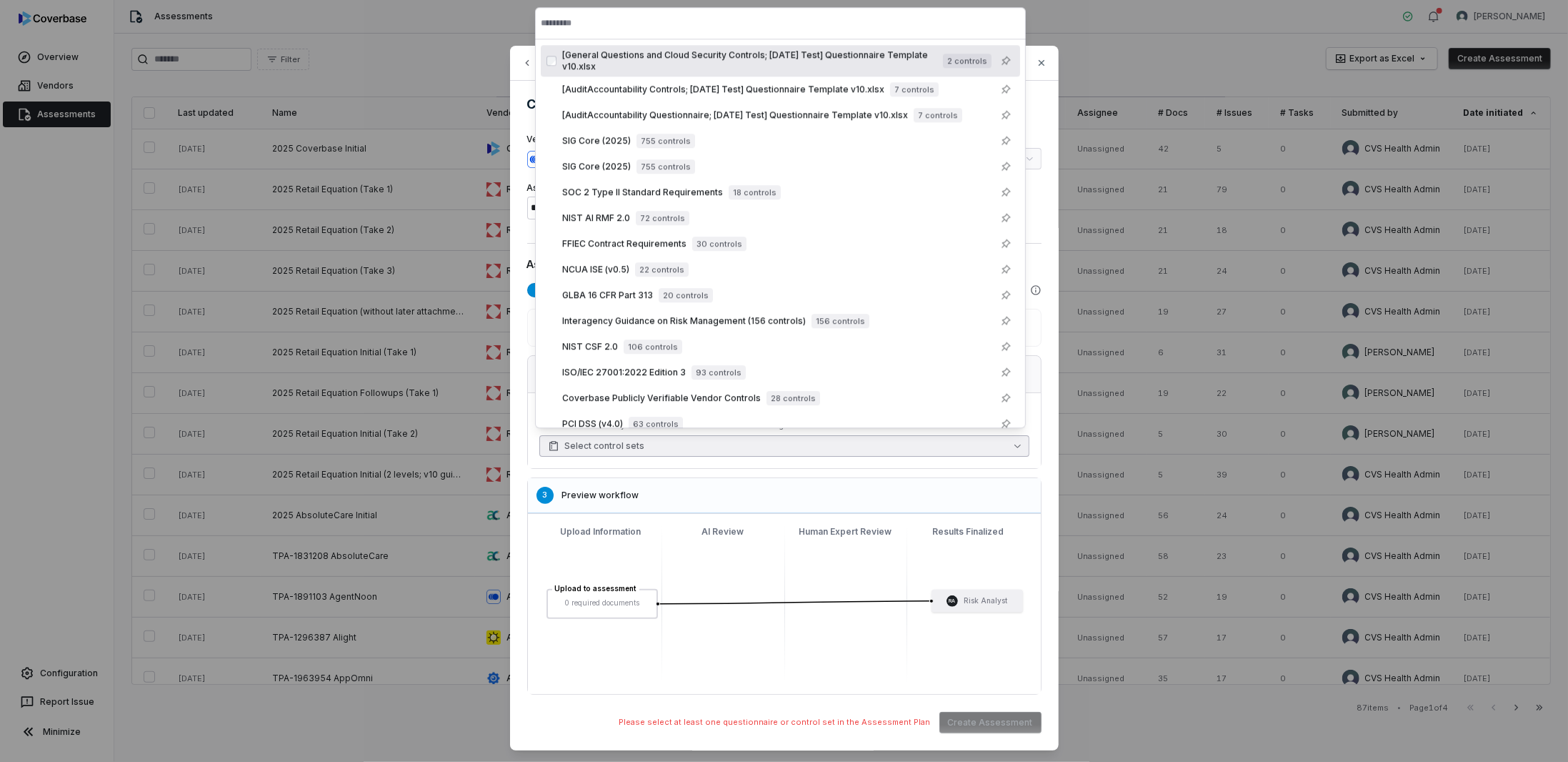
click at [733, 444] on button "Select control sets" at bounding box center [784, 446] width 490 height 21
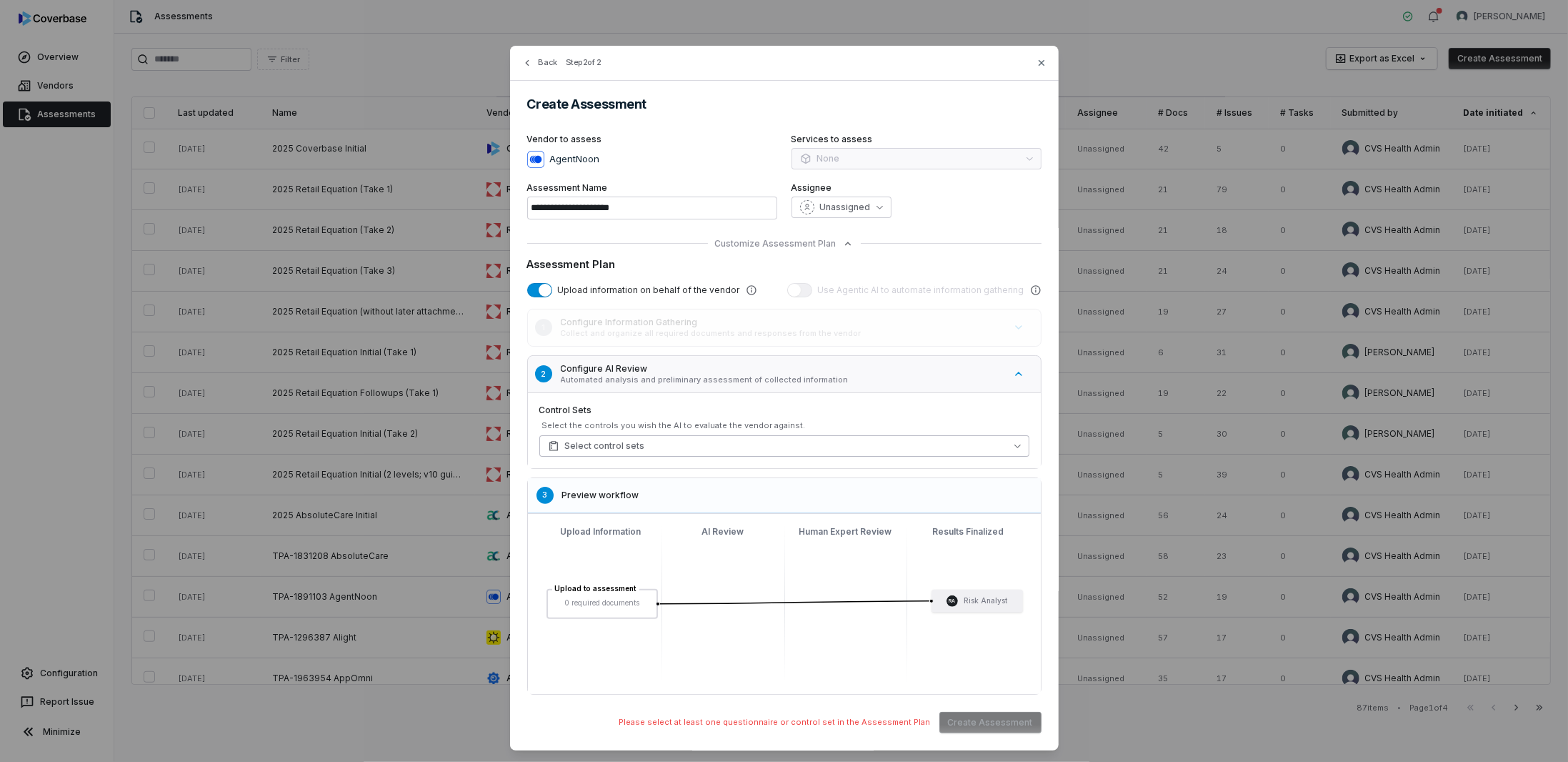
click at [653, 440] on button "Select control sets" at bounding box center [784, 446] width 490 height 21
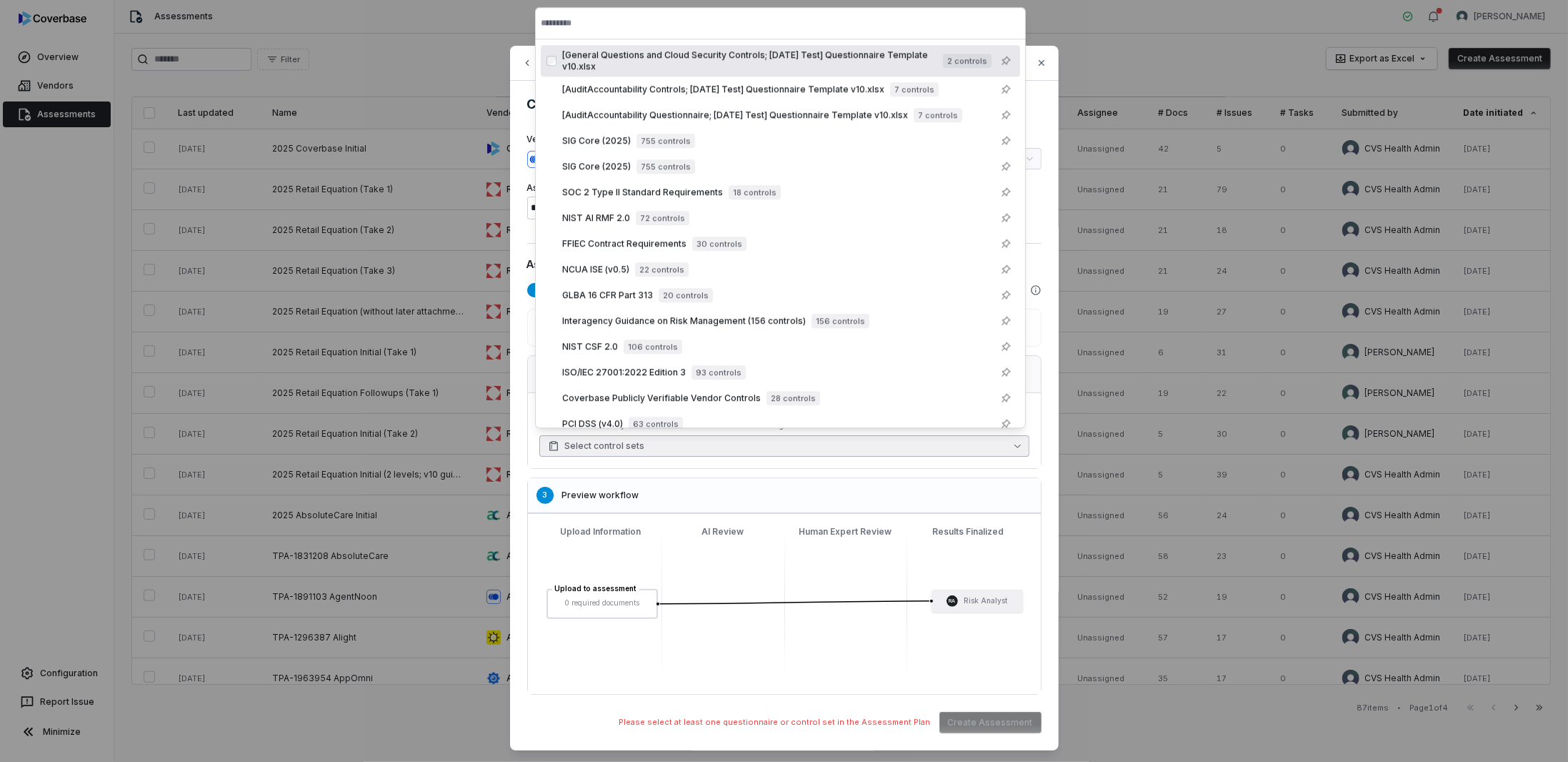
click at [713, 71] on span "[General Questions and Cloud Security Controls; 2025-07-22 Test] Questionnaire …" at bounding box center [749, 61] width 375 height 23
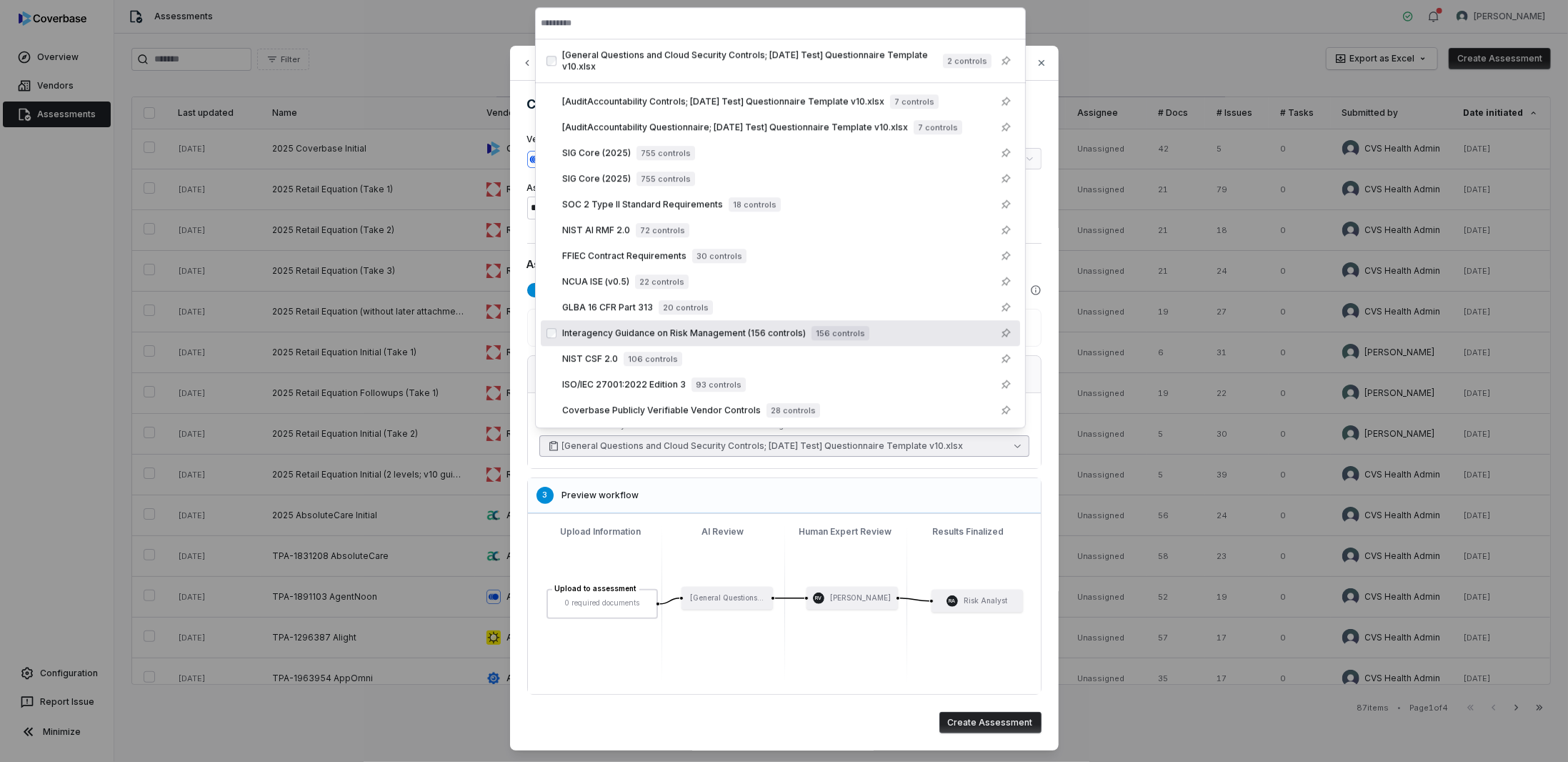
click at [689, 659] on div "Upload to assessment 0 required documents [General Questions... RV Robert VanMe…" at bounding box center [784, 603] width 490 height 157
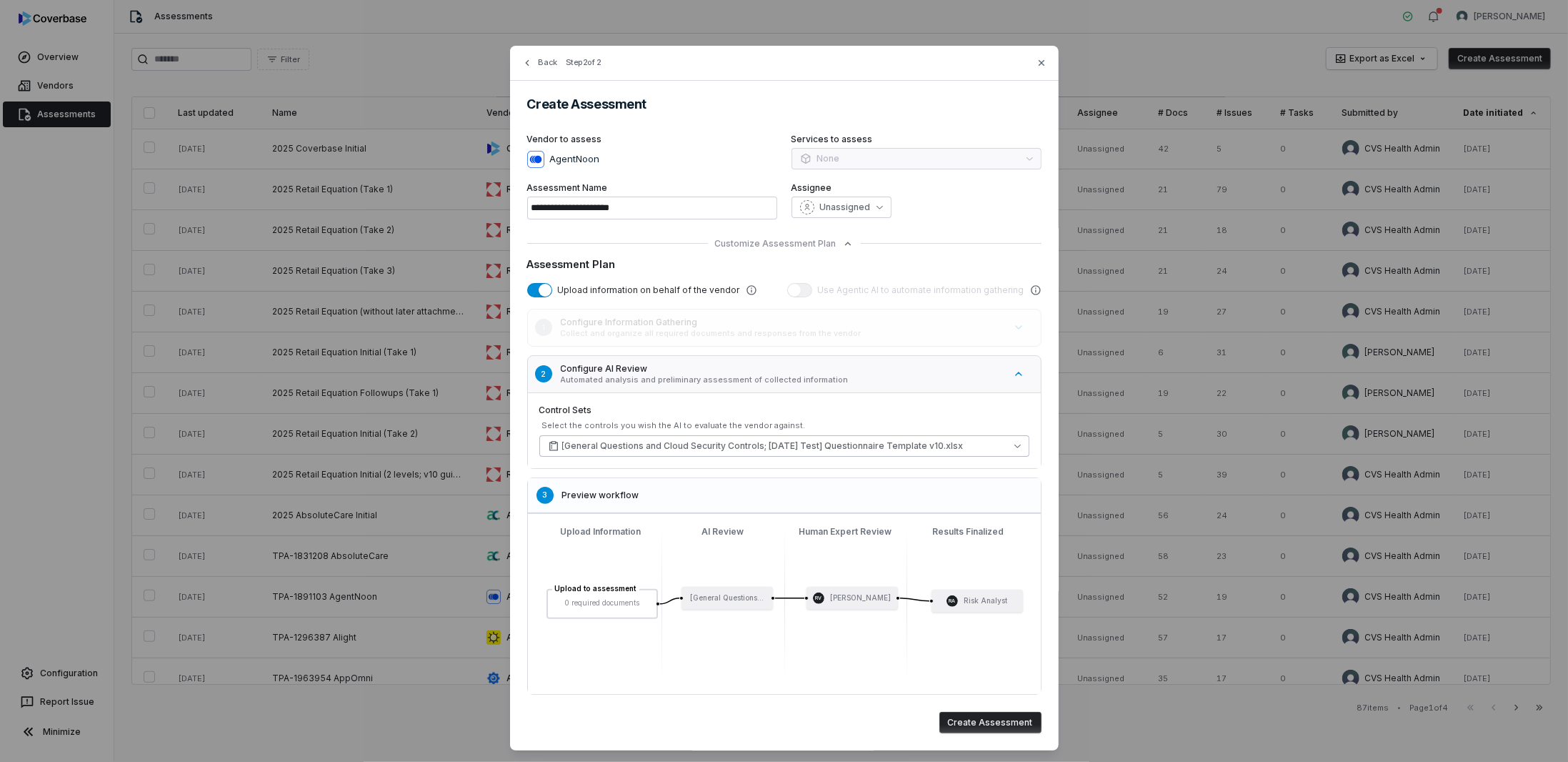
click at [691, 440] on span "[General Questions and Cloud Security Controls; 2025-07-22 Test] Questionnaire …" at bounding box center [763, 446] width 402 height 12
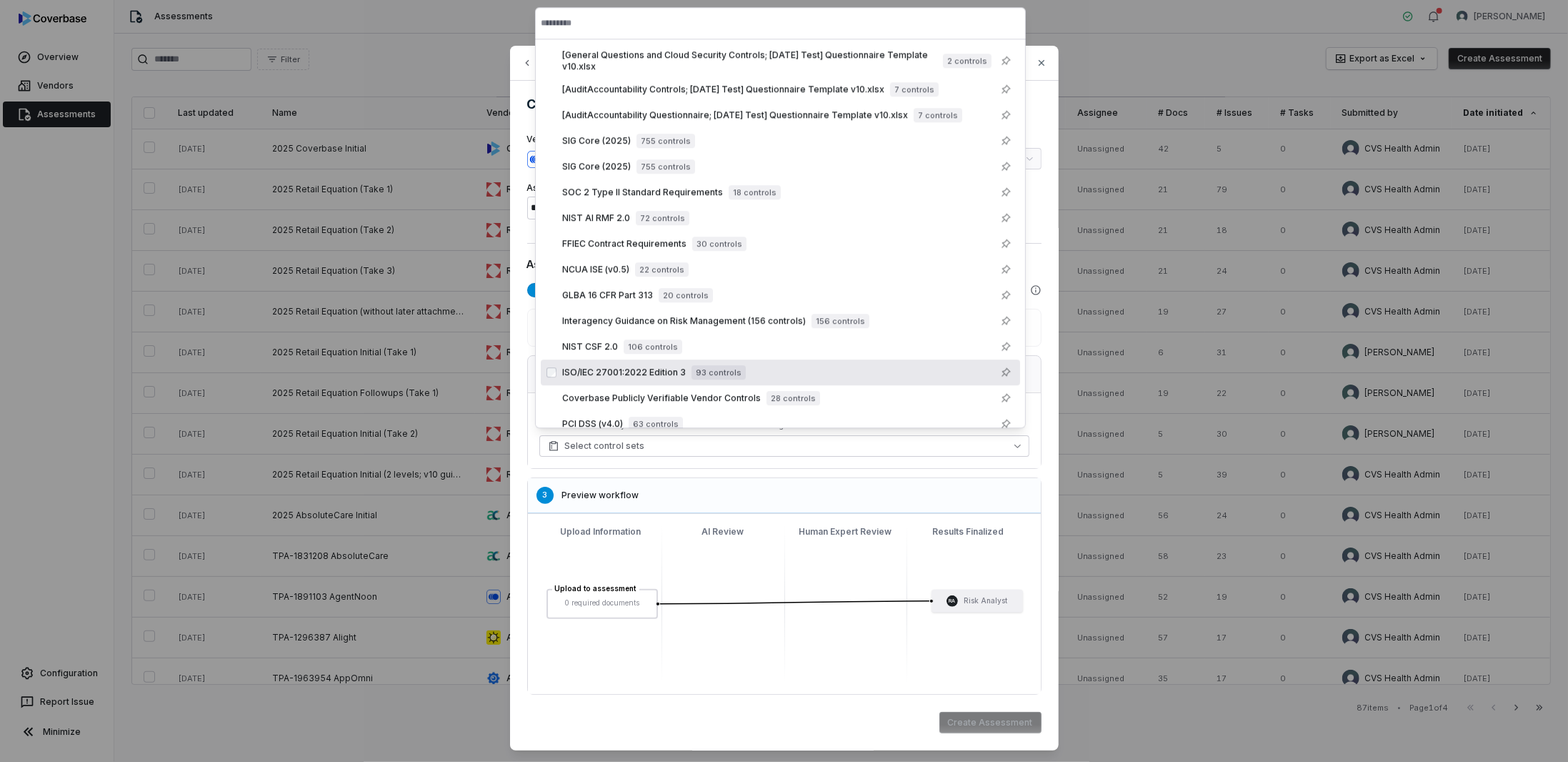
click at [730, 501] on div "3 Preview workflow" at bounding box center [784, 495] width 513 height 35
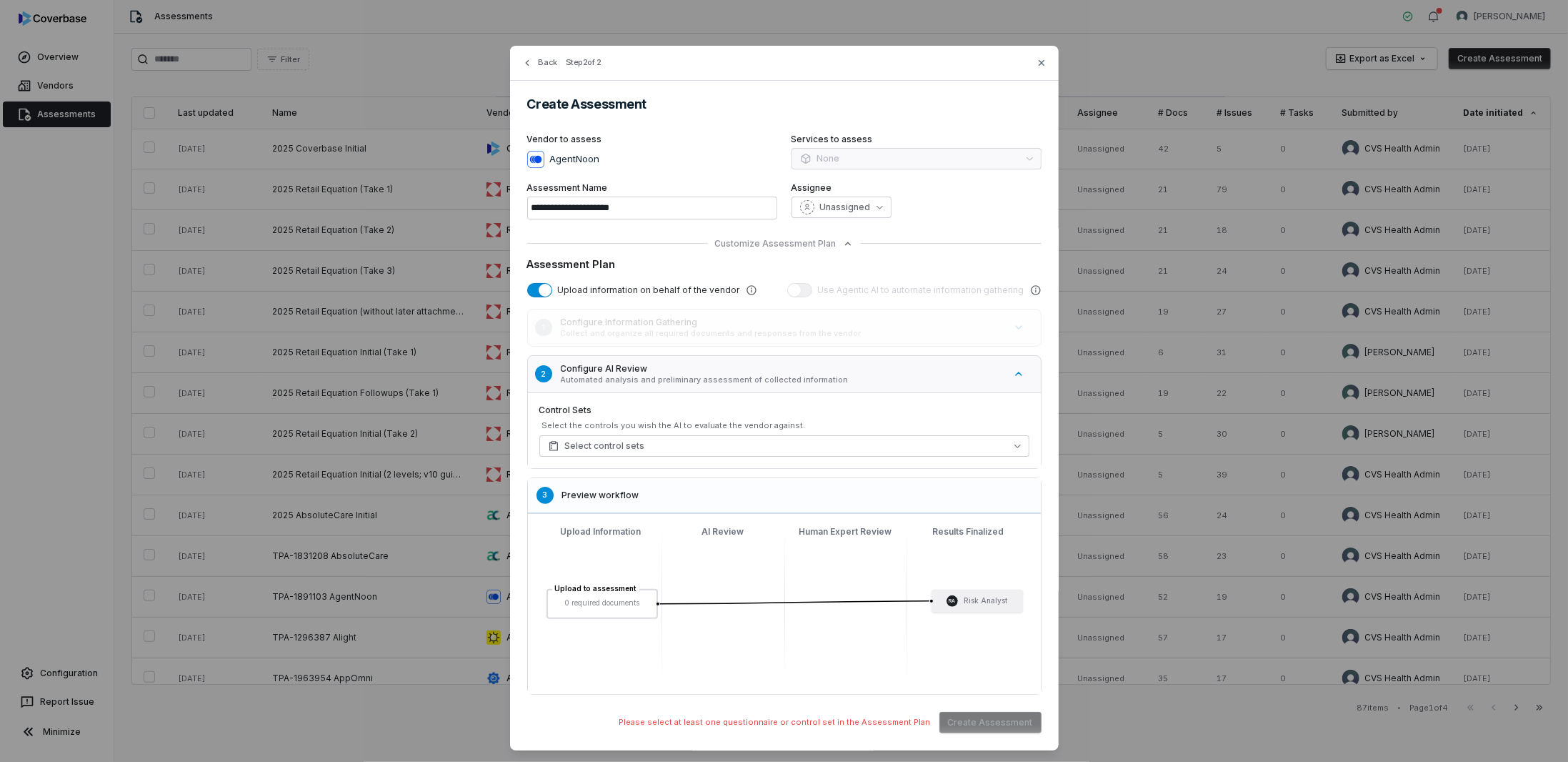
click at [527, 288] on button "button" at bounding box center [539, 290] width 25 height 14
click at [531, 288] on span "button" at bounding box center [534, 290] width 13 height 13
click at [608, 450] on button "Select control sets" at bounding box center [784, 446] width 490 height 21
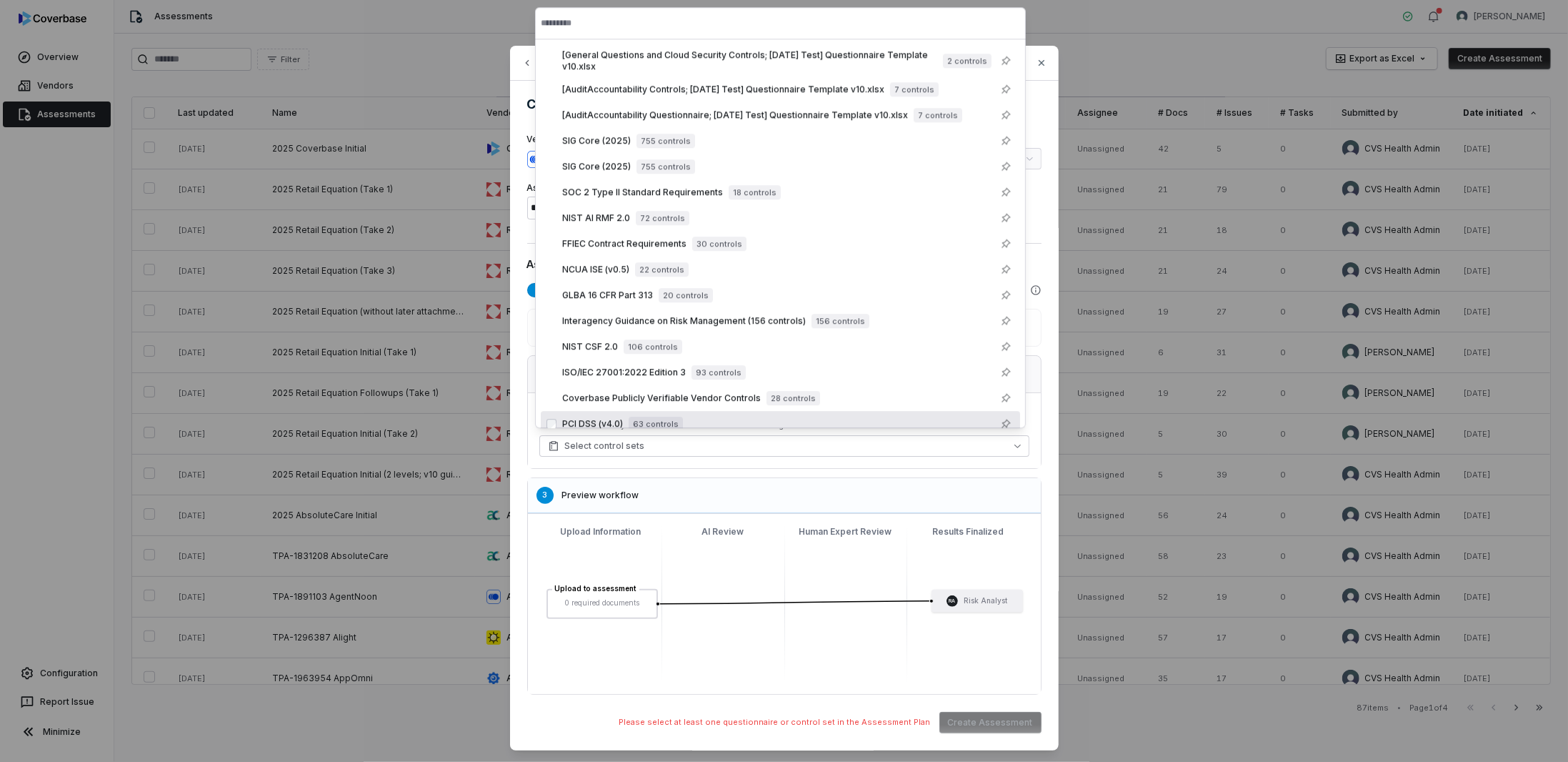
click at [528, 460] on div "Control Sets Select the controls you wish the AI to evaluate the vendor against…" at bounding box center [784, 430] width 513 height 76
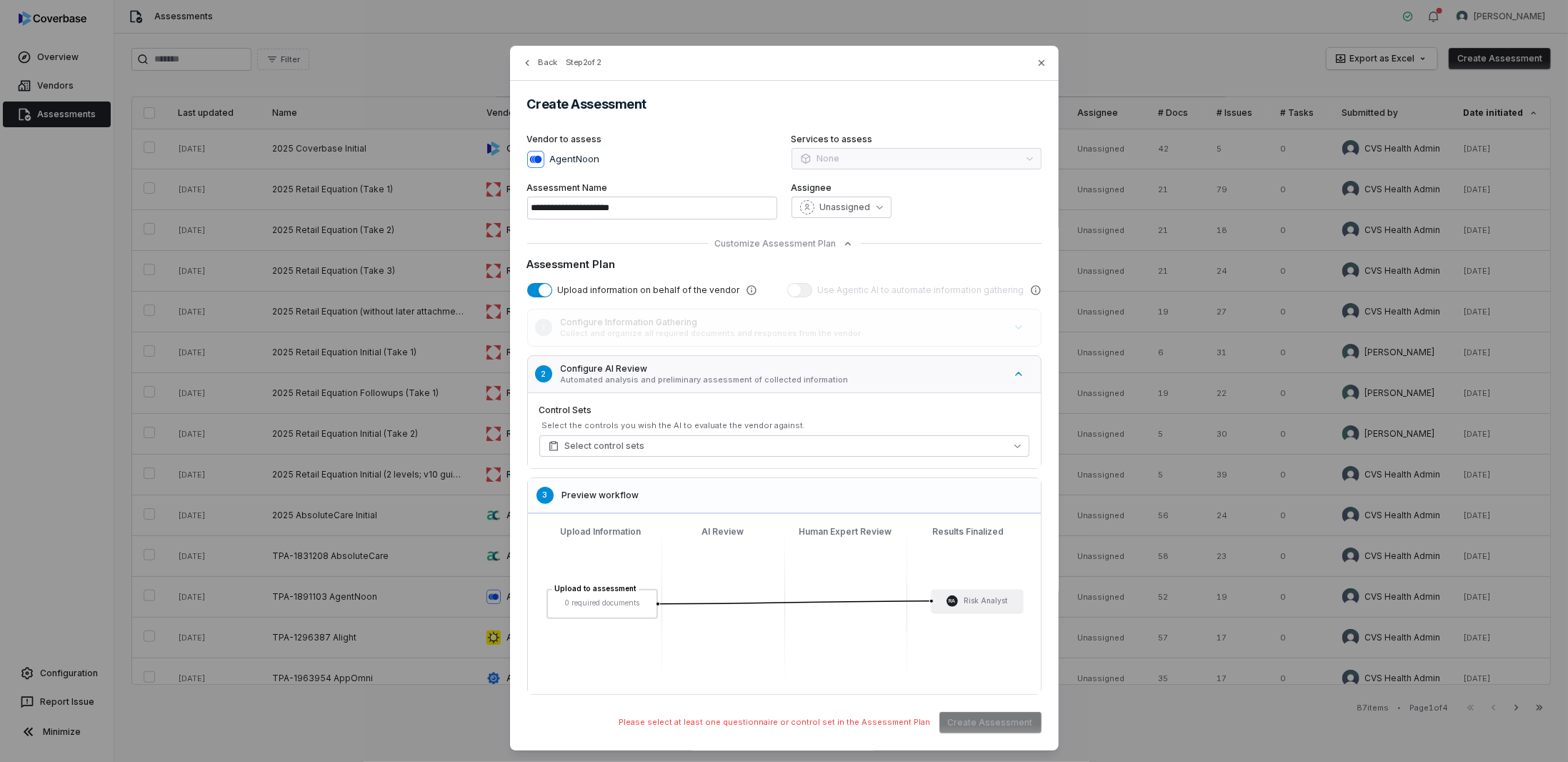
click at [836, 159] on div "Services to assess None" at bounding box center [917, 152] width 250 height 38
click at [1036, 66] on icon "button" at bounding box center [1042, 63] width 12 height 12
